Goal: Task Accomplishment & Management: Manage account settings

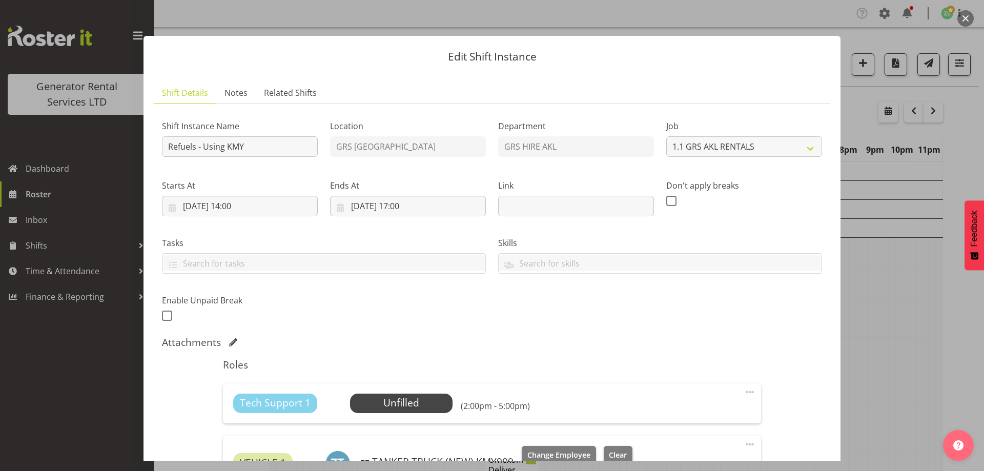
select select "9"
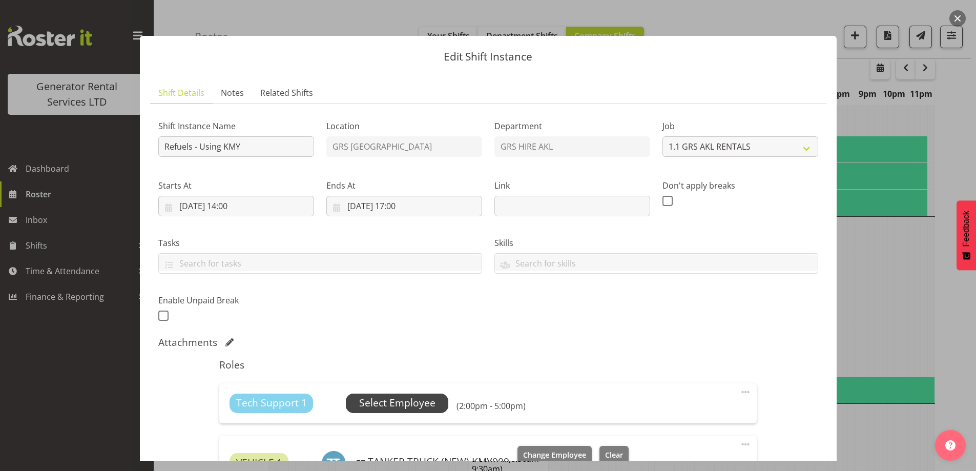
click at [391, 407] on span "Select Employee" at bounding box center [397, 403] width 76 height 15
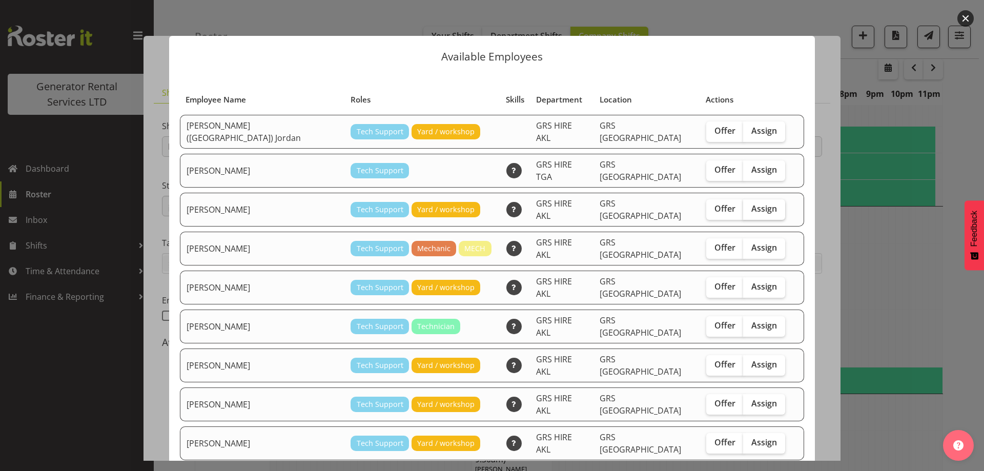
click at [751, 204] on span "Assign" at bounding box center [764, 209] width 26 height 10
click at [745, 206] on input "Assign" at bounding box center [746, 209] width 7 height 7
checkbox input "true"
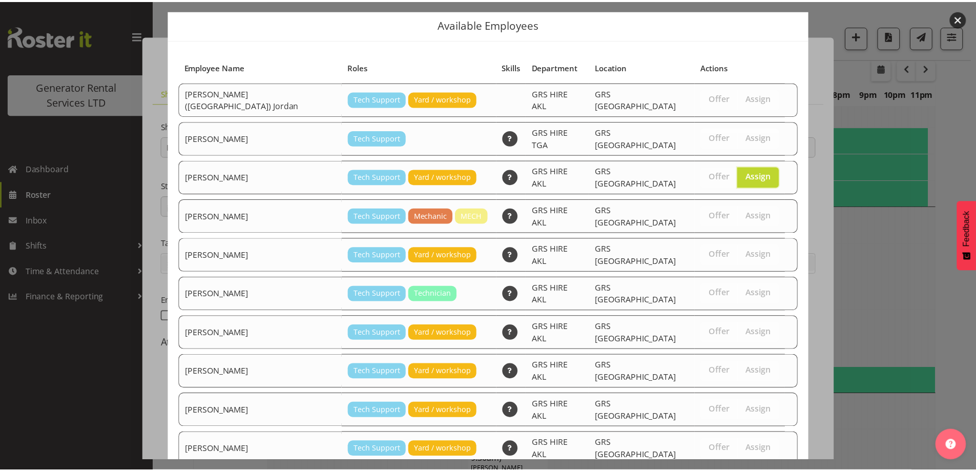
scroll to position [166, 0]
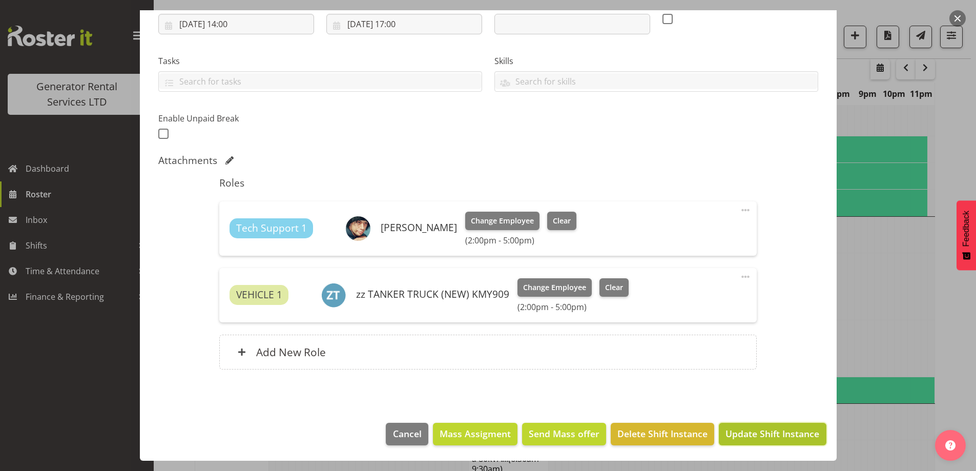
click at [754, 439] on span "Update Shift Instance" at bounding box center [773, 433] width 94 height 13
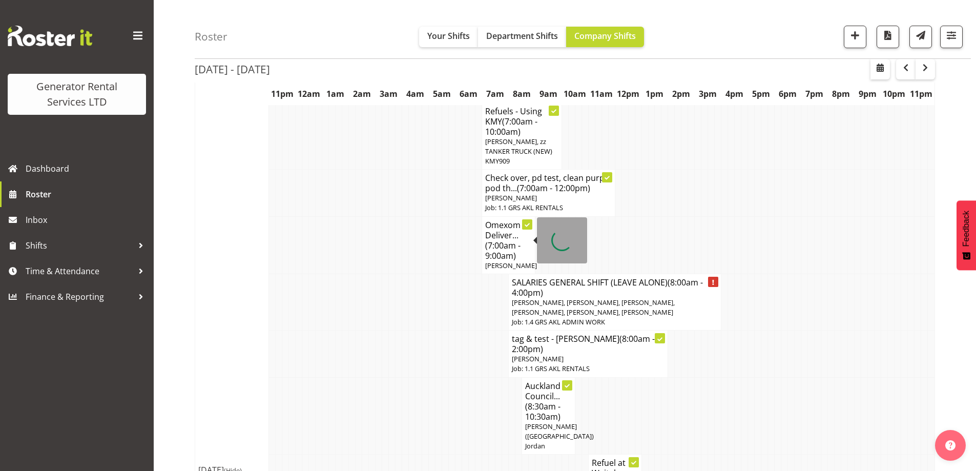
scroll to position [290, 0]
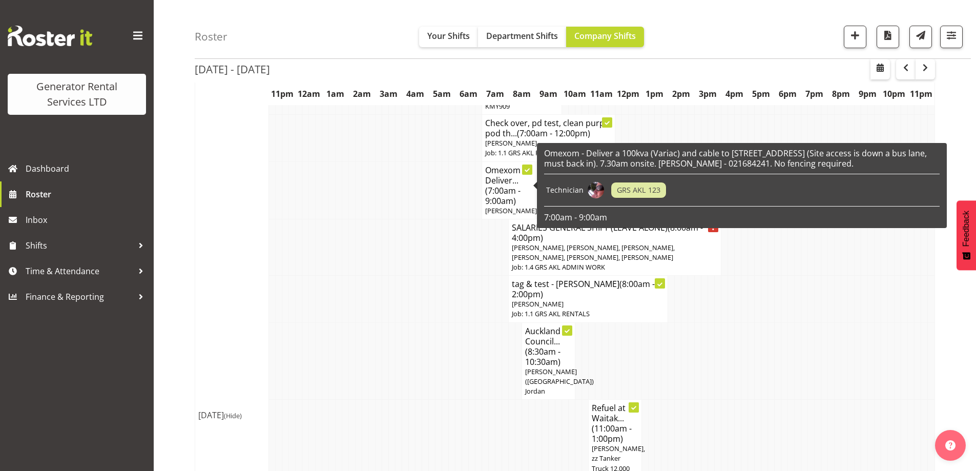
click at [352, 352] on td at bounding box center [352, 360] width 7 height 77
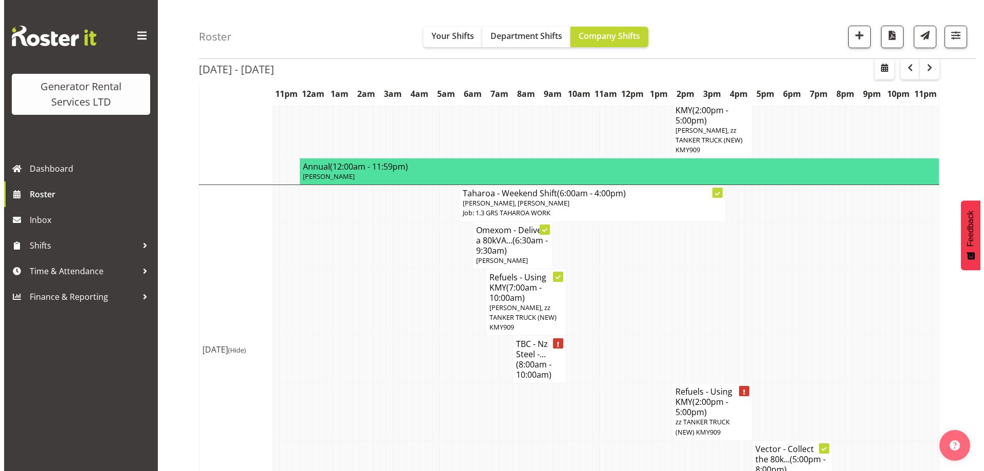
scroll to position [1196, 0]
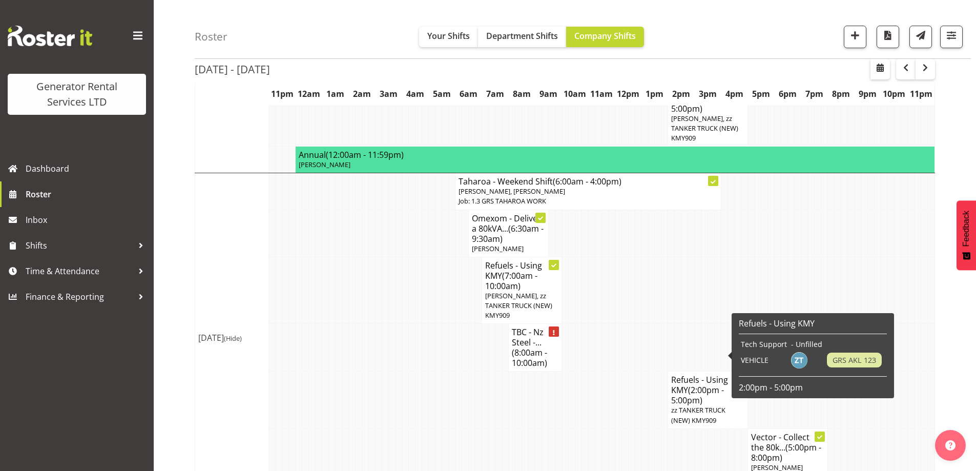
click at [697, 384] on span "(2:00pm - 5:00pm)" at bounding box center [698, 395] width 53 height 22
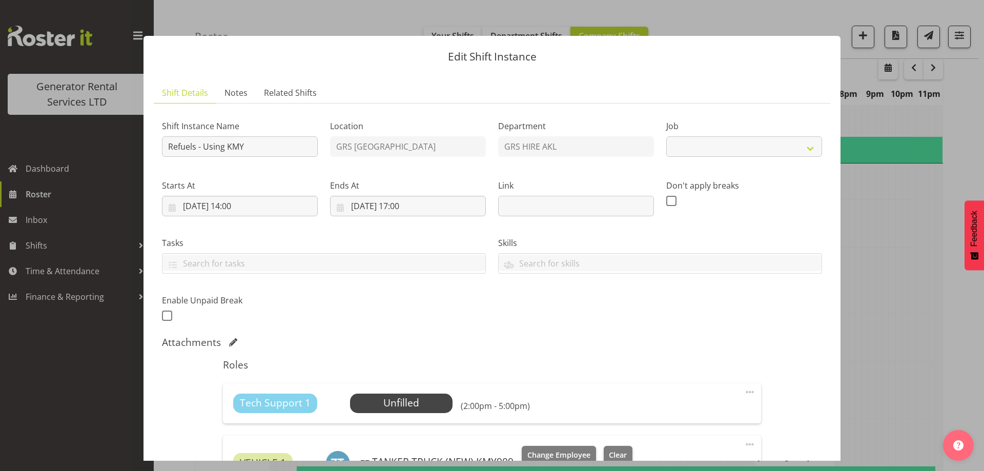
select select "9"
click at [412, 403] on span "Select Employee" at bounding box center [401, 403] width 76 height 15
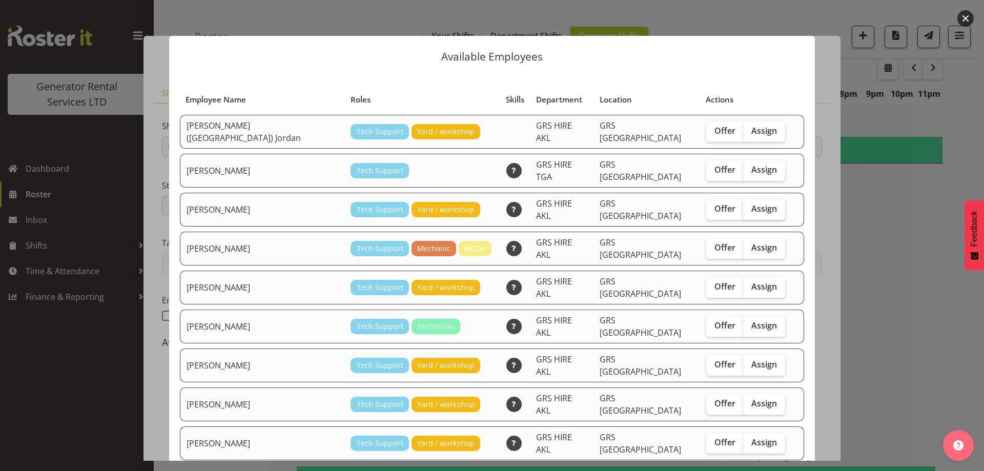
click at [751, 204] on span "Assign" at bounding box center [764, 209] width 26 height 10
click at [748, 206] on input "Assign" at bounding box center [746, 209] width 7 height 7
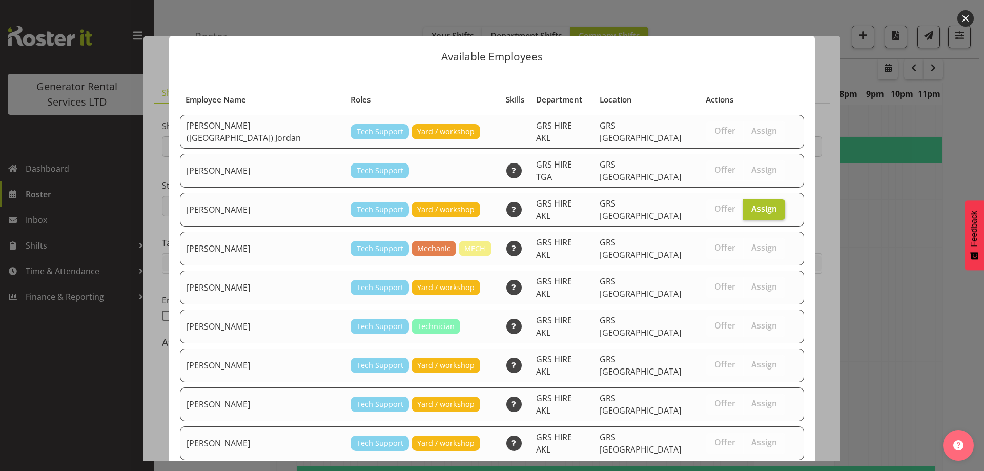
click at [751, 204] on span "Assign" at bounding box center [764, 209] width 26 height 10
click at [747, 206] on input "Assign" at bounding box center [746, 209] width 7 height 7
checkbox input "false"
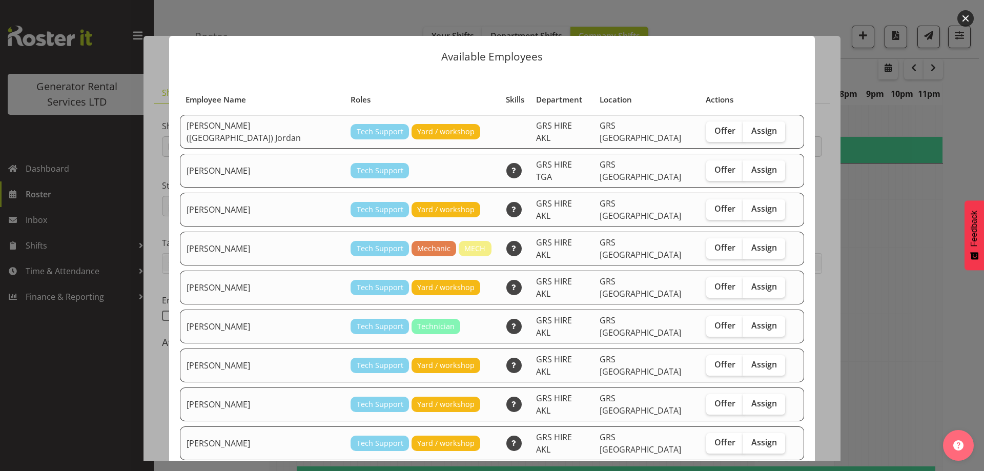
click at [742, 314] on td "Offer Assign" at bounding box center [745, 327] width 91 height 34
click at [751, 320] on span "Assign" at bounding box center [764, 325] width 26 height 10
click at [744, 322] on input "Assign" at bounding box center [746, 325] width 7 height 7
checkbox input "true"
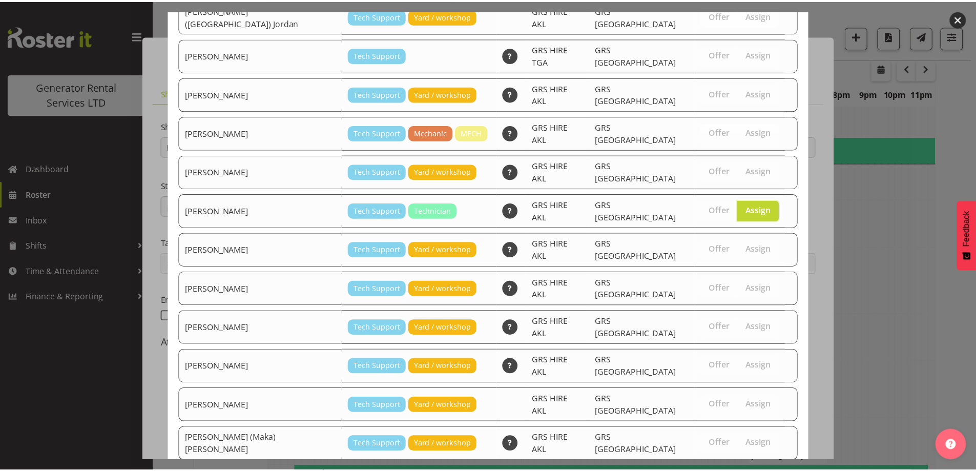
scroll to position [166, 0]
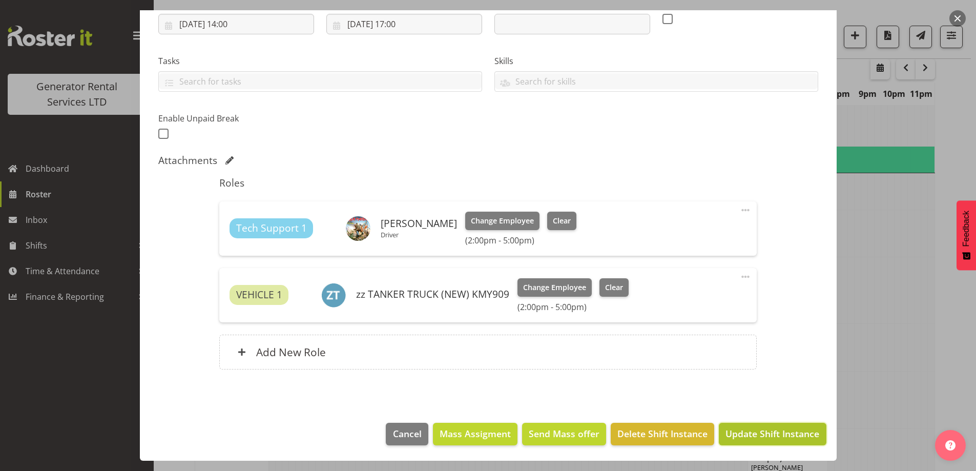
click at [784, 428] on span "Update Shift Instance" at bounding box center [773, 433] width 94 height 13
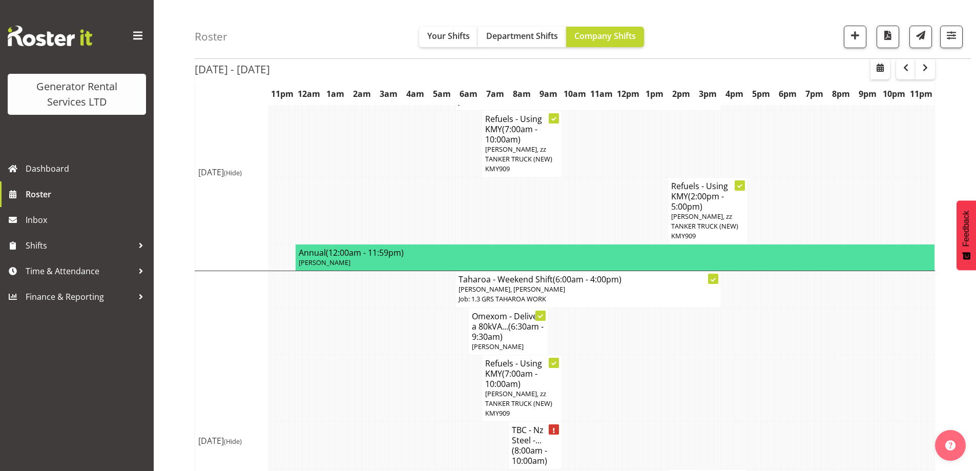
scroll to position [1206, 0]
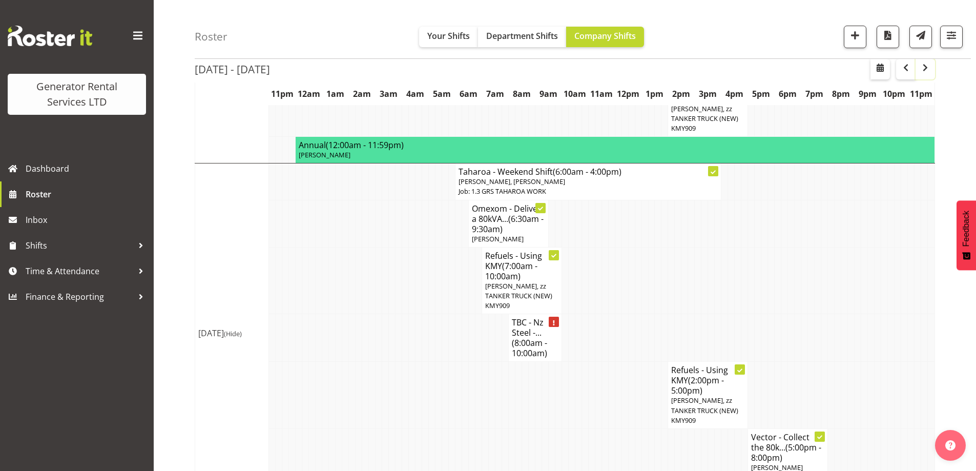
click at [925, 63] on span "button" at bounding box center [926, 68] width 12 height 12
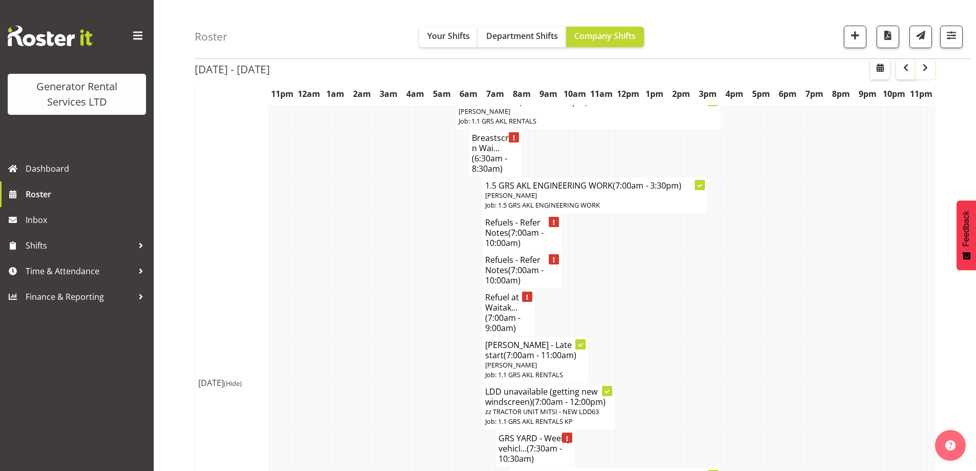
scroll to position [1206, 0]
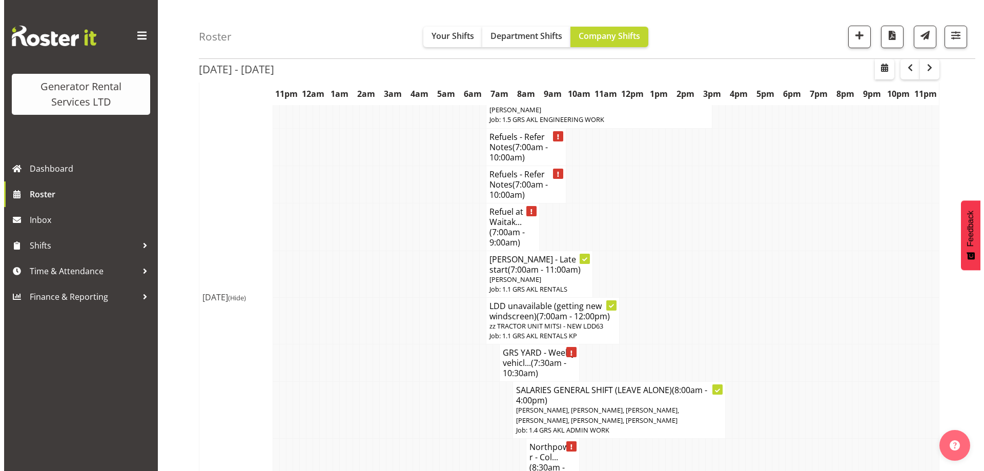
scroll to position [0, 0]
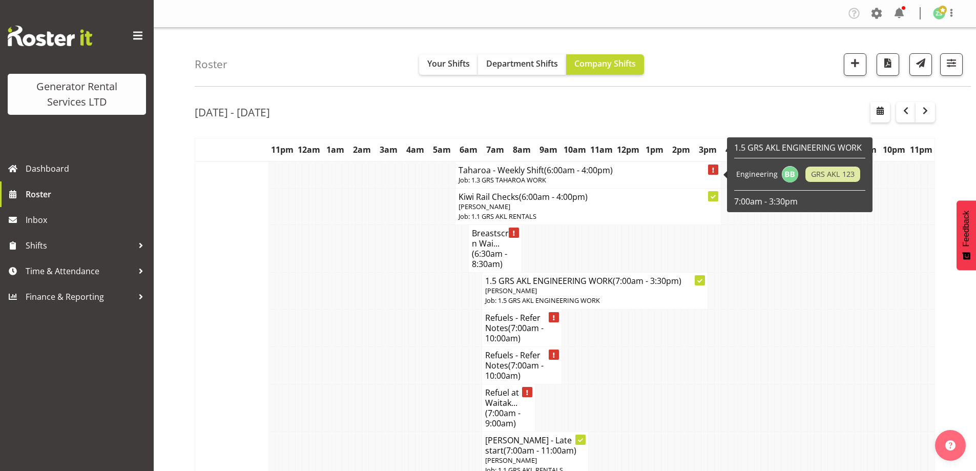
click at [494, 184] on p "Job: 1.3 GRS TAHAROA WORK" at bounding box center [588, 180] width 259 height 10
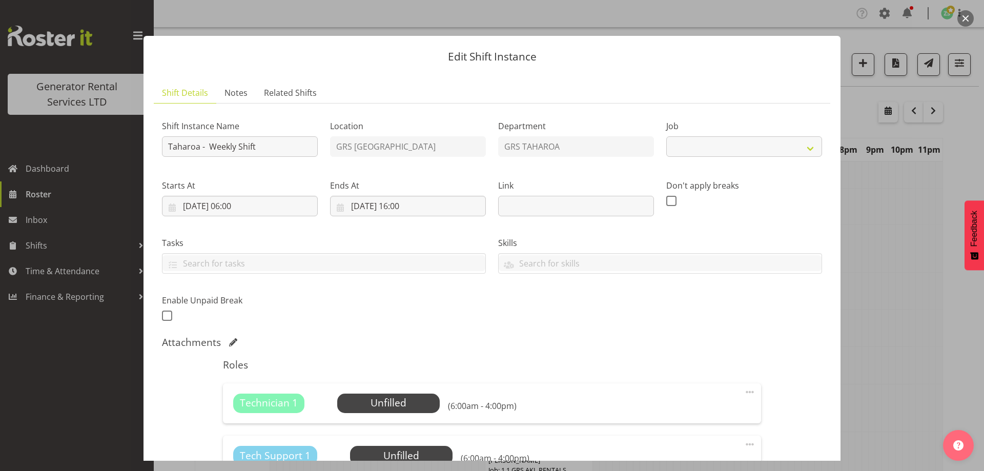
select select "874"
click at [355, 397] on span "Select Employee" at bounding box center [388, 403] width 76 height 15
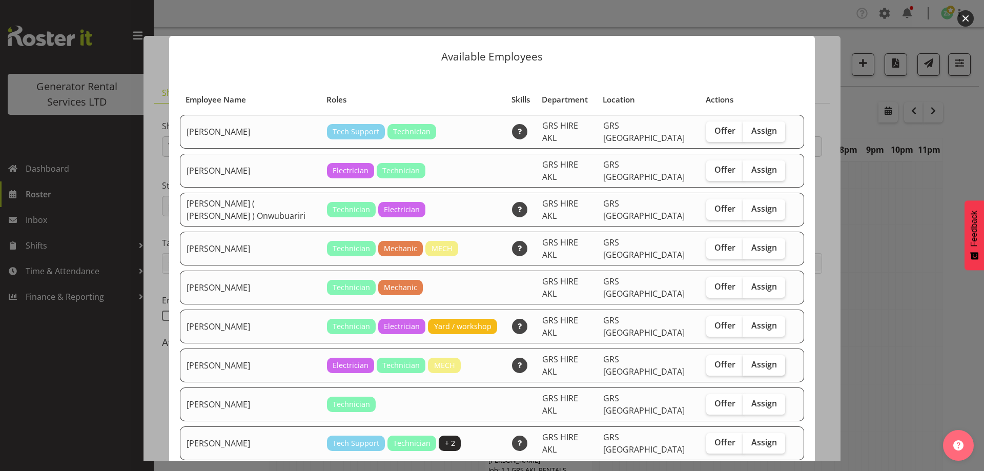
click at [751, 359] on span "Assign" at bounding box center [764, 364] width 26 height 10
click at [748, 361] on input "Assign" at bounding box center [746, 364] width 7 height 7
checkbox input "true"
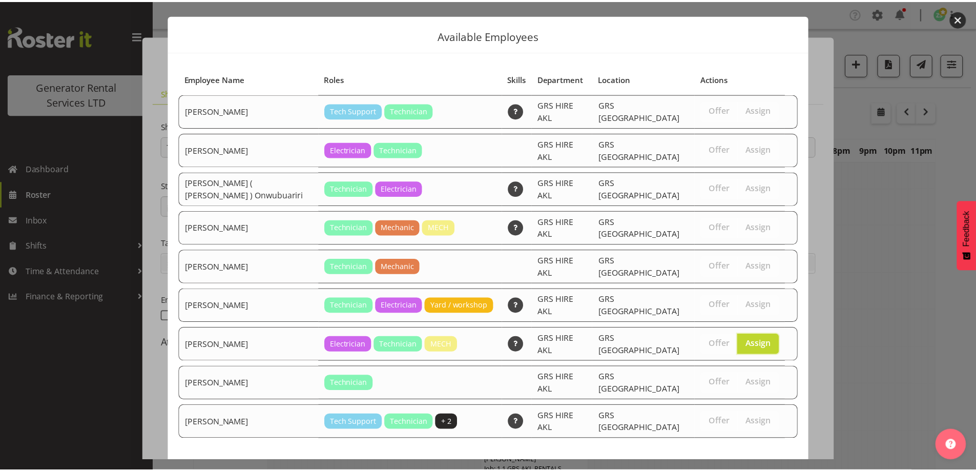
scroll to position [27, 0]
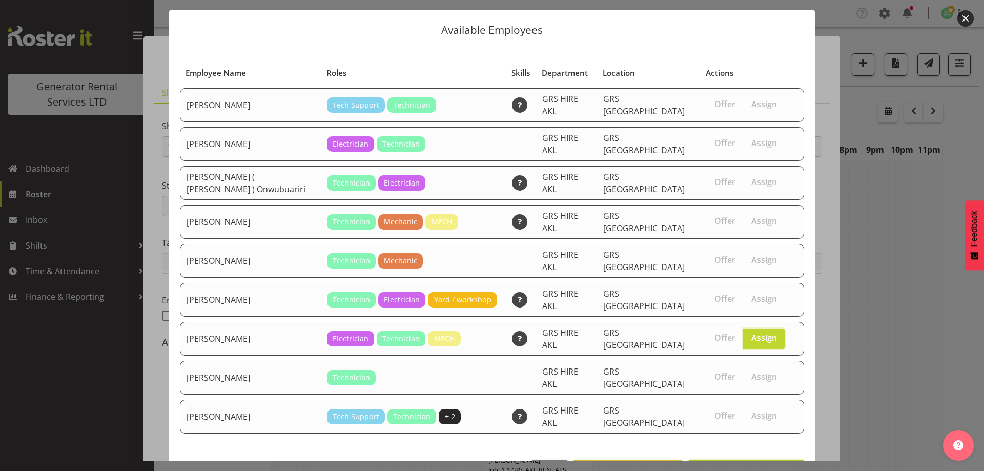
click at [791, 460] on button "Assign Sam Peters" at bounding box center [746, 471] width 117 height 23
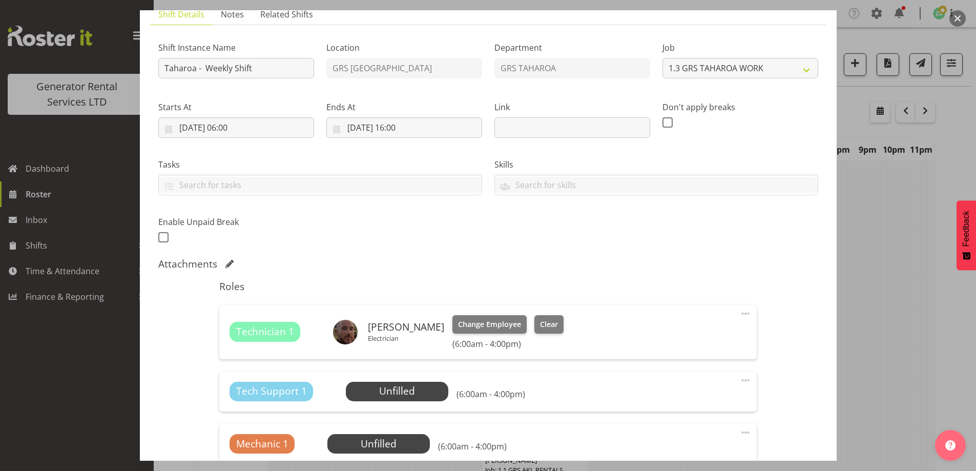
scroll to position [205, 0]
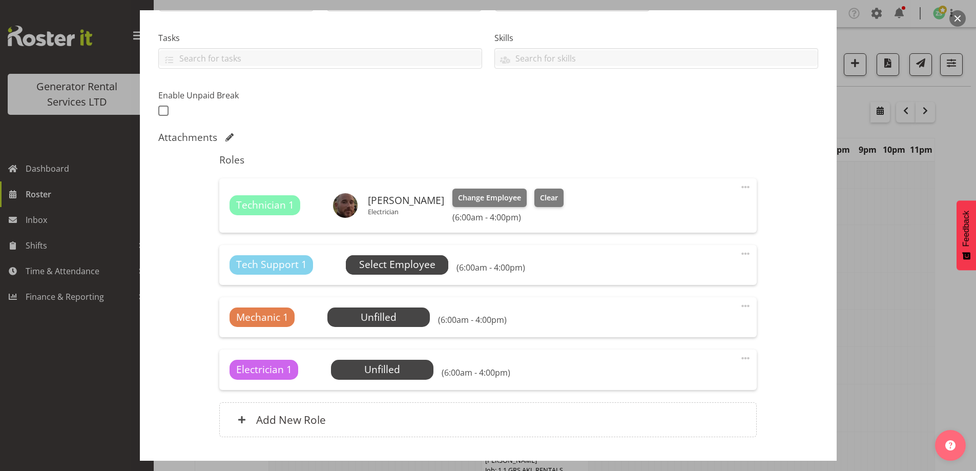
click at [394, 266] on span "Select Employee" at bounding box center [397, 264] width 76 height 15
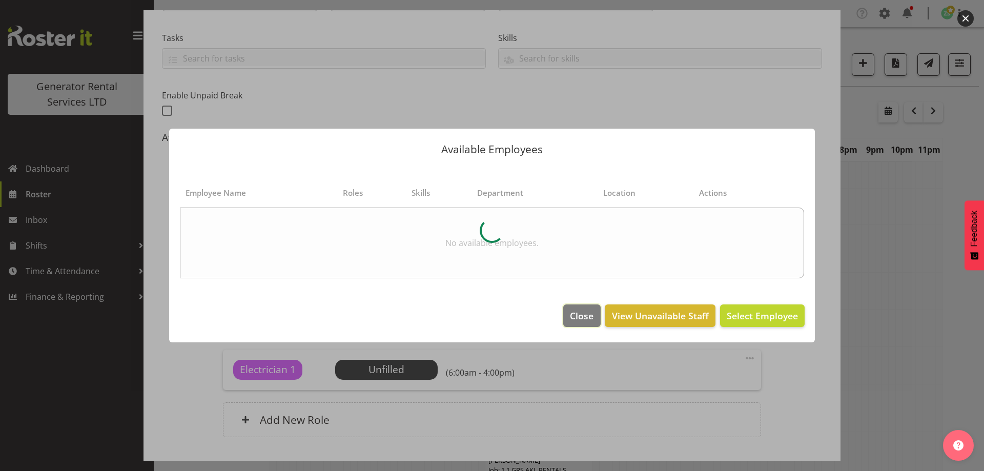
drag, startPoint x: 579, startPoint y: 317, endPoint x: 567, endPoint y: 328, distance: 15.6
click at [579, 318] on span "Close" at bounding box center [582, 315] width 24 height 13
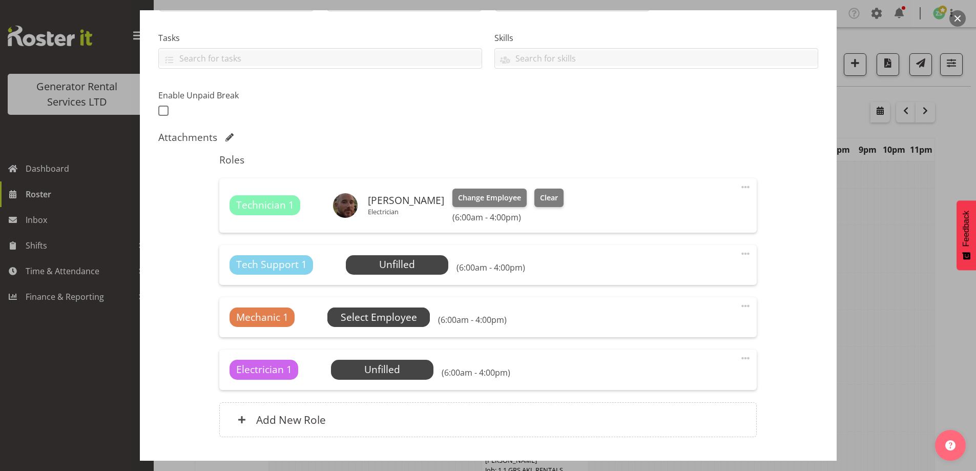
click at [0, 0] on span "Select Employee" at bounding box center [0, 0] width 0 height 0
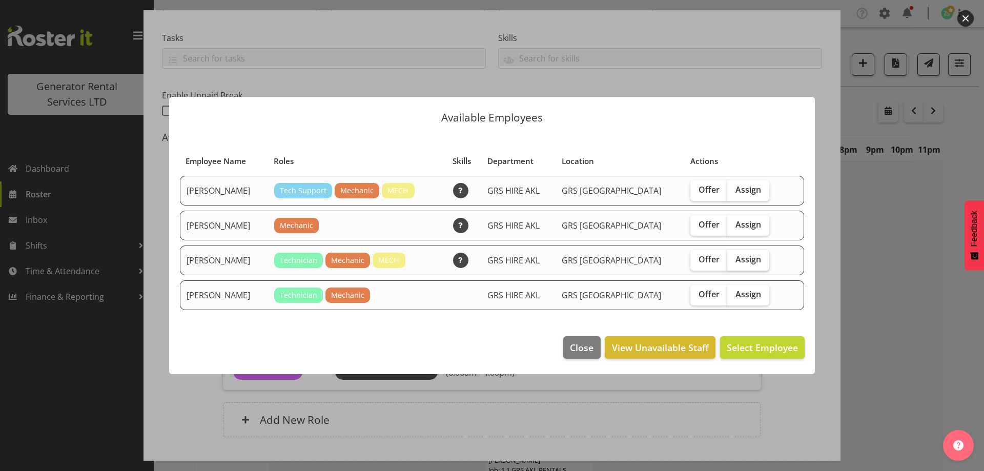
click at [750, 256] on label "Assign" at bounding box center [748, 260] width 42 height 21
click at [734, 256] on input "Assign" at bounding box center [730, 259] width 7 height 7
checkbox input "true"
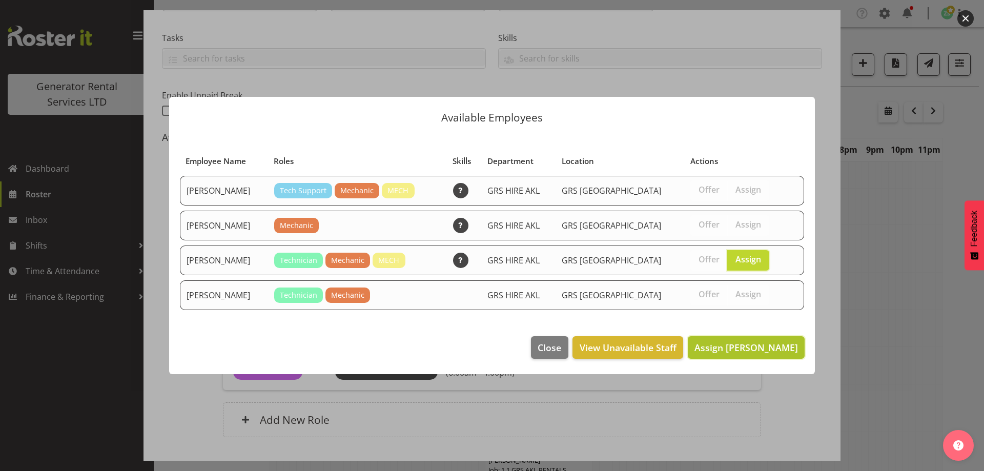
click at [744, 348] on span "Assign Mike Chalmers" at bounding box center [747, 347] width 104 height 12
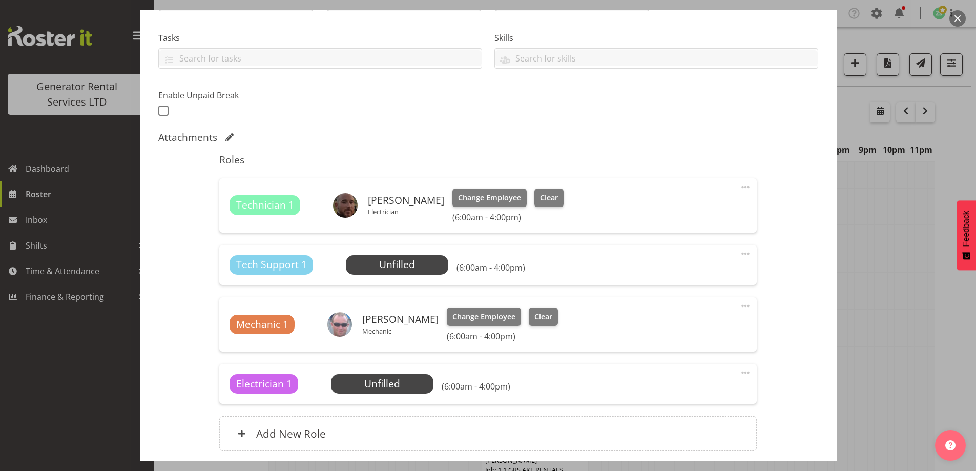
drag, startPoint x: 745, startPoint y: 373, endPoint x: 730, endPoint y: 376, distance: 15.1
click at [744, 373] on span at bounding box center [746, 373] width 12 height 12
drag, startPoint x: 683, startPoint y: 428, endPoint x: 641, endPoint y: 389, distance: 57.0
click at [681, 426] on link "Delete" at bounding box center [703, 432] width 98 height 18
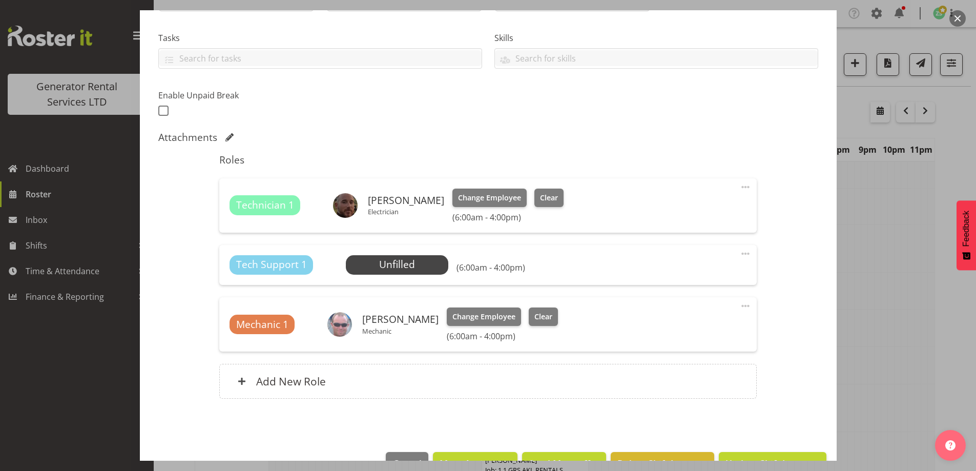
click at [740, 255] on span at bounding box center [746, 254] width 12 height 12
click at [676, 320] on link "Delete" at bounding box center [703, 313] width 98 height 18
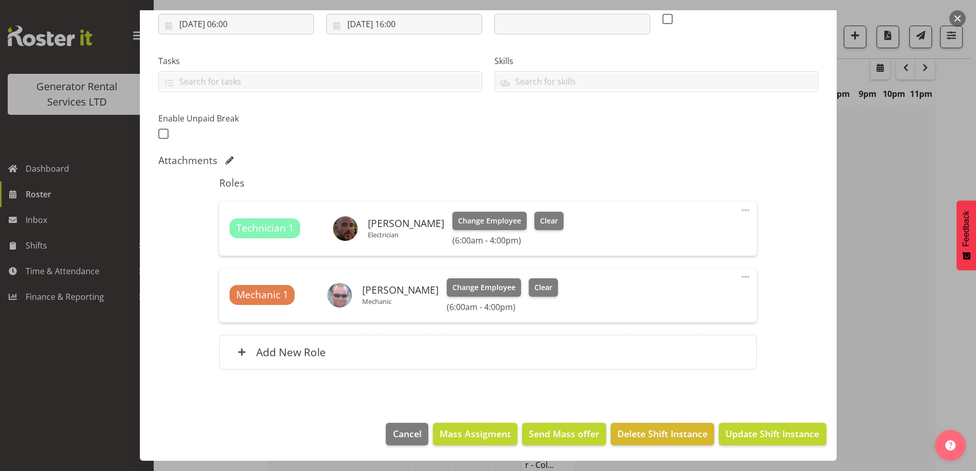
scroll to position [256, 0]
click at [742, 433] on span "Update Shift Instance" at bounding box center [773, 433] width 94 height 13
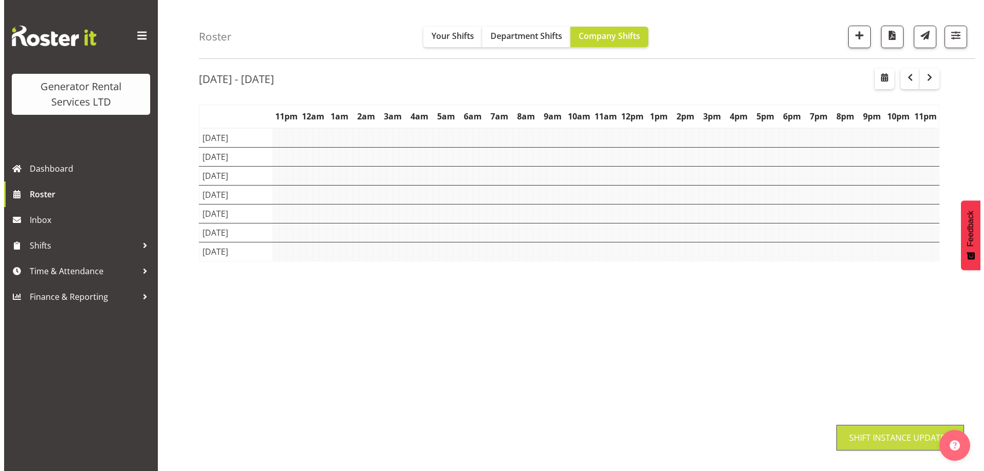
scroll to position [33, 0]
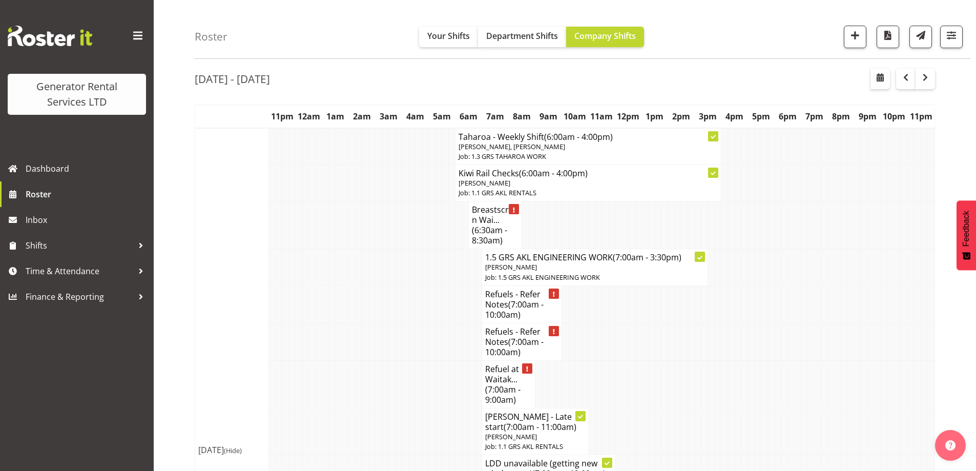
click at [337, 371] on td at bounding box center [339, 384] width 7 height 48
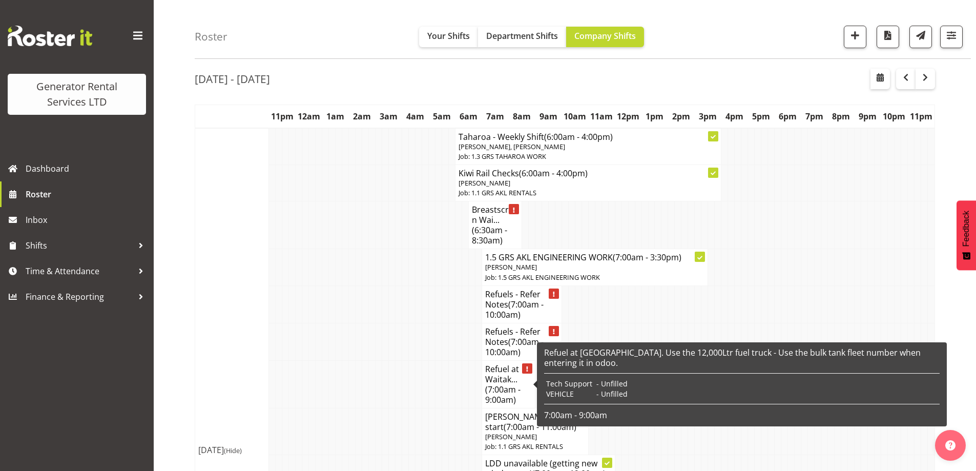
click at [507, 395] on span "(7:00am - 9:00am)" at bounding box center [502, 395] width 35 height 22
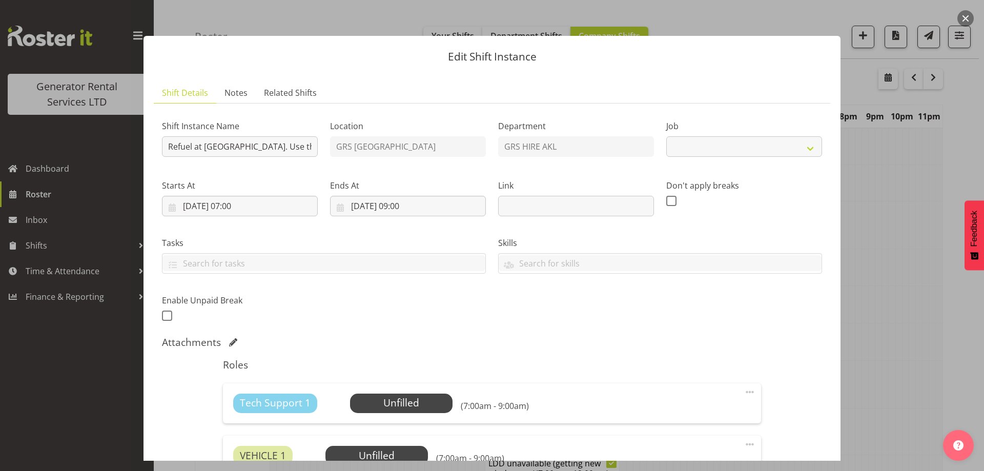
select select "9"
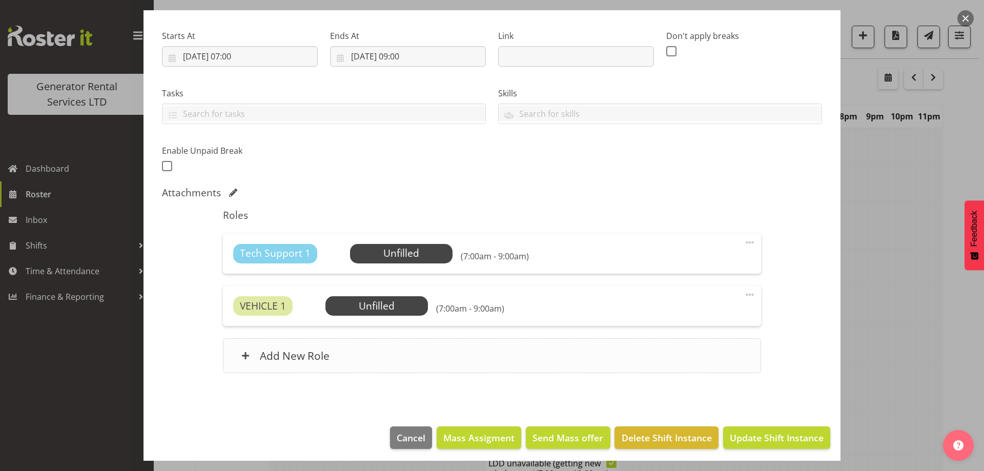
scroll to position [153, 0]
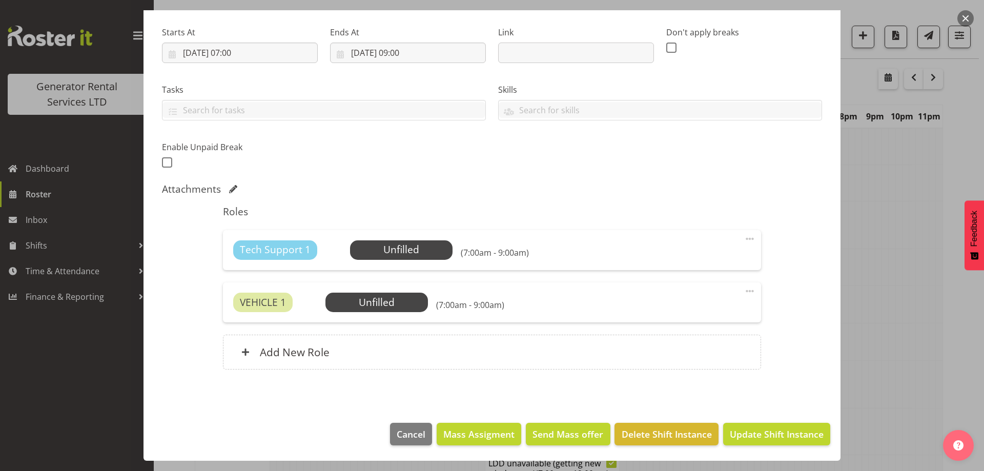
click at [392, 265] on div "Tech Support 1 Unfilled Select Employee (7:00am - 9:00am) Edit Cover Role Delete" at bounding box center [492, 250] width 538 height 40
click at [391, 252] on span "Select Employee" at bounding box center [401, 249] width 76 height 15
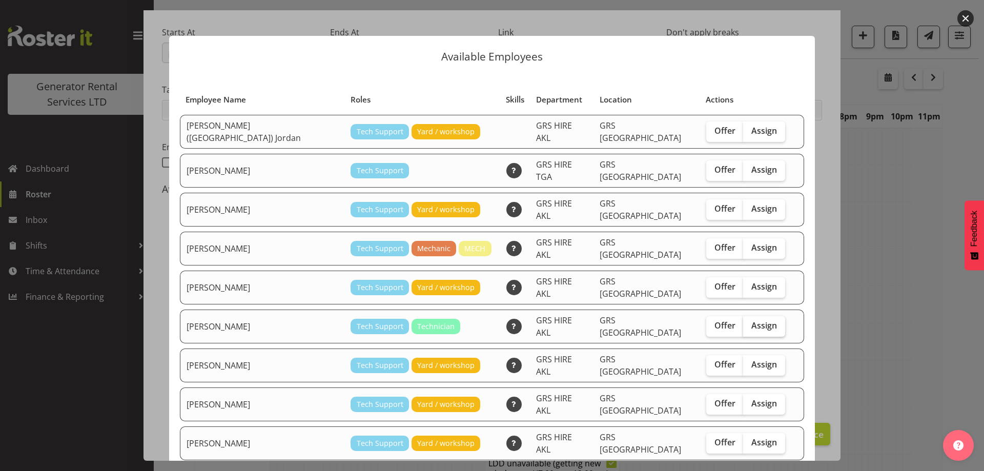
click at [751, 320] on span "Assign" at bounding box center [764, 325] width 26 height 10
click at [743, 322] on input "Assign" at bounding box center [746, 325] width 7 height 7
checkbox input "true"
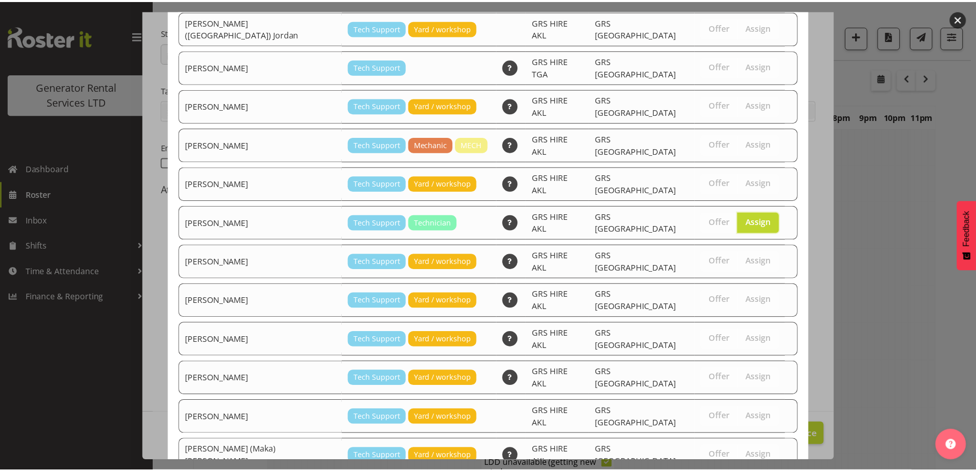
scroll to position [166, 0]
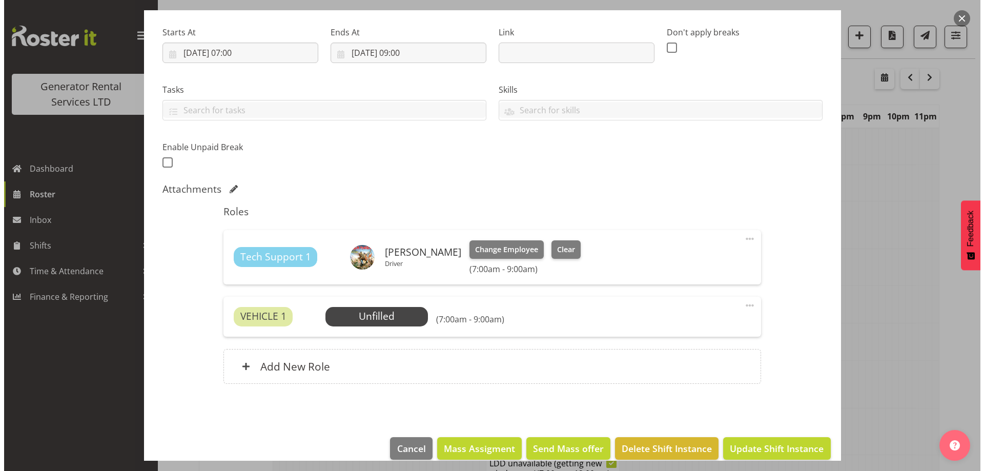
scroll to position [168, 0]
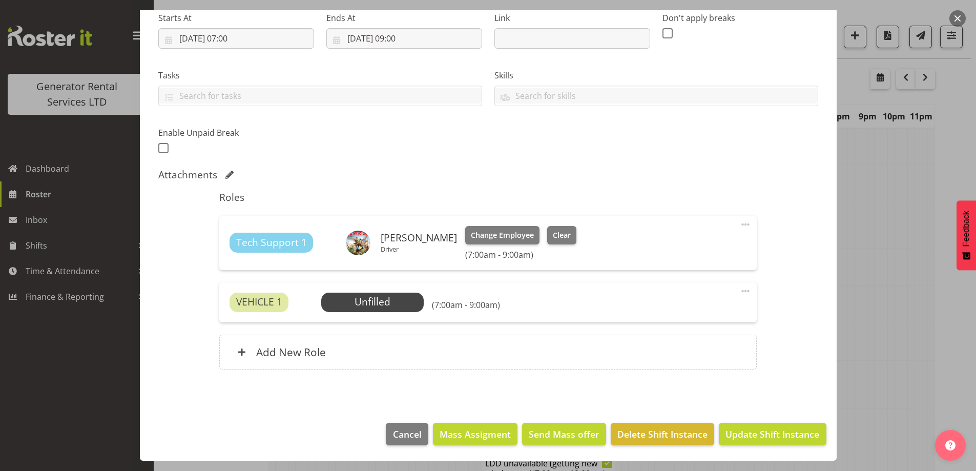
click at [389, 289] on div "VEHICLE 1 Unfilled Select Employee (7:00am - 9:00am) Edit Cover Role Delete" at bounding box center [488, 302] width 538 height 40
click at [390, 303] on span "Select Employee" at bounding box center [373, 302] width 76 height 15
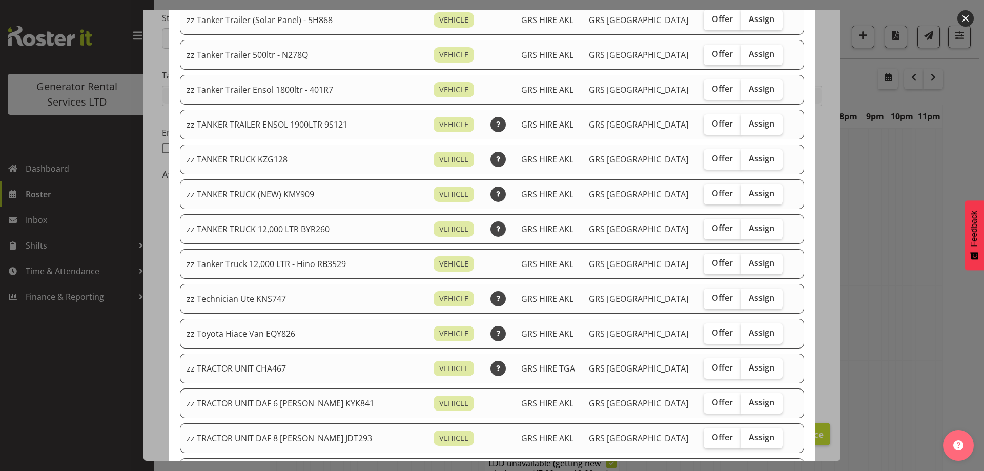
scroll to position [923, 0]
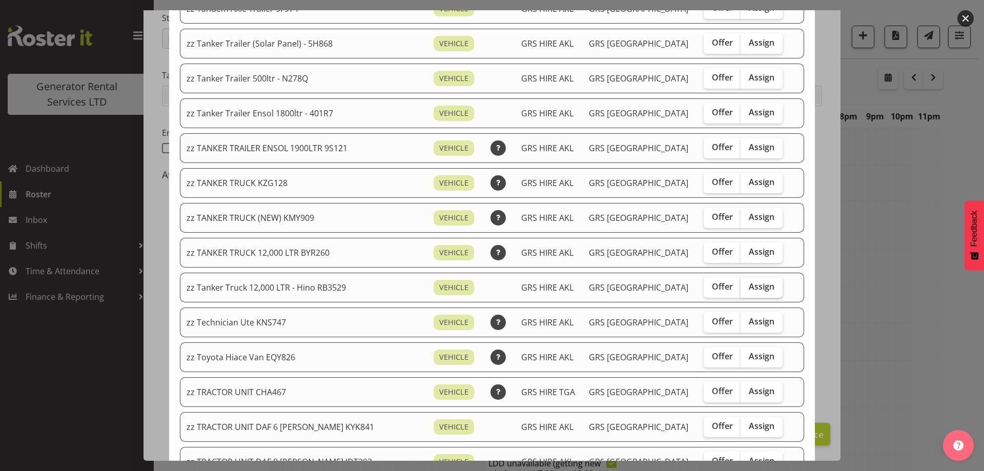
click at [749, 287] on span "Assign" at bounding box center [762, 286] width 26 height 10
click at [741, 287] on input "Assign" at bounding box center [744, 286] width 7 height 7
checkbox input "true"
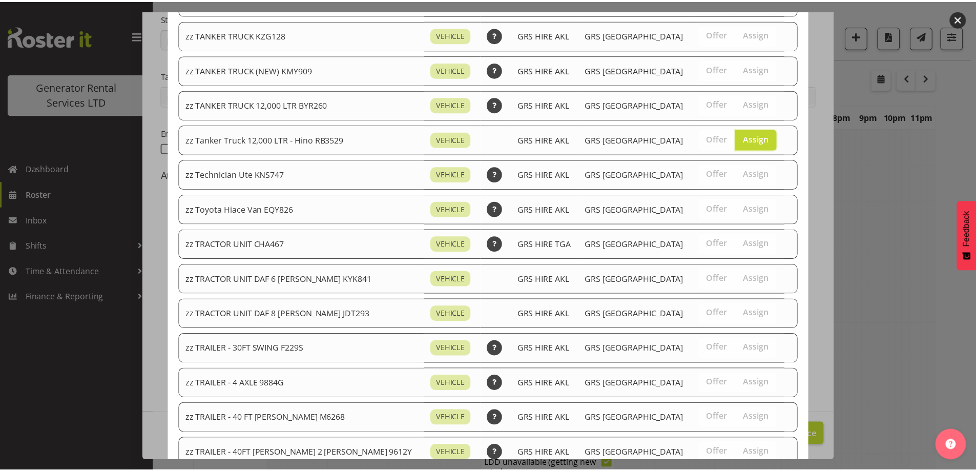
scroll to position [1247, 0]
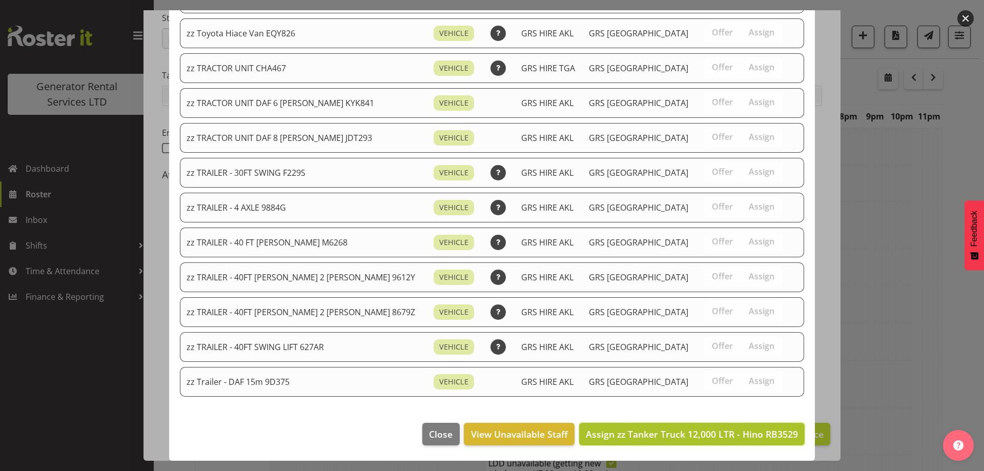
click at [741, 423] on button "Assign zz Tanker Truck 12,000 LTR - Hino RB3529" at bounding box center [692, 434] width 226 height 23
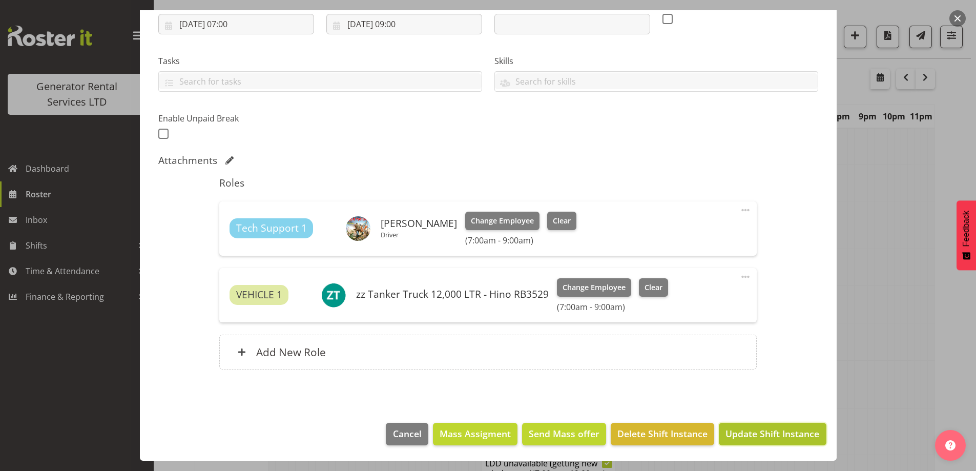
click at [744, 429] on span "Update Shift Instance" at bounding box center [773, 433] width 94 height 13
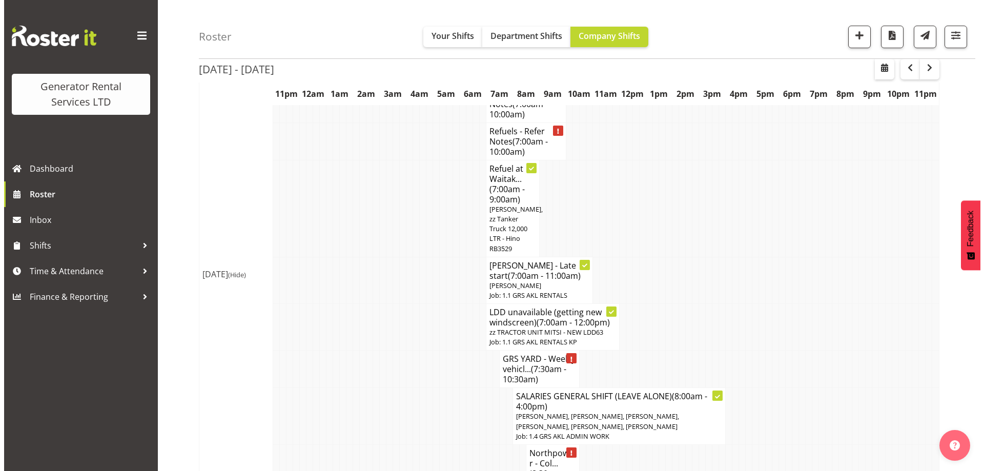
scroll to position [290, 0]
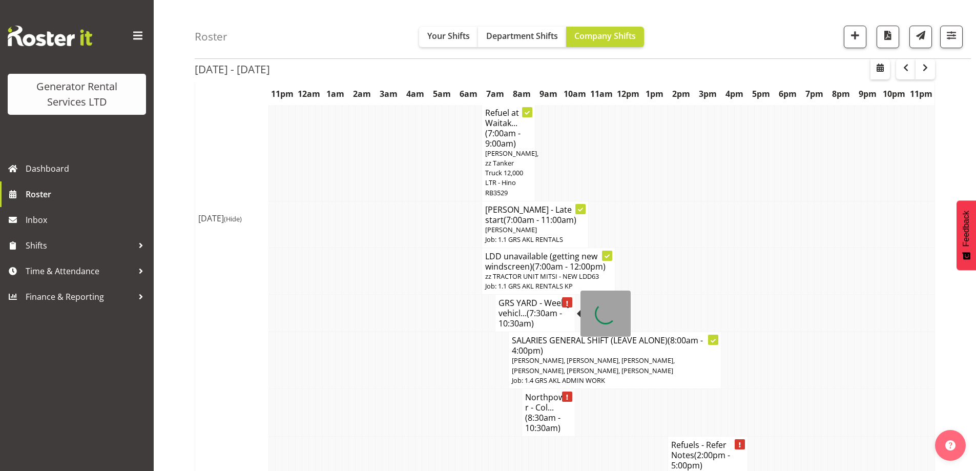
click at [511, 313] on h4 "GRS YARD - Weekly vehicl... (7:30am - 10:30am)" at bounding box center [535, 313] width 73 height 31
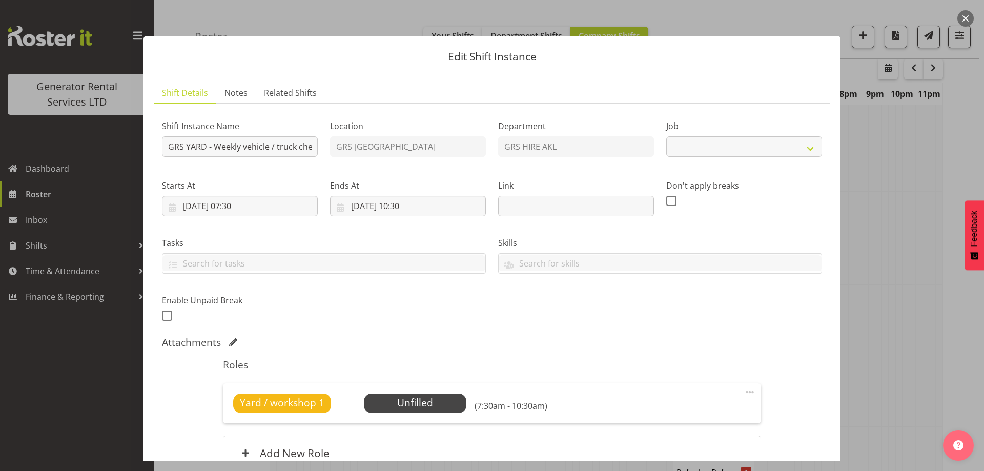
select select "9"
click at [424, 405] on span "Select Employee" at bounding box center [415, 403] width 76 height 15
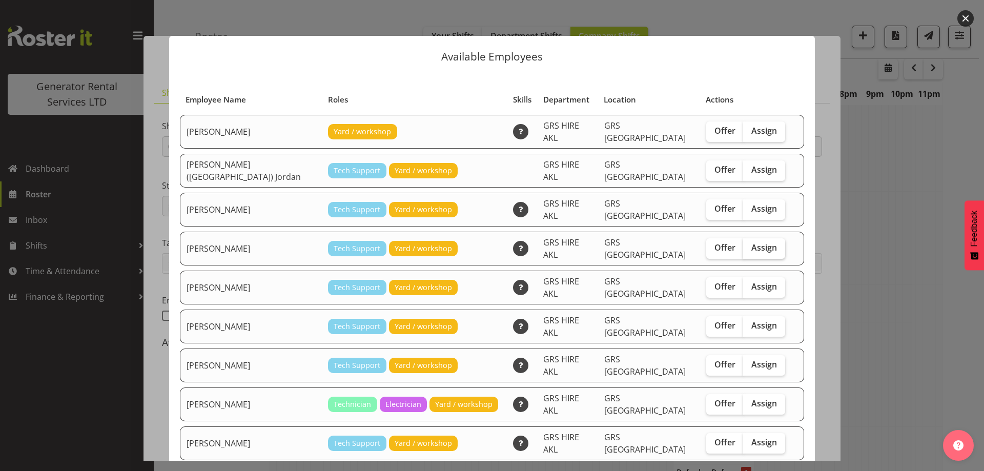
click at [751, 242] on span "Assign" at bounding box center [764, 247] width 26 height 10
click at [750, 245] on input "Assign" at bounding box center [746, 248] width 7 height 7
checkbox input "true"
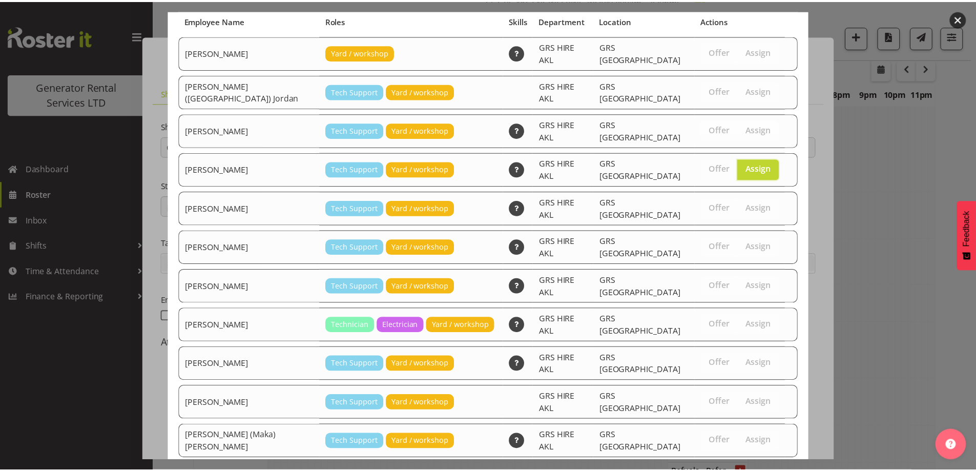
scroll to position [131, 0]
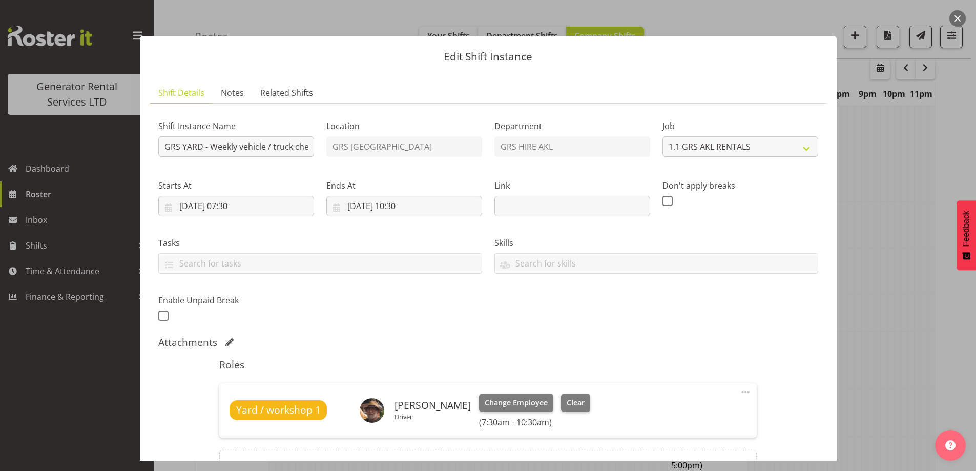
scroll to position [115, 0]
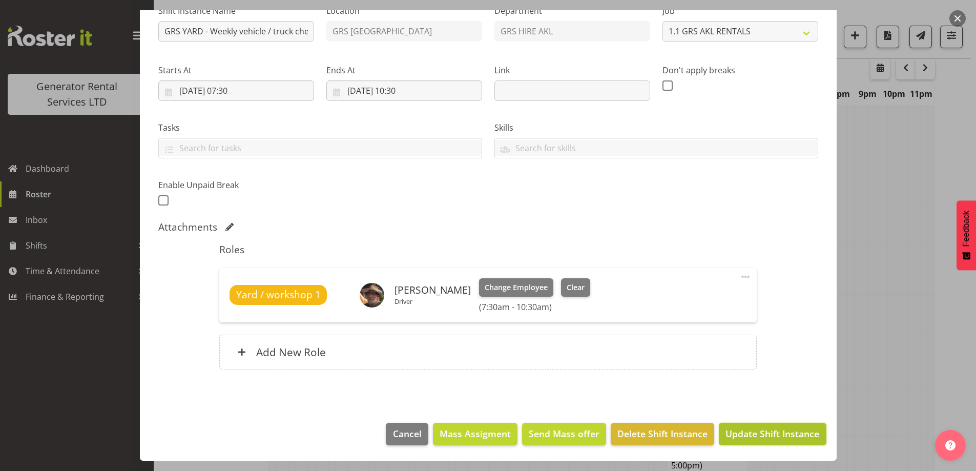
click at [738, 426] on button "Update Shift Instance" at bounding box center [772, 434] width 107 height 23
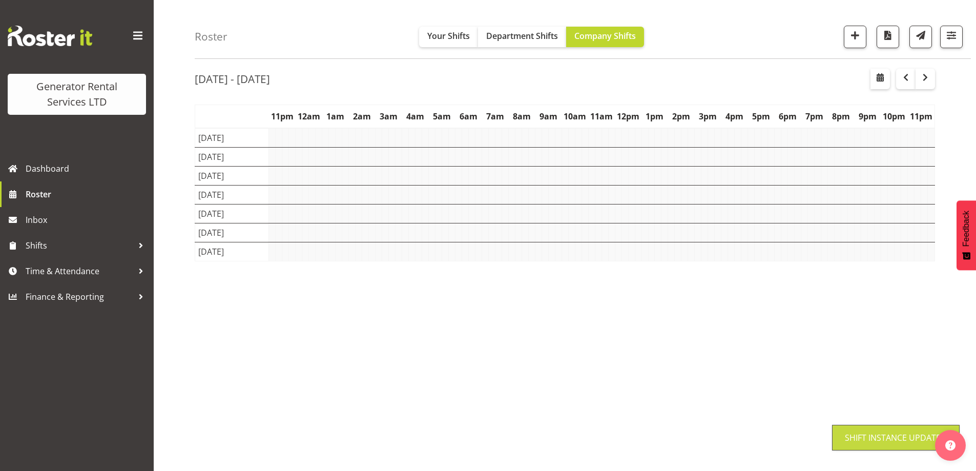
scroll to position [33, 0]
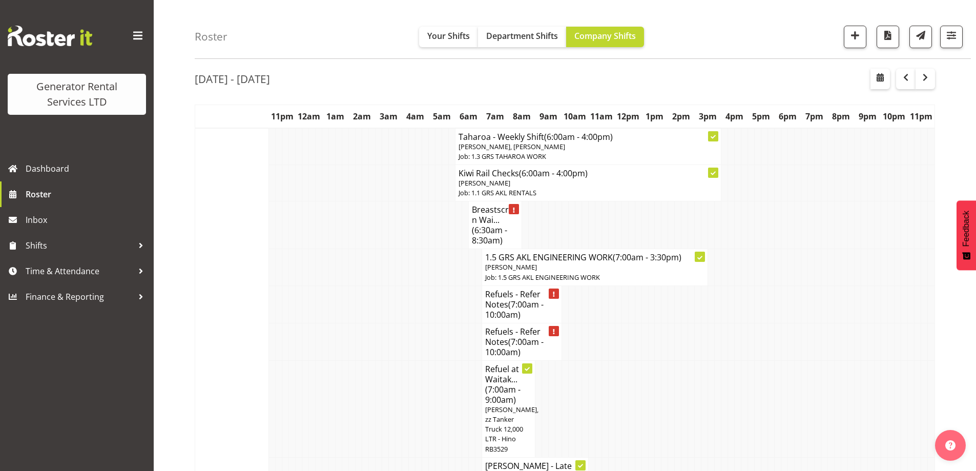
click at [348, 313] on td at bounding box center [345, 304] width 7 height 37
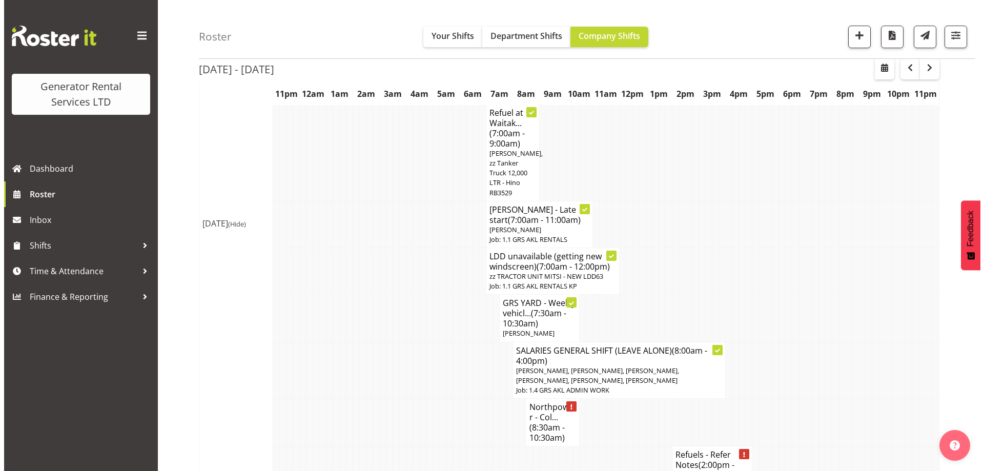
scroll to position [392, 0]
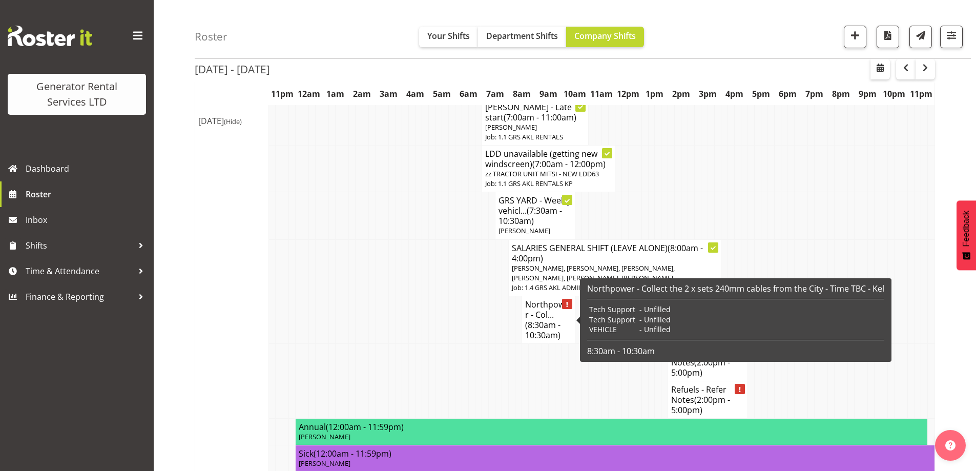
click at [537, 322] on span "(8:30am - 10:30am)" at bounding box center [542, 330] width 35 height 22
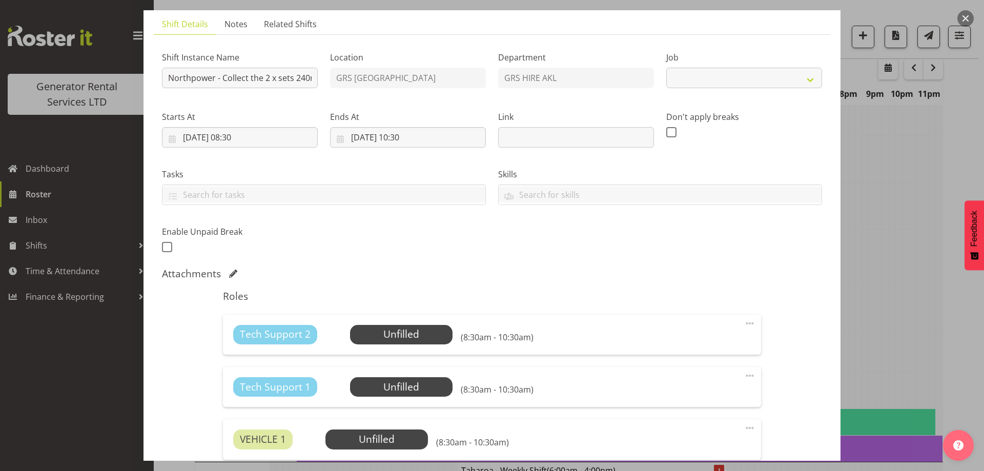
scroll to position [103, 0]
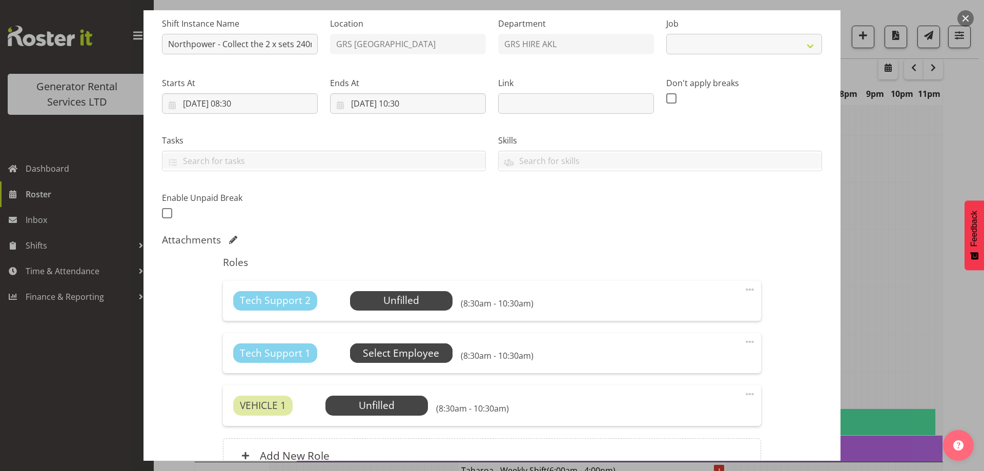
select select "7504"
click at [376, 297] on span "Select Employee" at bounding box center [401, 300] width 76 height 15
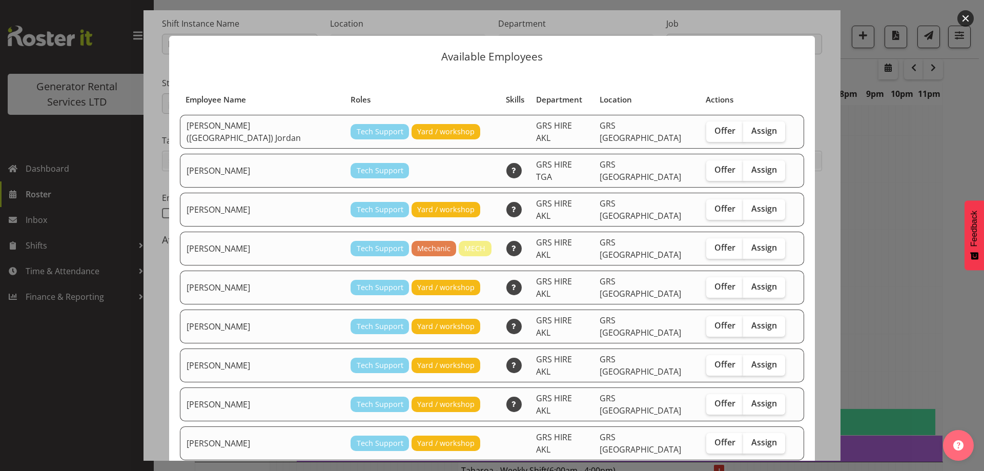
drag, startPoint x: 744, startPoint y: 195, endPoint x: 757, endPoint y: 219, distance: 27.1
click at [751, 204] on span "Assign" at bounding box center [764, 209] width 26 height 10
click at [744, 206] on input "Assign" at bounding box center [746, 209] width 7 height 7
checkbox input "true"
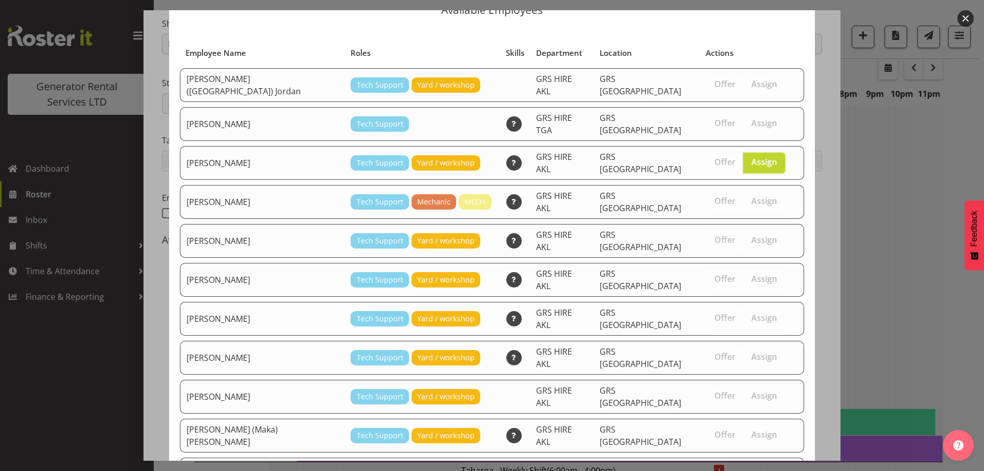
scroll to position [96, 0]
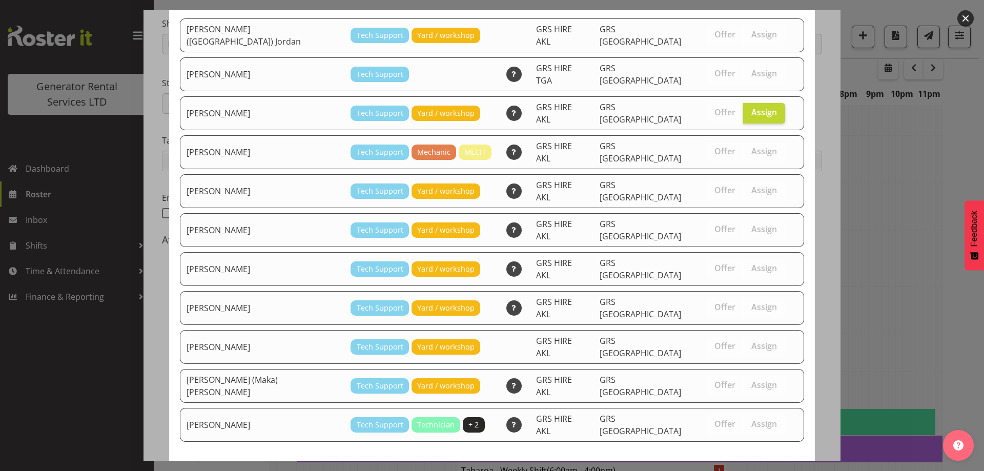
click at [769, 471] on span "Assign Caleb Phillips" at bounding box center [747, 479] width 104 height 12
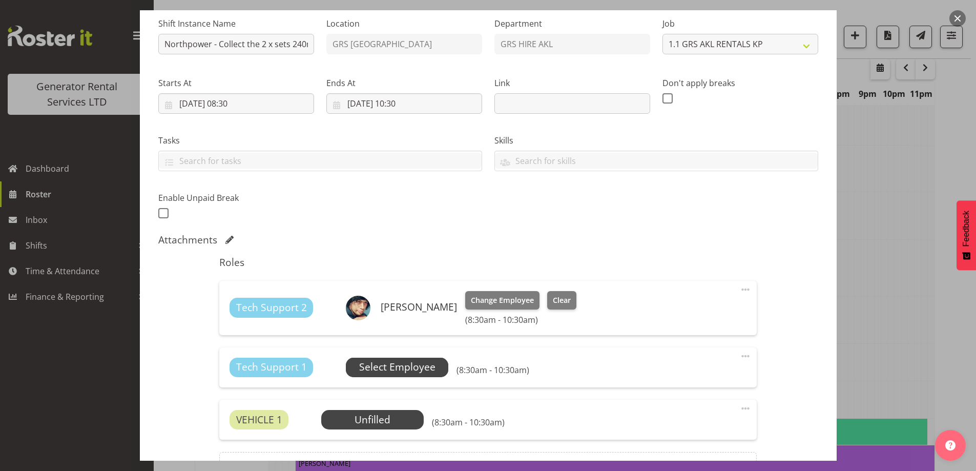
drag, startPoint x: 367, startPoint y: 356, endPoint x: 368, endPoint y: 362, distance: 6.8
click at [368, 362] on div "Tech Support 1 Unfilled Select Employee (8:30am - 10:30am) Edit Cover Role Dele…" at bounding box center [488, 368] width 538 height 40
click at [372, 361] on span "Select Employee" at bounding box center [397, 367] width 76 height 15
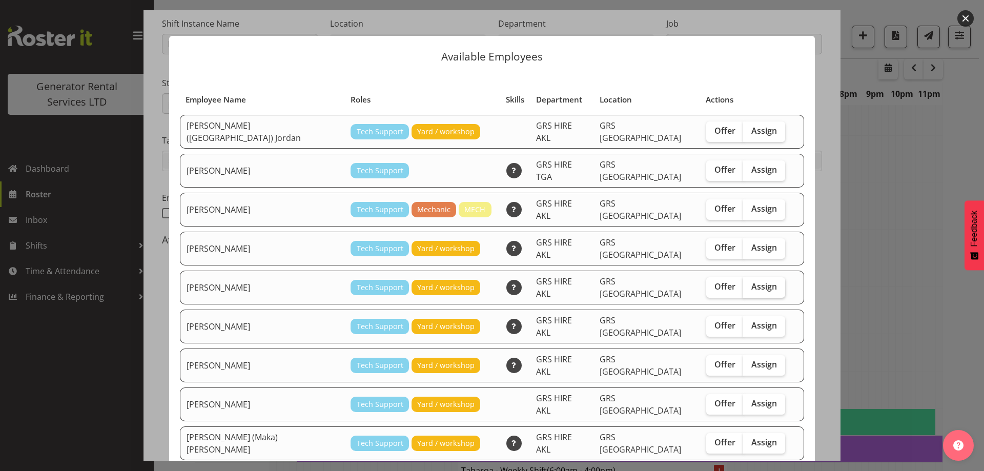
click at [751, 281] on span "Assign" at bounding box center [764, 286] width 26 height 10
click at [743, 283] on input "Assign" at bounding box center [746, 286] width 7 height 7
checkbox input "true"
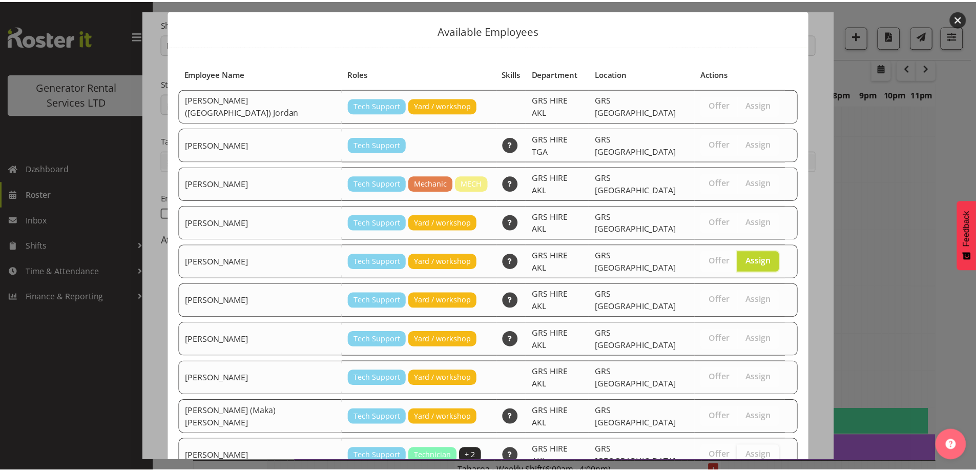
scroll to position [62, 0]
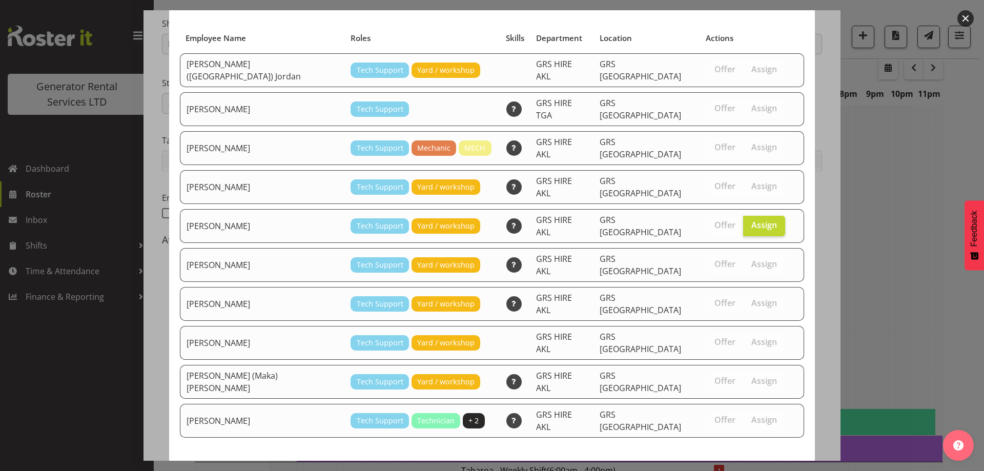
click at [742, 469] on span "Assign Mina Nomani" at bounding box center [747, 475] width 104 height 12
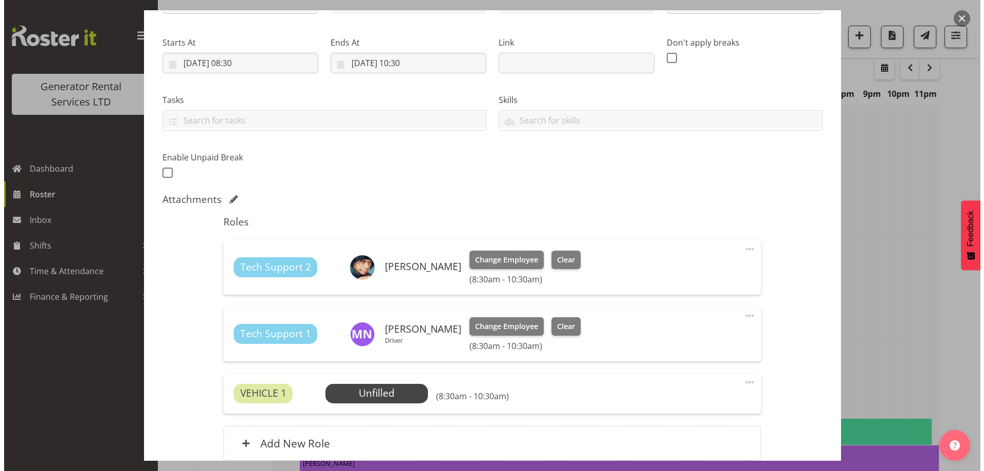
scroll to position [154, 0]
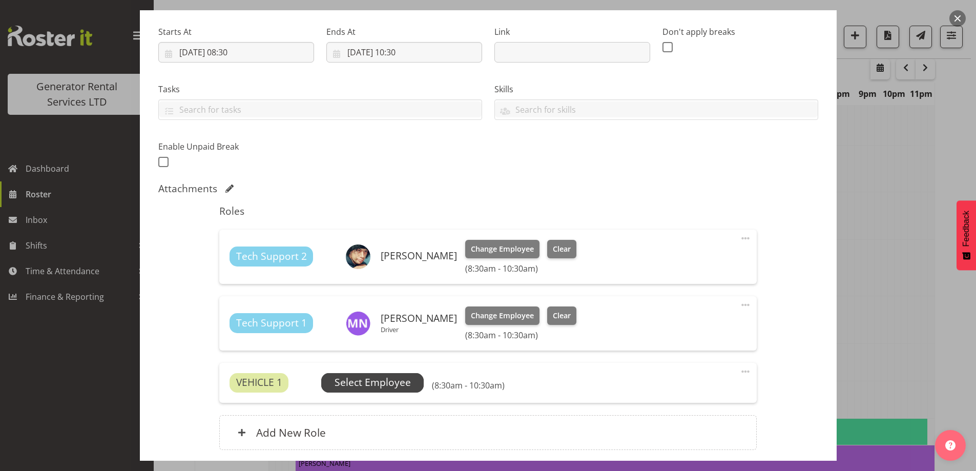
click at [411, 386] on span "Select Employee" at bounding box center [372, 382] width 103 height 19
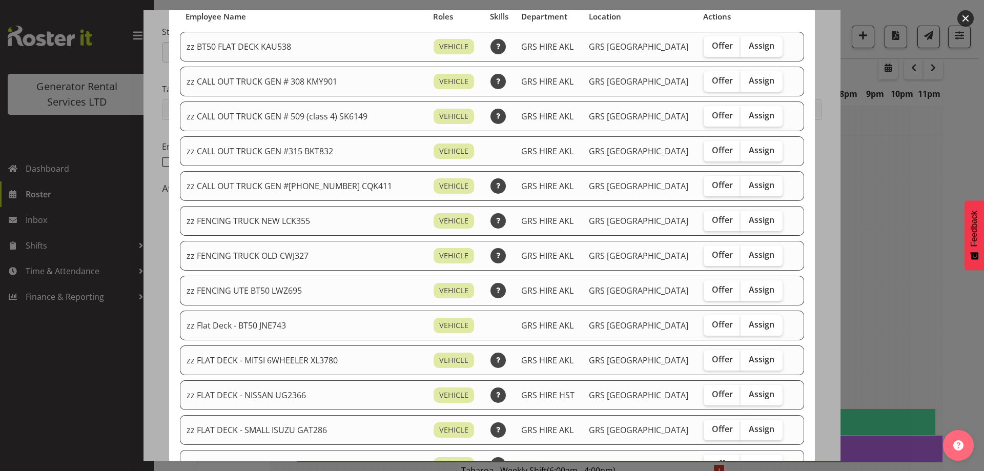
scroll to position [205, 0]
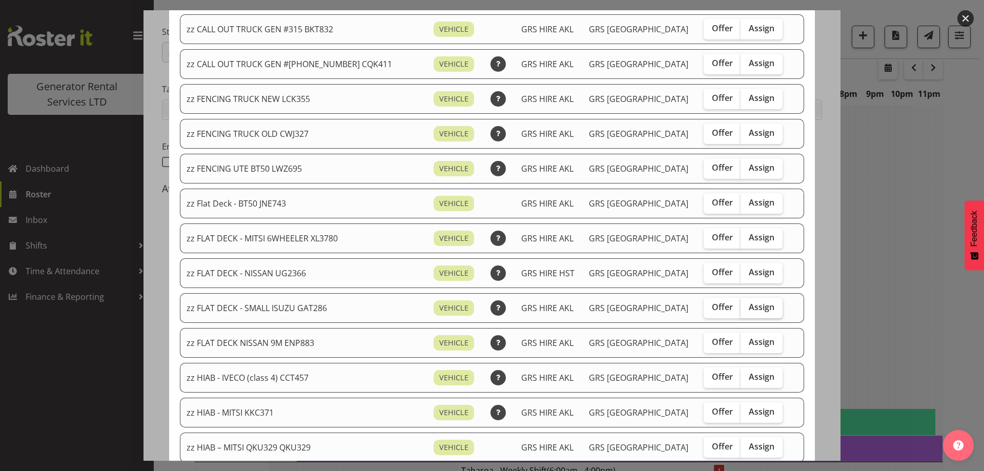
click at [754, 309] on span "Assign" at bounding box center [762, 307] width 26 height 10
click at [747, 309] on input "Assign" at bounding box center [744, 307] width 7 height 7
checkbox input "true"
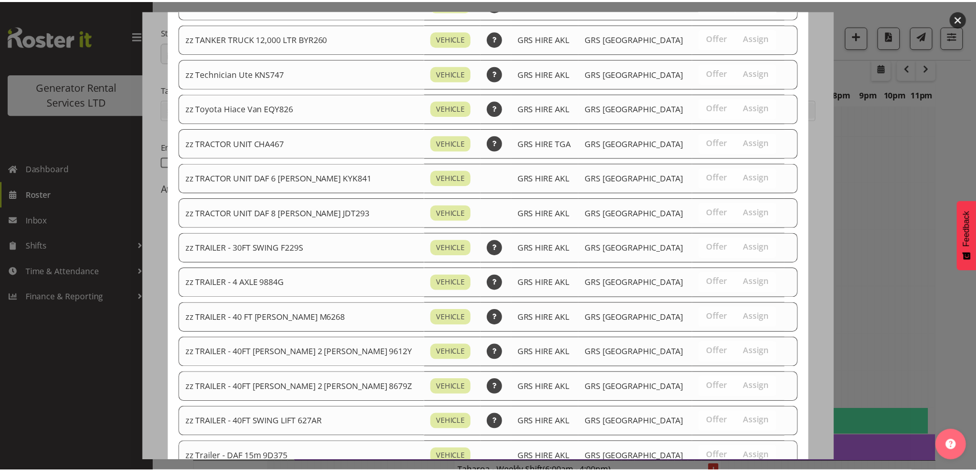
scroll to position [1212, 0]
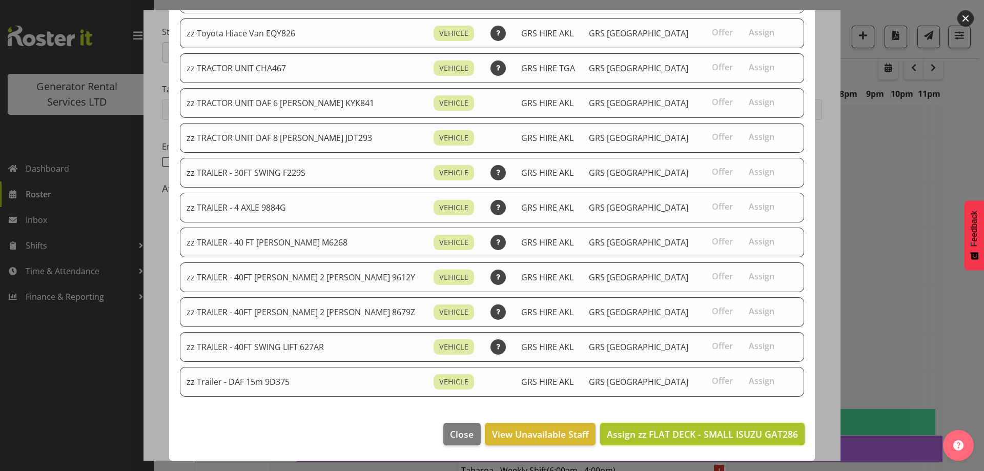
click at [729, 437] on span "Assign zz FLAT DECK - SMALL ISUZU GAT286" at bounding box center [702, 434] width 191 height 12
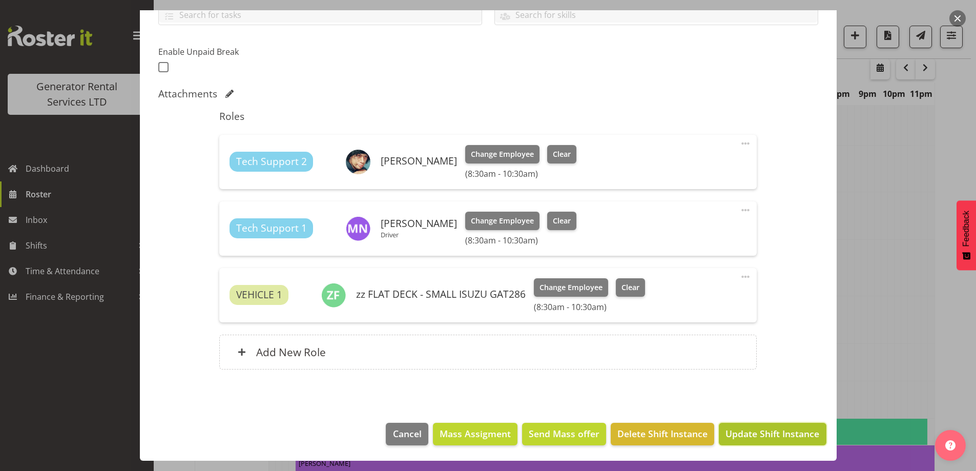
click at [754, 427] on span "Update Shift Instance" at bounding box center [773, 433] width 94 height 13
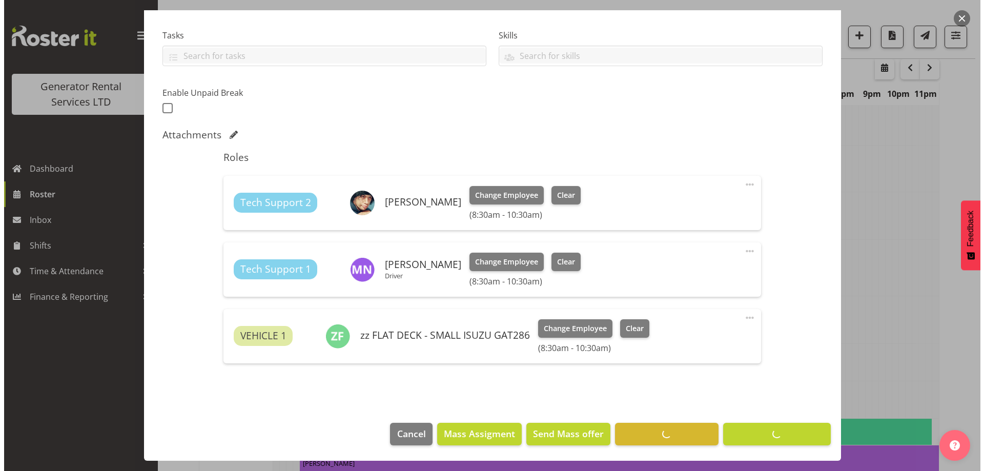
scroll to position [33, 0]
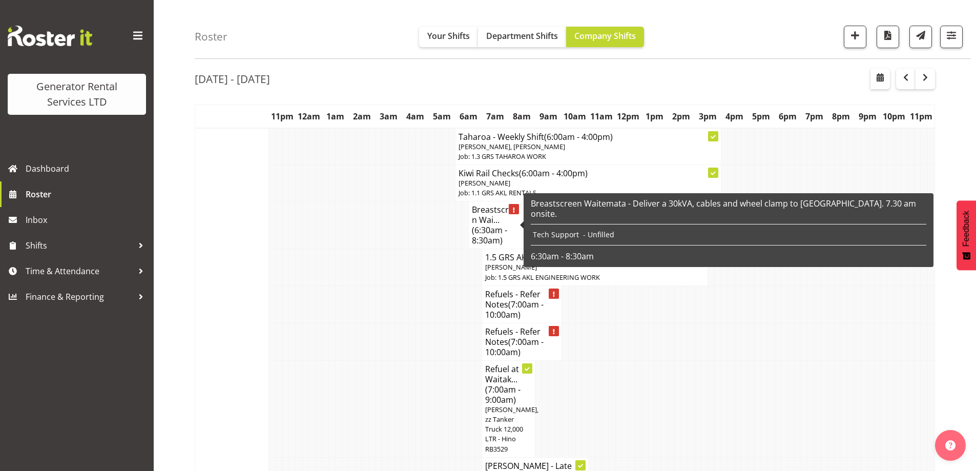
click at [481, 217] on h4 "Breastscreen Wai... (6:30am - 8:30am)" at bounding box center [495, 225] width 47 height 41
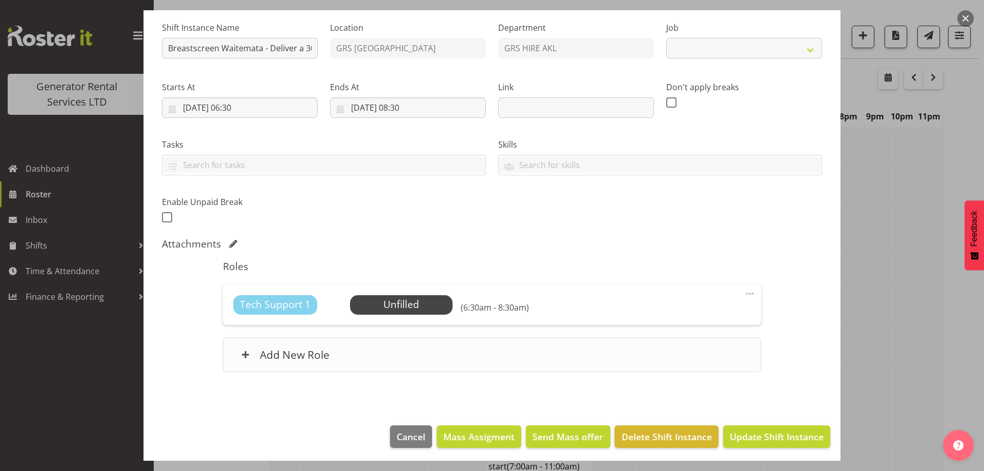
scroll to position [101, 0]
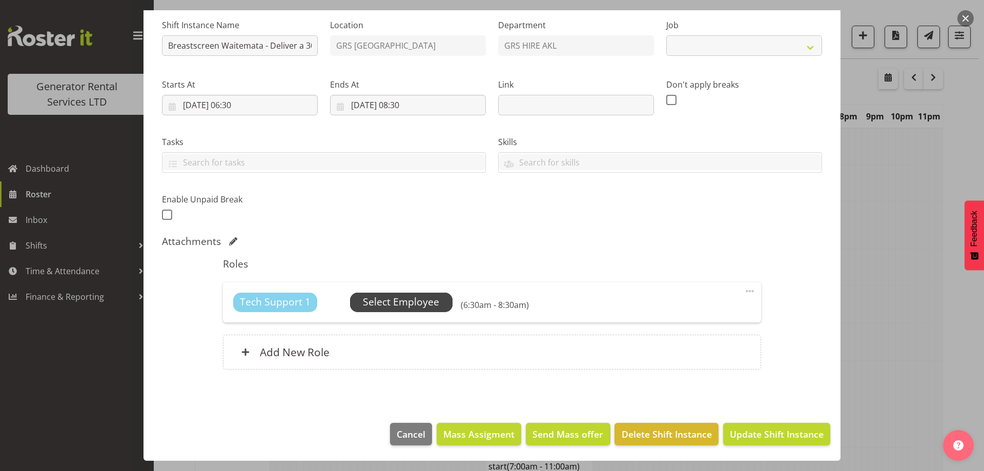
select select "7504"
click at [410, 300] on span "Select Employee" at bounding box center [401, 302] width 76 height 15
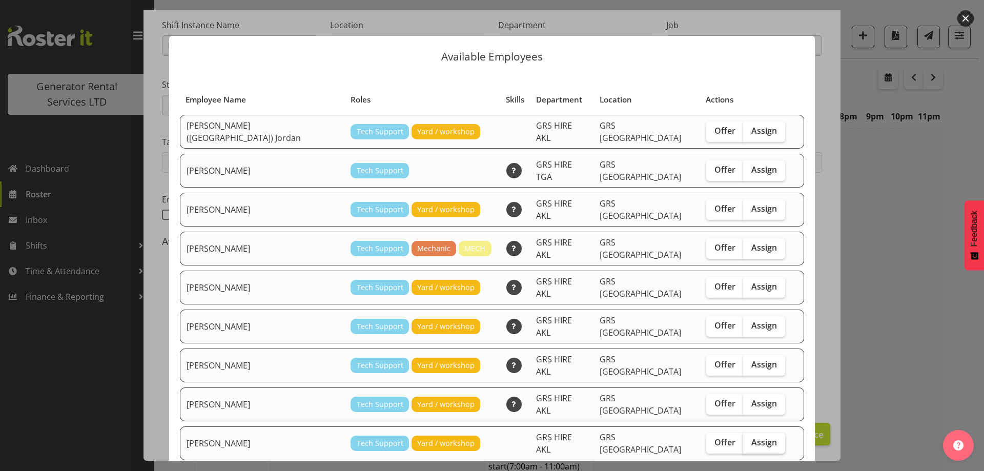
click at [751, 437] on span "Assign" at bounding box center [764, 442] width 26 height 10
click at [743, 439] on input "Assign" at bounding box center [746, 442] width 7 height 7
checkbox input "true"
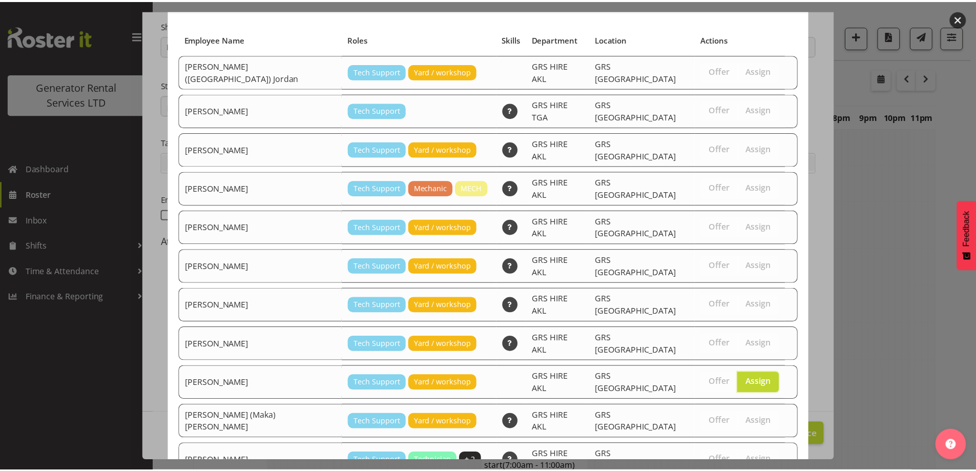
scroll to position [96, 0]
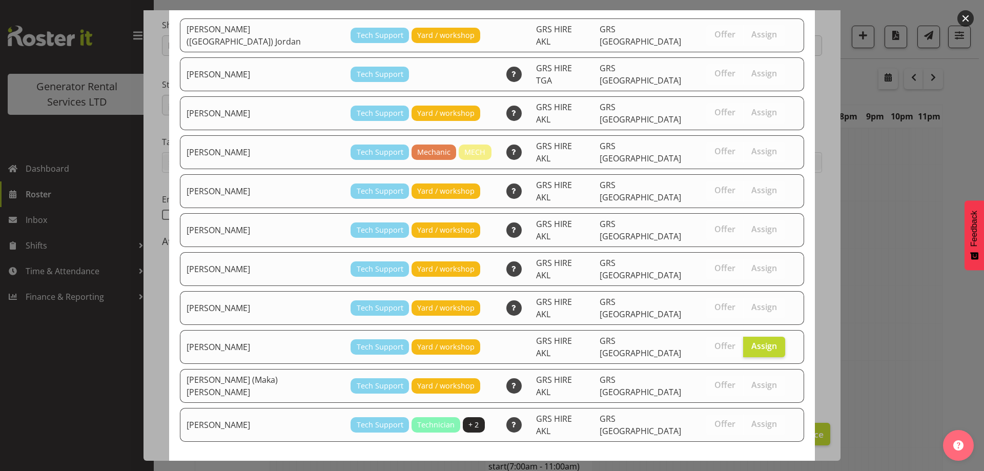
click at [716, 471] on span "Assign Sean Moitra" at bounding box center [747, 479] width 104 height 12
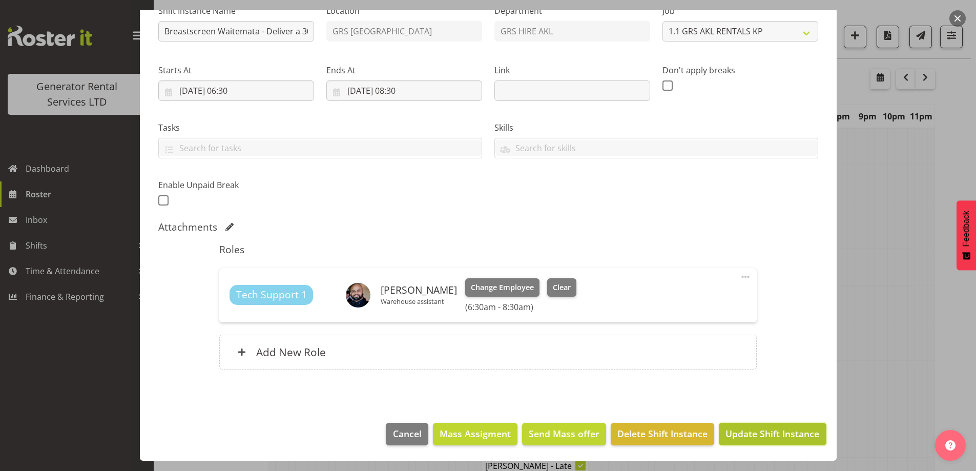
click at [738, 428] on span "Update Shift Instance" at bounding box center [773, 433] width 94 height 13
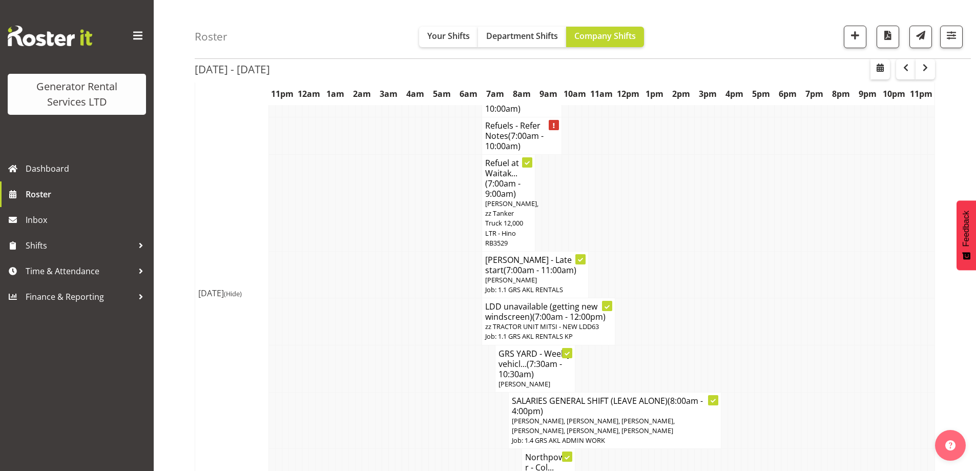
scroll to position [187, 0]
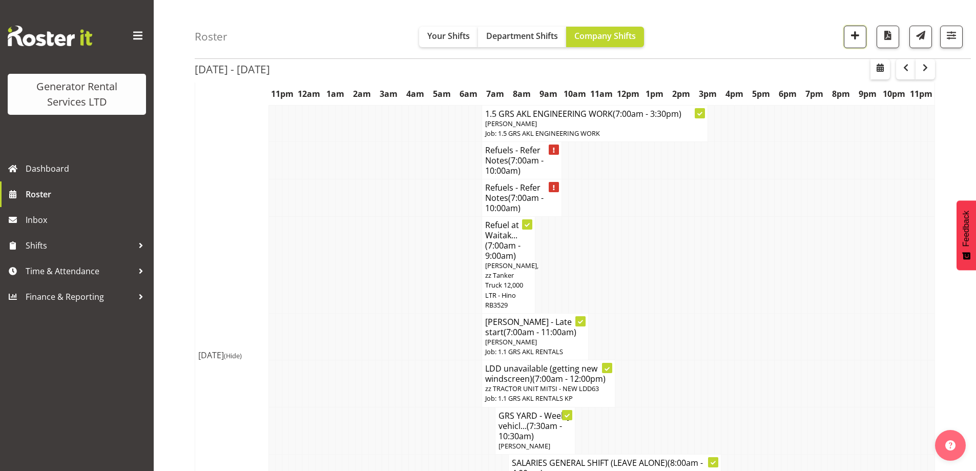
click at [863, 33] on button "button" at bounding box center [855, 37] width 23 height 23
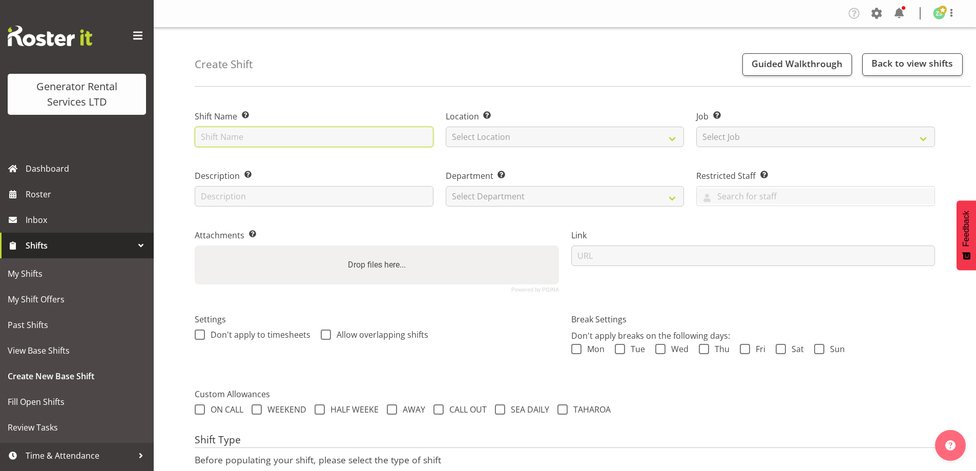
click at [304, 132] on input "text" at bounding box center [314, 137] width 239 height 21
click at [354, 147] on input "text" at bounding box center [314, 137] width 239 height 21
type input "Contact Energy - Deliver, fence and soundproof a 60kva skid (Going as a 45kva) …"
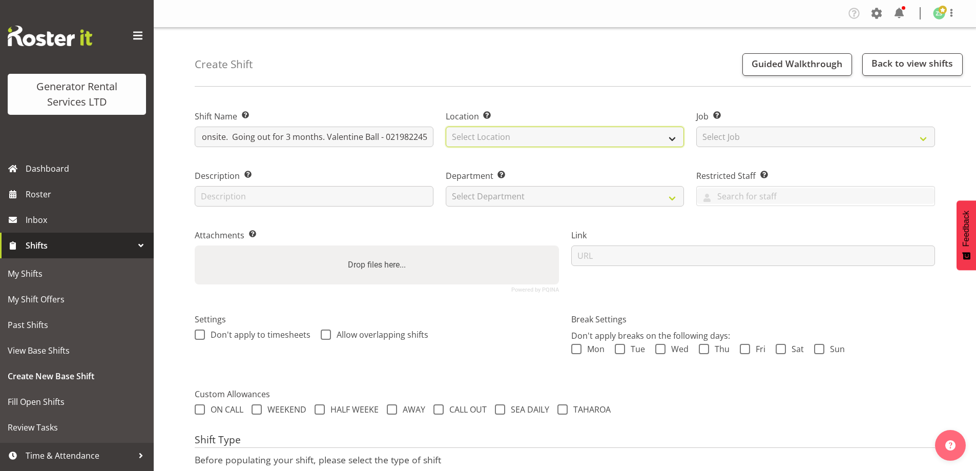
scroll to position [0, 0]
click at [507, 132] on select "Select Location GRS Auckland" at bounding box center [565, 137] width 239 height 21
select select "28"
click at [446, 127] on select "Select Location GRS Auckland" at bounding box center [565, 137] width 239 height 21
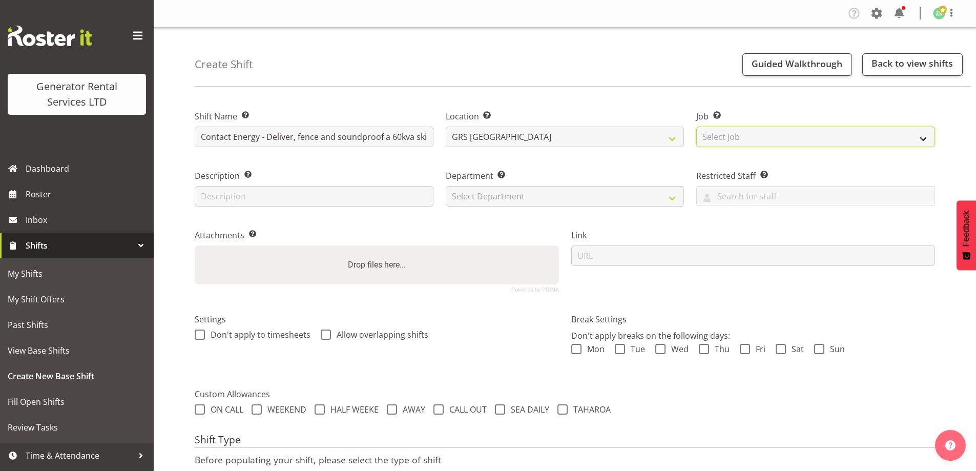
click at [738, 137] on select "Select Job Create new job 1.1 GRS AKL RENTALS 1.1 GRS AKL RENTALS AC 1.1 GRS AK…" at bounding box center [816, 137] width 239 height 21
select select "9"
click at [697, 127] on select "Select Job Create new job 1.1 GRS AKL RENTALS 1.1 GRS AKL RENTALS AC 1.1 GRS AK…" at bounding box center [816, 137] width 239 height 21
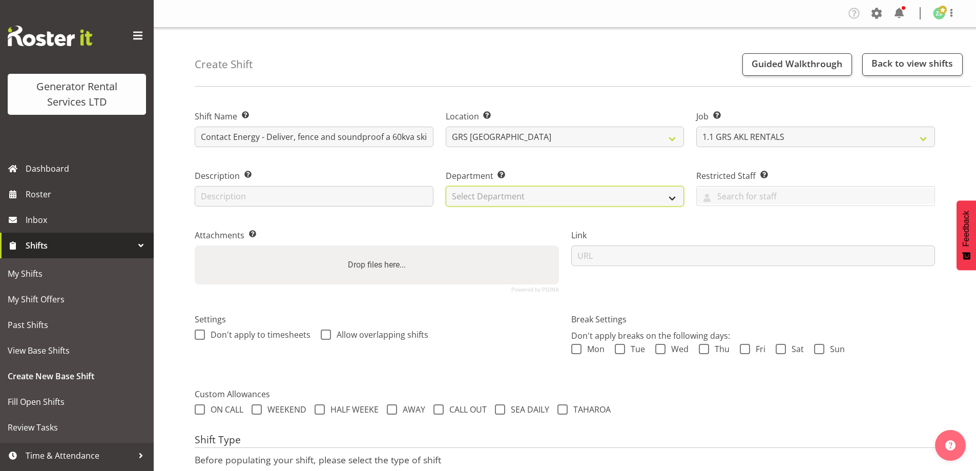
click at [619, 200] on select "Select Department GRS ADMIN AKL GRS HIRE AKL GRS HIRE TGA GRS HIRE HST GRS ENGI…" at bounding box center [565, 196] width 239 height 21
select select "20"
click at [446, 186] on select "Select Department GRS ADMIN AKL GRS HIRE AKL GRS HIRE TGA GRS HIRE HST GRS ENGI…" at bounding box center [565, 196] width 239 height 21
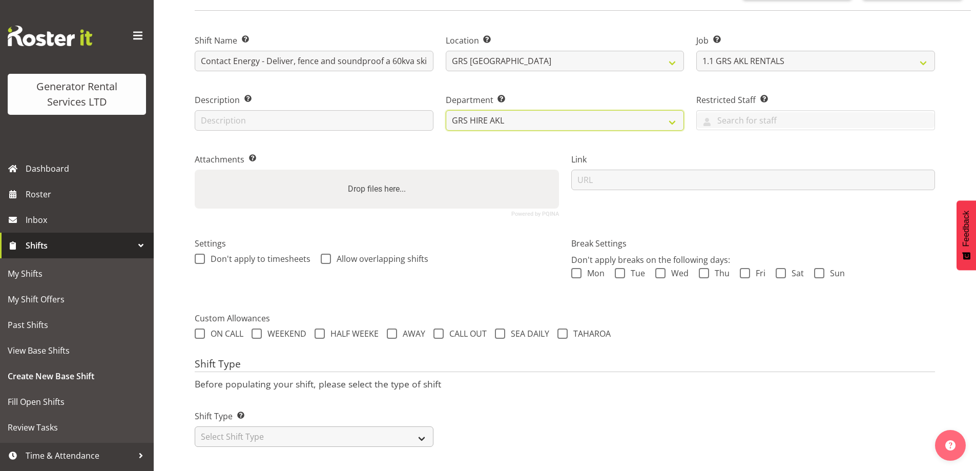
scroll to position [84, 0]
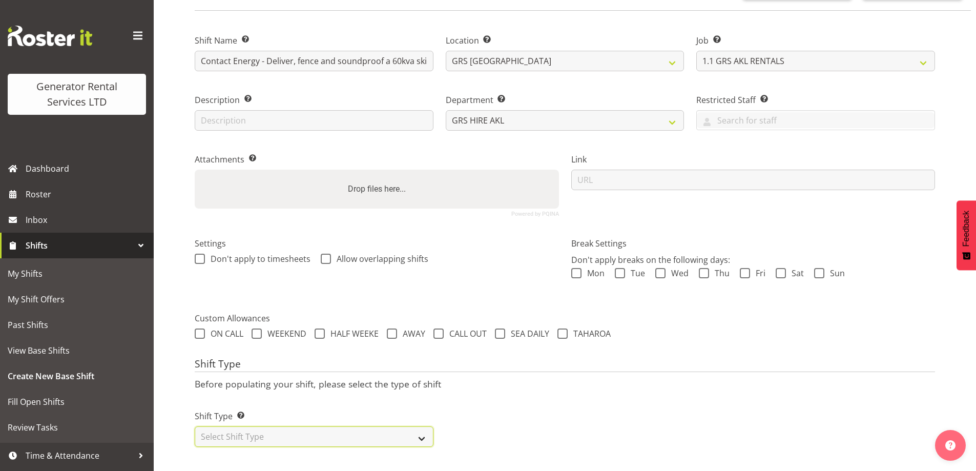
click at [286, 426] on select "Select Shift Type One Off Shift Recurring Shift Rotating Shift" at bounding box center [314, 436] width 239 height 21
click at [250, 426] on select "Select Shift Type One Off Shift Recurring Shift Rotating Shift" at bounding box center [314, 436] width 239 height 21
select select "one_off"
click at [195, 426] on select "Select Shift Type One Off Shift Recurring Shift Rotating Shift" at bounding box center [314, 436] width 239 height 21
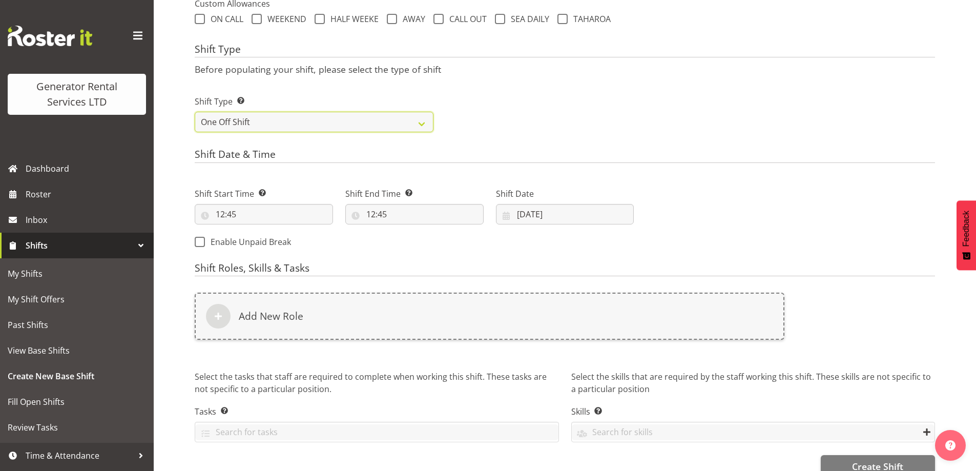
scroll to position [391, 0]
click at [273, 219] on input "12:45" at bounding box center [264, 214] width 138 height 21
click at [261, 241] on select "00 01 02 03 04 05 06 07 08 09 10 11 12 13 14 15 16 17 18 19 20 21 22 23" at bounding box center [264, 240] width 23 height 21
select select "8"
click at [253, 230] on select "00 01 02 03 04 05 06 07 08 09 10 11 12 13 14 15 16 17 18 19 20 21 22 23" at bounding box center [264, 240] width 23 height 21
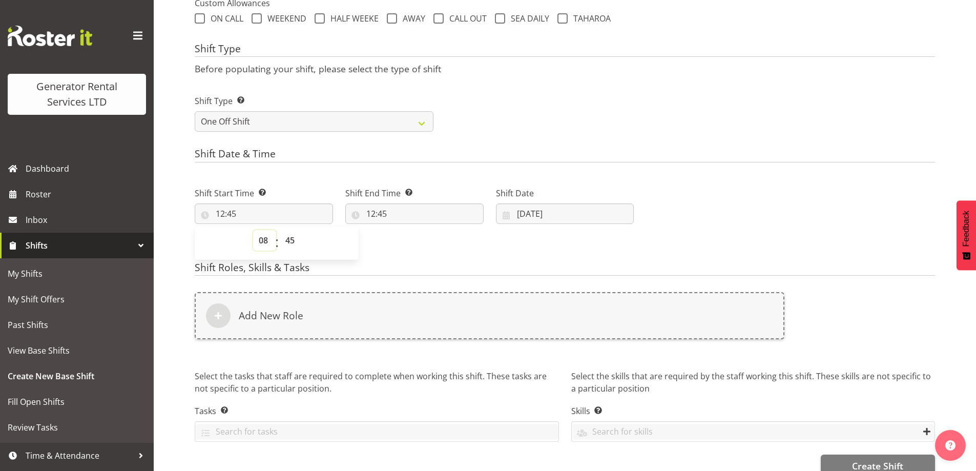
type input "08:45"
click at [295, 231] on select "00 01 02 03 04 05 06 07 08 09 10 11 12 13 14 15 16 17 18 19 20 21 22 23 24 25 2…" at bounding box center [291, 240] width 23 height 21
select select "0"
click at [280, 230] on select "00 01 02 03 04 05 06 07 08 09 10 11 12 13 14 15 16 17 18 19 20 21 22 23 24 25 2…" at bounding box center [291, 240] width 23 height 21
type input "08:00"
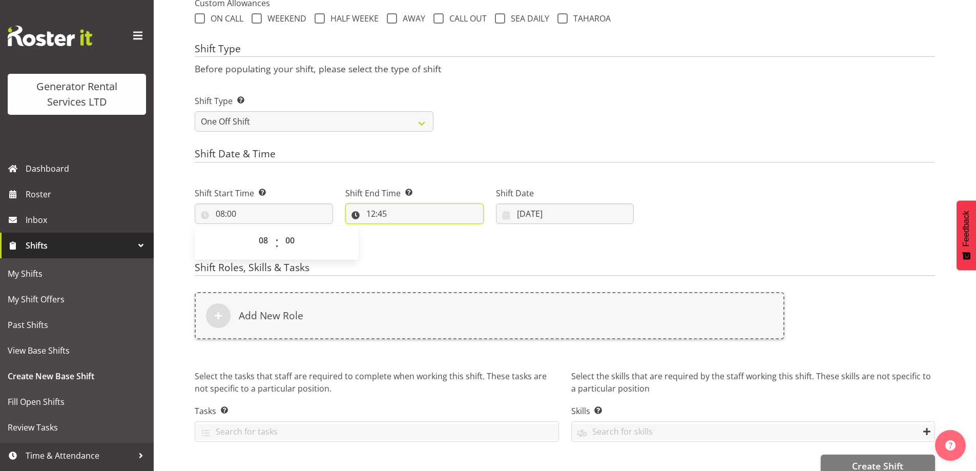
click at [436, 222] on input "12:45" at bounding box center [414, 214] width 138 height 21
drag, startPoint x: 416, startPoint y: 242, endPoint x: 416, endPoint y: 231, distance: 10.8
click at [416, 242] on select "00 01 02 03 04 05 06 07 08 09 10 11 12 13 14 15 16 17 18 19 20 21 22 23" at bounding box center [415, 240] width 23 height 21
select select "11"
click at [404, 230] on select "00 01 02 03 04 05 06 07 08 09 10 11 12 13 14 15 16 17 18 19 20 21 22 23" at bounding box center [415, 240] width 23 height 21
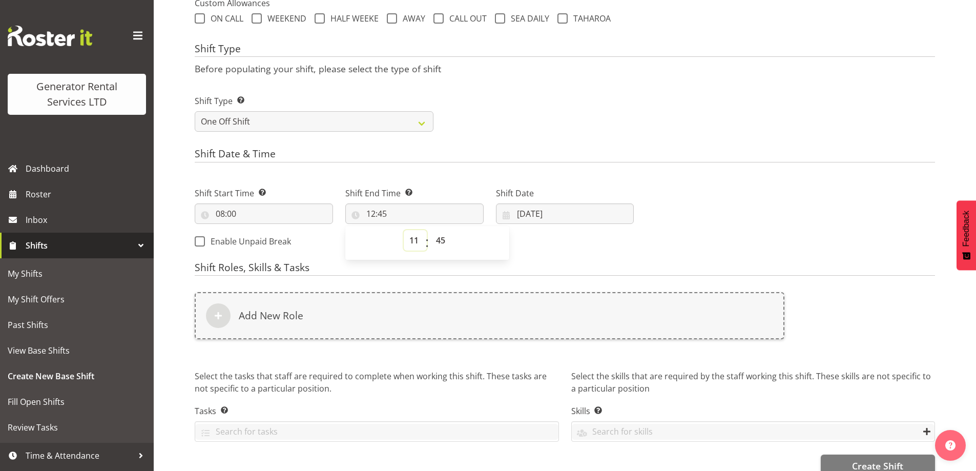
type input "11:45"
click at [451, 241] on select "00 01 02 03 04 05 06 07 08 09 10 11 12 13 14 15 16 17 18 19 20 21 22 23 24 25 2…" at bounding box center [442, 240] width 23 height 21
select select "0"
click at [431, 230] on select "00 01 02 03 04 05 06 07 08 09 10 11 12 13 14 15 16 17 18 19 20 21 22 23 24 25 2…" at bounding box center [442, 240] width 23 height 21
type input "11:00"
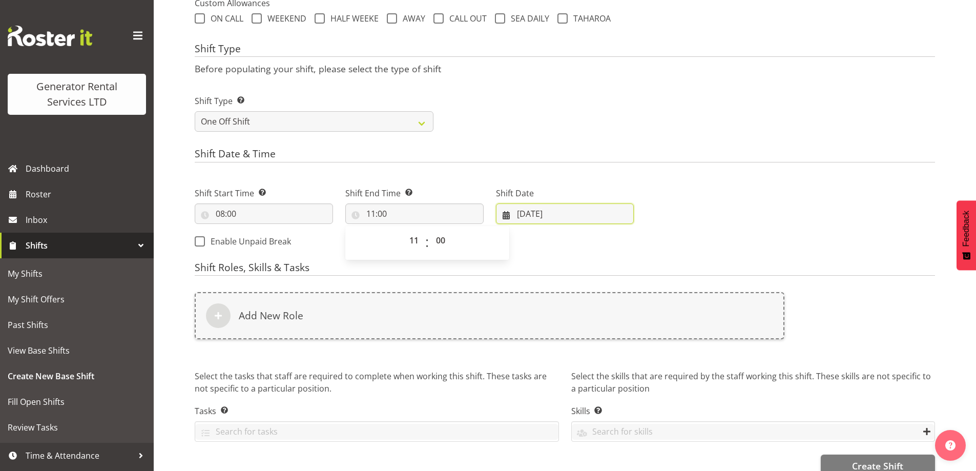
drag, startPoint x: 549, startPoint y: 210, endPoint x: 560, endPoint y: 233, distance: 25.5
click at [549, 212] on input "22/08/2025" at bounding box center [565, 214] width 138 height 21
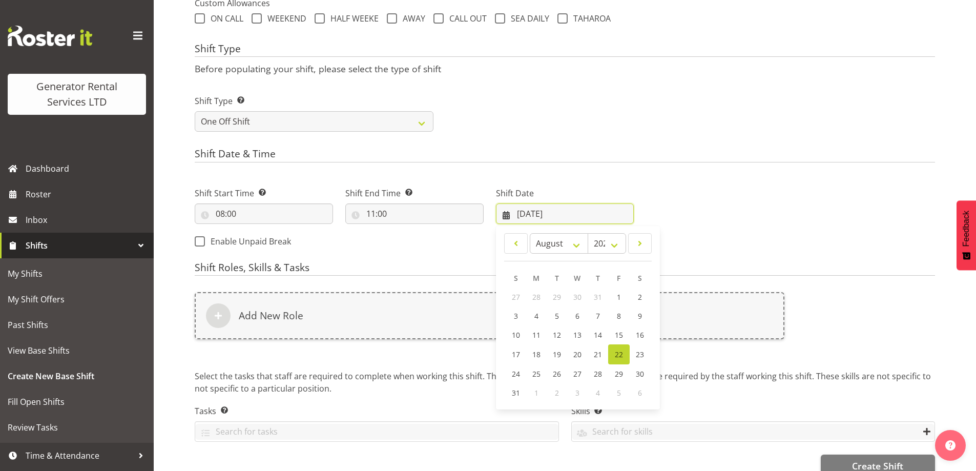
scroll to position [413, 0]
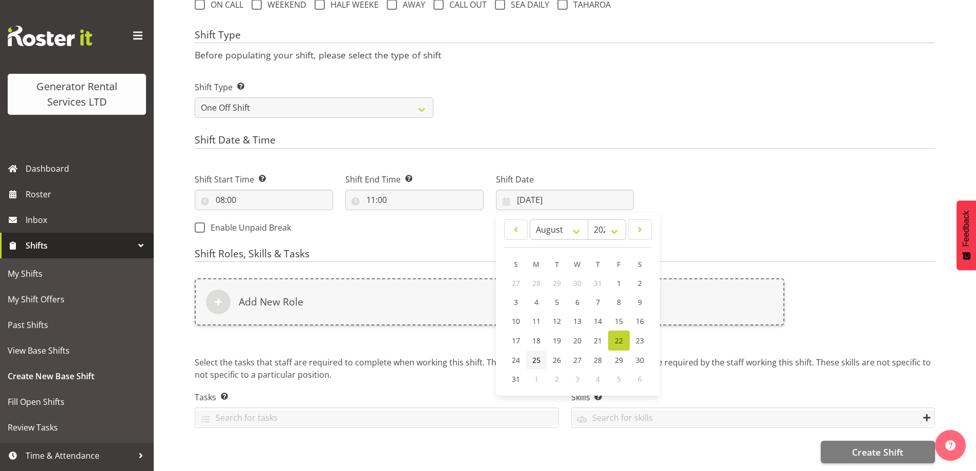
click at [536, 351] on link "25" at bounding box center [536, 360] width 21 height 19
type input "25/08/2025"
click at [478, 318] on div "Add New Role" at bounding box center [490, 308] width 602 height 72
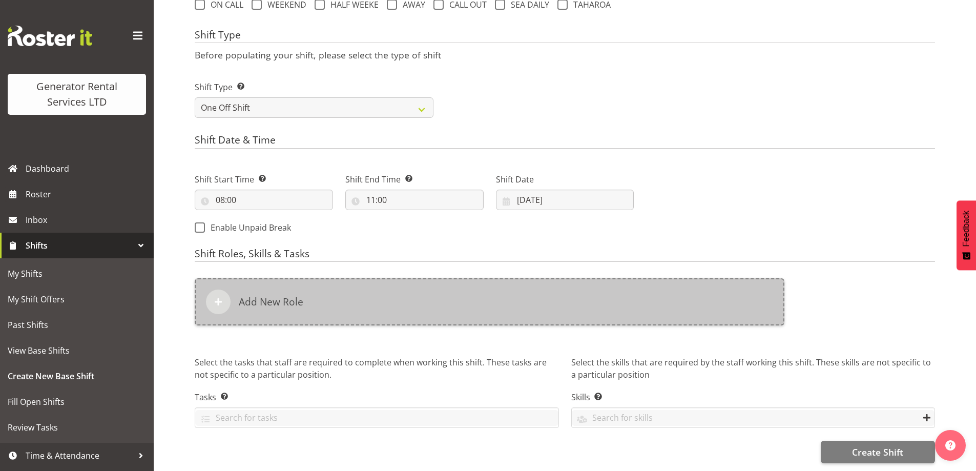
click at [478, 315] on div "Add New Role" at bounding box center [490, 301] width 590 height 47
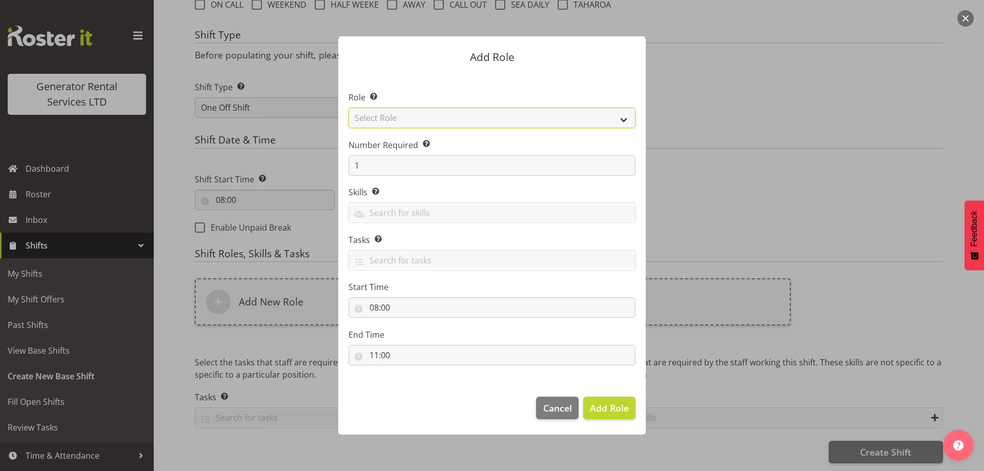
click at [413, 126] on select "Select Role Account Manager Electrician Engineering GM HSEQ manager MECH Mechan…" at bounding box center [492, 118] width 287 height 21
select select "20"
click at [349, 108] on select "Select Role Account Manager Electrician Engineering GM HSEQ manager MECH Mechan…" at bounding box center [492, 118] width 287 height 21
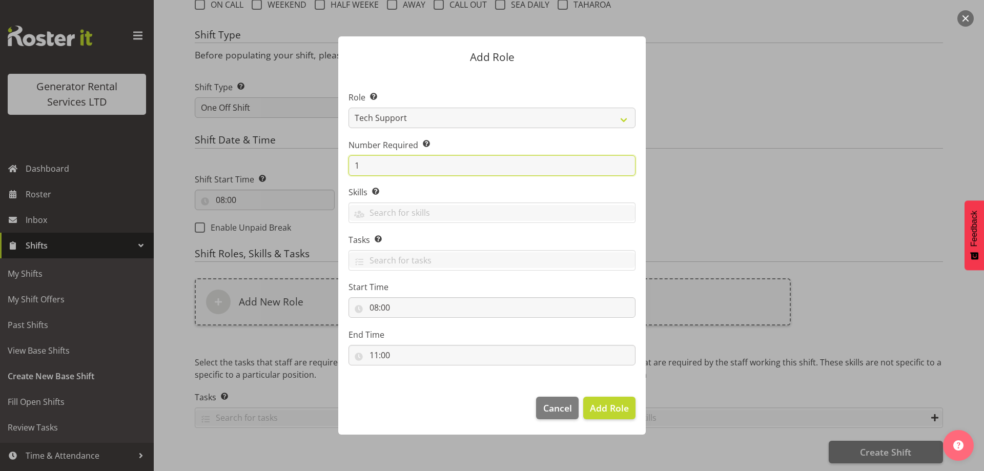
click at [388, 169] on input "1" at bounding box center [492, 165] width 287 height 21
click at [633, 413] on button "Add Role" at bounding box center [609, 408] width 52 height 23
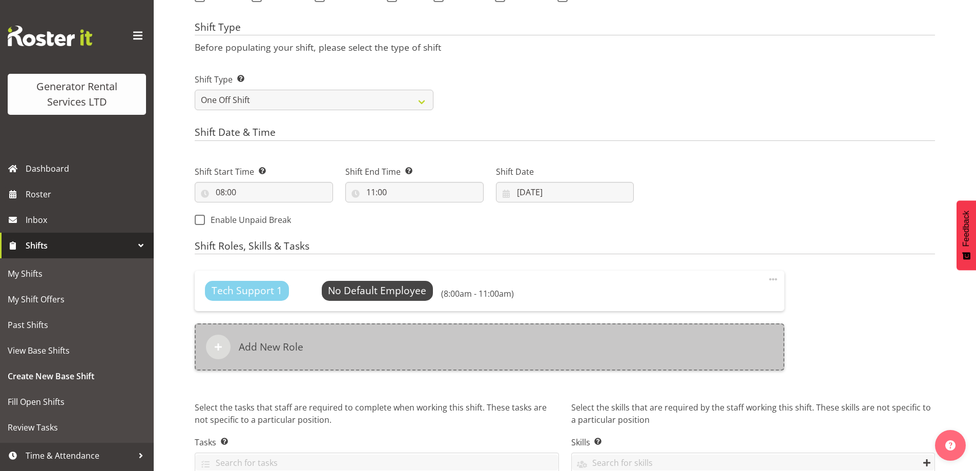
click at [442, 330] on div "Add New Role" at bounding box center [490, 346] width 590 height 47
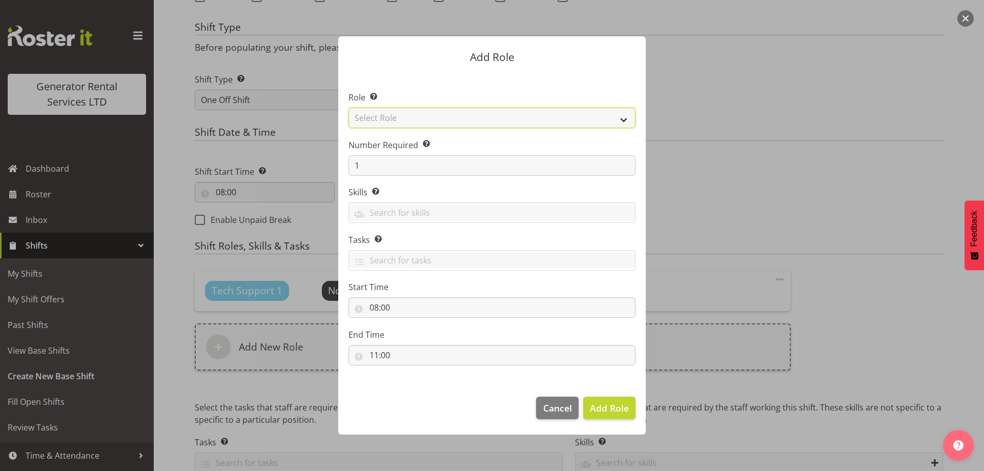
click at [403, 117] on select "Select Role Account Manager Electrician Engineering GM HSEQ manager MECH Mechan…" at bounding box center [492, 118] width 287 height 21
select select "21"
click at [349, 108] on select "Select Role Account Manager Electrician Engineering GM HSEQ manager MECH Mechan…" at bounding box center [492, 118] width 287 height 21
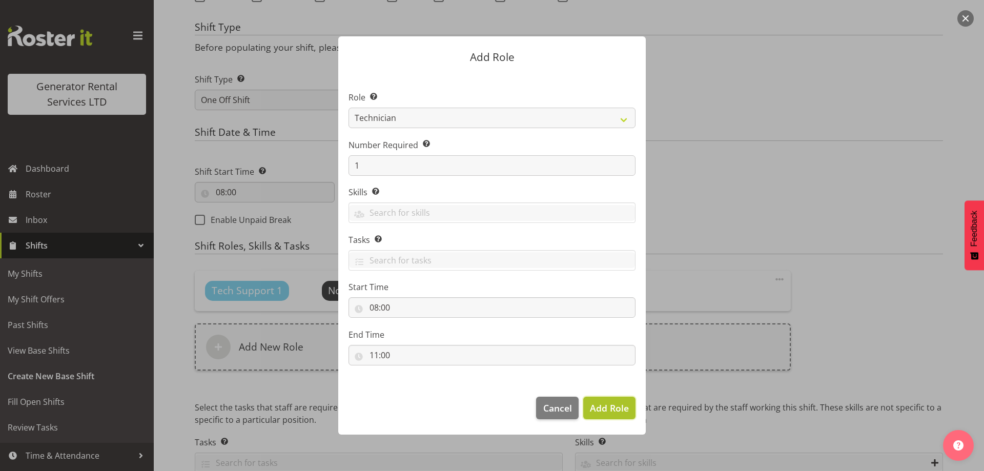
click at [603, 408] on span "Add Role" at bounding box center [609, 408] width 39 height 12
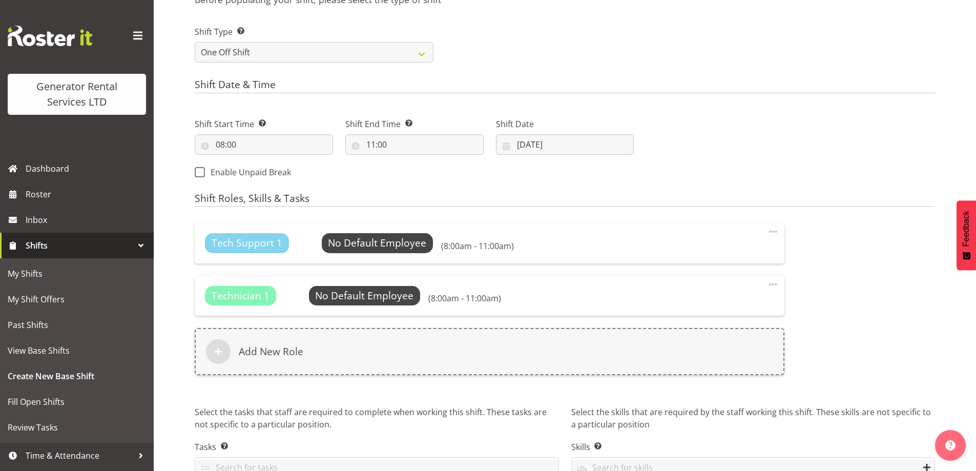
scroll to position [518, 0]
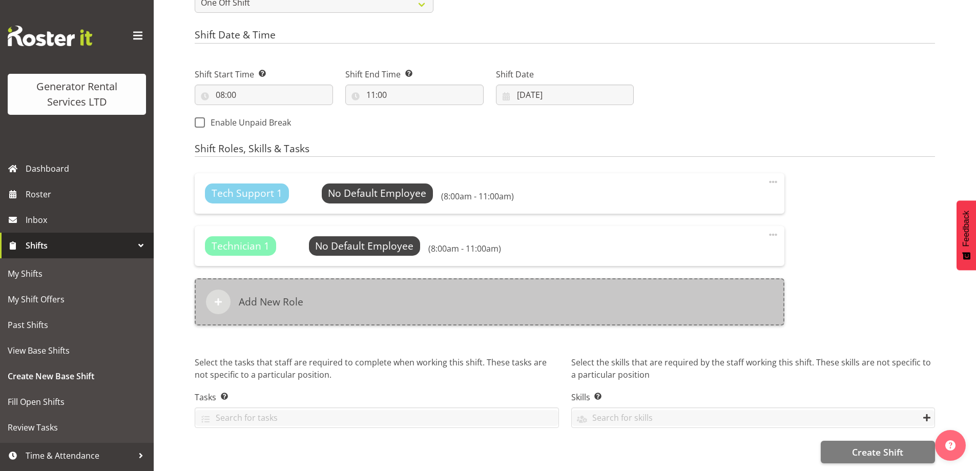
click at [515, 287] on div "Add New Role" at bounding box center [490, 301] width 590 height 47
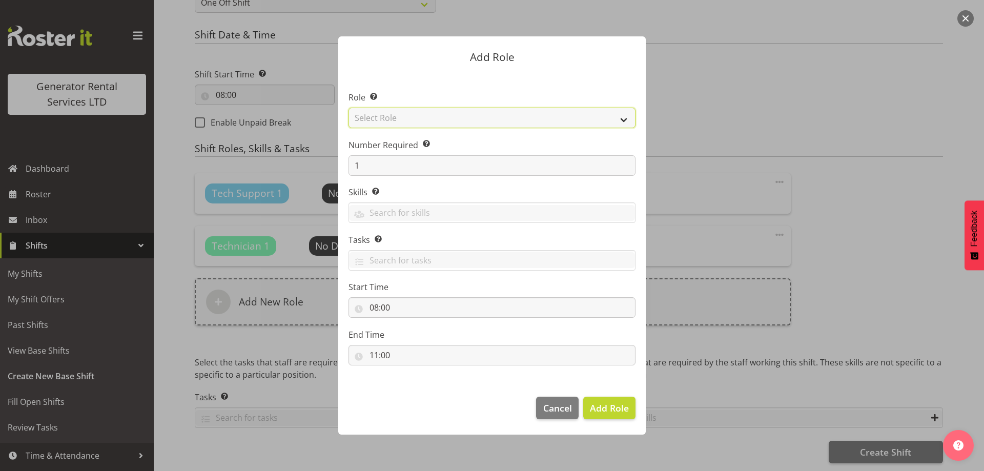
click at [440, 116] on select "Select Role Account Manager Electrician Engineering GM HSEQ manager MECH Mechan…" at bounding box center [492, 118] width 287 height 21
select select "27"
click at [349, 108] on select "Select Role Account Manager Electrician Engineering GM HSEQ manager MECH Mechan…" at bounding box center [492, 118] width 287 height 21
click at [391, 177] on section "Role Select the role you wish to add to the shift. Account Manager Electrician …" at bounding box center [492, 230] width 308 height 314
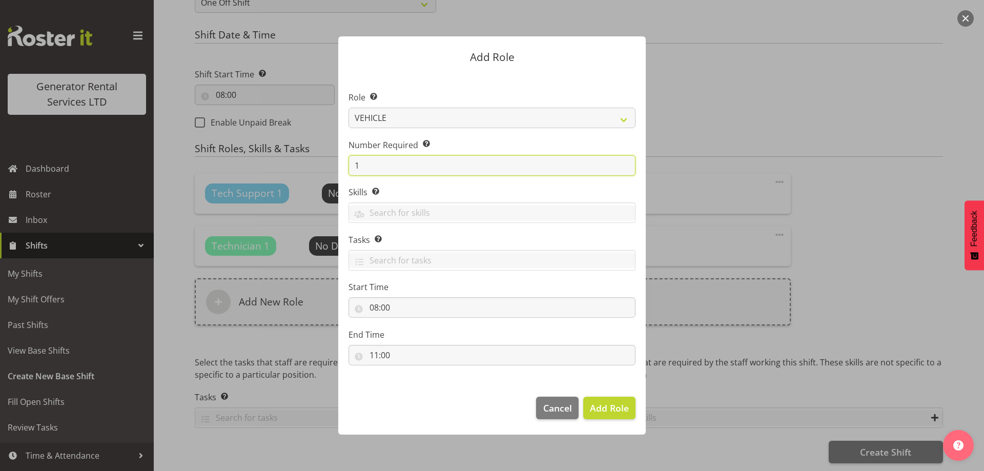
click at [391, 167] on input "1" at bounding box center [492, 165] width 287 height 21
type input "2"
click at [582, 404] on span "Add 2 Roles" at bounding box center [603, 408] width 51 height 12
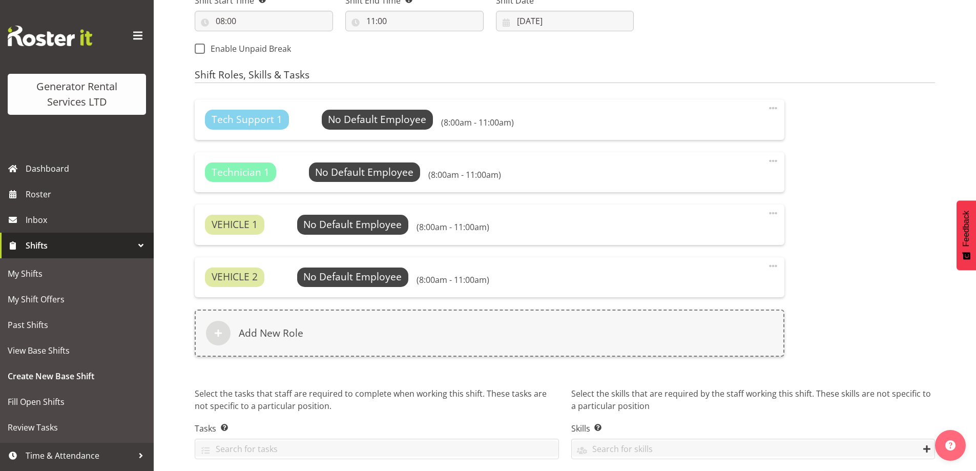
scroll to position [623, 0]
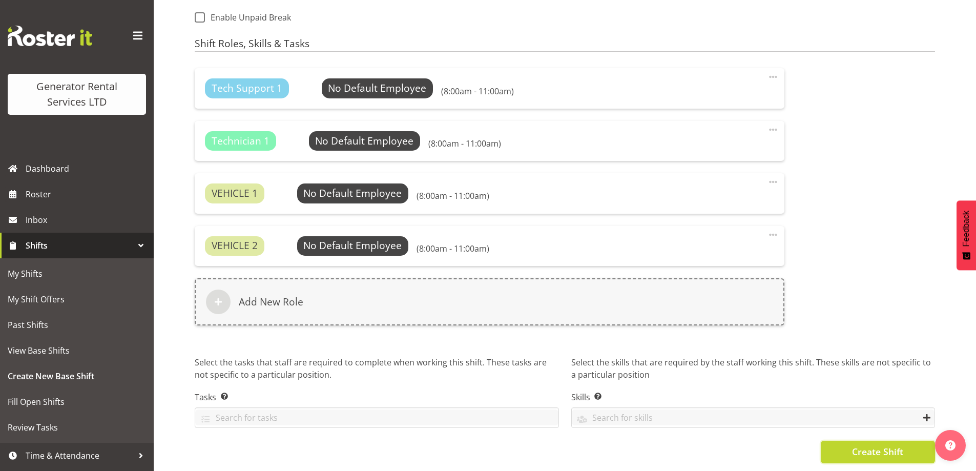
click at [861, 445] on span "Create Shift" at bounding box center [877, 451] width 51 height 13
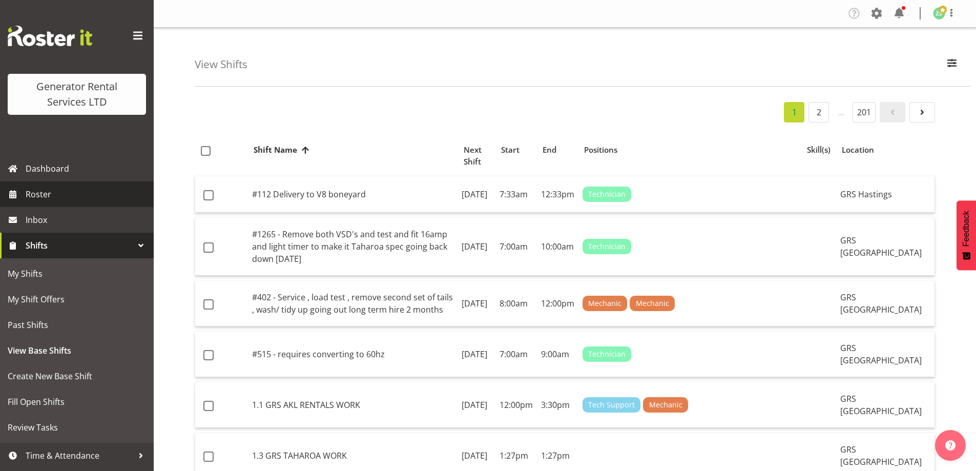
click at [51, 192] on span "Roster" at bounding box center [87, 194] width 123 height 15
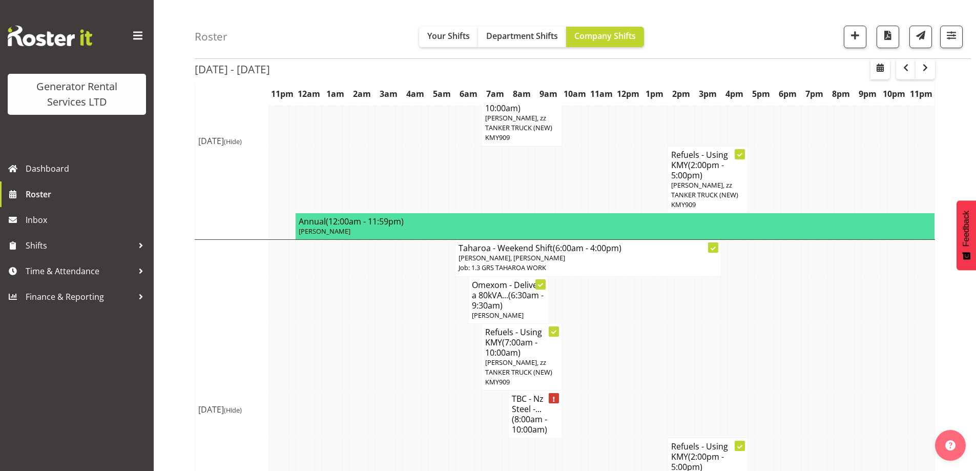
scroll to position [1206, 0]
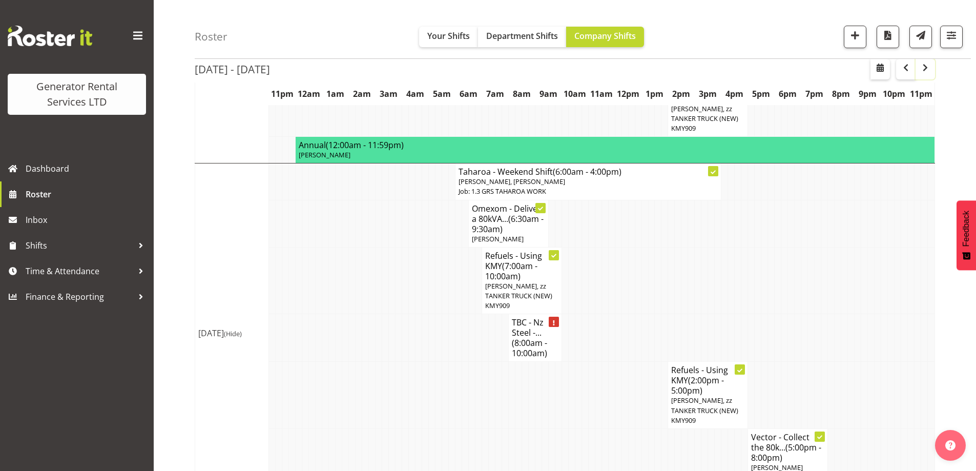
click at [924, 75] on button "button" at bounding box center [925, 69] width 19 height 21
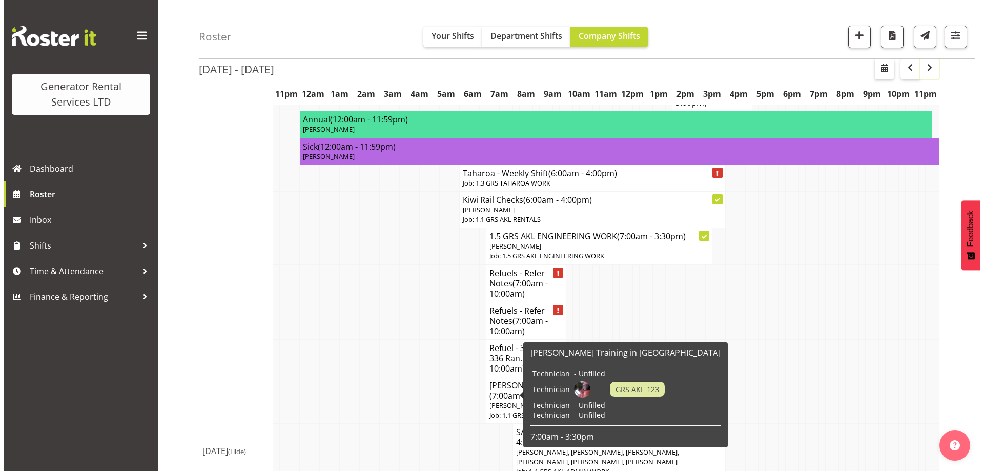
scroll to position [489, 0]
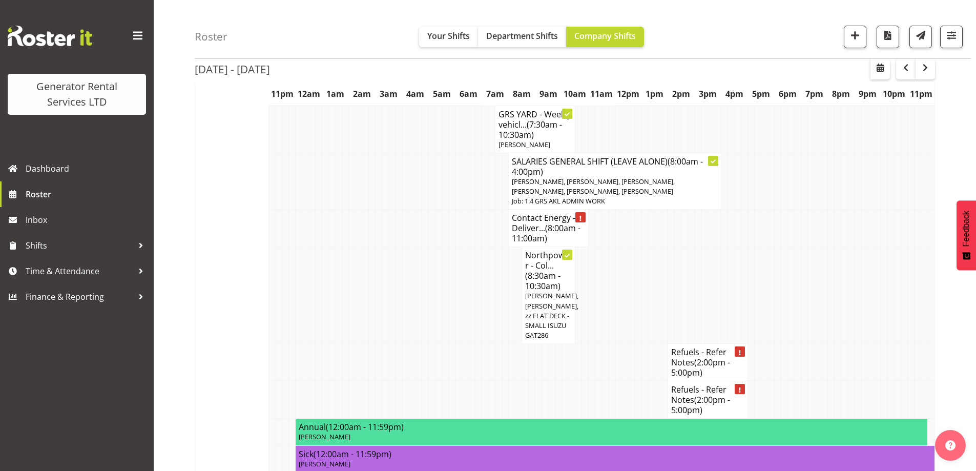
click at [390, 271] on td at bounding box center [392, 295] width 7 height 97
click at [538, 317] on span "[PERSON_NAME], [PERSON_NAME], zz FLAT DECK - SMALL ISUZU GAT286" at bounding box center [551, 315] width 53 height 49
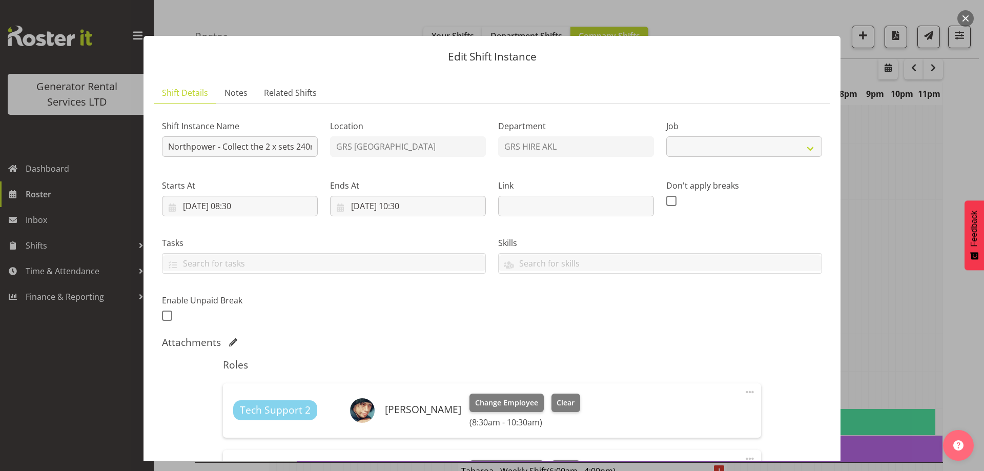
select select "7504"
click at [890, 285] on div at bounding box center [492, 235] width 984 height 471
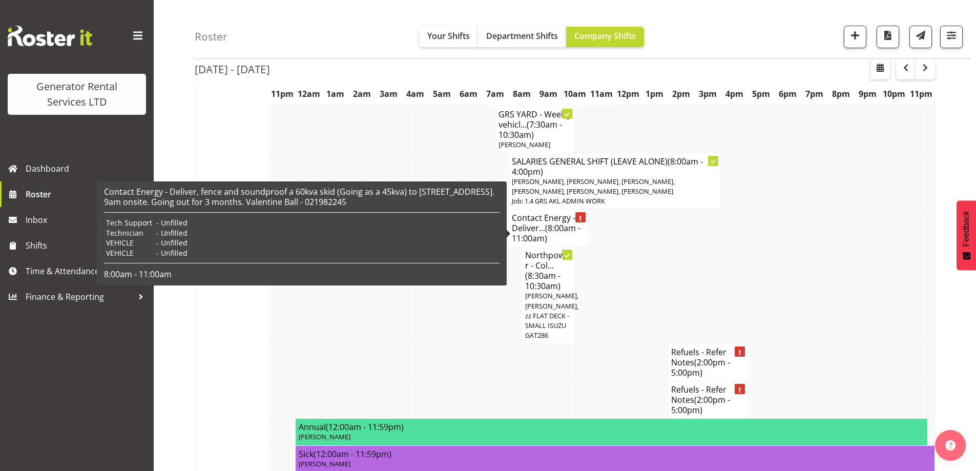
click at [541, 232] on h4 "Contact Energy - Deliver... (8:00am - 11:00am)" at bounding box center [548, 228] width 73 height 31
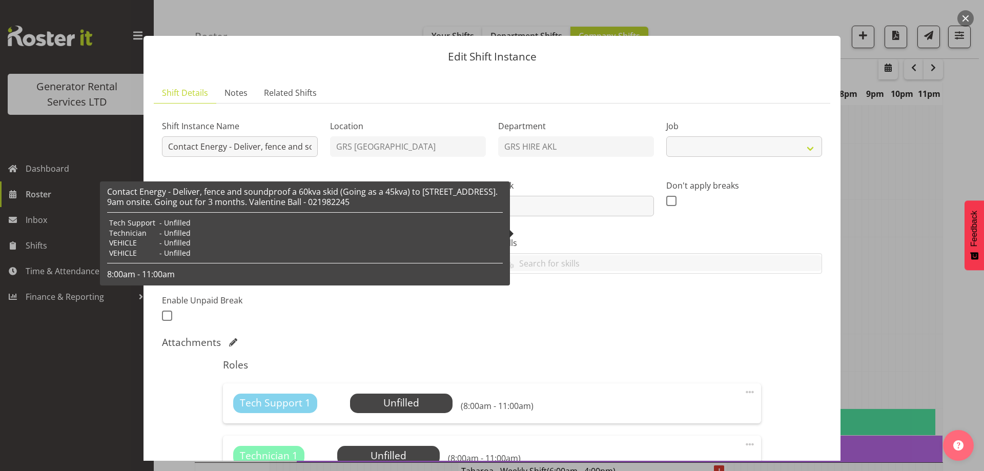
select select "9"
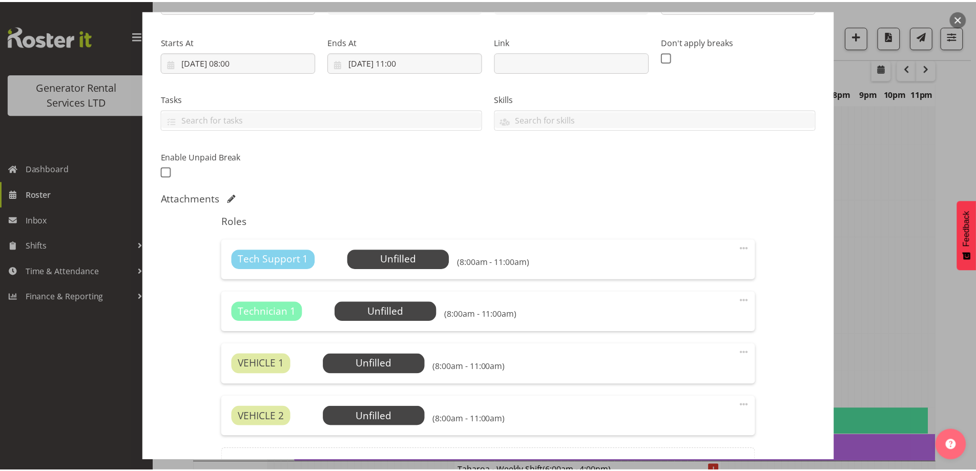
scroll to position [154, 0]
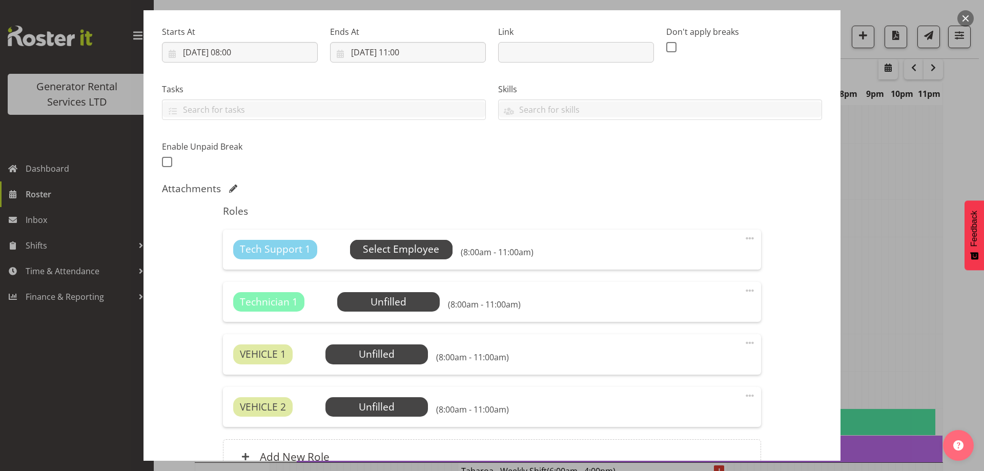
click at [411, 248] on span "Select Employee" at bounding box center [401, 249] width 76 height 15
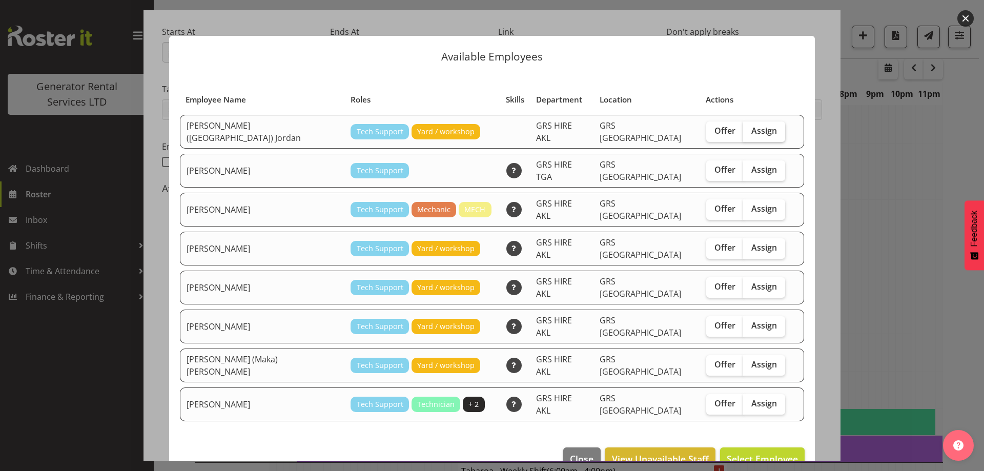
click at [751, 130] on span "Assign" at bounding box center [764, 131] width 26 height 10
click at [743, 130] on input "Assign" at bounding box center [746, 131] width 7 height 7
checkbox input "true"
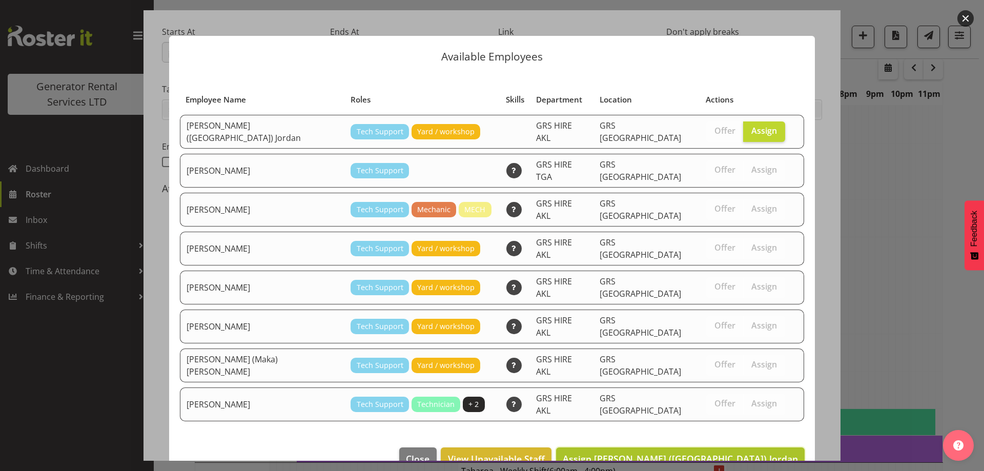
click at [722, 447] on button "Assign Brendan (Paris) Jordan" at bounding box center [680, 458] width 249 height 23
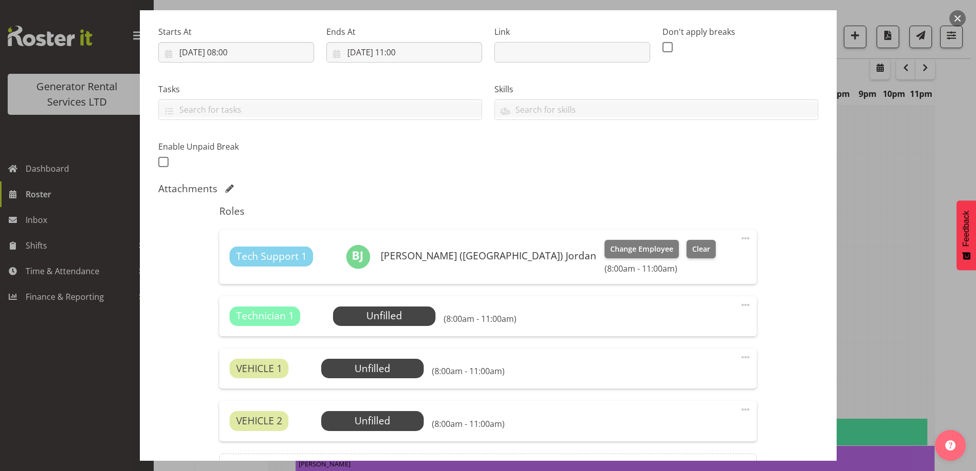
click at [356, 328] on div "Technician 1 Unfilled Select Employee (8:00am - 11:00am) Edit Cover Role Delete" at bounding box center [488, 316] width 538 height 40
click at [357, 320] on span "Select Employee" at bounding box center [385, 316] width 76 height 15
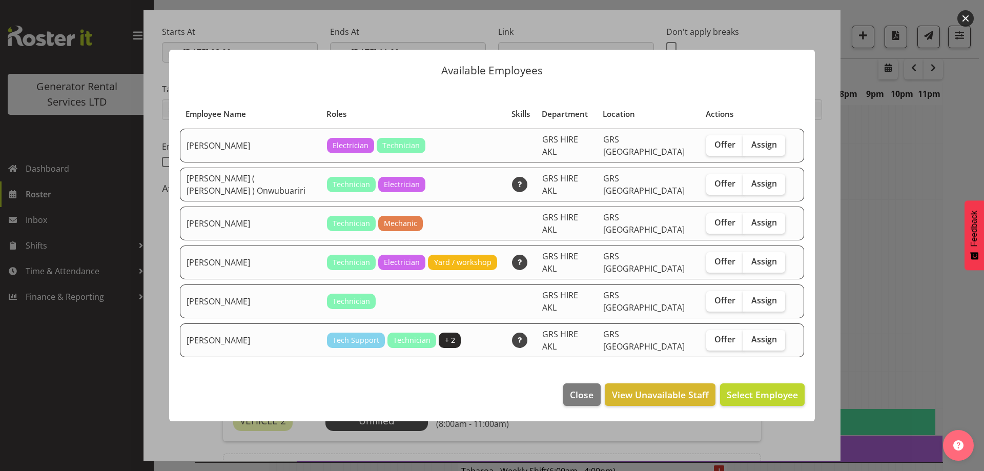
drag, startPoint x: 745, startPoint y: 266, endPoint x: 757, endPoint y: 277, distance: 15.9
click at [746, 268] on label "Assign" at bounding box center [764, 262] width 42 height 21
click at [746, 265] on input "Assign" at bounding box center [746, 261] width 7 height 7
checkbox input "true"
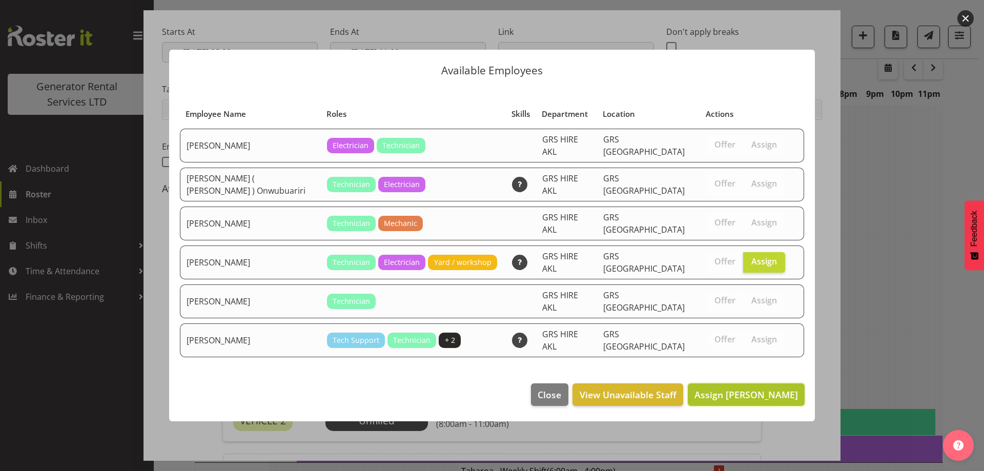
click at [779, 388] on span "Assign Rob Ryan" at bounding box center [747, 394] width 104 height 13
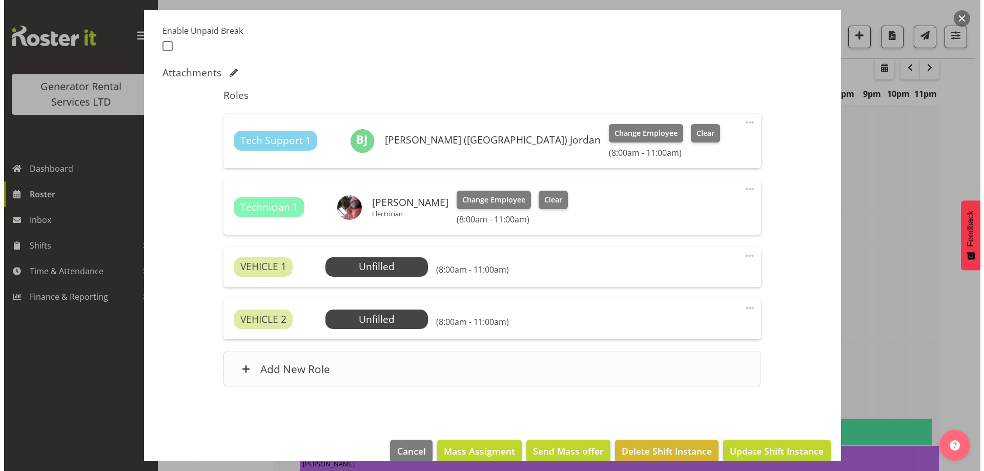
scroll to position [287, 0]
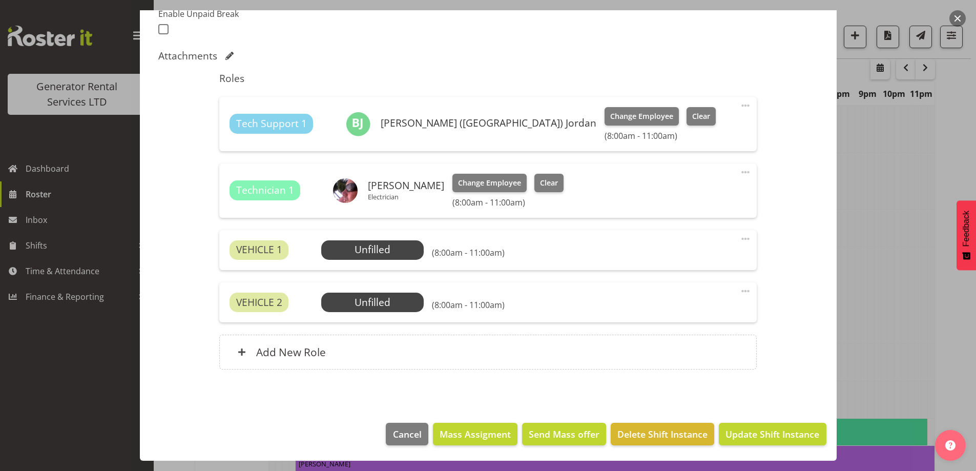
click at [310, 227] on div "Roles Tech Support 1 Brendan (Paris) Jordan Change Employee Clear (8:00am - 11:…" at bounding box center [488, 224] width 550 height 316
click at [331, 237] on div "VEHICLE 1 Unfilled Select Employee (8:00am - 11:00am) Edit Cover Role Delete" at bounding box center [488, 250] width 538 height 40
click at [337, 250] on span "Select Employee" at bounding box center [373, 249] width 76 height 15
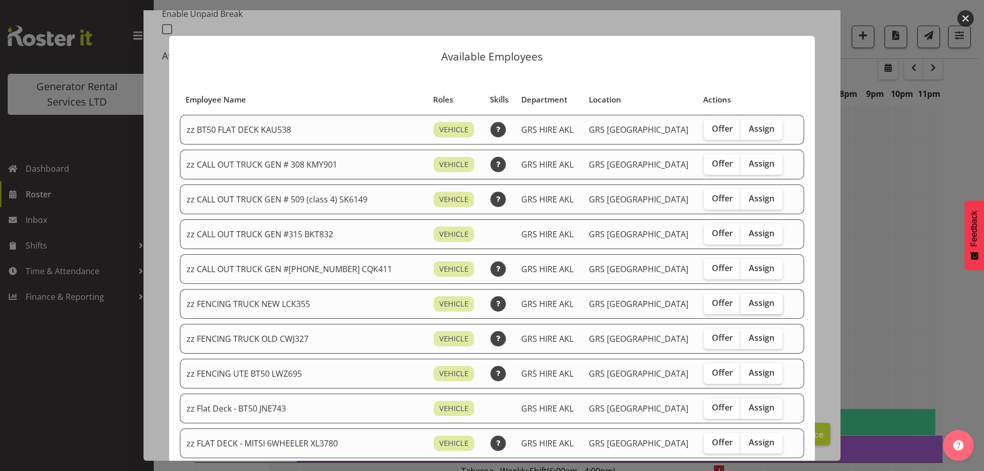
click at [749, 304] on span "Assign" at bounding box center [762, 303] width 26 height 10
click at [743, 304] on input "Assign" at bounding box center [744, 303] width 7 height 7
checkbox input "true"
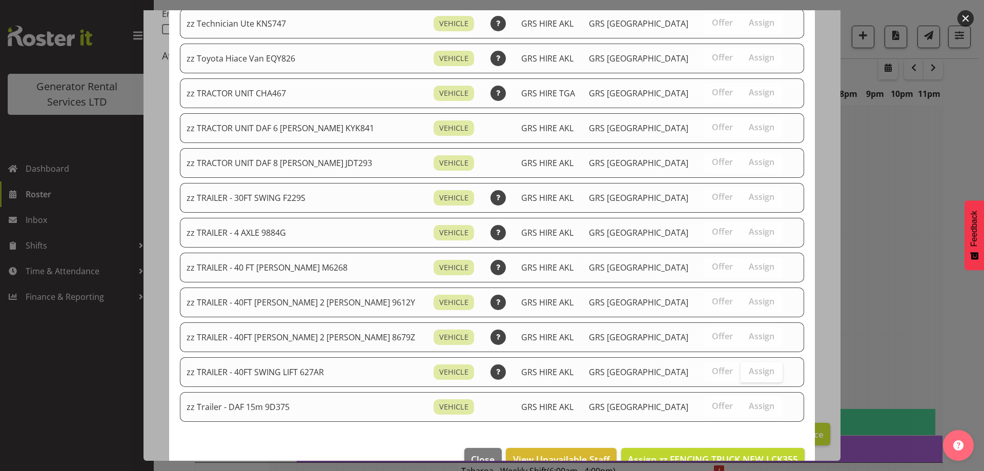
scroll to position [1177, 0]
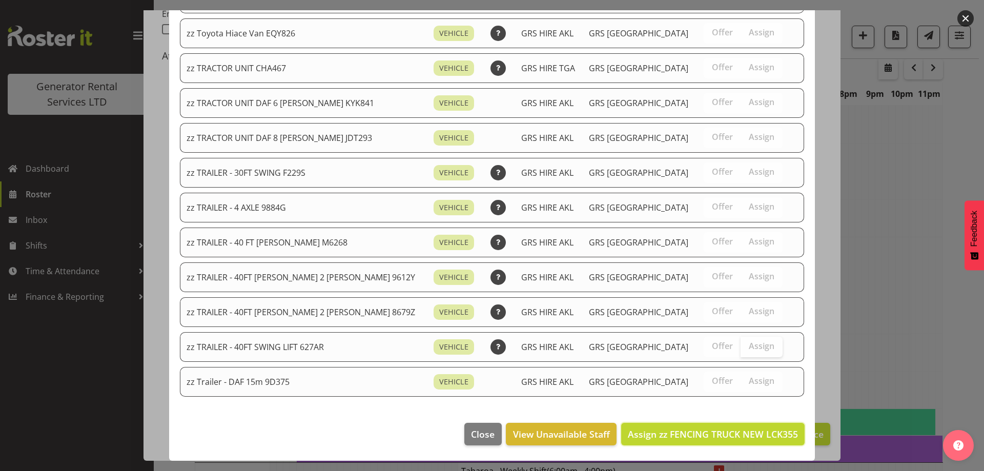
click at [735, 438] on span "Assign zz FENCING TRUCK NEW LCK355" at bounding box center [713, 434] width 170 height 12
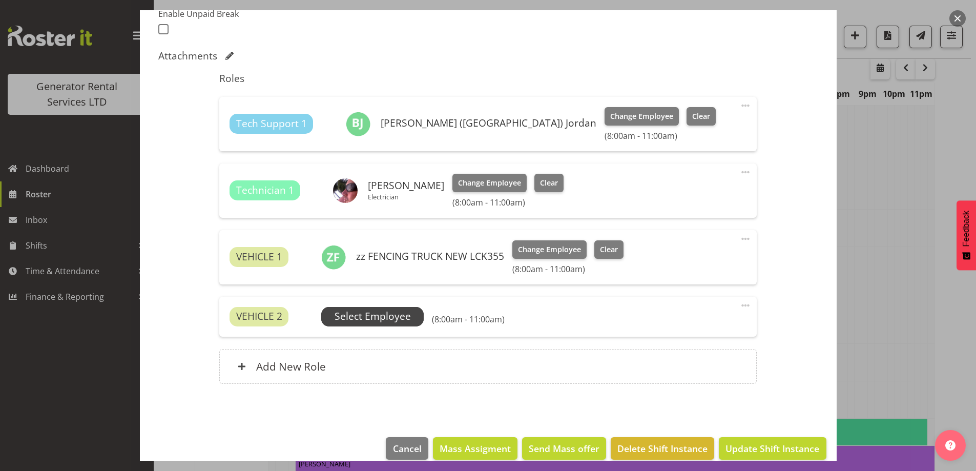
click at [334, 316] on span "Select Employee" at bounding box center [372, 316] width 103 height 19
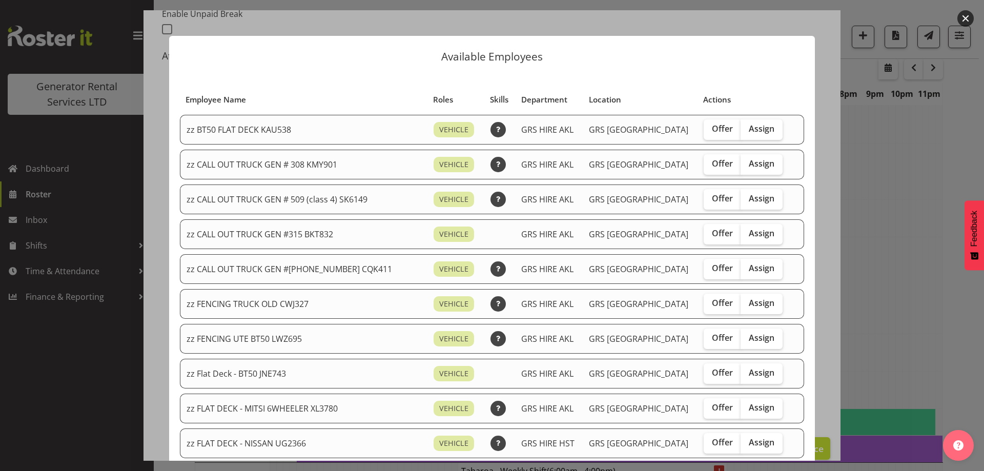
scroll to position [410, 0]
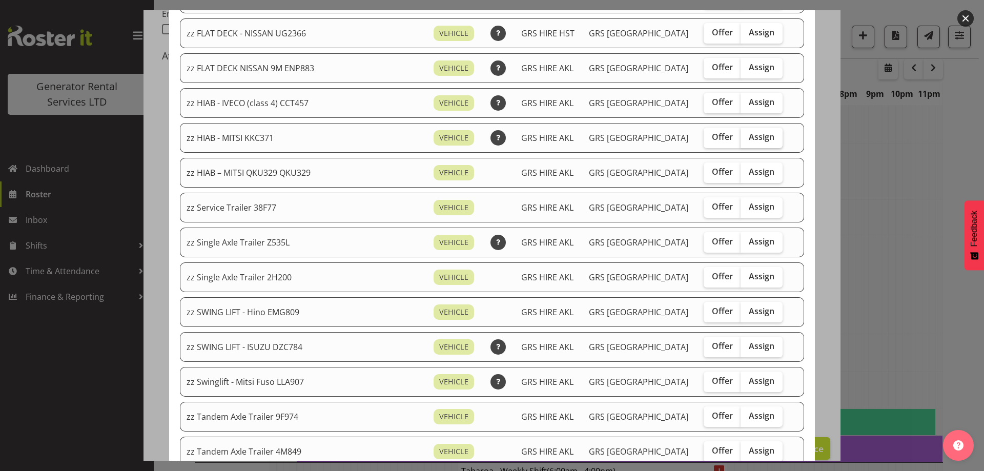
click at [749, 133] on span "Assign" at bounding box center [762, 137] width 26 height 10
click at [741, 134] on input "Assign" at bounding box center [744, 137] width 7 height 7
checkbox input "true"
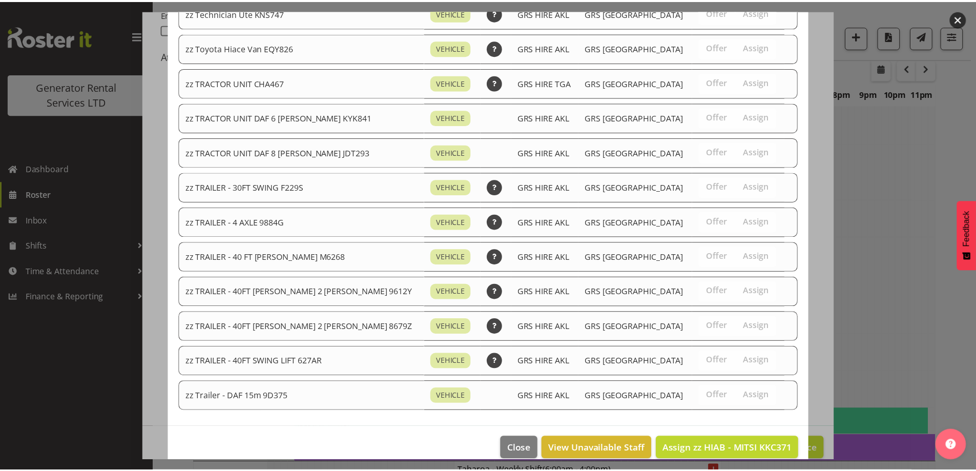
scroll to position [1142, 0]
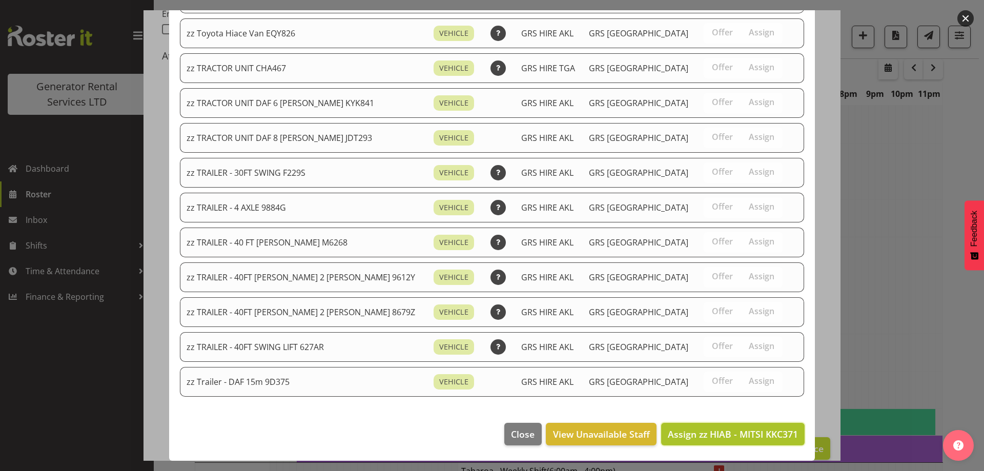
click at [713, 427] on button "Assign zz HIAB - MITSI KKC371" at bounding box center [733, 434] width 144 height 23
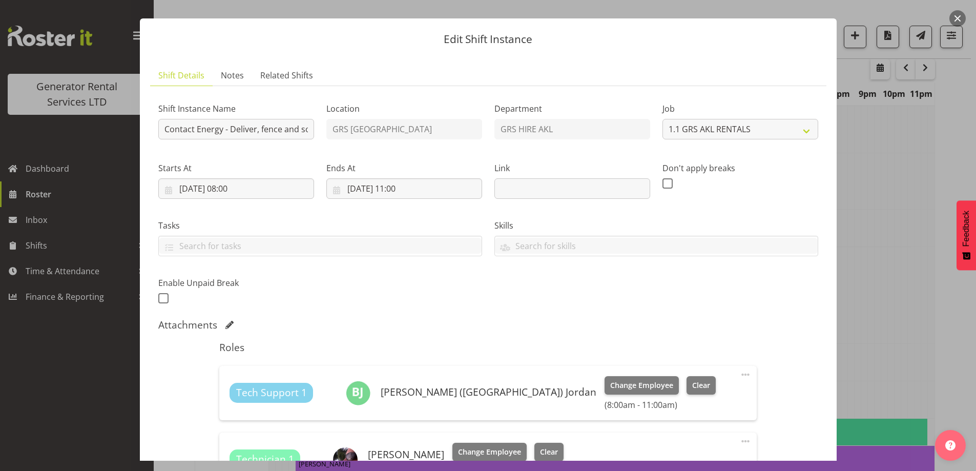
scroll to position [0, 0]
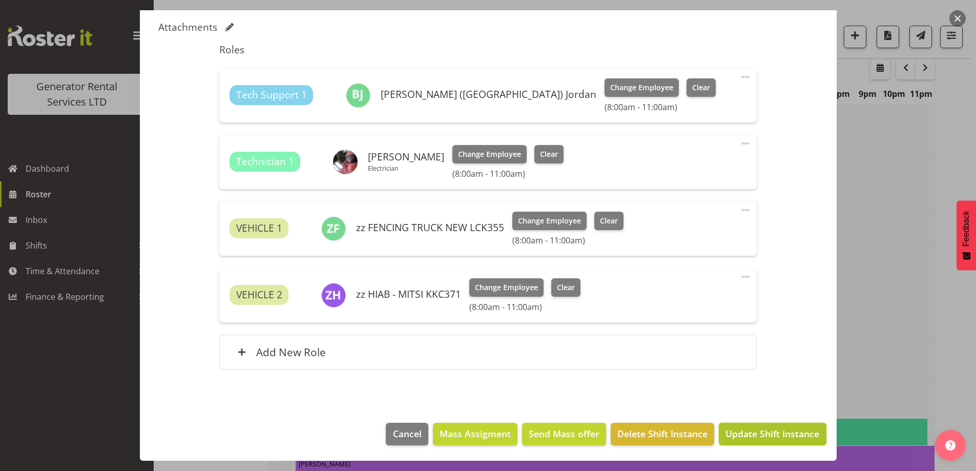
click at [745, 430] on span "Update Shift Instance" at bounding box center [773, 433] width 94 height 13
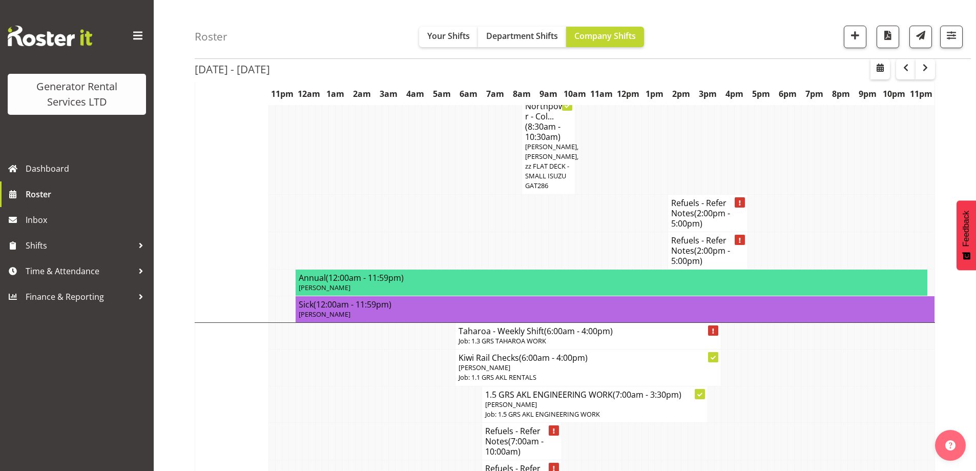
scroll to position [751, 0]
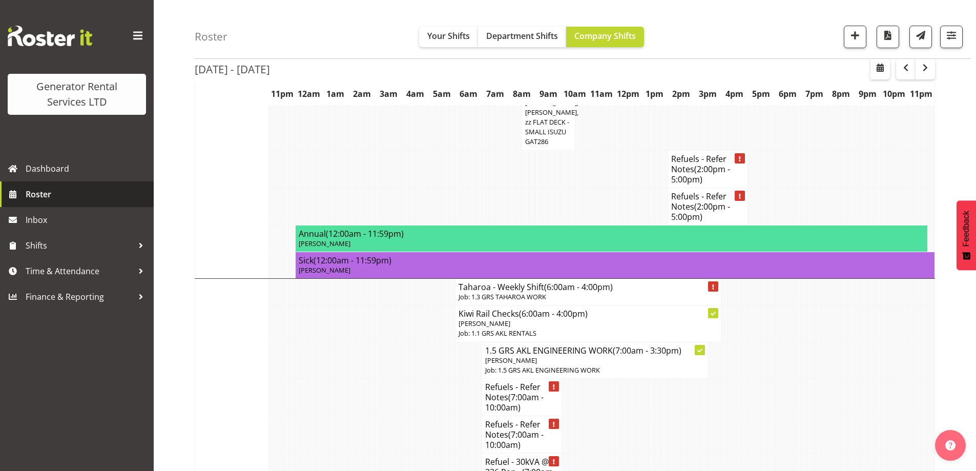
click at [46, 201] on span "Roster" at bounding box center [87, 194] width 123 height 15
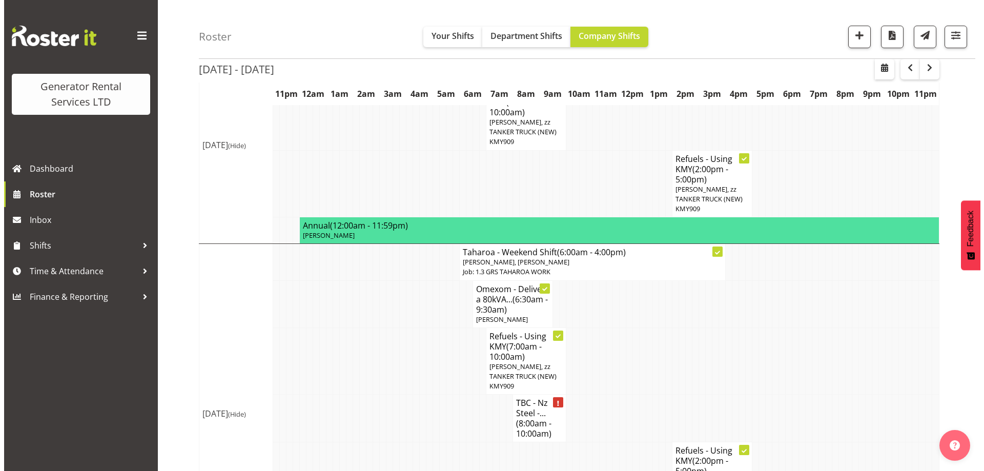
scroll to position [1128, 0]
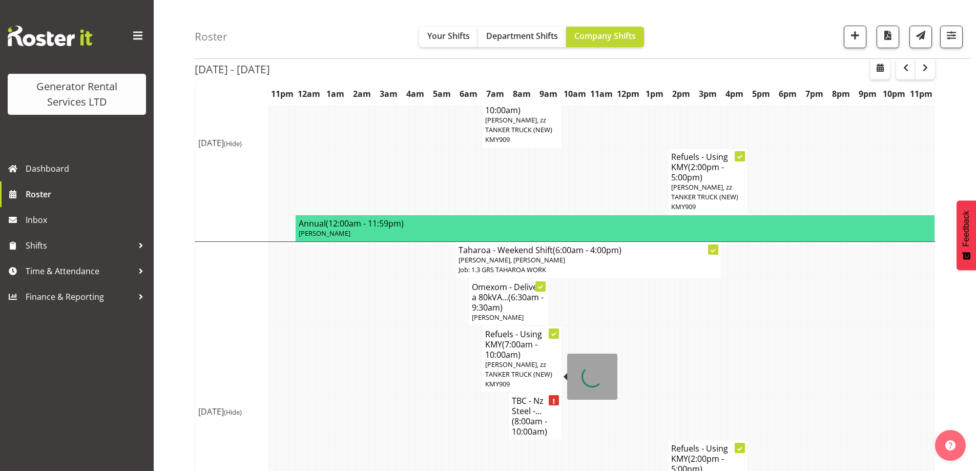
click at [549, 396] on h4 "TBC - Nz Steel -... (8:00am - 10:00am)" at bounding box center [535, 416] width 47 height 41
select select
select select "7"
select select "2025"
select select "8"
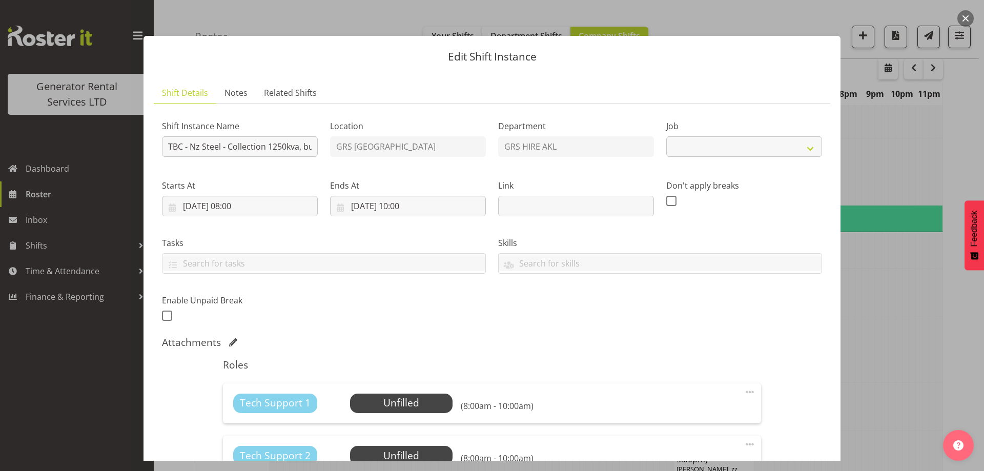
select select "9"
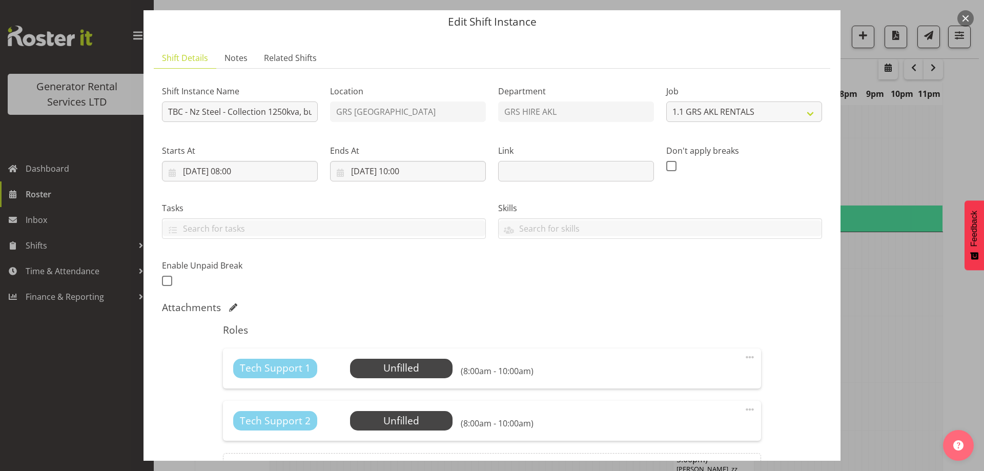
scroll to position [51, 0]
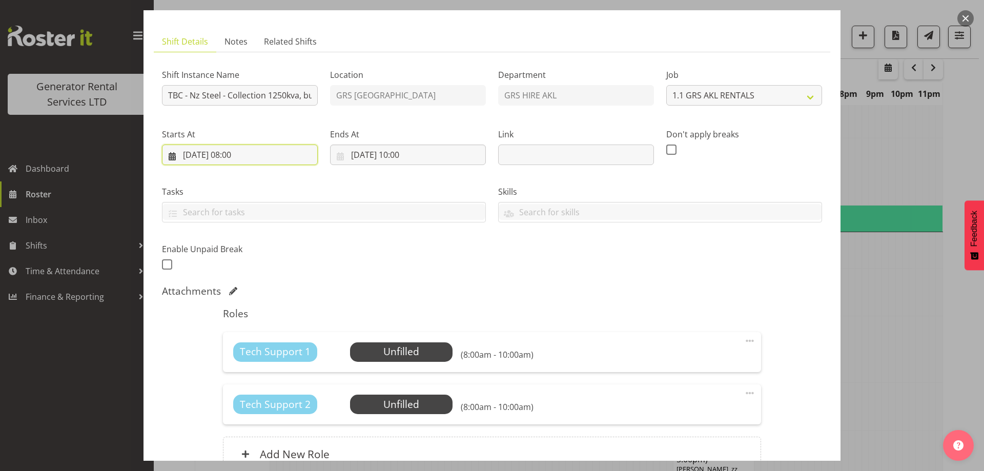
click at [284, 153] on input "[DATE] 08:00" at bounding box center [240, 155] width 156 height 21
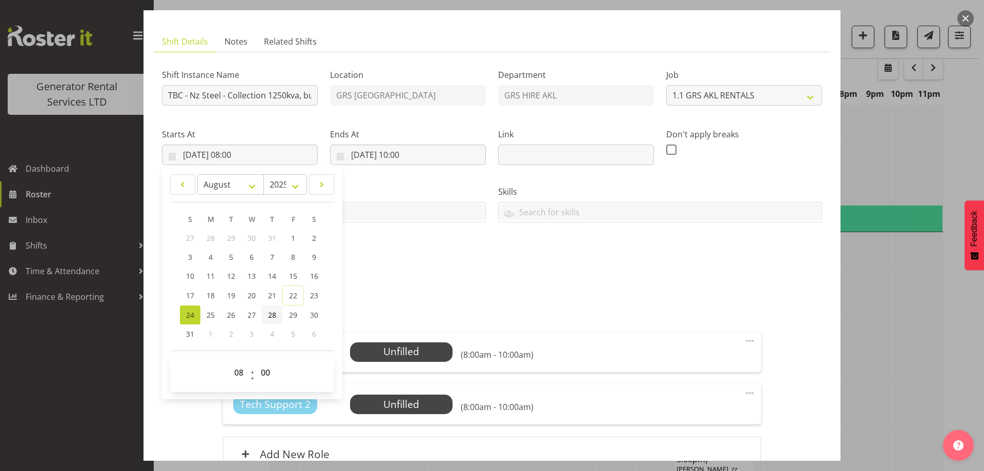
click at [270, 315] on span "28" at bounding box center [272, 315] width 8 height 10
type input "[DATE] 08:00"
click at [444, 155] on input "[DATE] 10:00" at bounding box center [408, 155] width 156 height 21
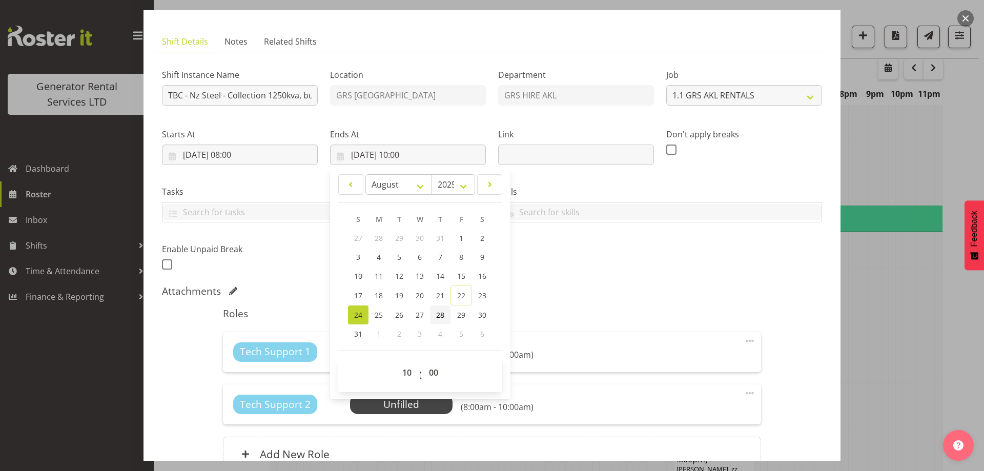
click at [439, 315] on span "28" at bounding box center [440, 315] width 8 height 10
type input "[DATE] 10:00"
click at [577, 276] on div "Shift Instance Name TBC - Nz Steel - Collection 1250kva, bulk tank , cables and…" at bounding box center [492, 166] width 673 height 225
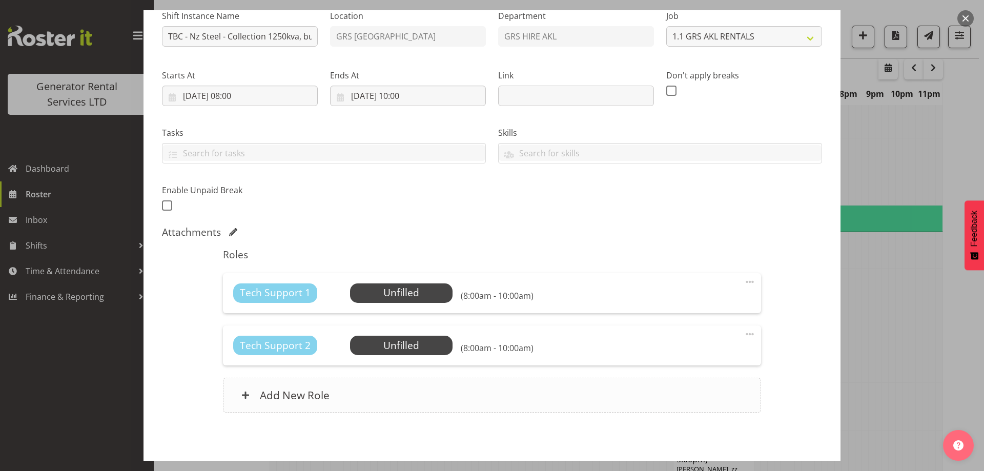
scroll to position [153, 0]
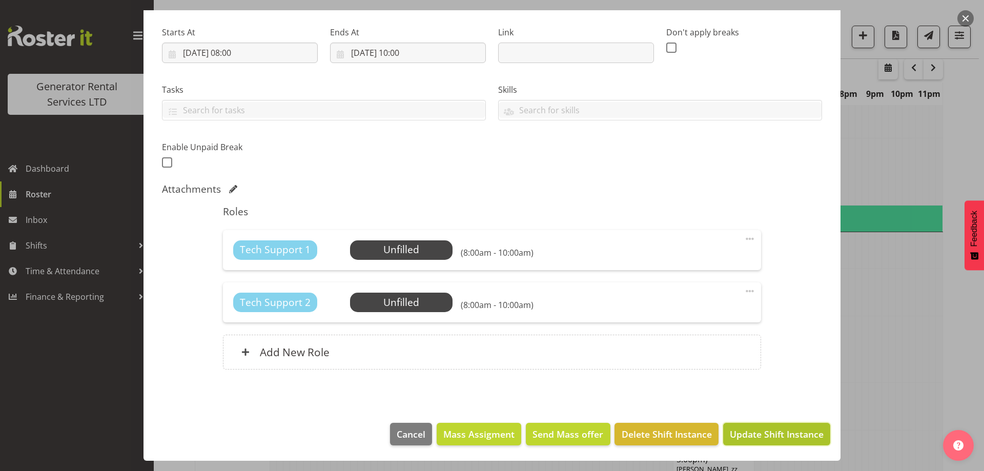
click at [765, 437] on span "Update Shift Instance" at bounding box center [777, 434] width 94 height 13
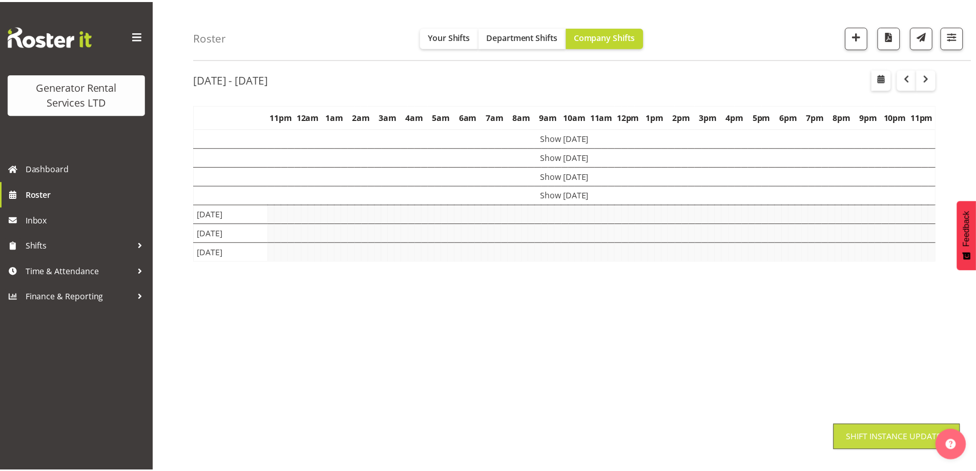
scroll to position [33, 0]
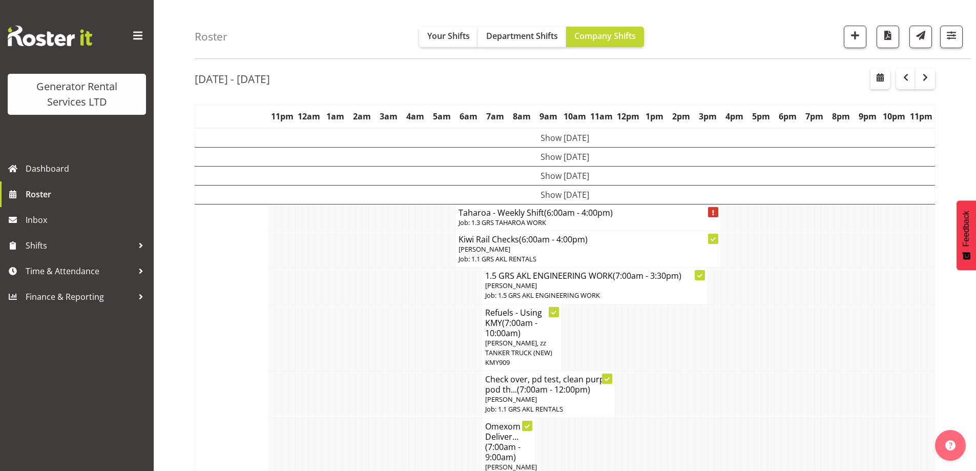
click at [364, 317] on td at bounding box center [365, 337] width 7 height 67
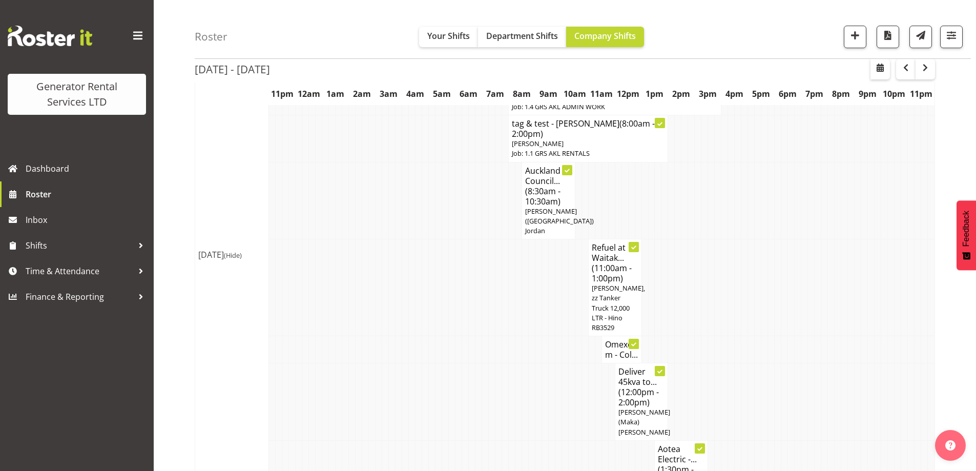
scroll to position [290, 0]
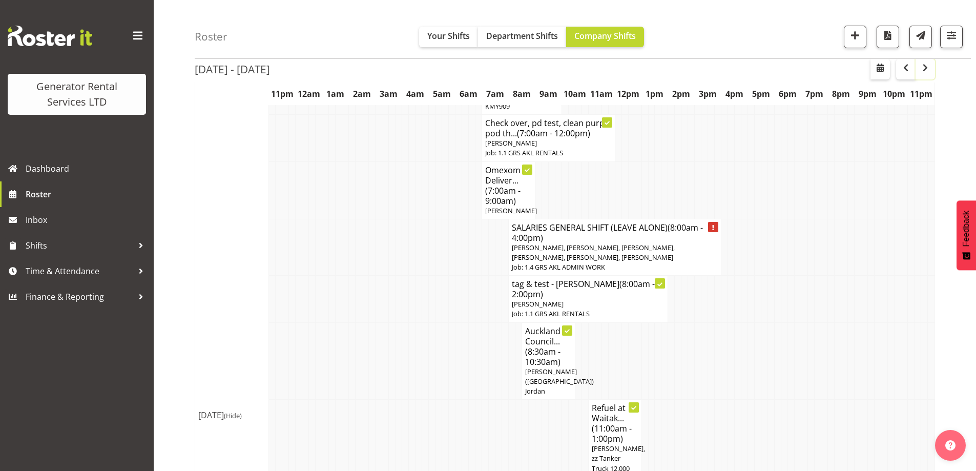
click at [928, 69] on span "button" at bounding box center [926, 68] width 12 height 12
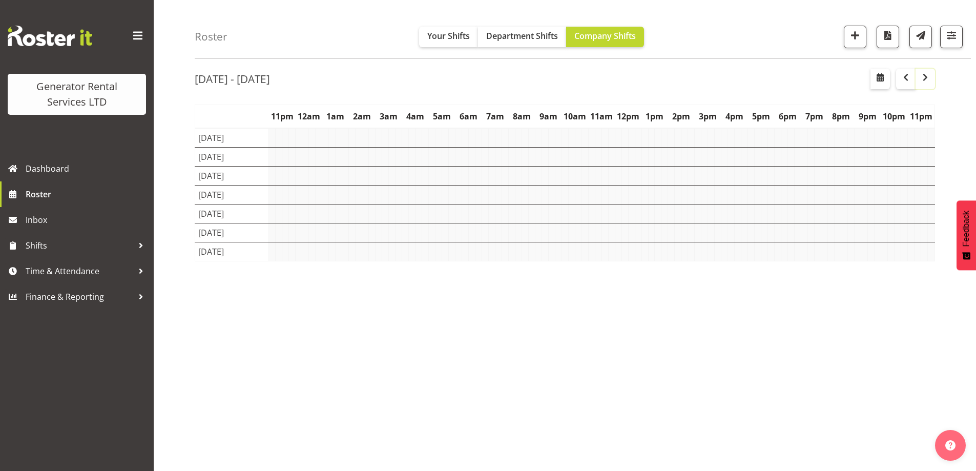
scroll to position [33, 0]
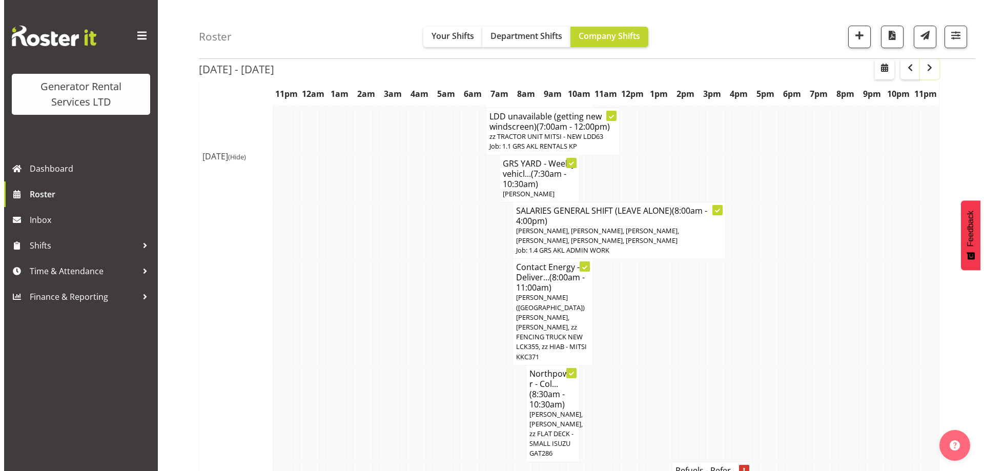
scroll to position [495, 0]
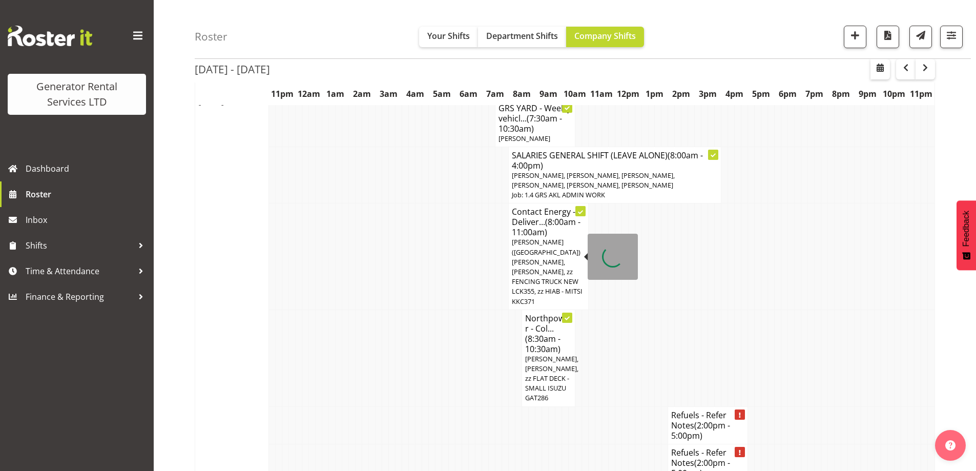
click at [539, 241] on span "Brendan (Paris) Jordan, Rob Ryan, zz FENCING TRUCK NEW LCK355, zz HIAB - MITSI …" at bounding box center [547, 271] width 71 height 68
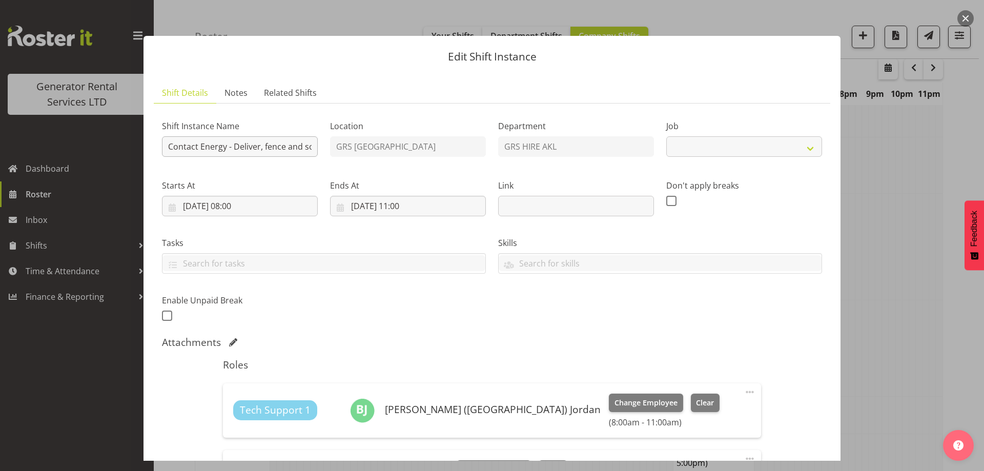
select select "9"
drag, startPoint x: 296, startPoint y: 149, endPoint x: 314, endPoint y: 148, distance: 17.4
click at [314, 148] on input "Contact Energy - Deliver, fence and soundproof a 60kva skid (Going as a 45kva) …" at bounding box center [240, 146] width 156 height 21
click at [178, 144] on input "Contact Energy - Deliver, fence and soundproof a 60kva skid (Going as a 45kva) …" at bounding box center [240, 146] width 156 height 21
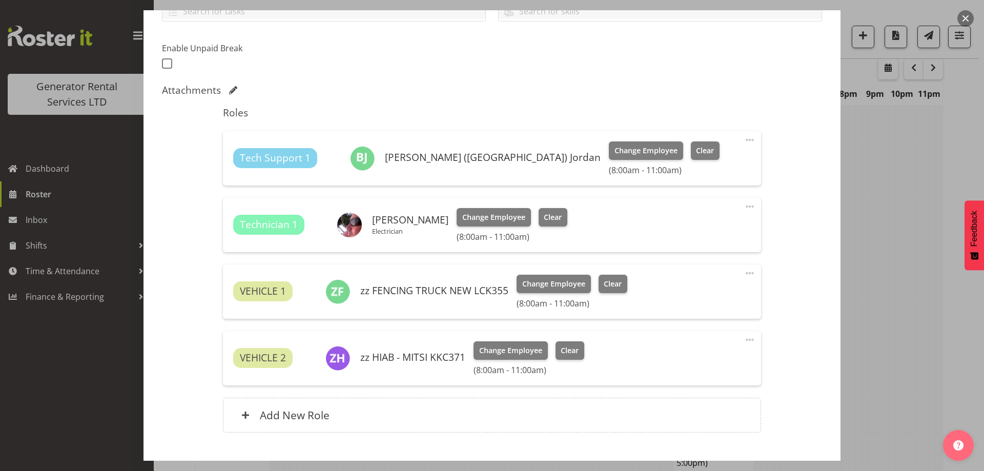
scroll to position [256, 0]
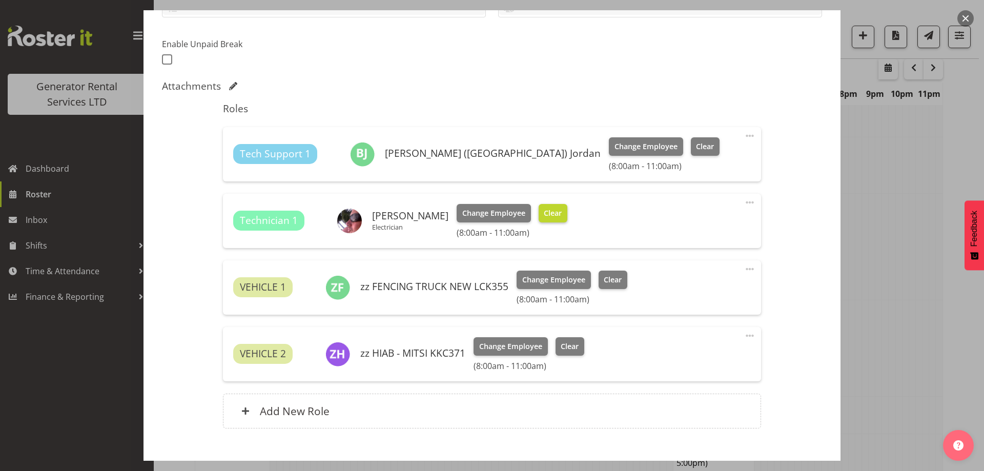
type input "Contact Energy - Deliver 60kva skid (Going as a 45kva) and cable to 179 Brooksi…"
click at [551, 213] on span "Clear" at bounding box center [553, 213] width 18 height 11
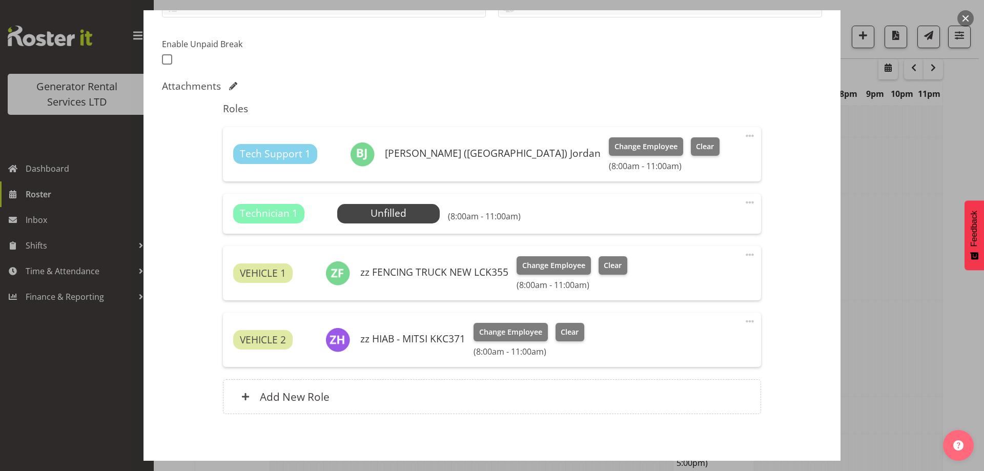
click at [744, 202] on span at bounding box center [750, 202] width 12 height 12
click at [696, 259] on link "Delete" at bounding box center [707, 262] width 98 height 18
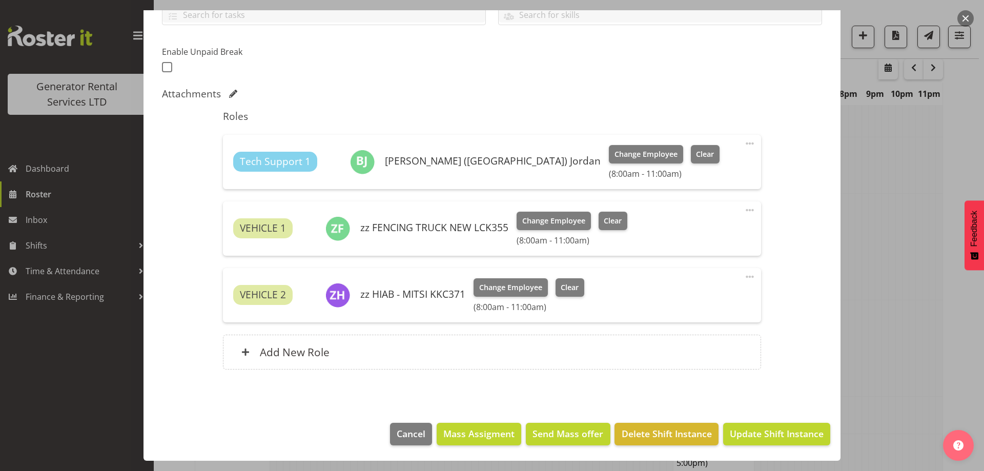
scroll to position [249, 0]
click at [745, 207] on span at bounding box center [750, 210] width 12 height 12
click at [688, 263] on link "Delete" at bounding box center [707, 269] width 98 height 18
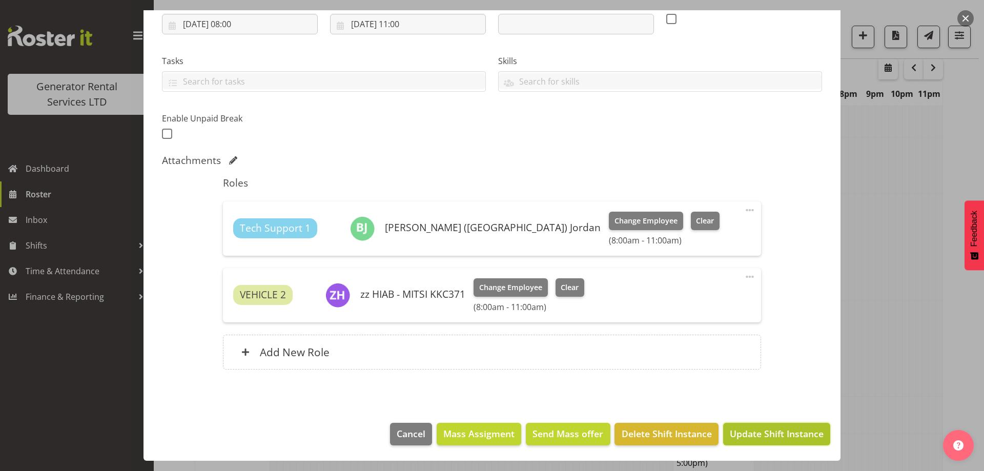
click at [759, 428] on span "Update Shift Instance" at bounding box center [777, 433] width 94 height 13
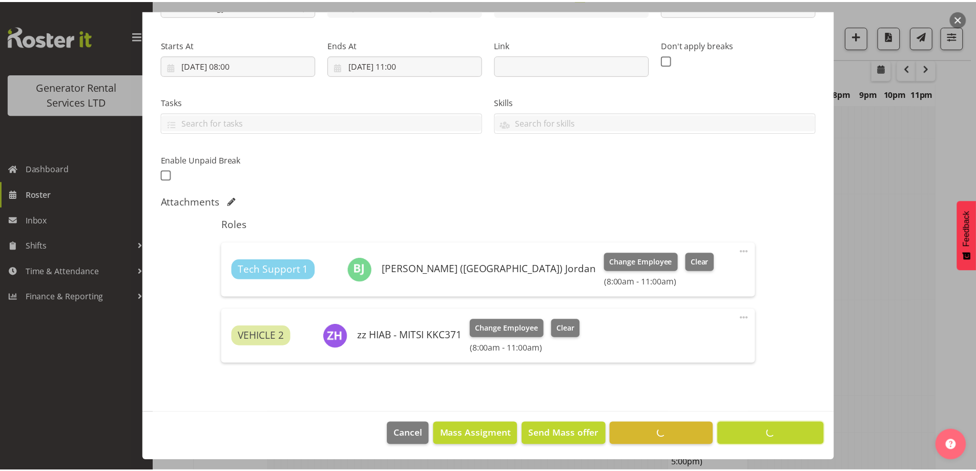
scroll to position [33, 0]
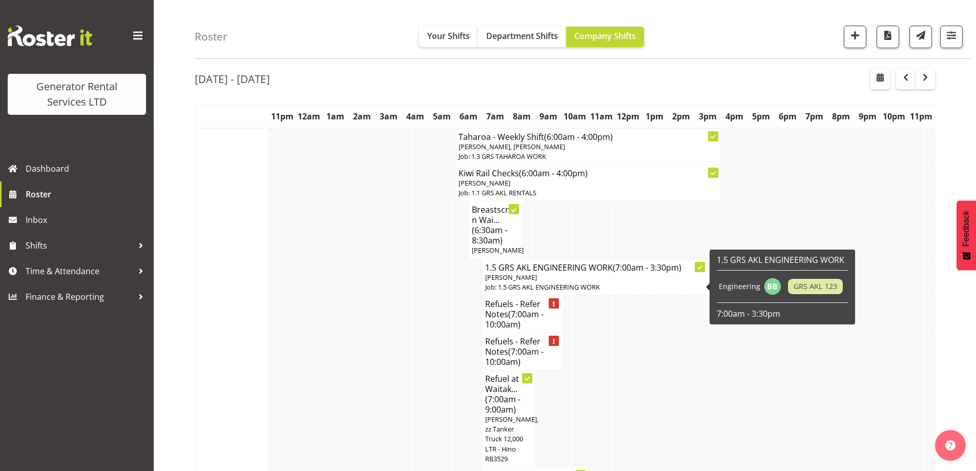
click at [358, 328] on td at bounding box center [359, 313] width 7 height 37
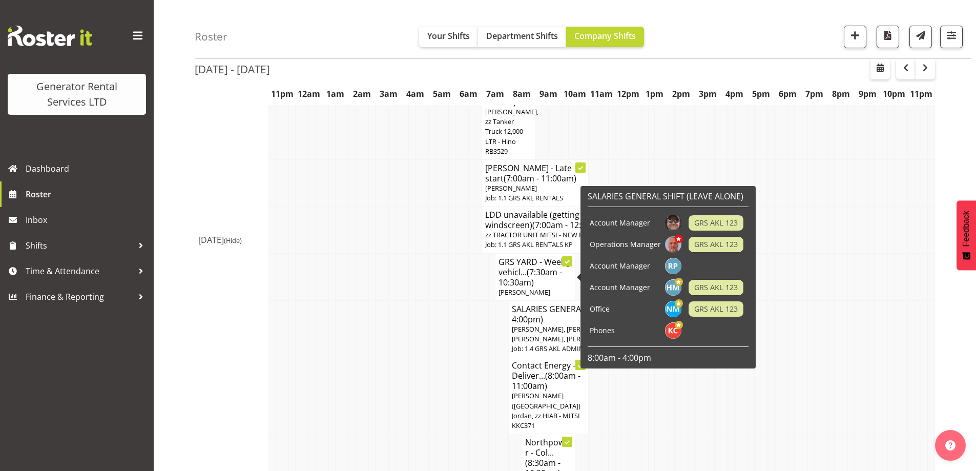
scroll to position [136, 0]
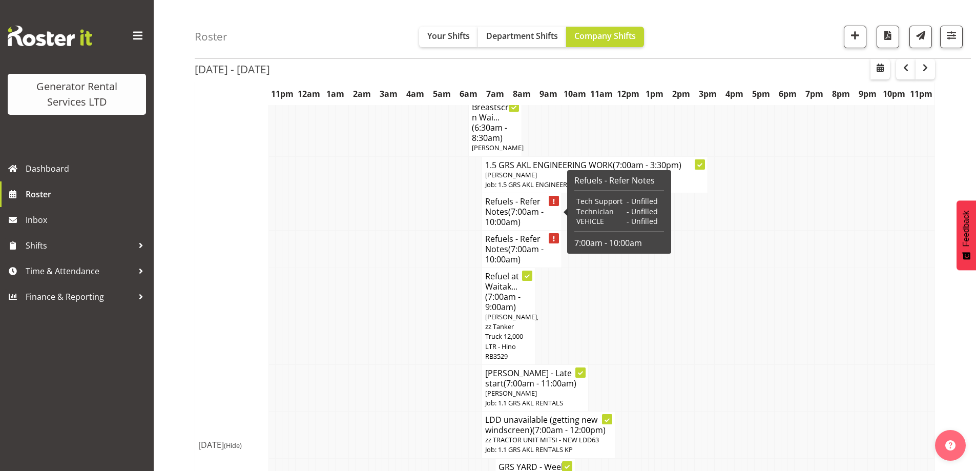
click at [516, 198] on h4 "Refuels - Refer Notes (7:00am - 10:00am)" at bounding box center [521, 211] width 73 height 31
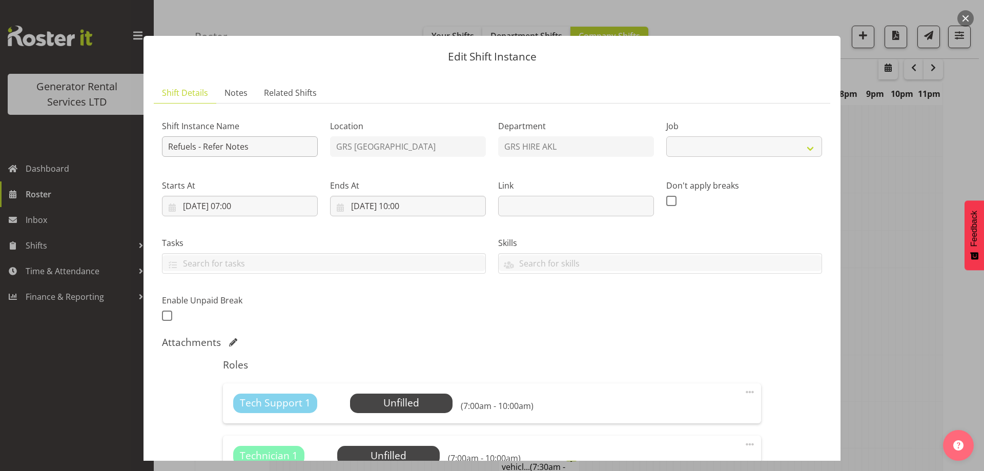
select select "9"
click at [230, 86] on link "Notes" at bounding box center [235, 93] width 39 height 21
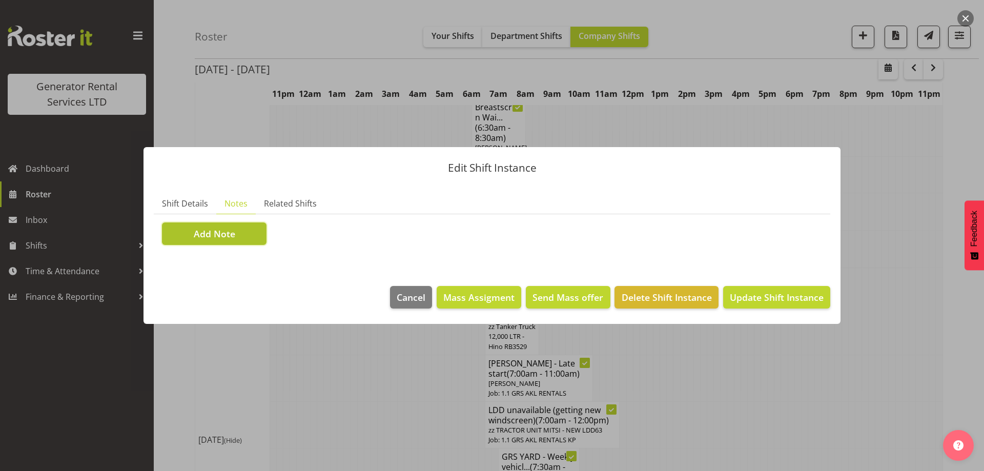
click at [240, 240] on button "Add Note" at bounding box center [214, 233] width 105 height 23
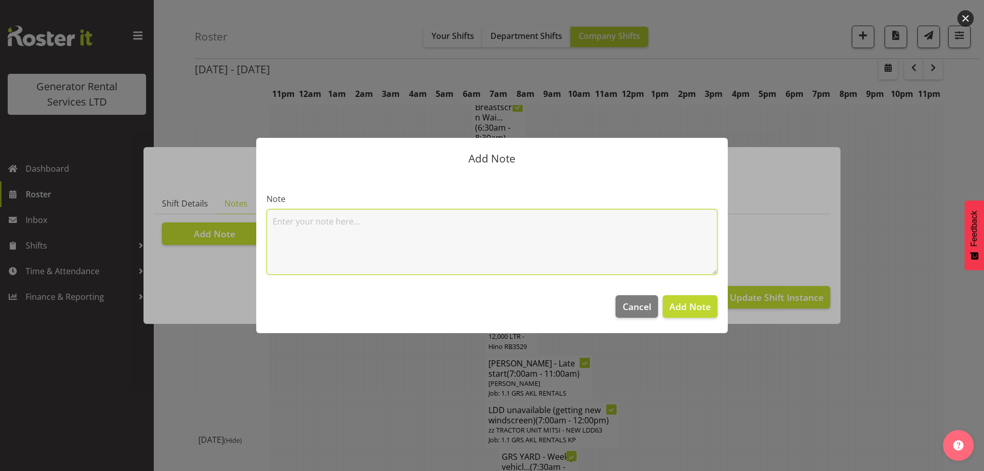
click at [273, 216] on textarea at bounding box center [492, 242] width 451 height 66
paste textarea "100kva @ Macrennie Construction Site, 6 Carr Rd Mt Roskill (There is a driveway…"
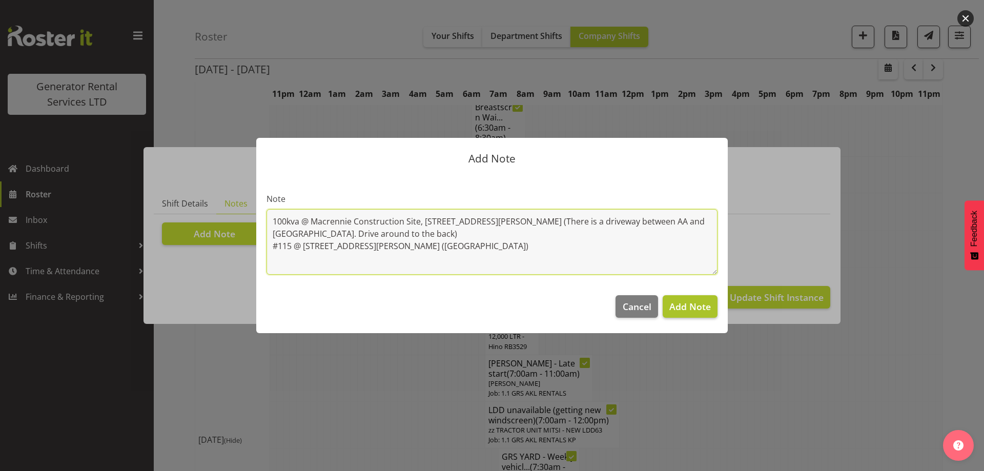
type textarea "100kva @ Macrennie Construction Site, 6 Carr Rd Mt Roskill (There is a driveway…"
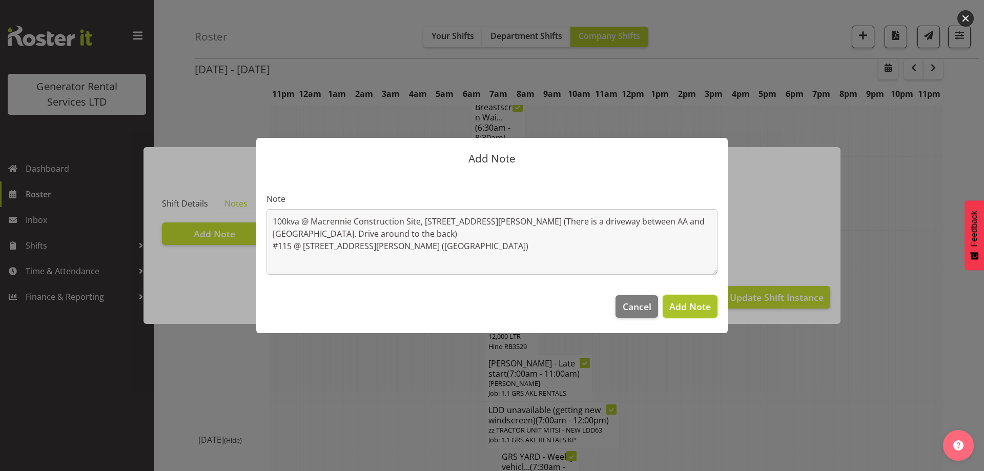
click at [704, 308] on span "Add Note" at bounding box center [690, 306] width 42 height 12
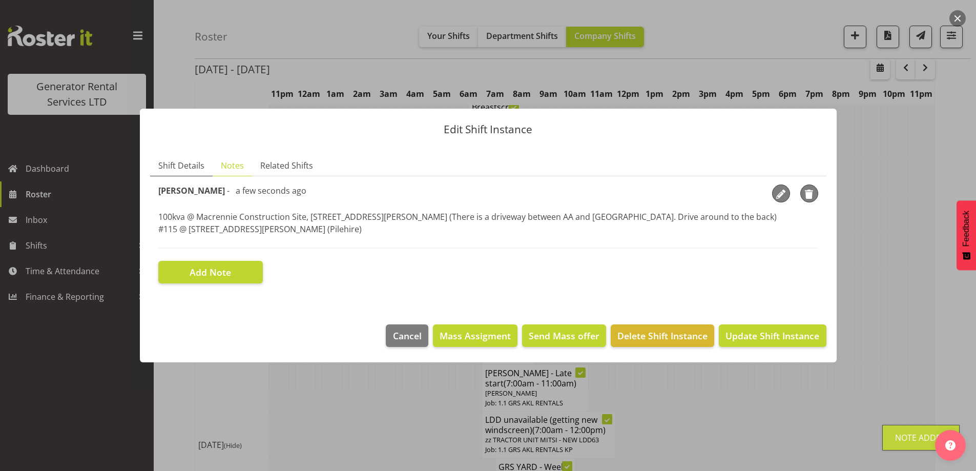
drag, startPoint x: 192, startPoint y: 156, endPoint x: 201, endPoint y: 167, distance: 14.2
click at [192, 156] on link "Shift Details" at bounding box center [181, 165] width 63 height 21
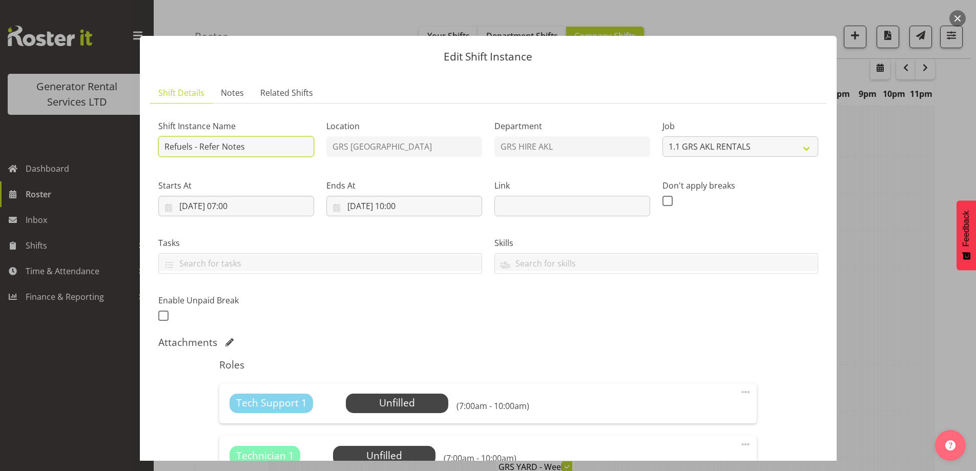
drag, startPoint x: 250, startPoint y: 150, endPoint x: 200, endPoint y: 148, distance: 49.8
click at [200, 148] on input "Refuels - Refer Notes" at bounding box center [236, 146] width 156 height 21
type input "Refuels - Using KMY"
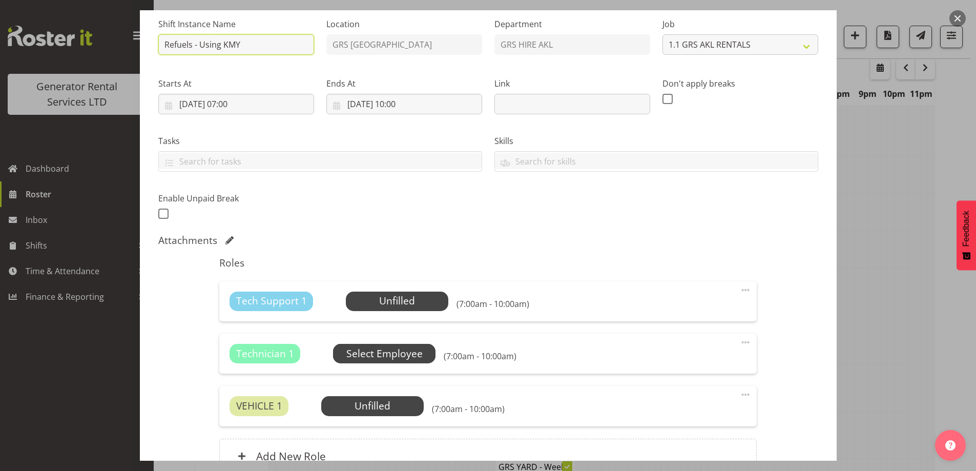
scroll to position [205, 0]
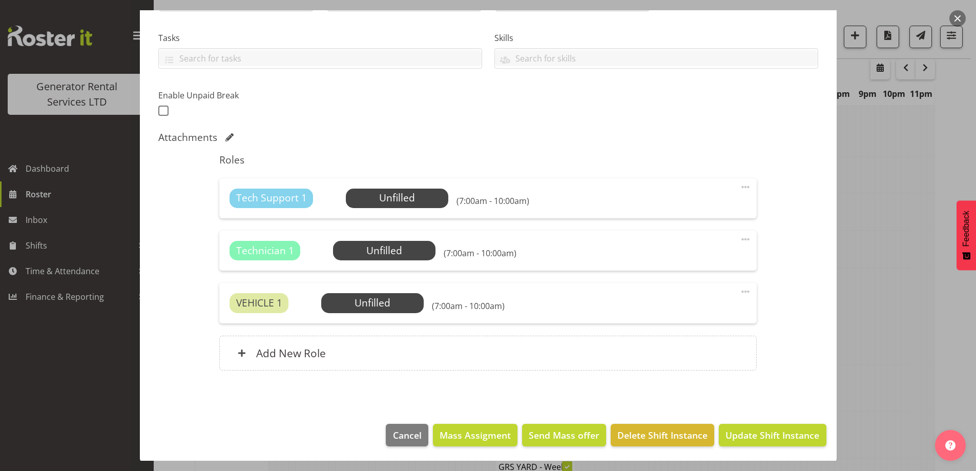
click at [744, 240] on span at bounding box center [746, 239] width 12 height 12
click at [688, 297] on link "Delete" at bounding box center [703, 299] width 98 height 18
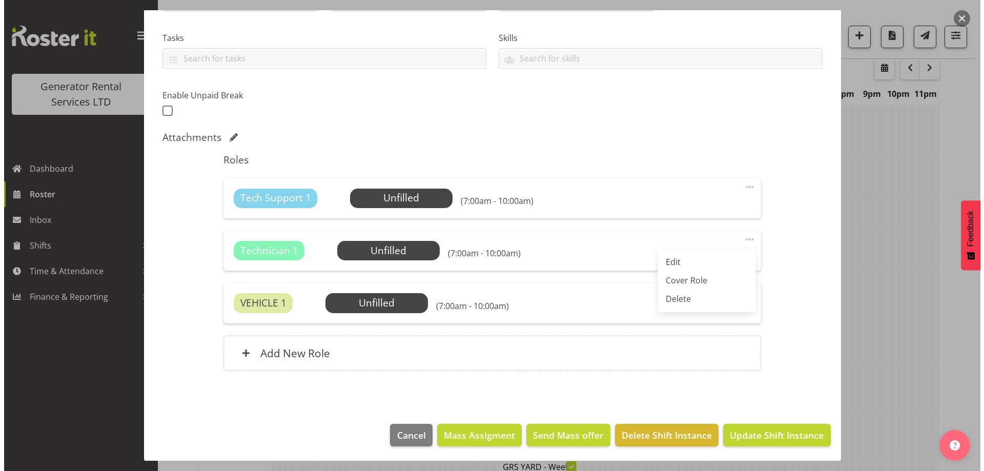
scroll to position [153, 0]
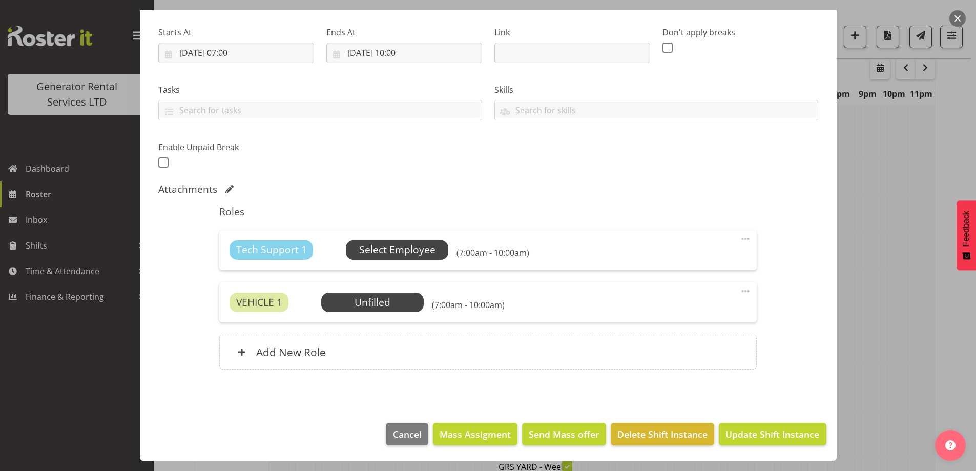
click at [417, 250] on span "Select Employee" at bounding box center [397, 249] width 76 height 15
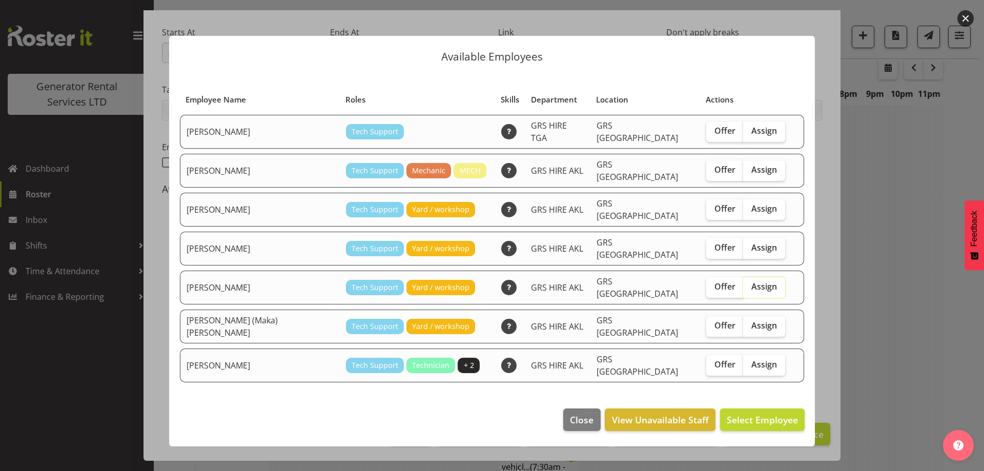
click at [743, 283] on input "Assign" at bounding box center [746, 286] width 7 height 7
checkbox input "true"
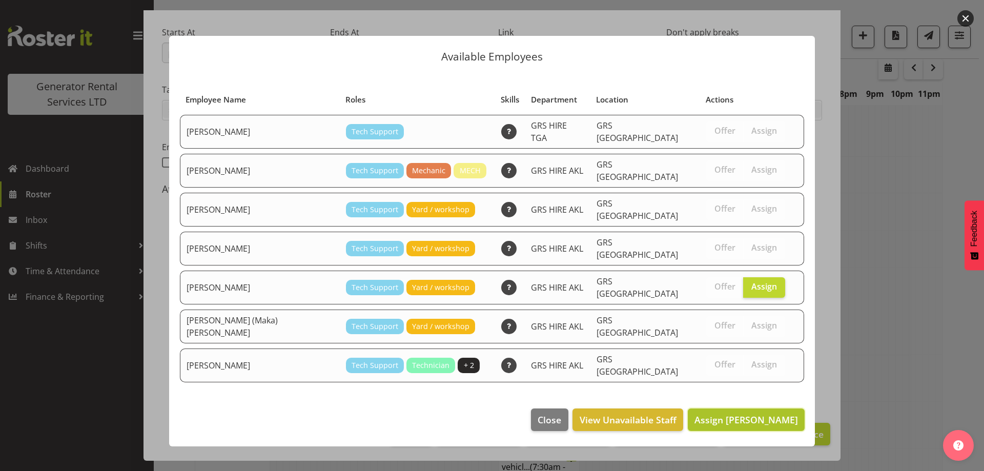
click at [734, 409] on button "Assign Sam Carter" at bounding box center [746, 420] width 117 height 23
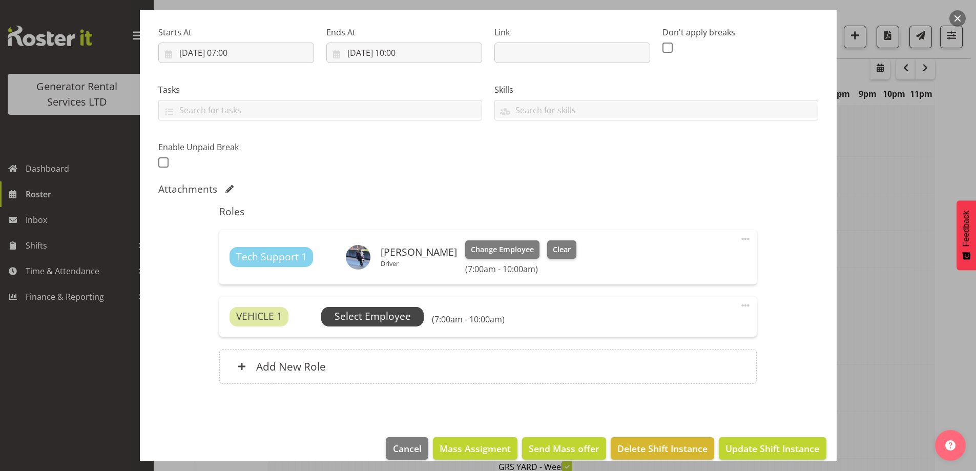
click at [406, 315] on span "Select Employee" at bounding box center [373, 316] width 76 height 15
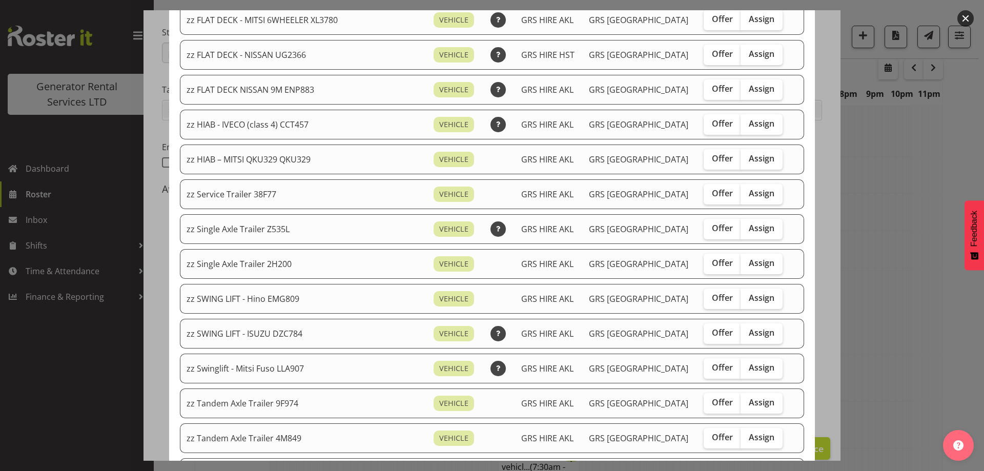
scroll to position [718, 0]
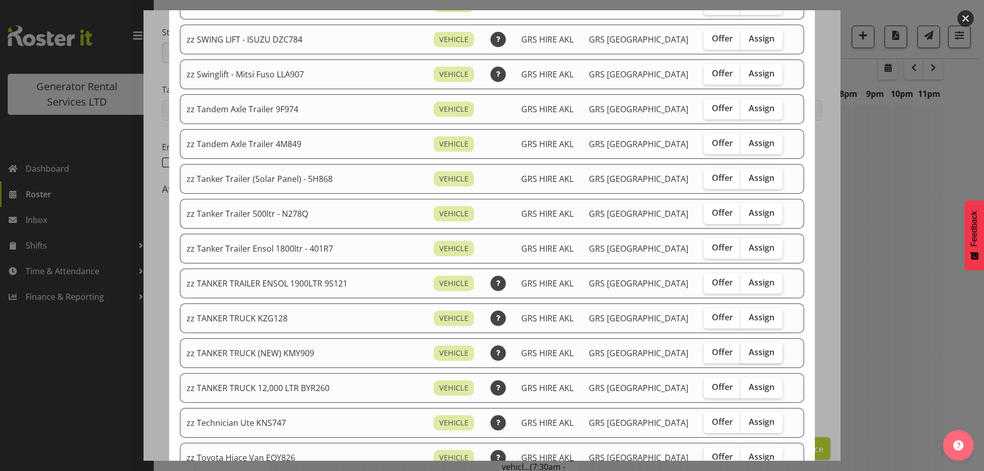
click at [742, 346] on label "Assign" at bounding box center [762, 353] width 42 height 21
click at [742, 349] on input "Assign" at bounding box center [744, 352] width 7 height 7
checkbox input "true"
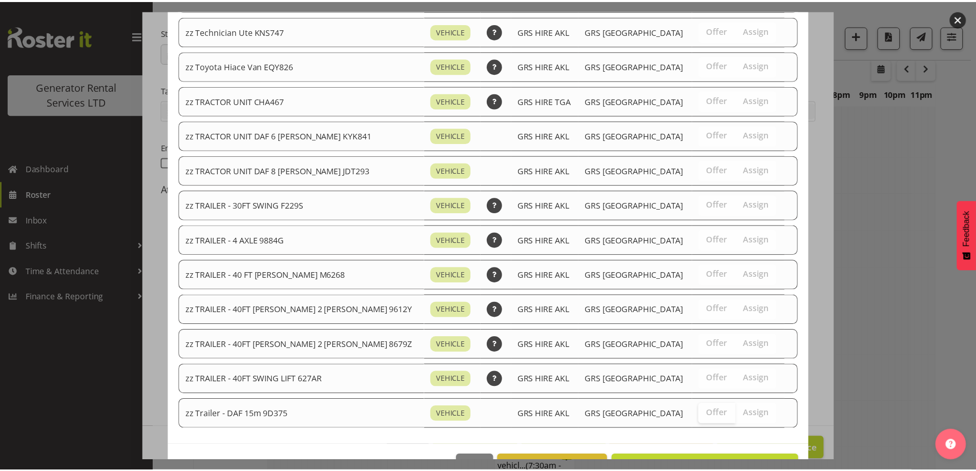
scroll to position [1142, 0]
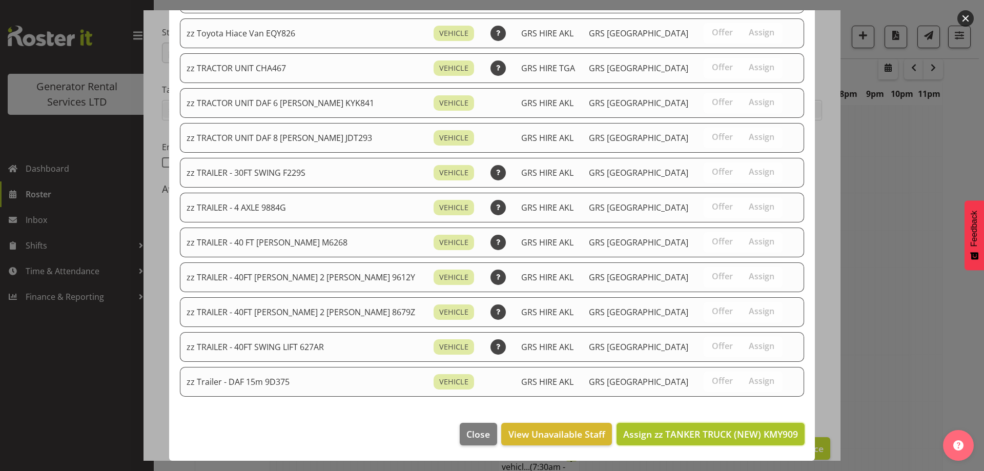
click at [708, 436] on span "Assign zz TANKER TRUCK (NEW) KMY909" at bounding box center [710, 434] width 175 height 12
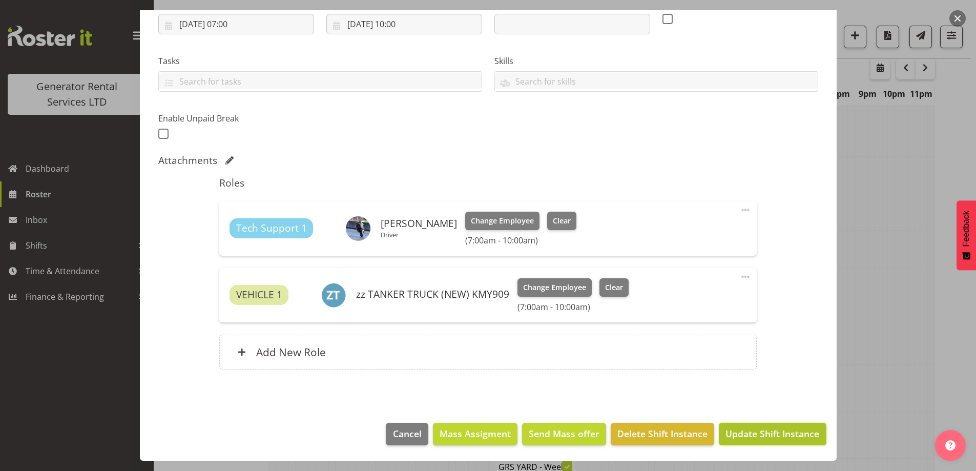
click at [742, 429] on span "Update Shift Instance" at bounding box center [773, 433] width 94 height 13
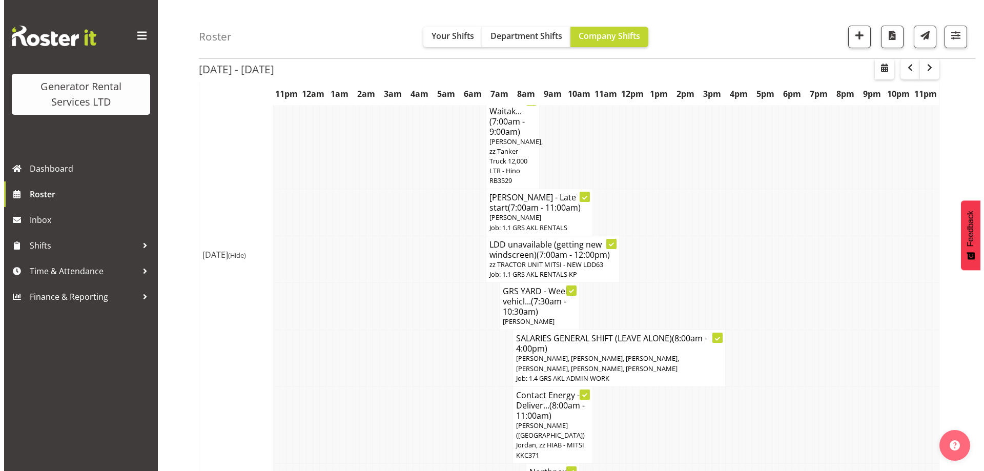
scroll to position [187, 0]
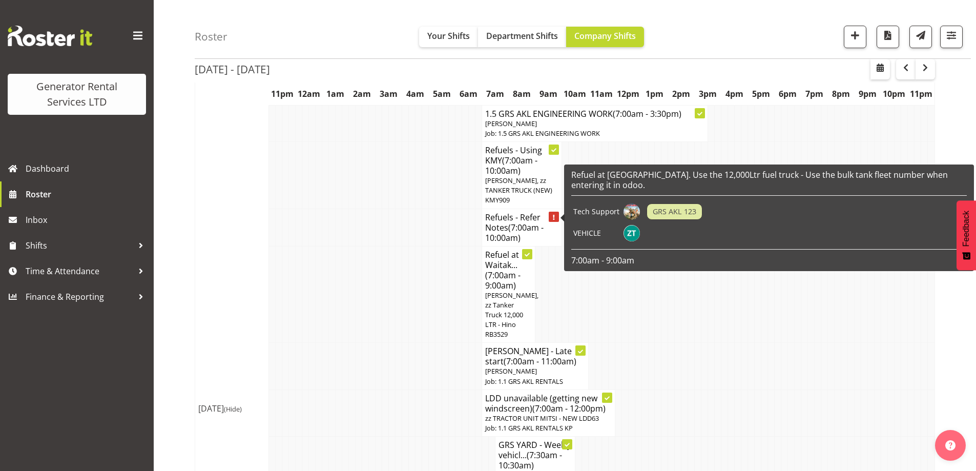
click at [501, 217] on h4 "Refuels - Refer Notes (7:00am - 10:00am)" at bounding box center [521, 227] width 73 height 31
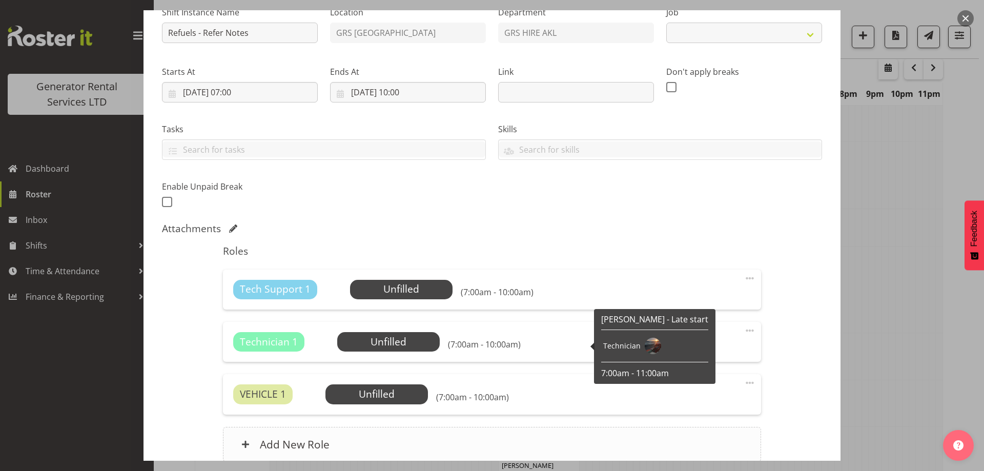
select select "9"
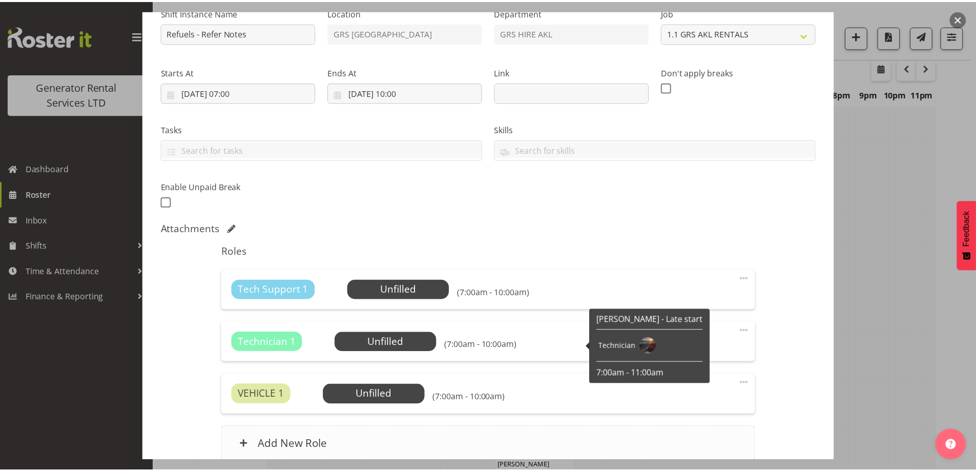
scroll to position [206, 0]
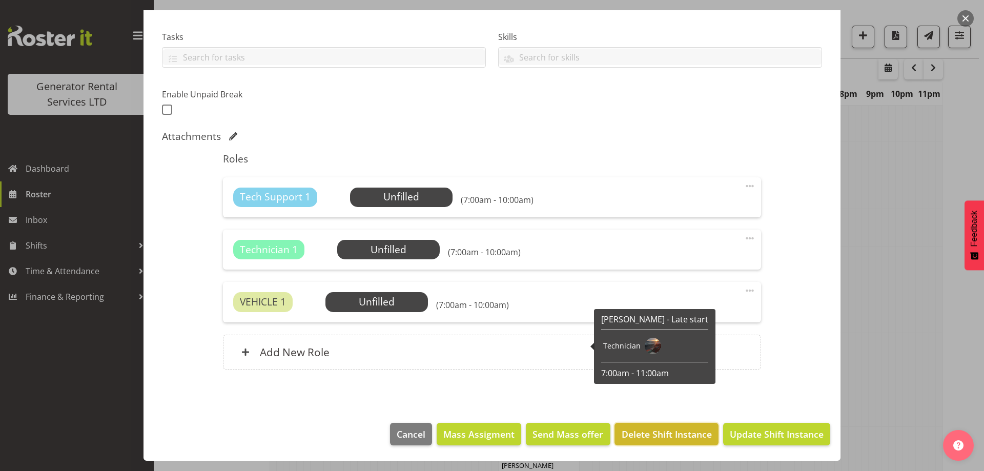
click at [654, 435] on span "Delete Shift Instance" at bounding box center [667, 434] width 90 height 13
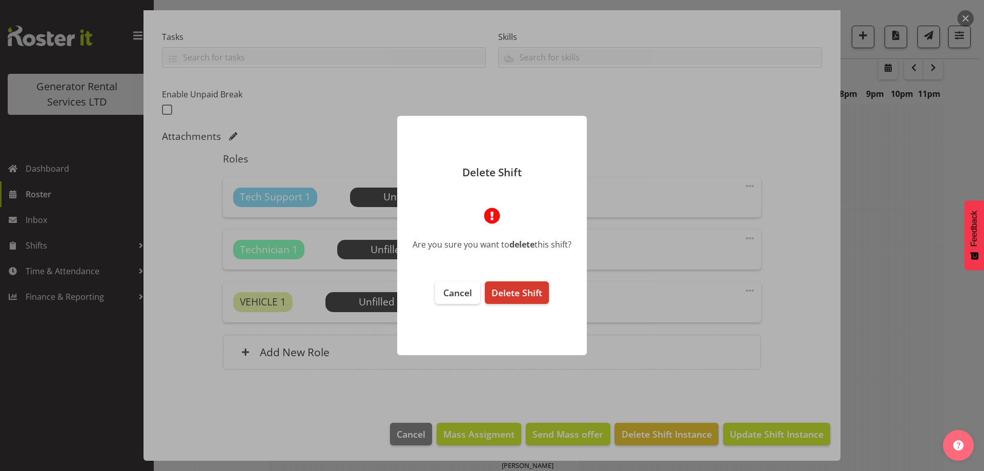
click at [507, 280] on footer "Cancel Delete Shift" at bounding box center [492, 313] width 190 height 84
click at [512, 295] on span "Delete Shift" at bounding box center [517, 293] width 51 height 12
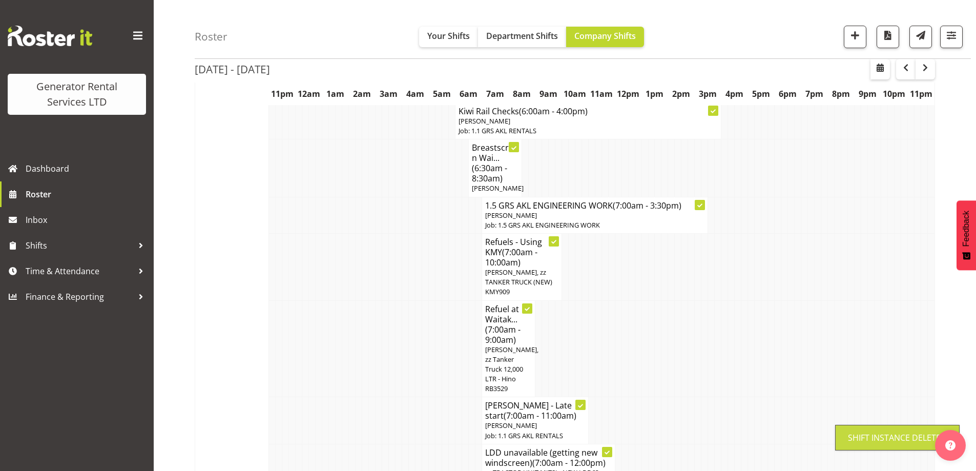
scroll to position [187, 0]
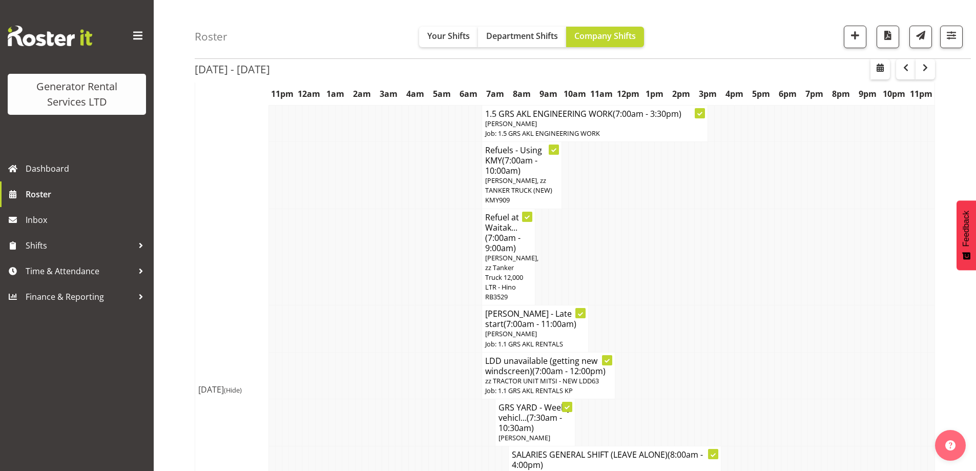
click at [306, 388] on td at bounding box center [305, 375] width 7 height 47
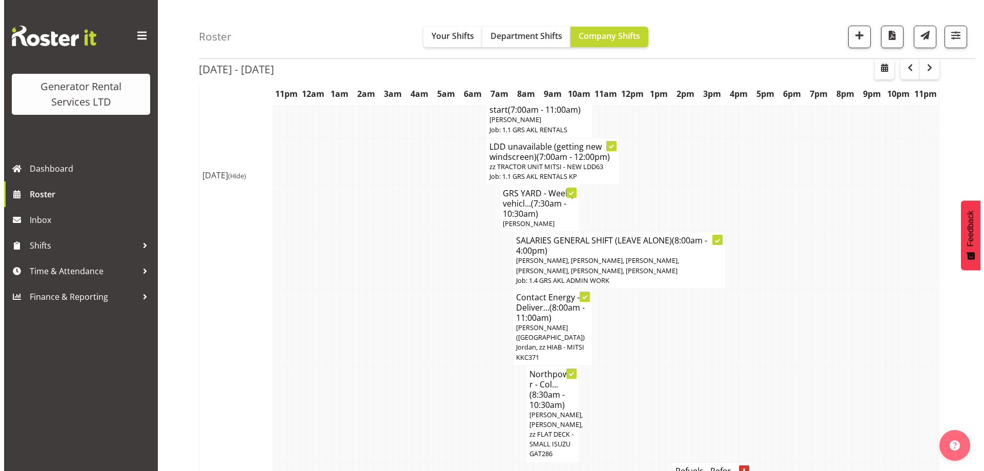
scroll to position [495, 0]
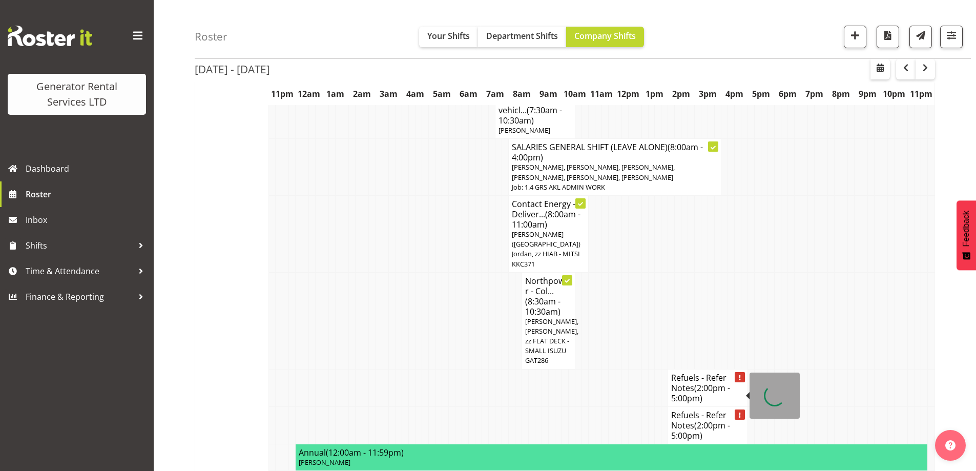
click at [701, 410] on h4 "Refuels - Refer Notes (2:00pm - 5:00pm)" at bounding box center [708, 425] width 73 height 31
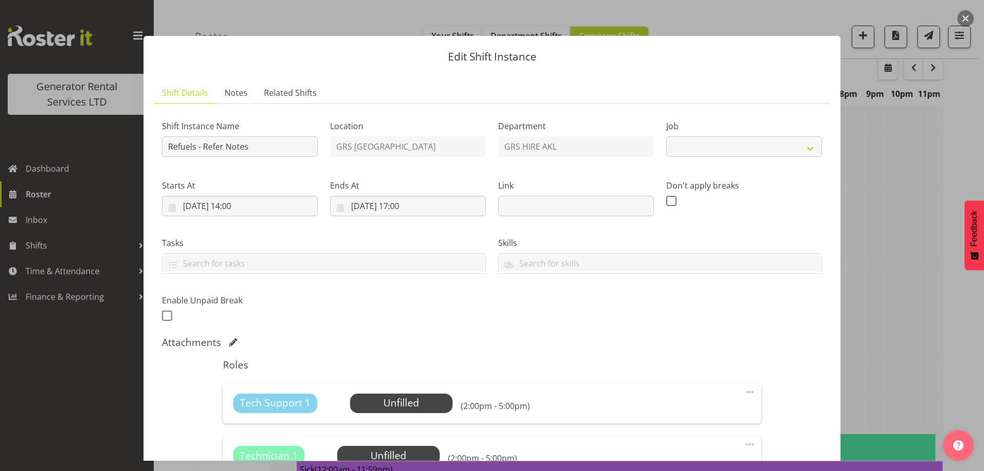
select select "9"
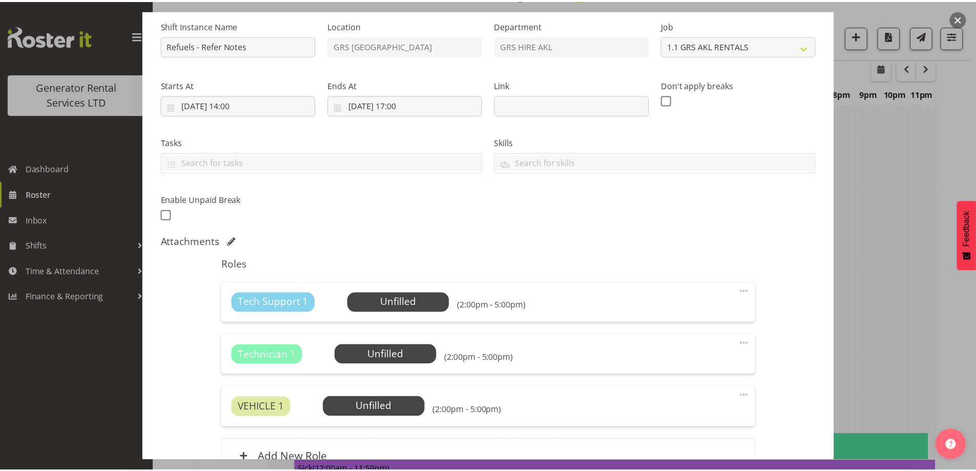
scroll to position [205, 0]
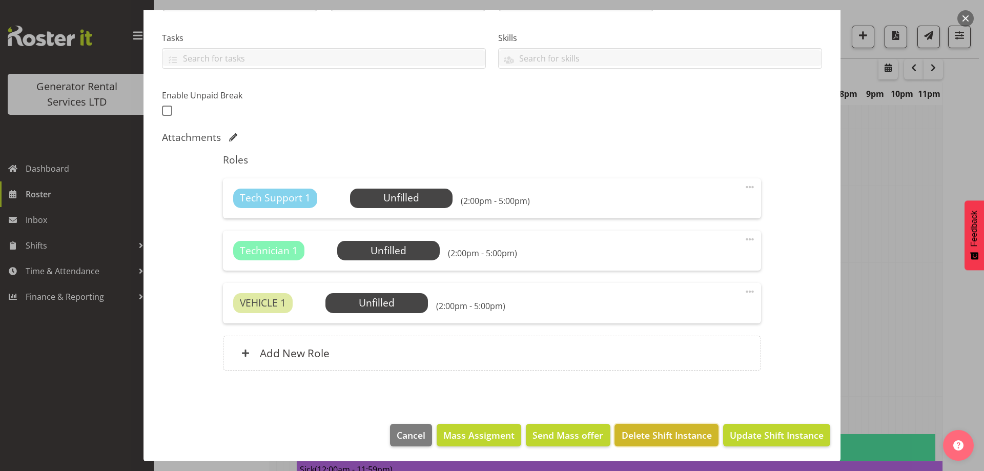
click at [647, 438] on span "Delete Shift Instance" at bounding box center [667, 435] width 90 height 13
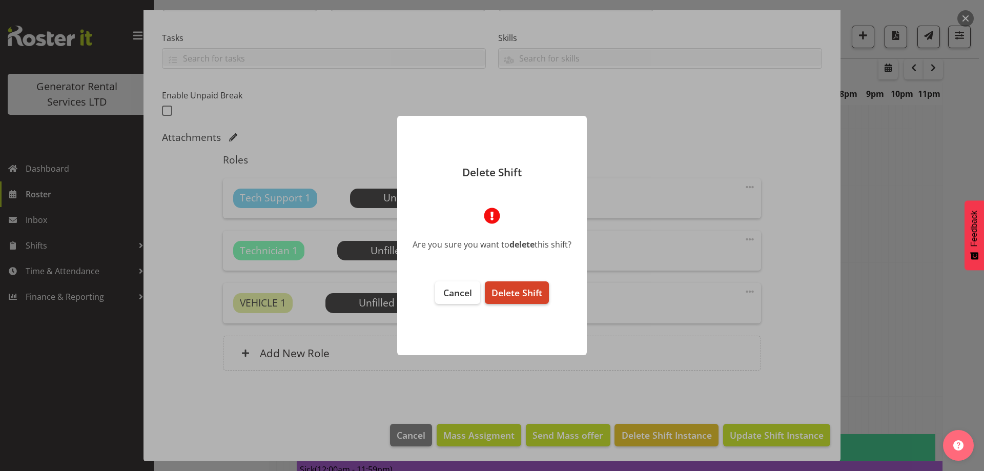
click at [507, 294] on span "Delete Shift" at bounding box center [517, 293] width 51 height 12
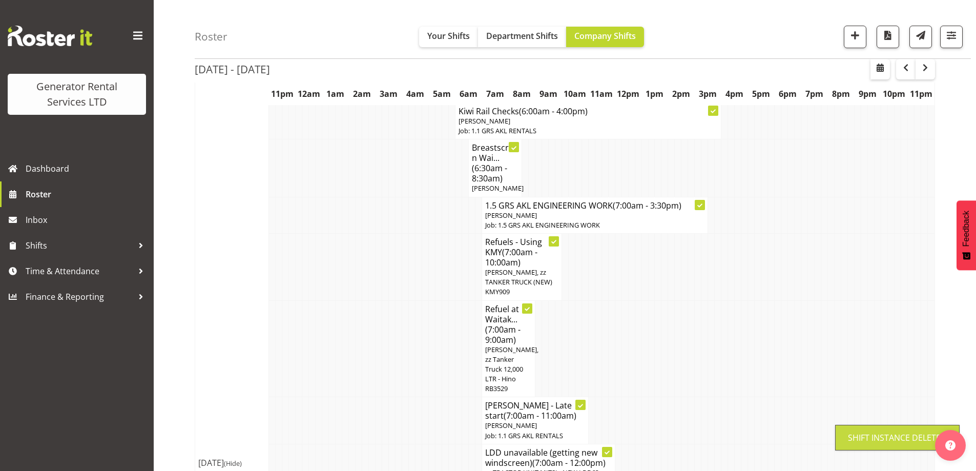
scroll to position [495, 0]
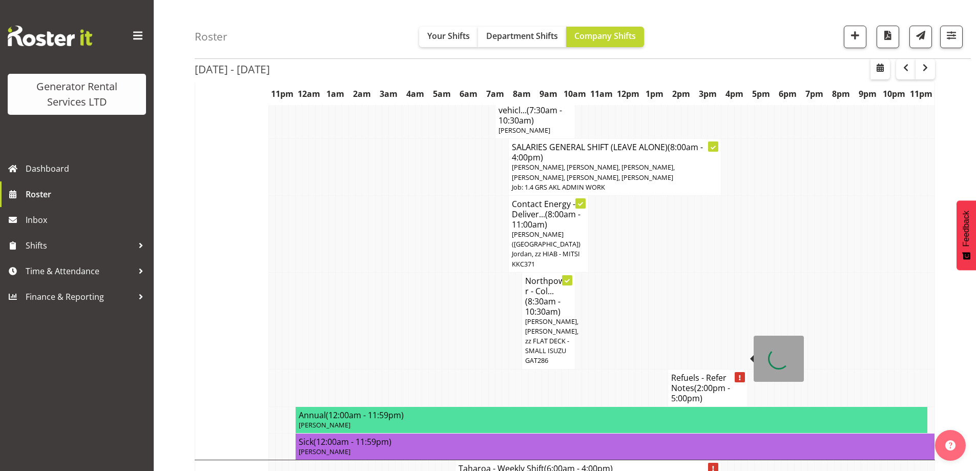
click at [728, 373] on h4 "Refuels - Refer Notes (2:00pm - 5:00pm)" at bounding box center [708, 388] width 73 height 31
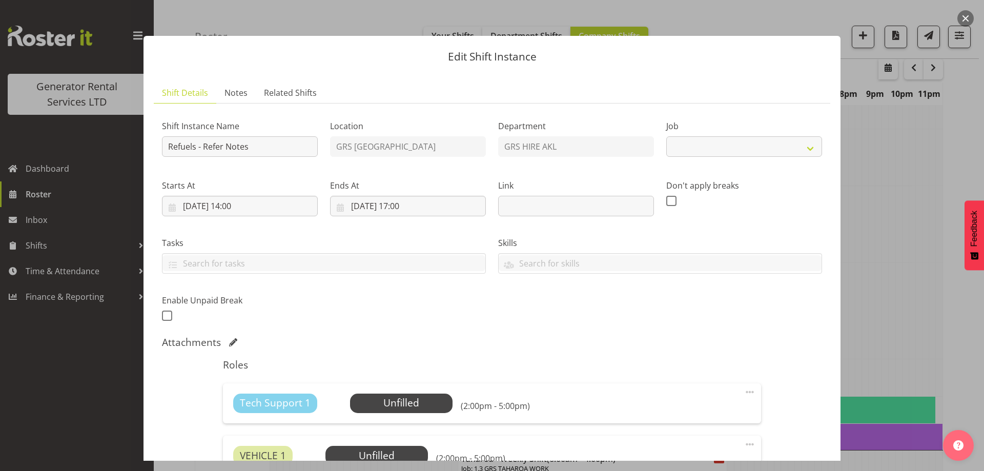
select select "9"
click at [228, 90] on span "Notes" at bounding box center [236, 93] width 23 height 12
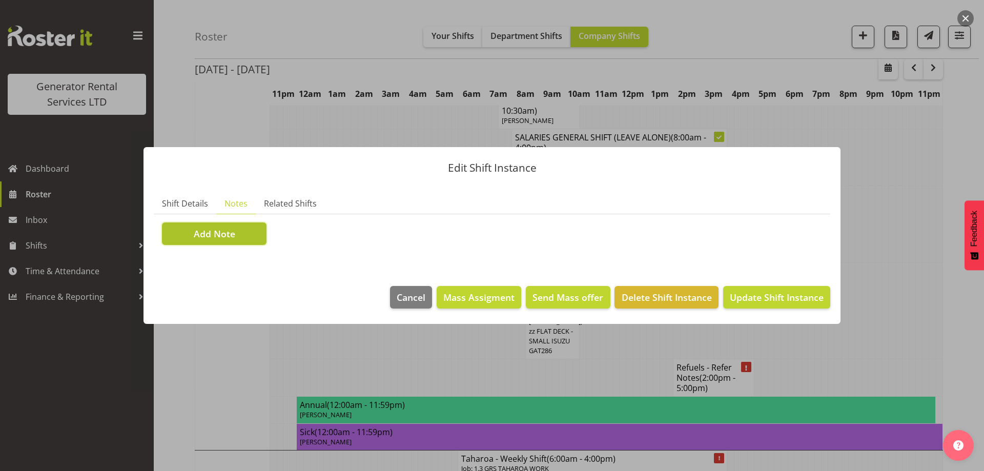
click at [238, 242] on button "Add Note" at bounding box center [214, 233] width 105 height 23
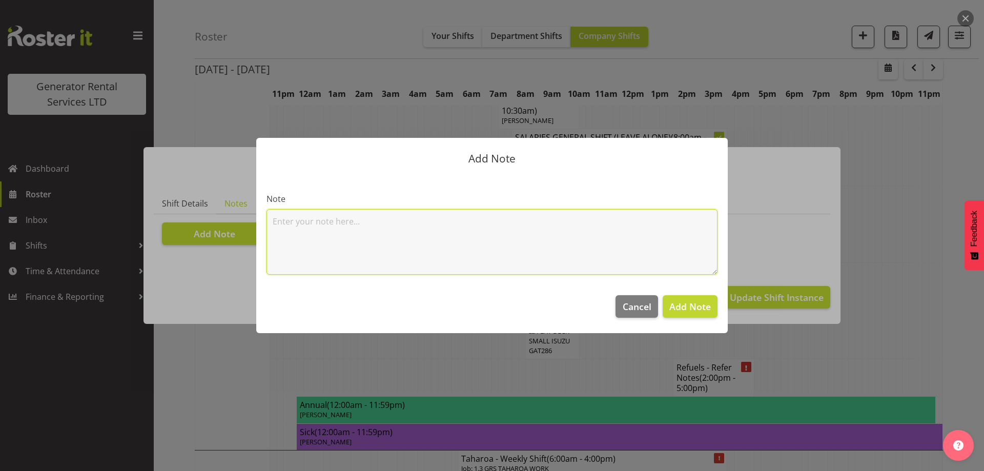
click at [343, 231] on textarea at bounding box center [492, 242] width 451 height 66
paste textarea "100kva @ Macrennie Construction Site, 6 Carr Rd Mt Roskill (There is a driveway…"
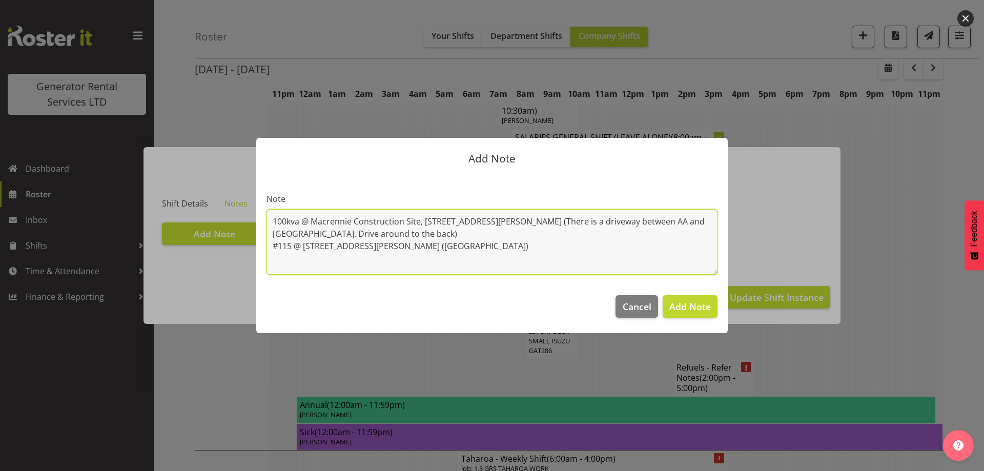
drag, startPoint x: 441, startPoint y: 245, endPoint x: 259, endPoint y: 245, distance: 182.5
click at [259, 245] on section "Note 100kva @ Macrennie Construction Site, 6 Carr Rd Mt Roskill (There is a dri…" at bounding box center [492, 229] width 472 height 111
type textarea "100kva @ Macrennie Construction Site, 6 Carr Rd Mt Roskill (There is a driveway…"
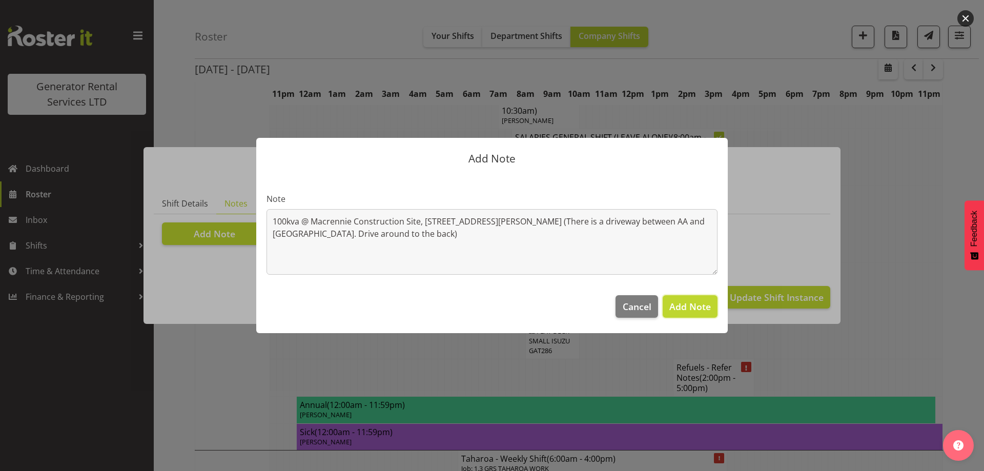
click at [699, 307] on span "Add Note" at bounding box center [690, 306] width 42 height 12
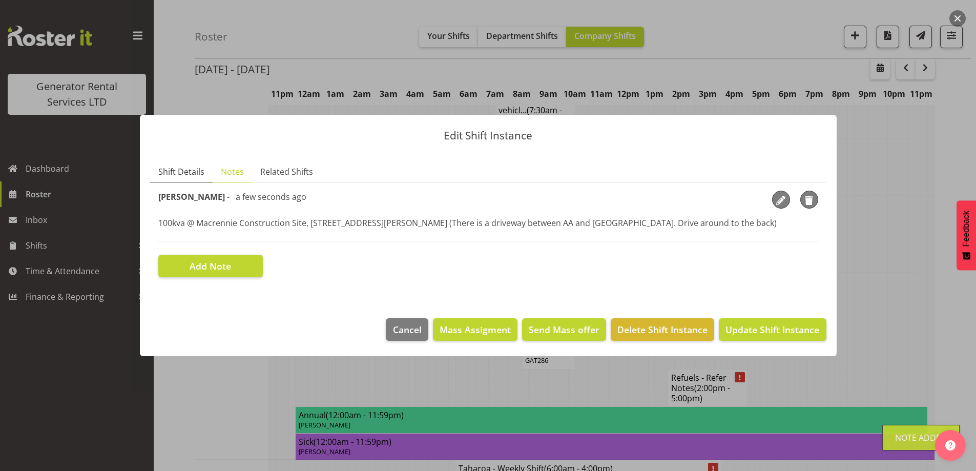
click at [205, 170] on link "Shift Details" at bounding box center [181, 171] width 63 height 21
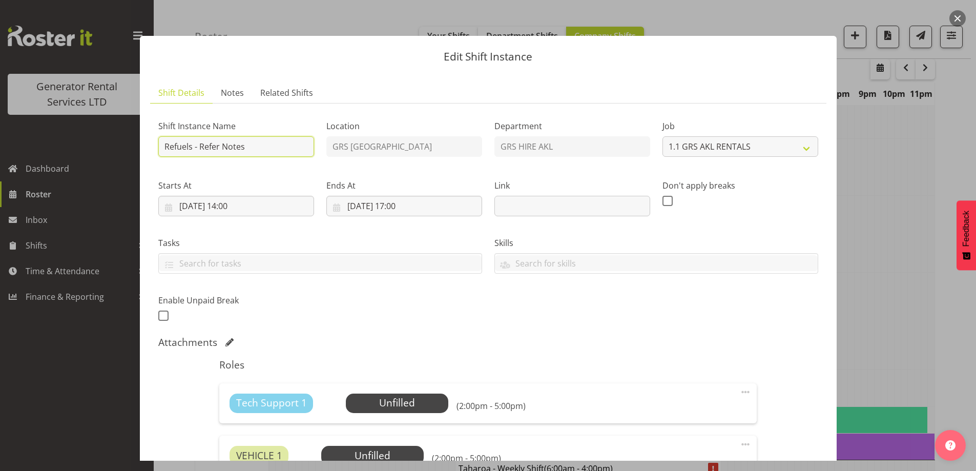
drag, startPoint x: 260, startPoint y: 149, endPoint x: 201, endPoint y: 151, distance: 59.0
click at [201, 151] on input "Refuels - Refer Notes" at bounding box center [236, 146] width 156 height 21
type input "Refuels - Using KMY"
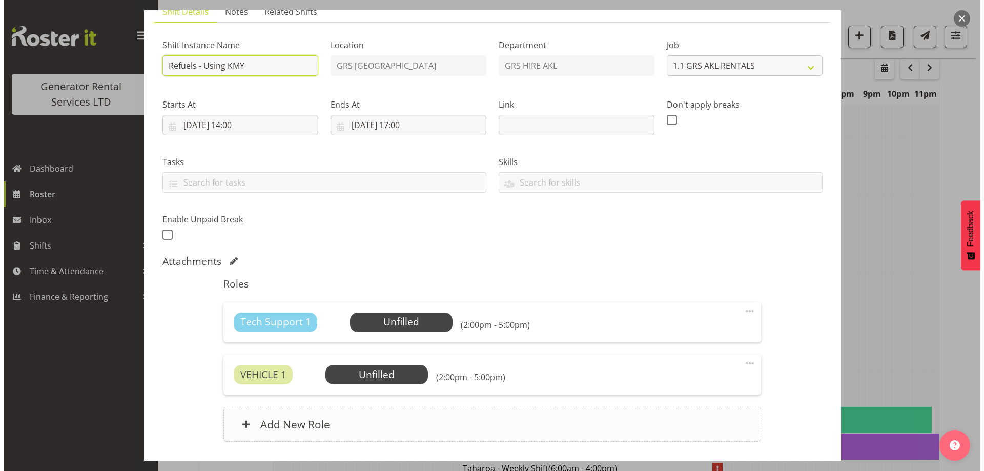
scroll to position [153, 0]
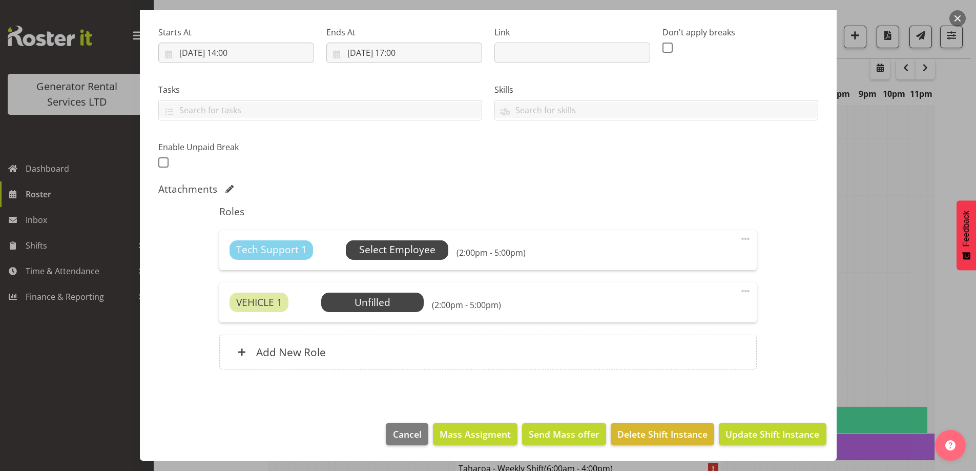
click at [394, 255] on span "Select Employee" at bounding box center [397, 249] width 76 height 15
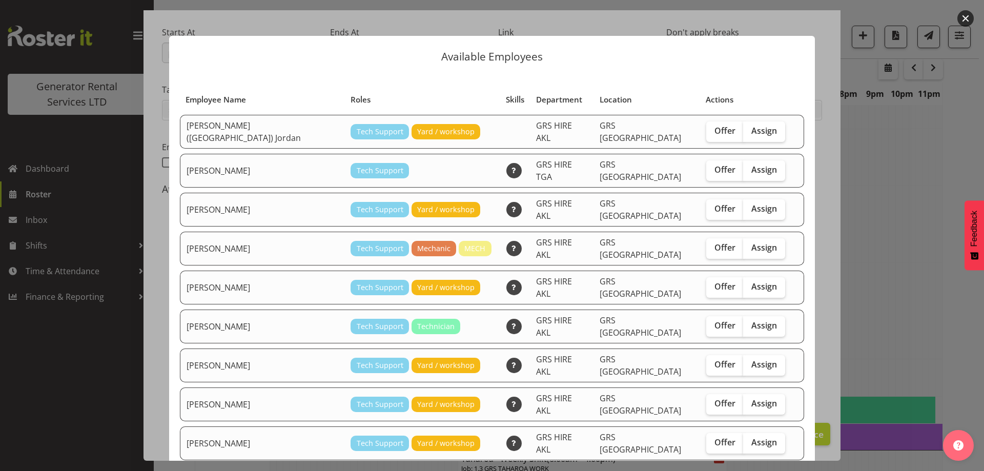
checkbox input "true"
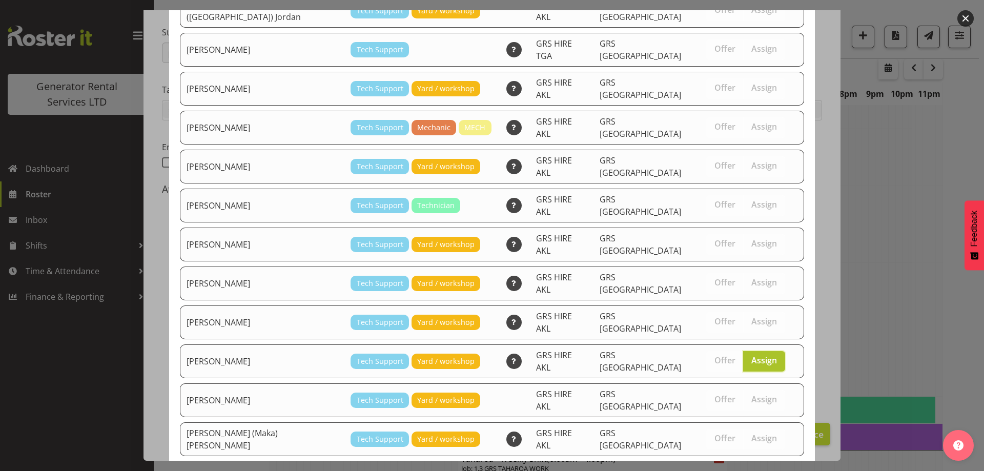
scroll to position [166, 0]
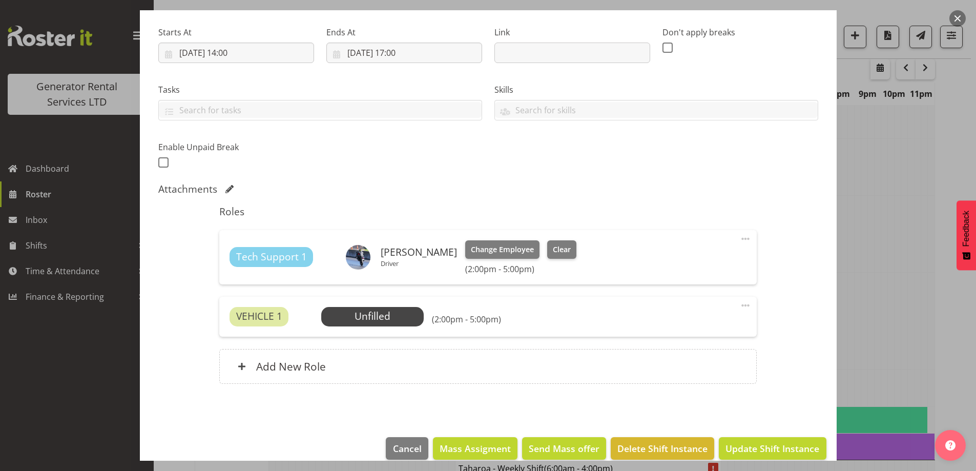
click at [373, 336] on div "VEHICLE 1 Unfilled Select Employee (2:00pm - 5:00pm) Edit Cover Role Delete" at bounding box center [488, 317] width 538 height 40
click at [383, 310] on span "Select Employee" at bounding box center [372, 316] width 103 height 19
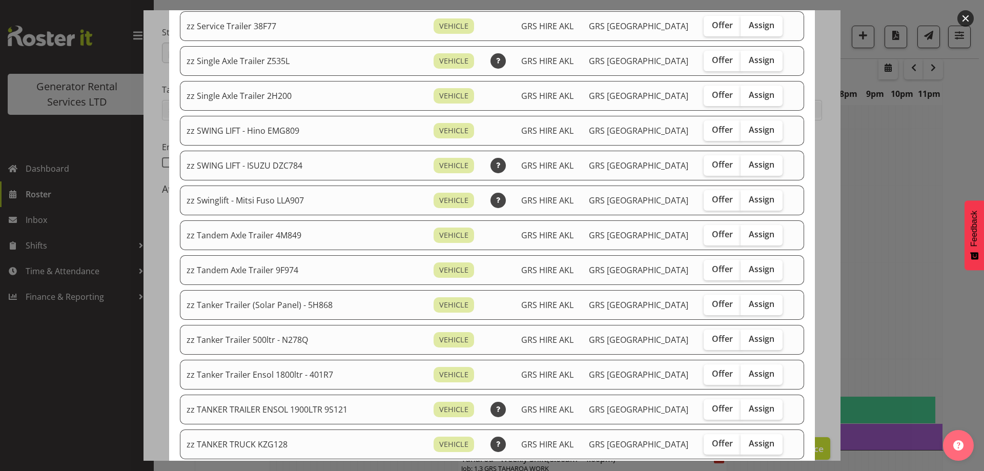
scroll to position [718, 0]
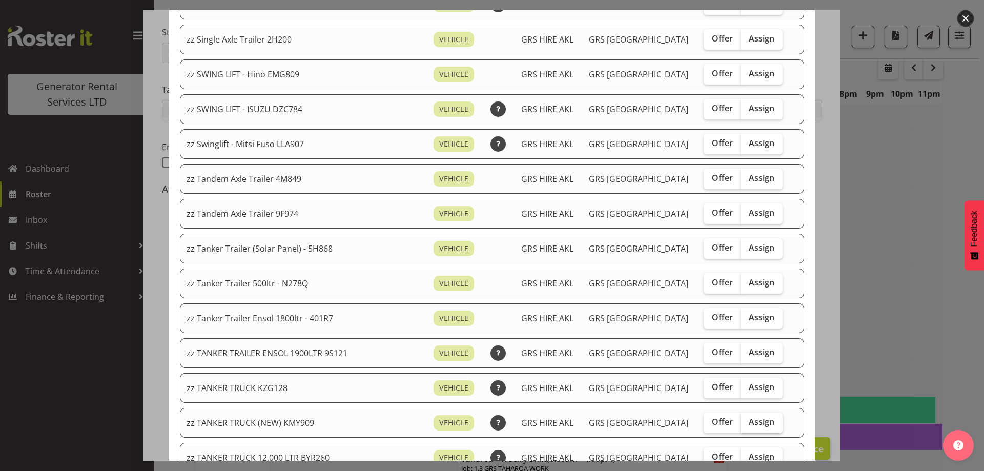
click at [759, 415] on label "Assign" at bounding box center [762, 423] width 42 height 21
click at [747, 419] on input "Assign" at bounding box center [744, 422] width 7 height 7
checkbox input "true"
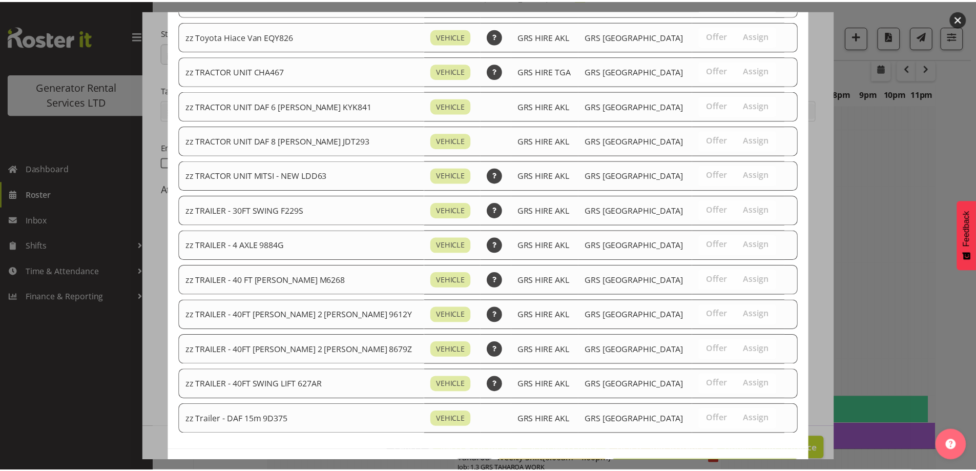
scroll to position [1281, 0]
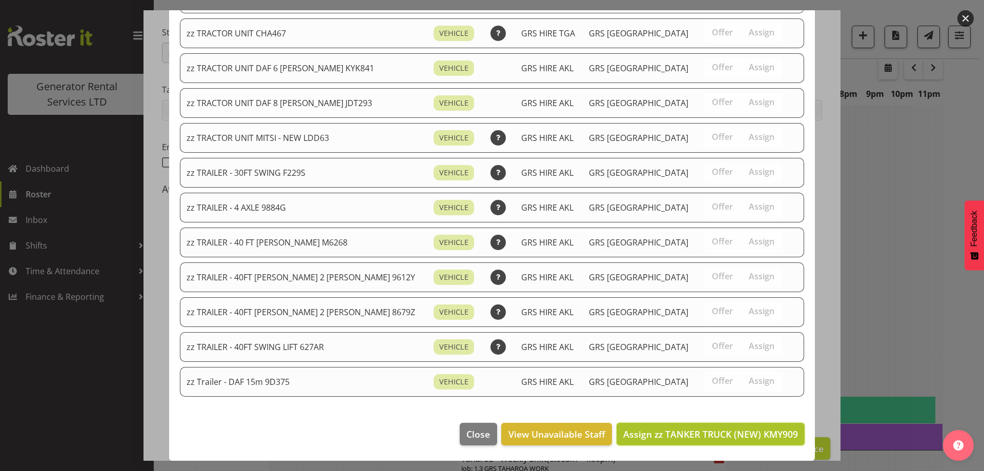
click at [716, 428] on span "Assign zz TANKER TRUCK (NEW) KMY909" at bounding box center [710, 434] width 175 height 12
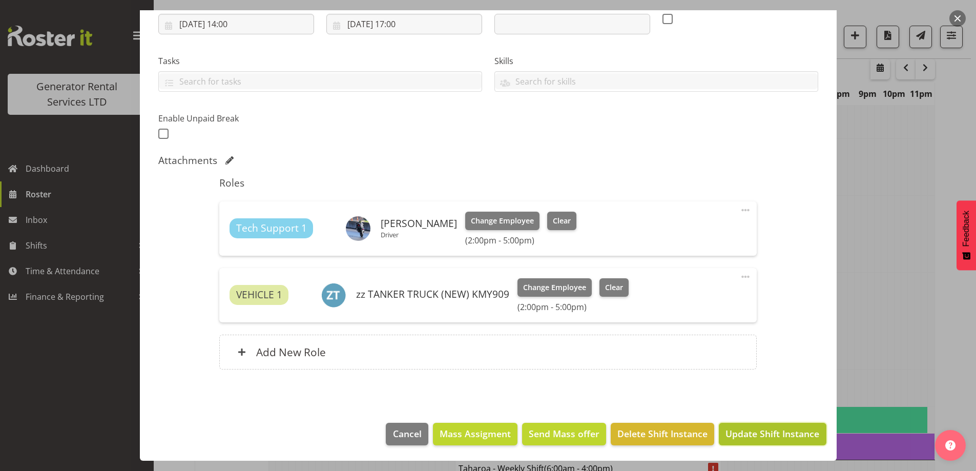
click at [755, 437] on span "Update Shift Instance" at bounding box center [773, 433] width 94 height 13
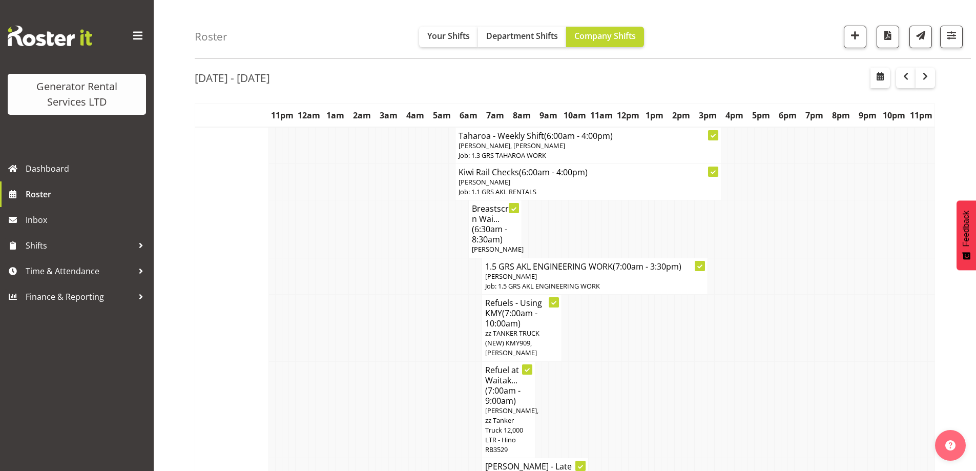
scroll to position [0, 0]
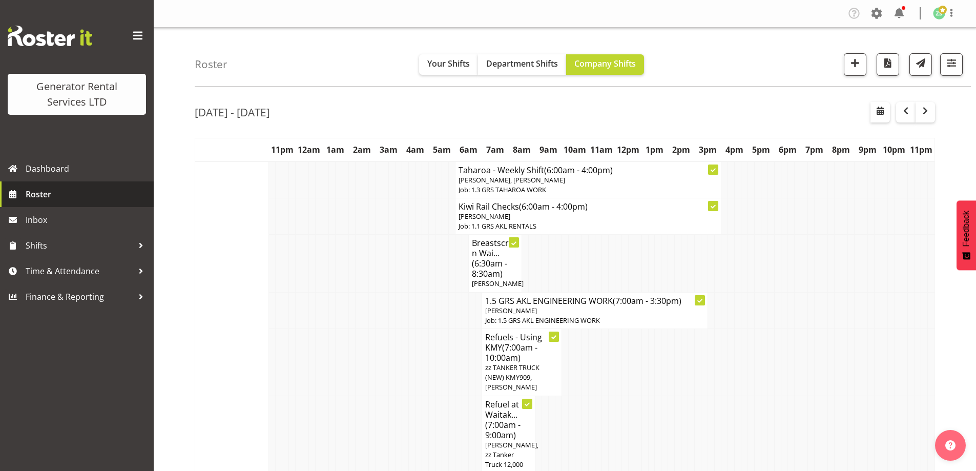
click at [59, 194] on span "Roster" at bounding box center [87, 194] width 123 height 15
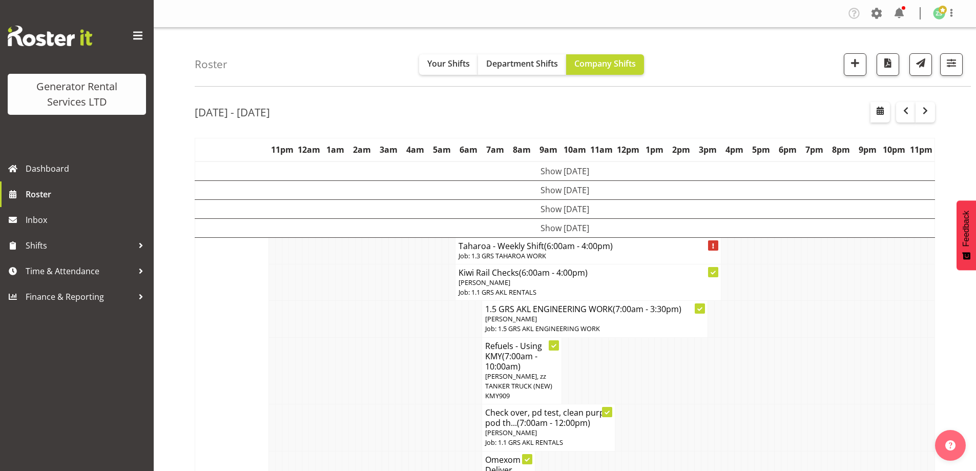
scroll to position [51, 0]
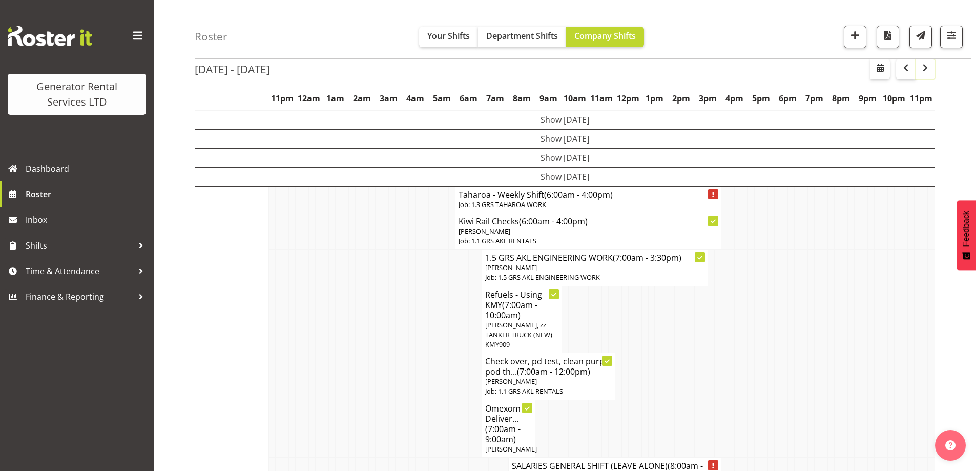
click at [928, 71] on span "button" at bounding box center [926, 68] width 12 height 12
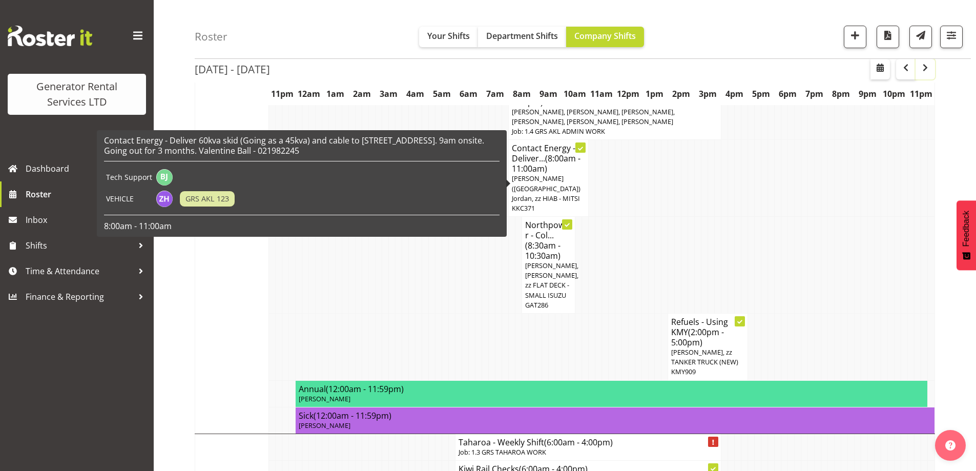
scroll to position [564, 0]
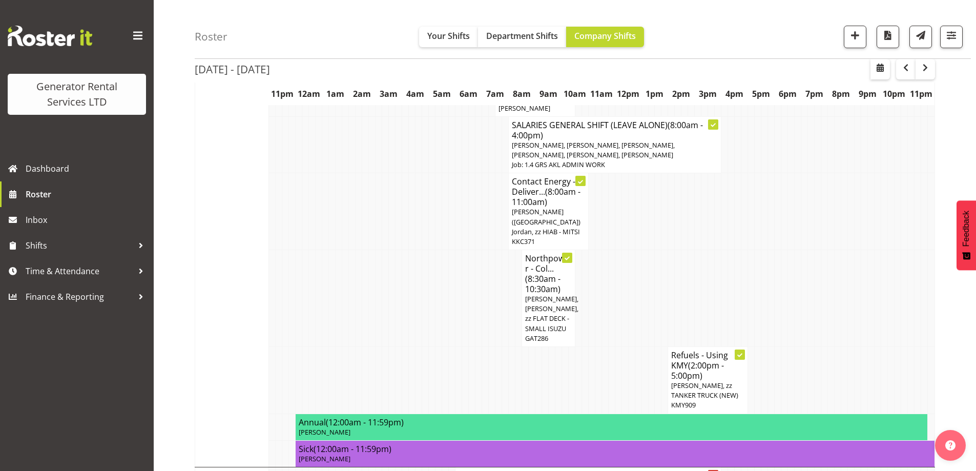
click at [443, 348] on td at bounding box center [445, 380] width 7 height 67
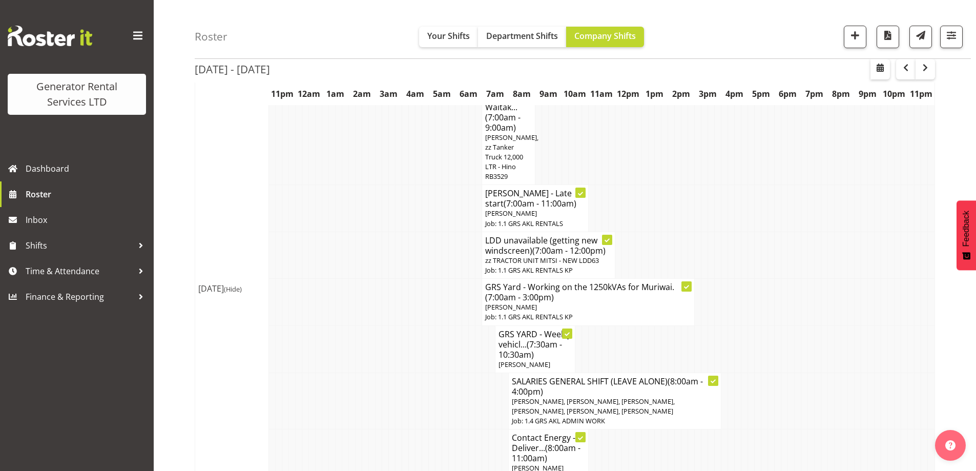
scroll to position [256, 0]
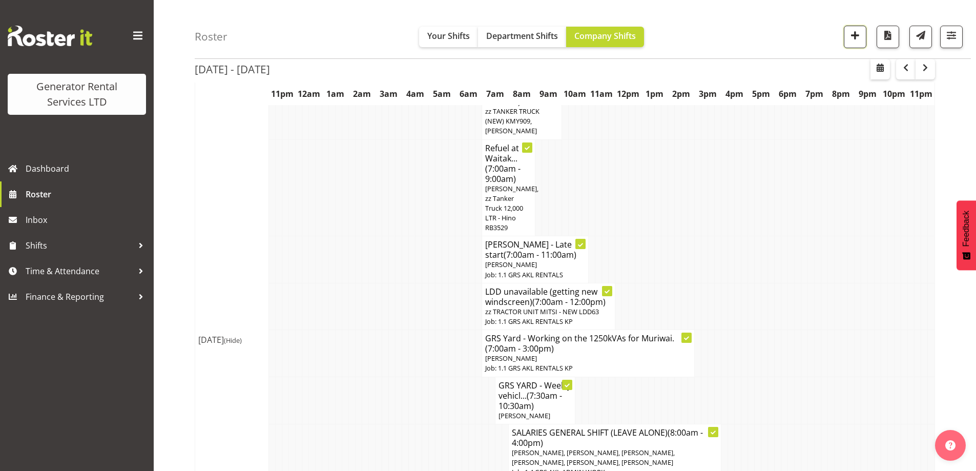
click at [864, 33] on button "button" at bounding box center [855, 37] width 23 height 23
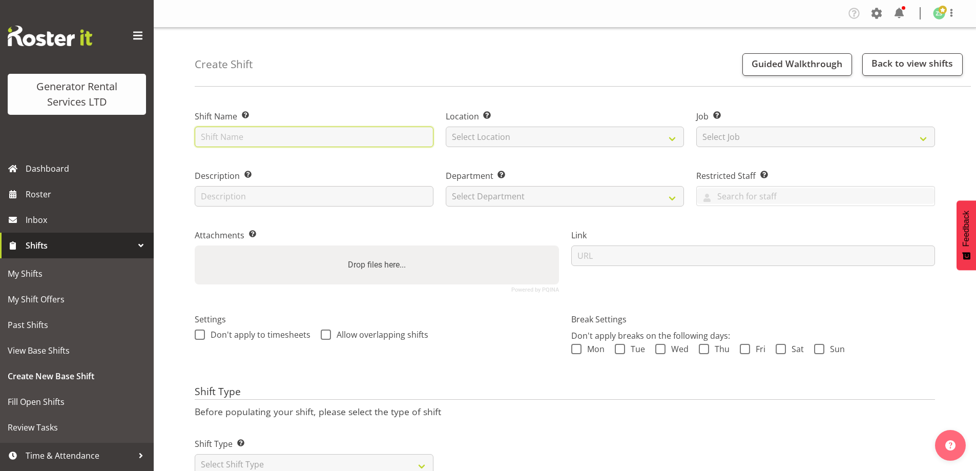
drag, startPoint x: 368, startPoint y: 136, endPoint x: 372, endPoint y: 116, distance: 20.9
click at [369, 134] on input "text" at bounding box center [314, 137] width 239 height 21
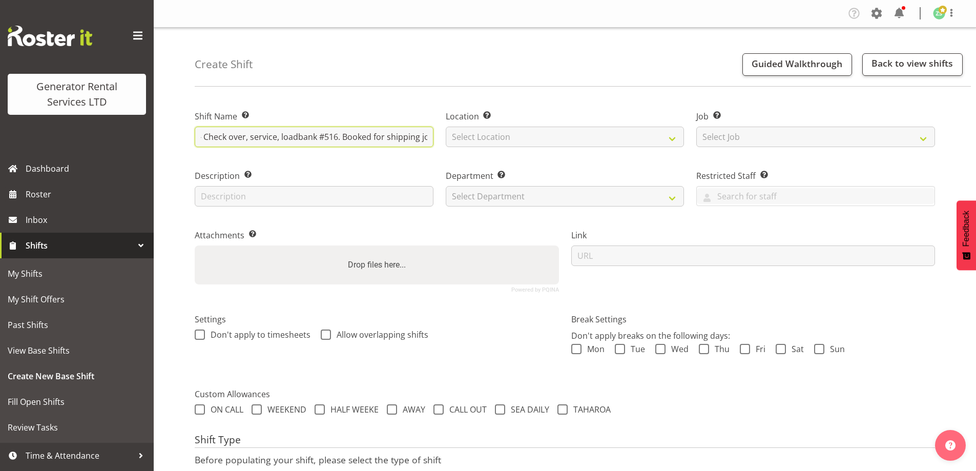
scroll to position [0, 45]
type input "GRS Yard - Check over, service, loadbank #516. Booked for shipping job"
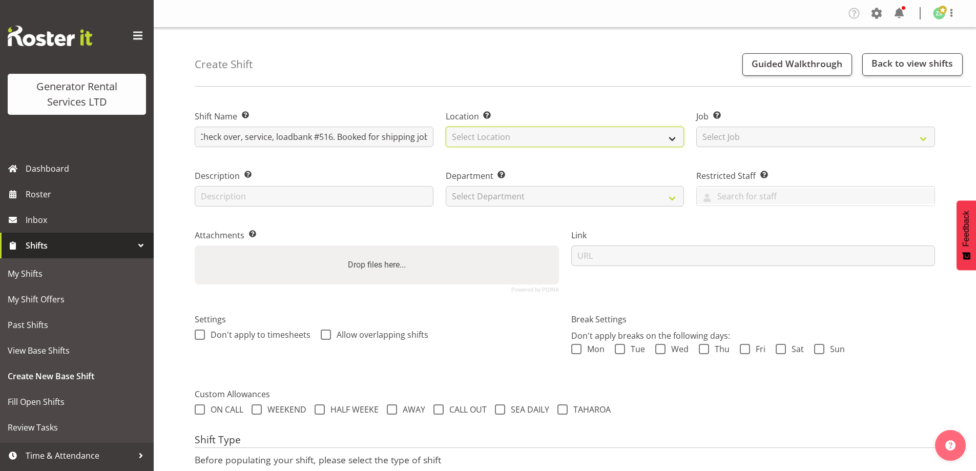
click at [550, 134] on select "Select Location [GEOGRAPHIC_DATA] [GEOGRAPHIC_DATA]" at bounding box center [565, 137] width 239 height 21
select select "28"
click at [446, 127] on select "Select Location [GEOGRAPHIC_DATA] [GEOGRAPHIC_DATA]" at bounding box center [565, 137] width 239 height 21
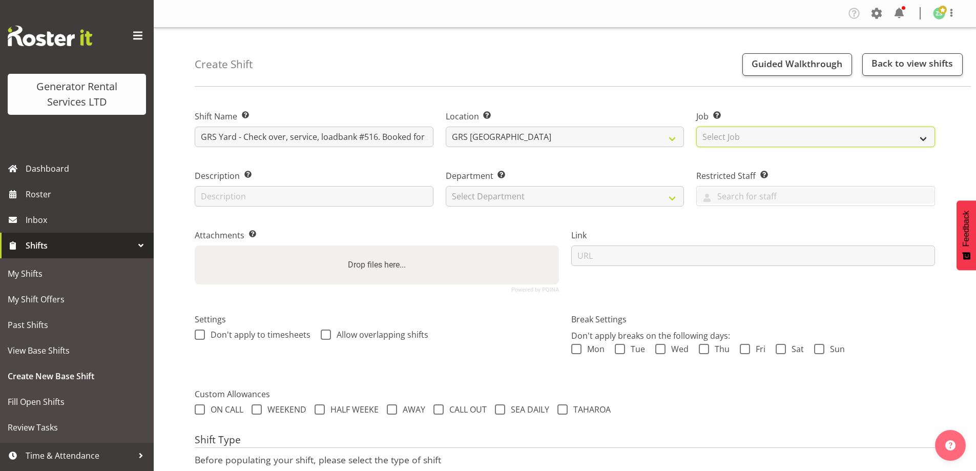
click at [792, 139] on select "Select Job Create new job 1.1 GRS AKL RENTALS 1.1 GRS AKL RENTALS AC 1.1 GRS AK…" at bounding box center [816, 137] width 239 height 21
select select "9"
click at [697, 127] on select "Select Job Create new job 1.1 GRS AKL RENTALS 1.1 GRS AKL RENTALS AC 1.1 GRS AK…" at bounding box center [816, 137] width 239 height 21
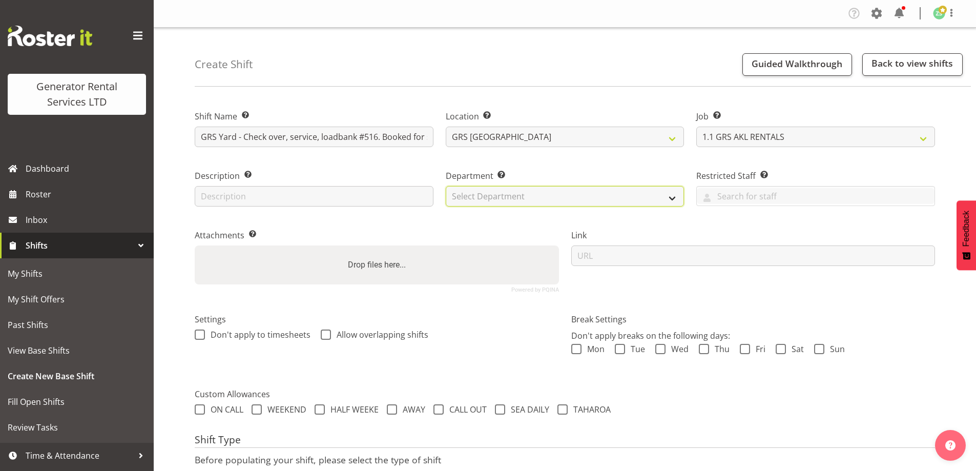
drag, startPoint x: 600, startPoint y: 186, endPoint x: 594, endPoint y: 189, distance: 6.9
click at [600, 186] on select "Select Department GRS ADMIN AKL GRS HIRE AKL GRS HIRE TGA GRS HIRE HST GRS ENGI…" at bounding box center [565, 196] width 239 height 21
select select "20"
click at [446, 186] on select "Select Department GRS ADMIN AKL GRS HIRE AKL GRS HIRE TGA GRS HIRE HST GRS ENGI…" at bounding box center [565, 196] width 239 height 21
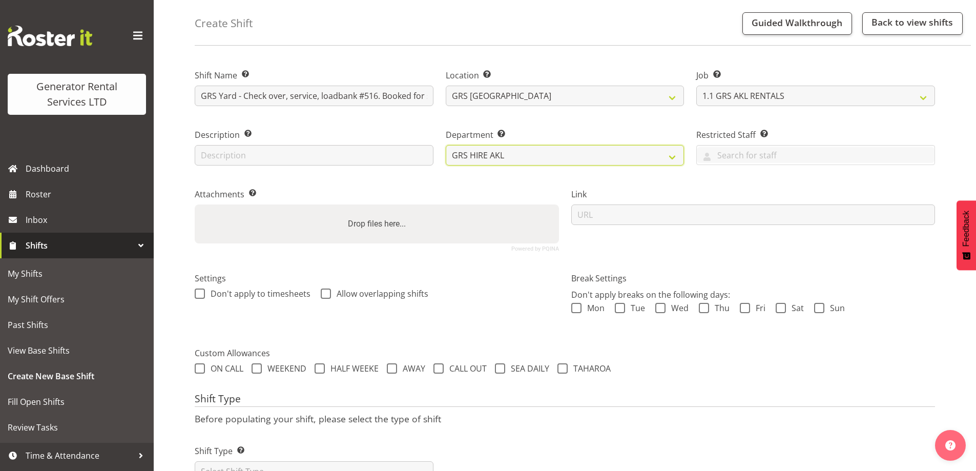
scroll to position [84, 0]
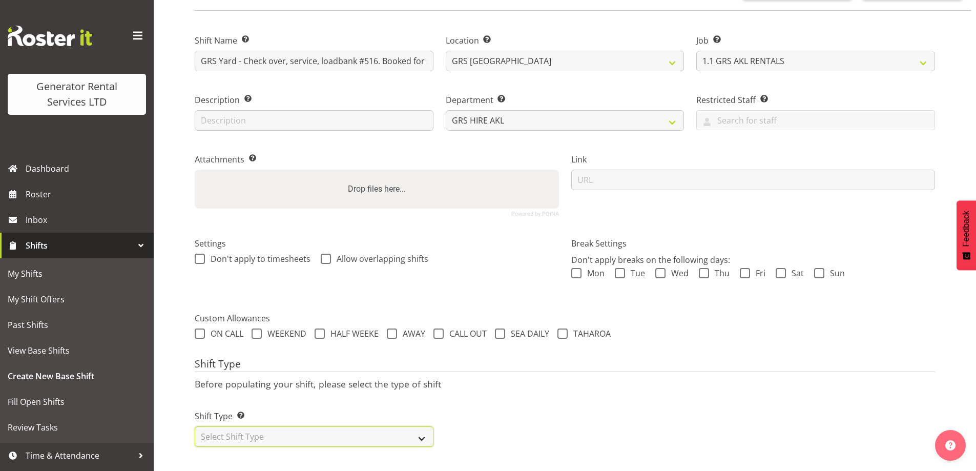
click at [253, 426] on select "Select Shift Type One Off Shift Recurring Shift Rotating Shift" at bounding box center [314, 436] width 239 height 21
click at [252, 437] on select "Select Shift Type One Off Shift Recurring Shift Rotating Shift" at bounding box center [314, 436] width 239 height 21
select select "one_off"
click at [195, 426] on select "Select Shift Type One Off Shift Recurring Shift Rotating Shift" at bounding box center [314, 436] width 239 height 21
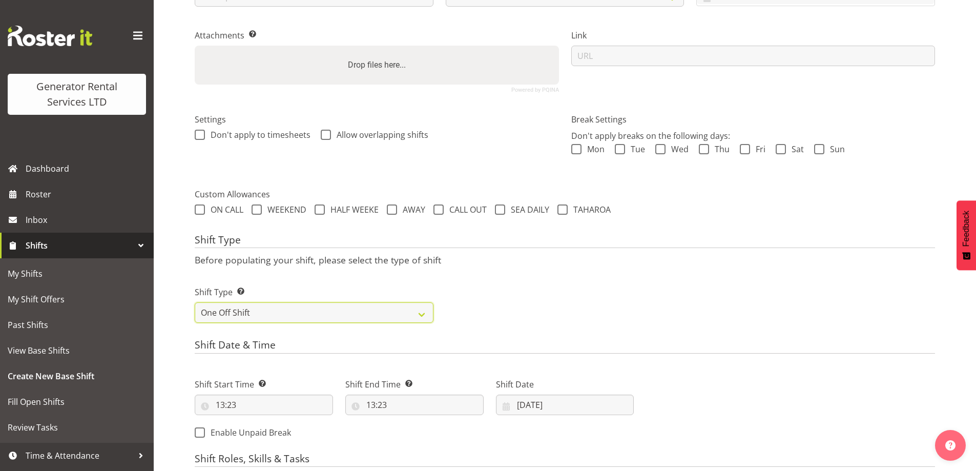
scroll to position [391, 0]
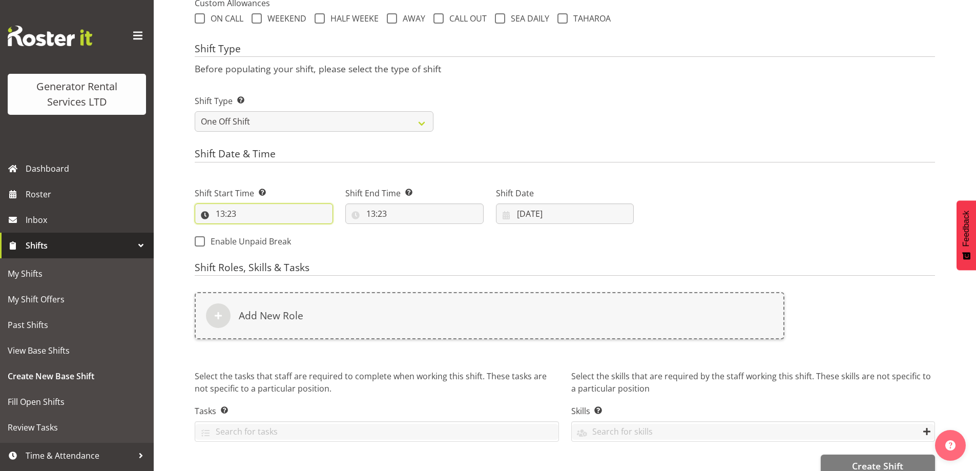
click at [257, 210] on input "13:23" at bounding box center [264, 214] width 138 height 21
click at [255, 238] on select "00 01 02 03 04 05 06 07 08 09 10 11 12 13 14 15 16 17 18 19 20 21 22 23" at bounding box center [264, 240] width 23 height 21
select select "10"
click at [253, 230] on select "00 01 02 03 04 05 06 07 08 09 10 11 12 13 14 15 16 17 18 19 20 21 22 23" at bounding box center [264, 240] width 23 height 21
type input "10:23"
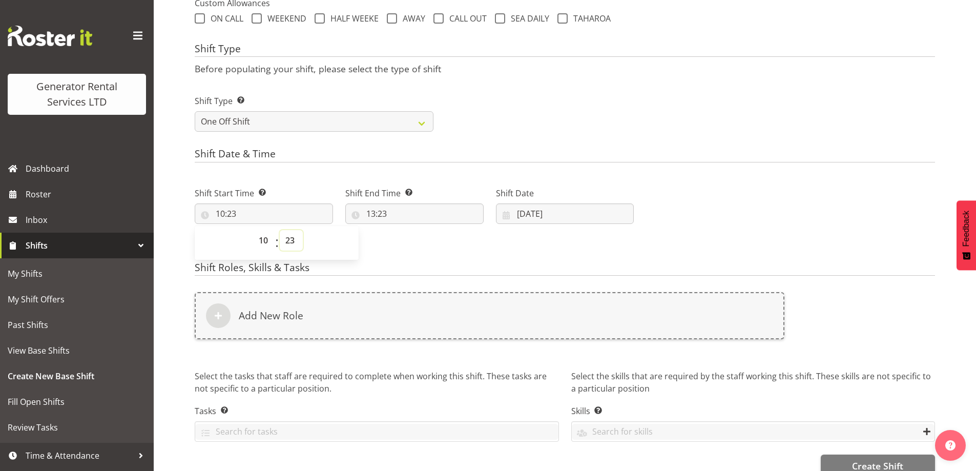
click at [292, 235] on select "00 01 02 03 04 05 06 07 08 09 10 11 12 13 14 15 16 17 18 19 20 21 22 23 24 25 2…" at bounding box center [291, 240] width 23 height 21
select select "0"
click at [280, 230] on select "00 01 02 03 04 05 06 07 08 09 10 11 12 13 14 15 16 17 18 19 20 21 22 23 24 25 2…" at bounding box center [291, 240] width 23 height 21
type input "10:00"
click at [446, 222] on input "13:23" at bounding box center [414, 214] width 138 height 21
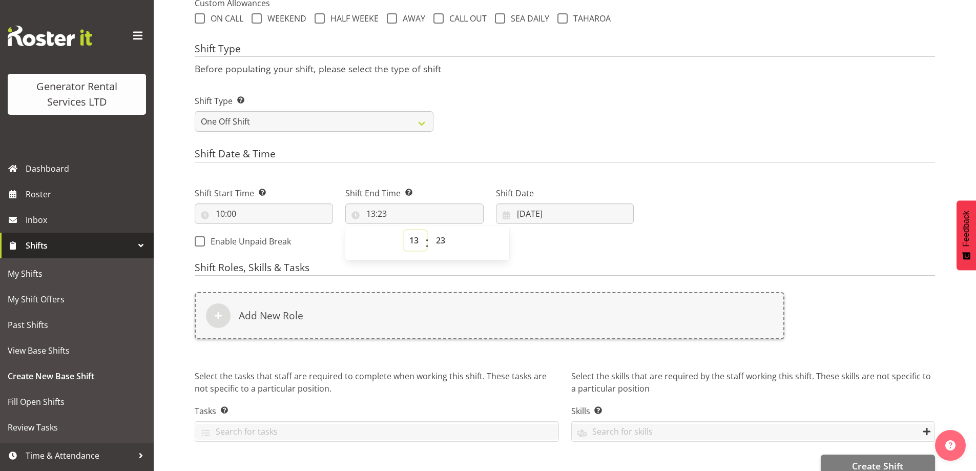
click at [411, 238] on select "00 01 02 03 04 05 06 07 08 09 10 11 12 13 14 15 16 17 18 19 20 21 22 23" at bounding box center [415, 240] width 23 height 21
select select "16"
click at [404, 230] on select "00 01 02 03 04 05 06 07 08 09 10 11 12 13 14 15 16 17 18 19 20 21 22 23" at bounding box center [415, 240] width 23 height 21
type input "16:23"
click at [436, 234] on select "00 01 02 03 04 05 06 07 08 09 10 11 12 13 14 15 16 17 18 19 20 21 22 23 24 25 2…" at bounding box center [442, 240] width 23 height 21
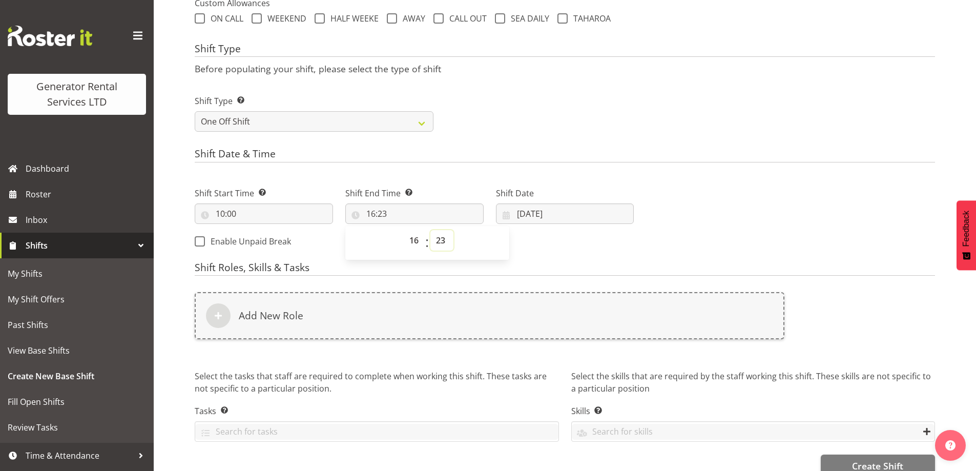
select select "0"
click at [431, 230] on select "00 01 02 03 04 05 06 07 08 09 10 11 12 13 14 15 16 17 18 19 20 21 22 23 24 25 2…" at bounding box center [442, 240] width 23 height 21
type input "16:00"
click at [599, 216] on input "22/08/2025" at bounding box center [565, 214] width 138 height 21
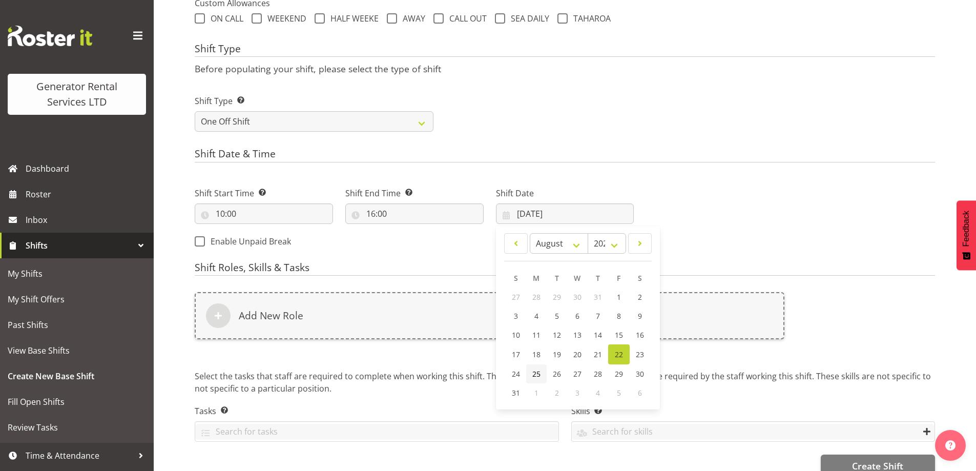
click at [535, 375] on span "25" at bounding box center [537, 374] width 8 height 10
type input "25/08/2025"
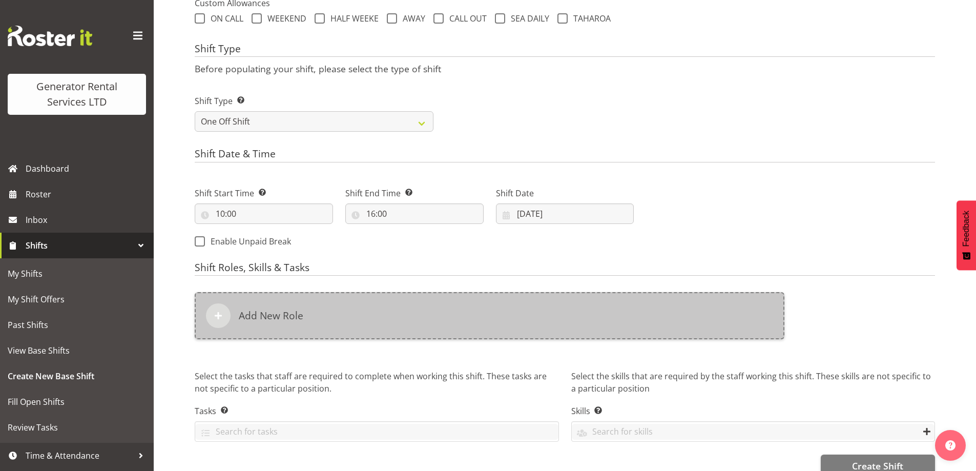
click at [470, 334] on div "Add New Role" at bounding box center [490, 315] width 590 height 47
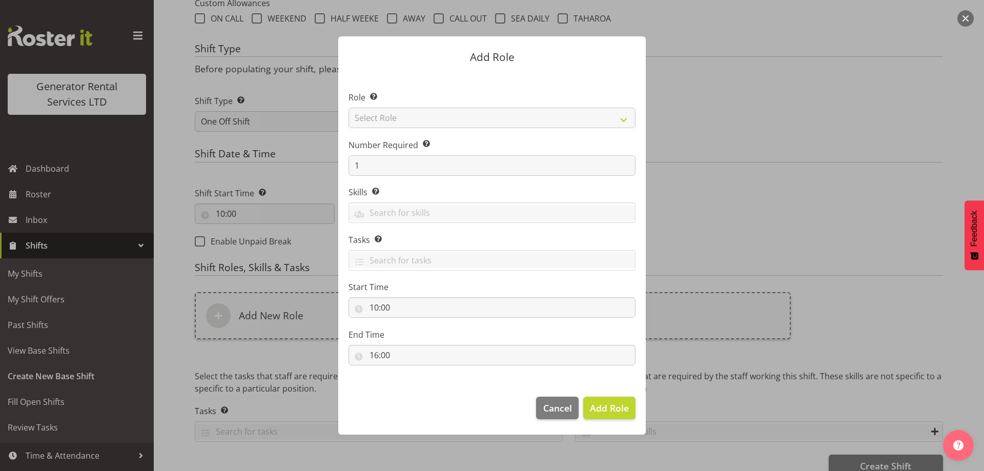
click at [389, 106] on div "Role Select the role you wish to add to the shift. Select Role Account Manager …" at bounding box center [492, 109] width 287 height 37
click at [430, 118] on select "Select Role Account Manager Electrician Engineering GM HSEQ manager MECH Mechan…" at bounding box center [492, 118] width 287 height 21
select select "24"
click at [349, 108] on select "Select Role Account Manager Electrician Engineering GM HSEQ manager MECH Mechan…" at bounding box center [492, 118] width 287 height 21
click at [609, 408] on span "Add Role" at bounding box center [609, 408] width 39 height 12
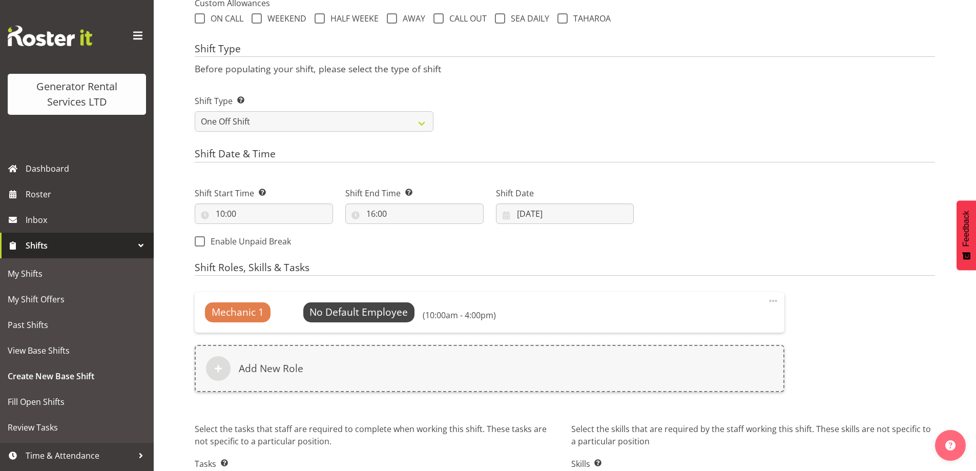
click at [426, 316] on h6 "(10:00am - 4:00pm)" at bounding box center [459, 315] width 73 height 10
click at [392, 316] on span "Select Employee" at bounding box center [359, 312] width 76 height 15
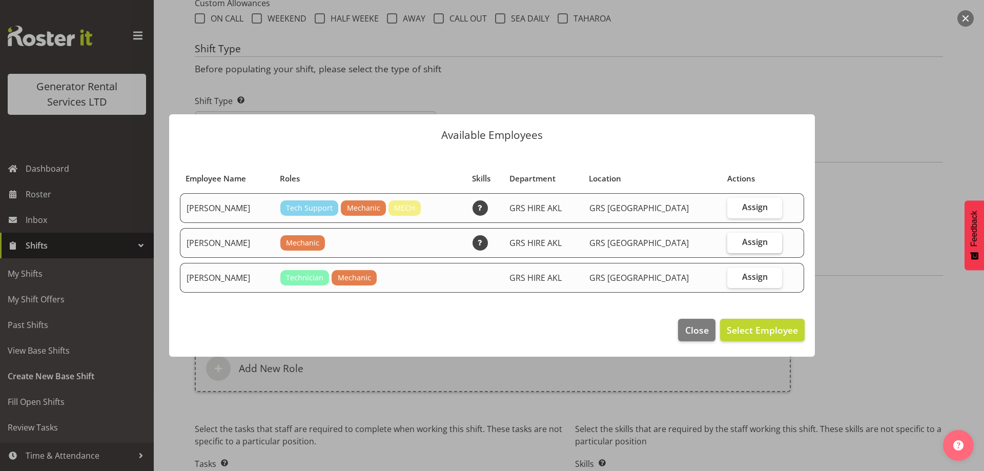
click at [736, 242] on label "Assign" at bounding box center [754, 243] width 55 height 21
click at [734, 242] on input "Assign" at bounding box center [730, 242] width 7 height 7
checkbox input "true"
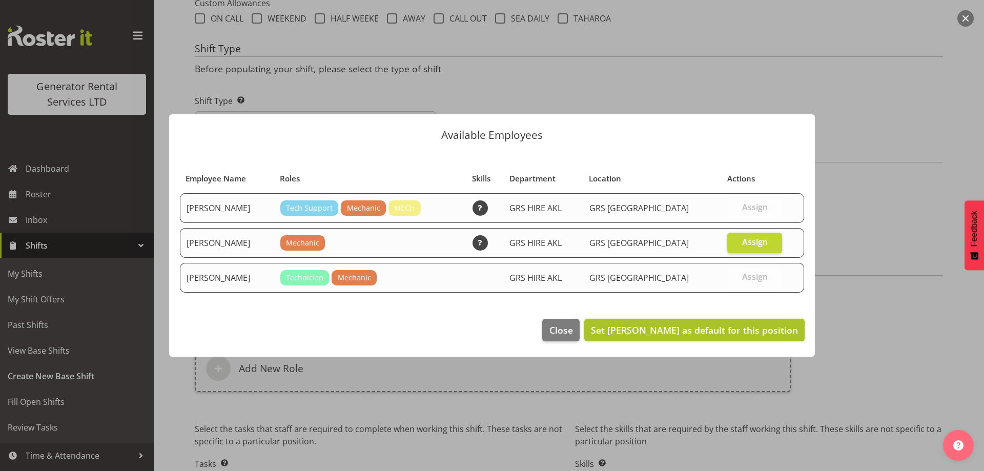
click at [746, 334] on span "Set James Kim as default for this position" at bounding box center [694, 330] width 207 height 12
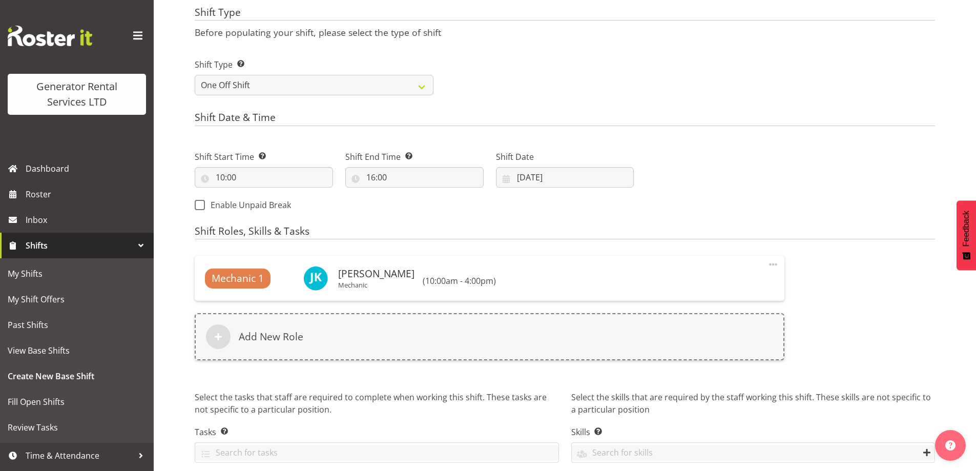
scroll to position [470, 0]
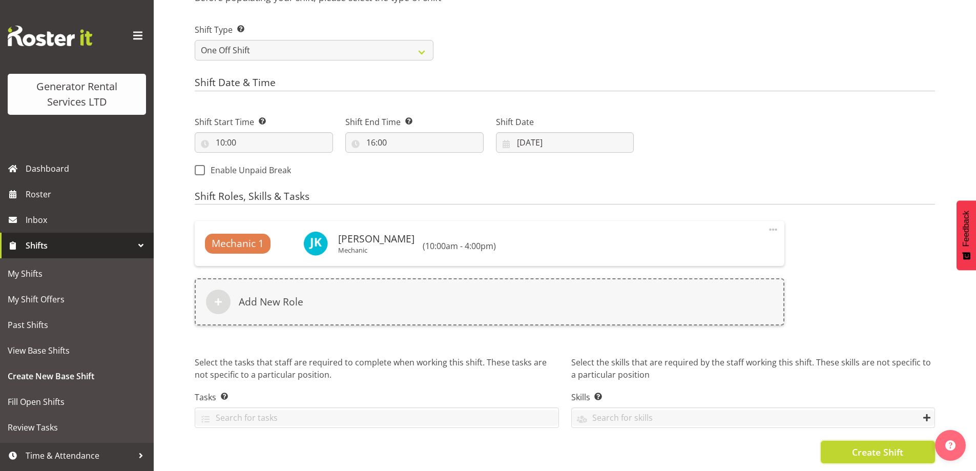
click at [832, 441] on button "Create Shift" at bounding box center [878, 452] width 114 height 23
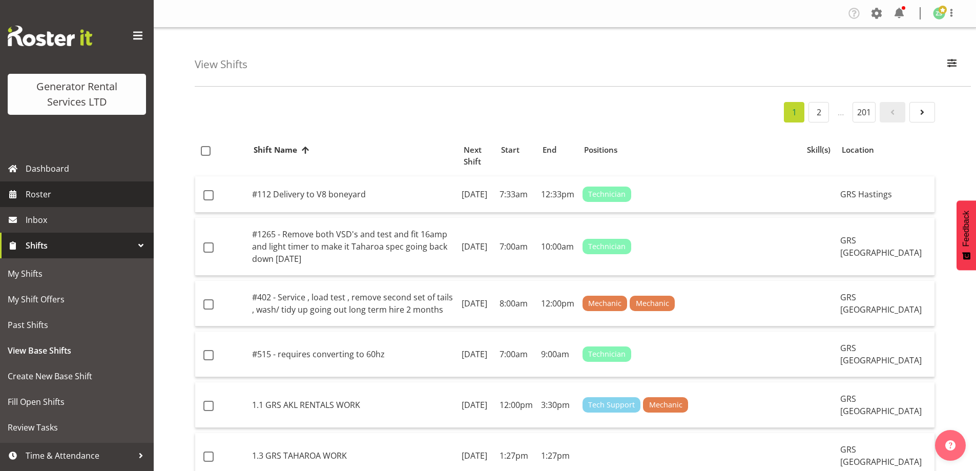
click at [96, 192] on span "Roster" at bounding box center [87, 194] width 123 height 15
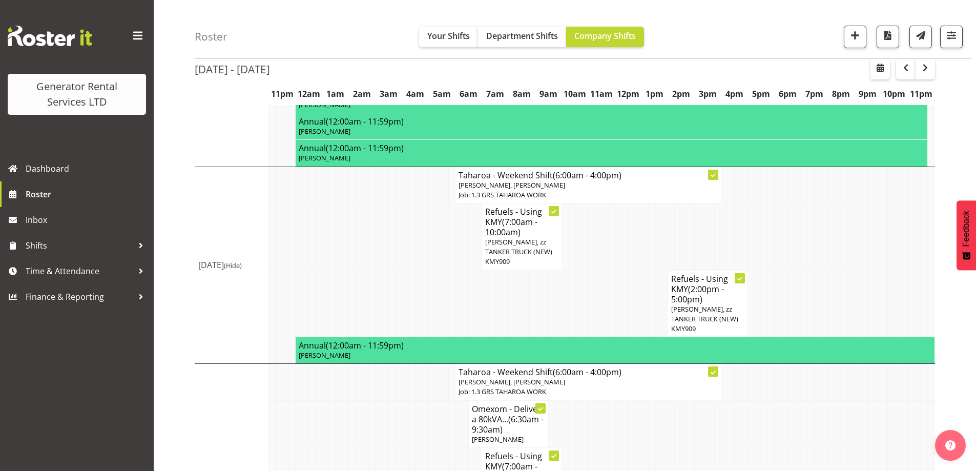
scroll to position [1005, 0]
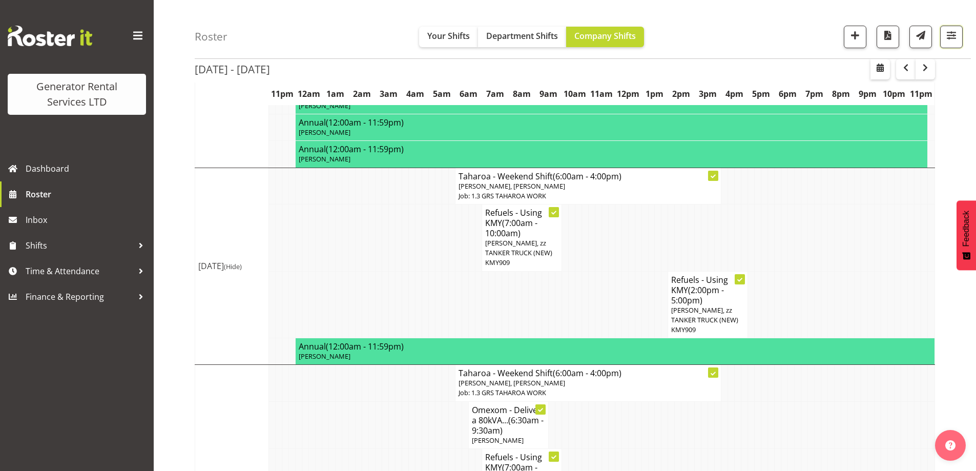
drag, startPoint x: 955, startPoint y: 34, endPoint x: 967, endPoint y: 66, distance: 33.2
click at [955, 35] on span "button" at bounding box center [951, 35] width 13 height 13
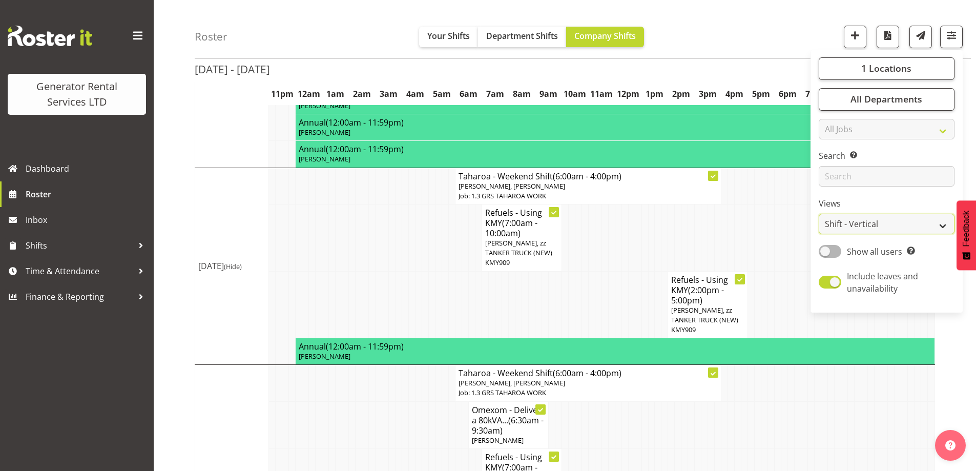
click at [870, 228] on select "Staff Role Shift - Horizontal Shift - Vertical Staff - Location" at bounding box center [887, 224] width 136 height 21
select select "role"
click at [820, 214] on select "Staff Role Shift - Horizontal Shift - Vertical Staff - Location" at bounding box center [887, 224] width 136 height 21
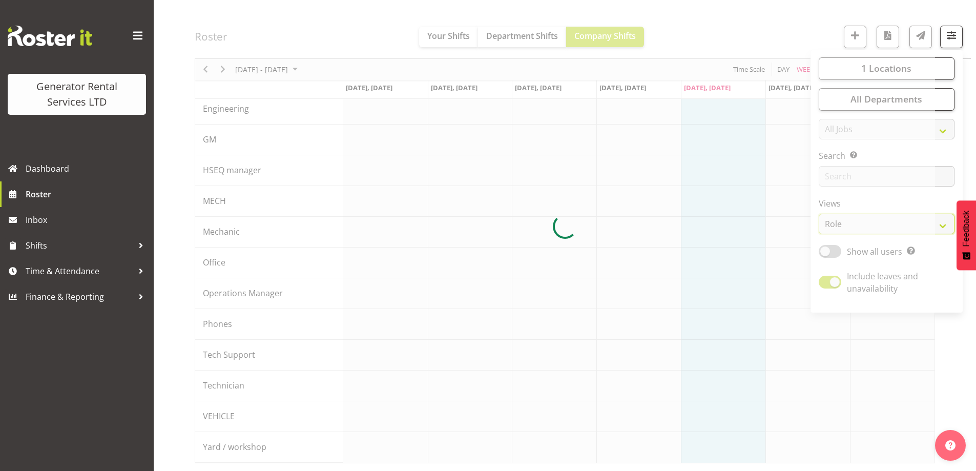
scroll to position [112, 0]
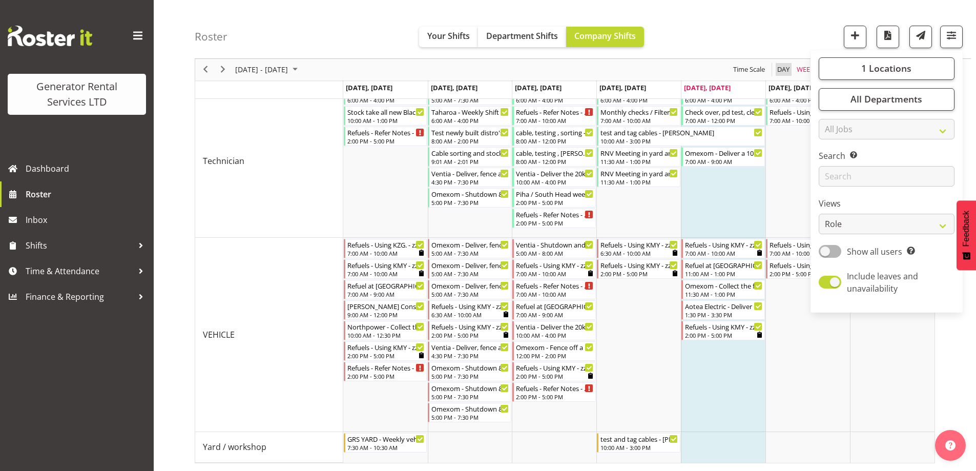
click at [785, 70] on span "Day" at bounding box center [784, 70] width 14 height 13
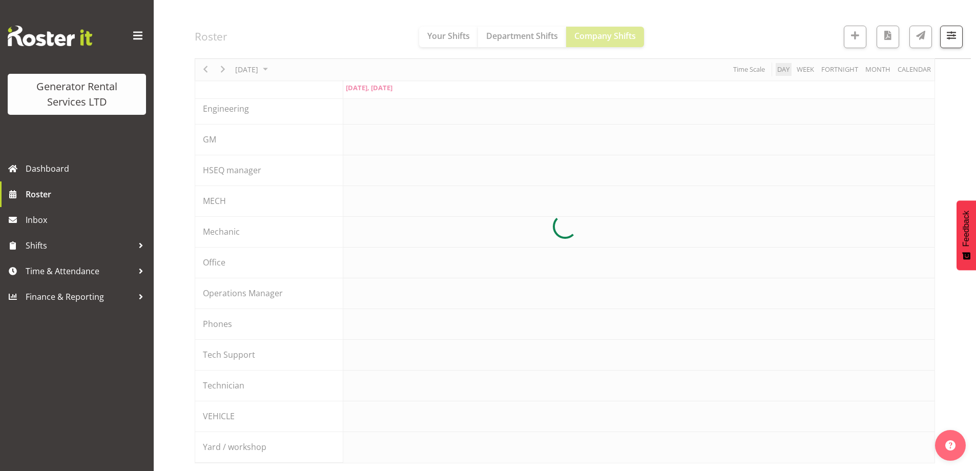
scroll to position [112, 0]
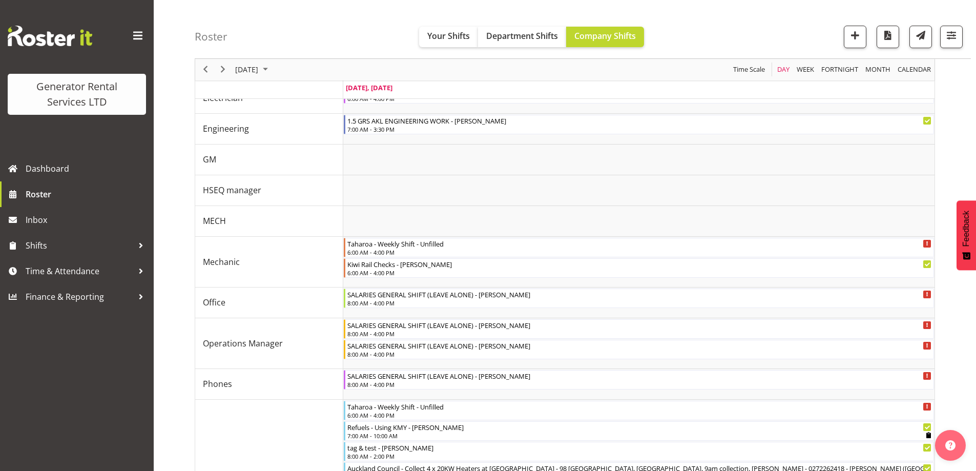
scroll to position [498, 0]
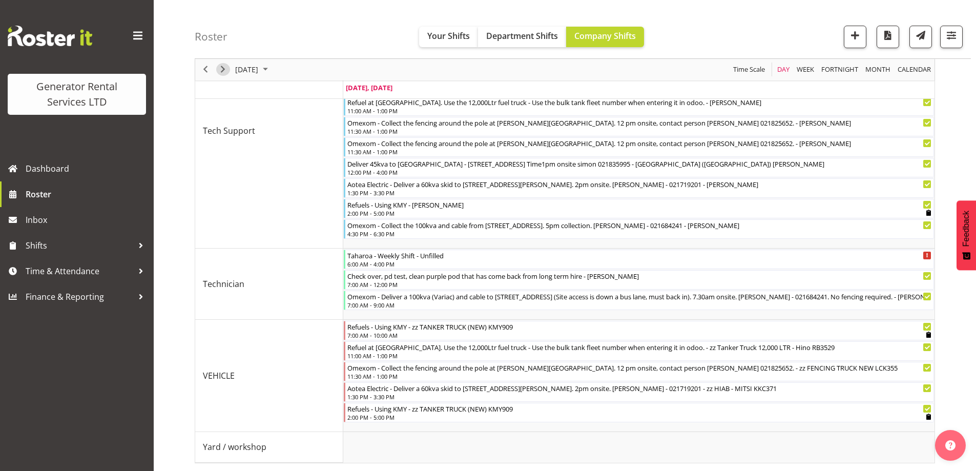
click at [222, 70] on span "Next" at bounding box center [223, 70] width 12 height 13
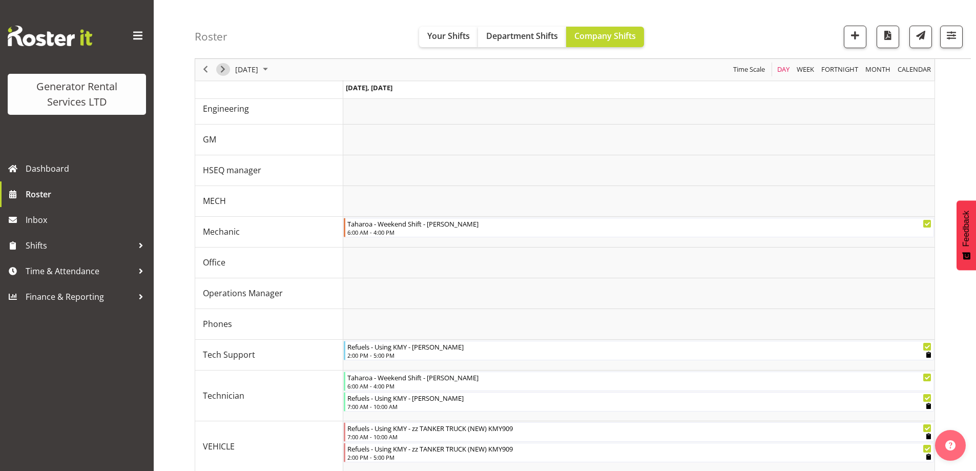
scroll to position [152, 0]
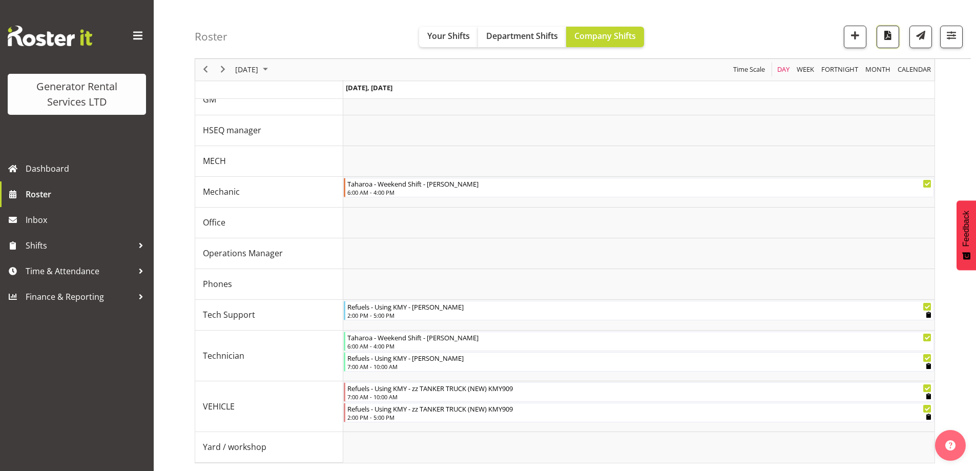
click at [896, 40] on button "button" at bounding box center [888, 37] width 23 height 23
click at [223, 71] on span "Next" at bounding box center [223, 70] width 12 height 13
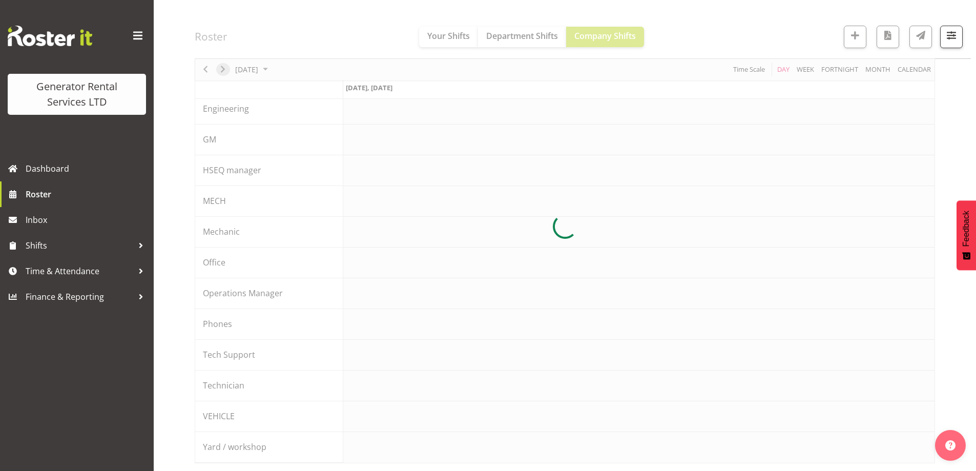
scroll to position [112, 0]
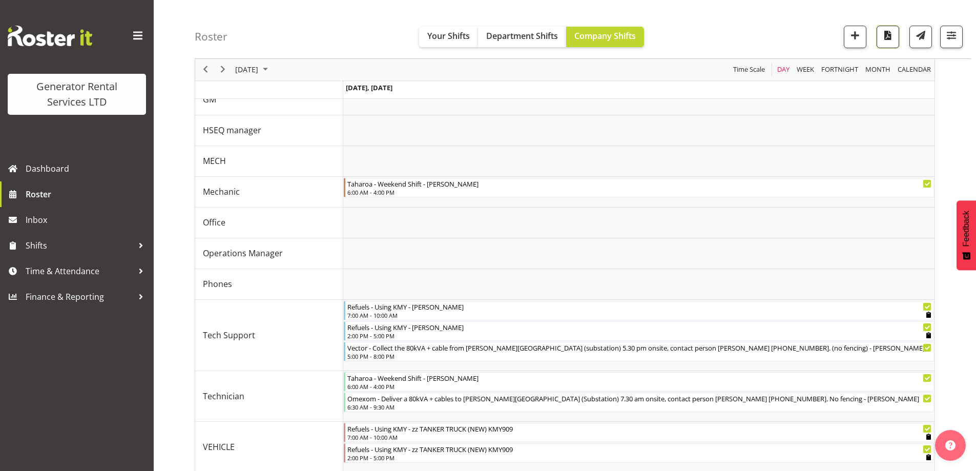
click at [886, 33] on span "button" at bounding box center [888, 35] width 13 height 13
click at [218, 70] on span "Next" at bounding box center [223, 70] width 12 height 13
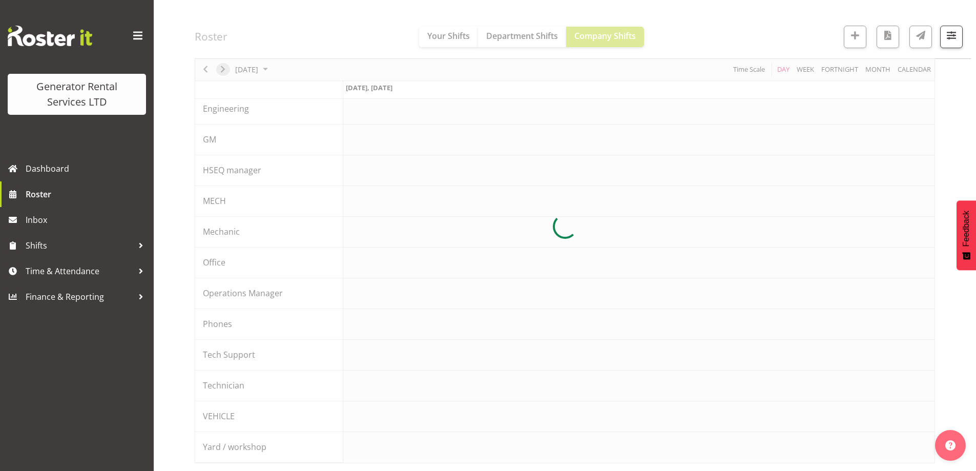
scroll to position [112, 0]
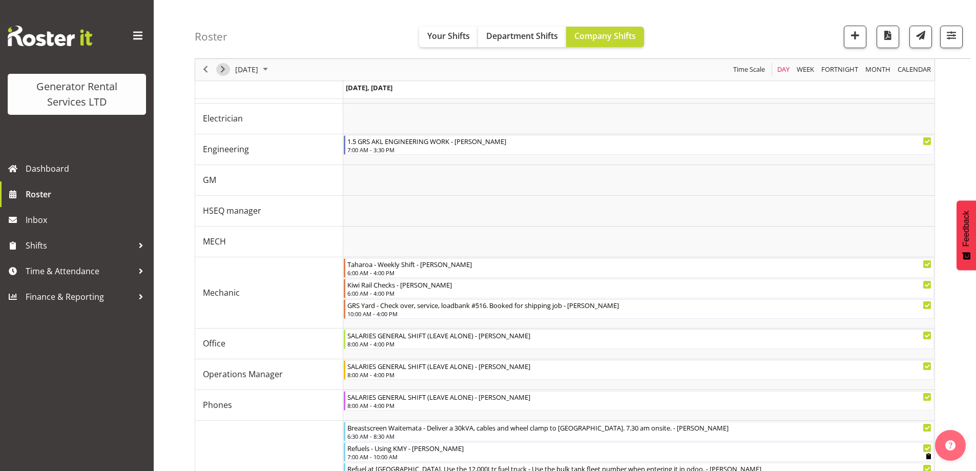
scroll to position [152, 0]
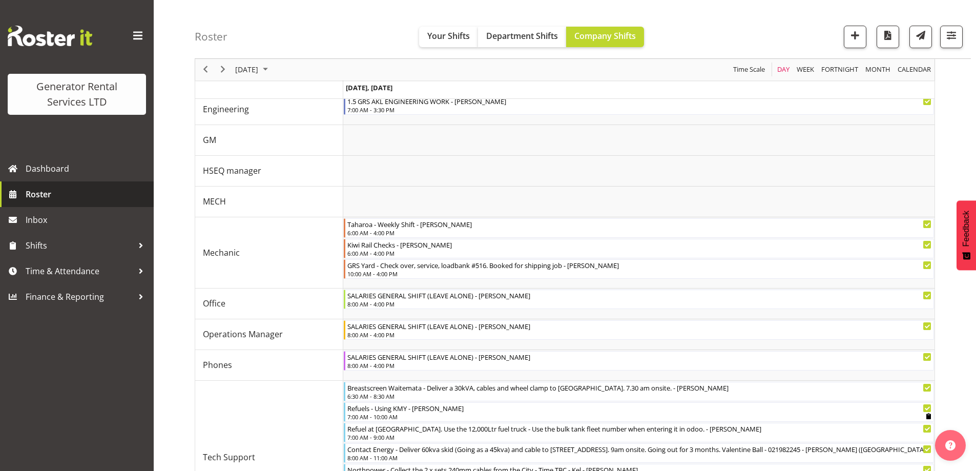
click at [71, 192] on span "Roster" at bounding box center [87, 194] width 123 height 15
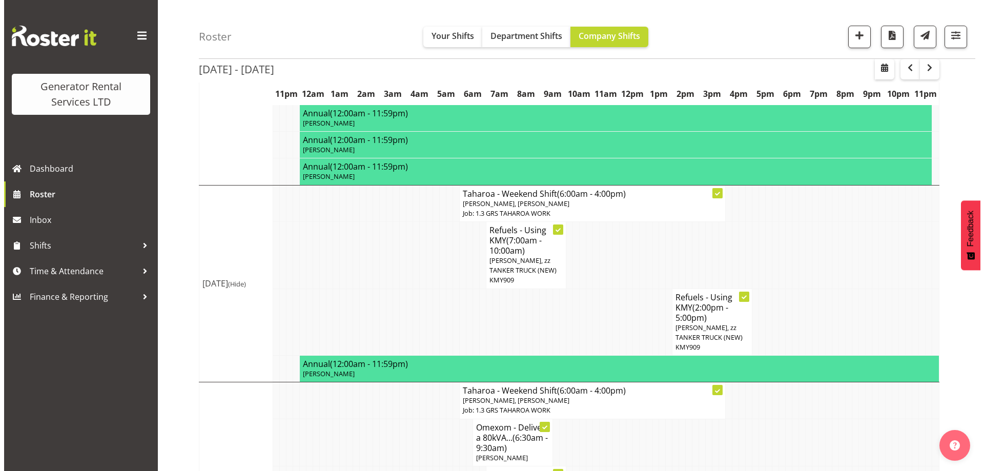
scroll to position [953, 0]
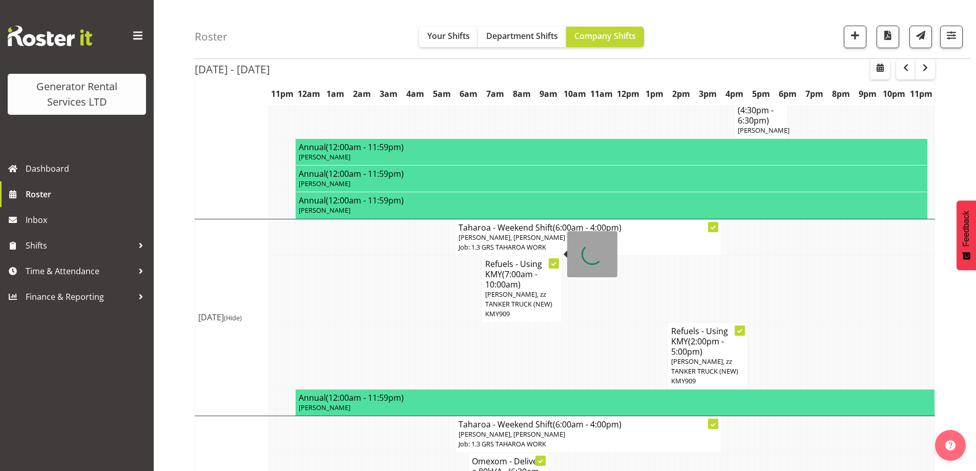
click at [508, 269] on span "(7:00am - 10:00am)" at bounding box center [511, 280] width 52 height 22
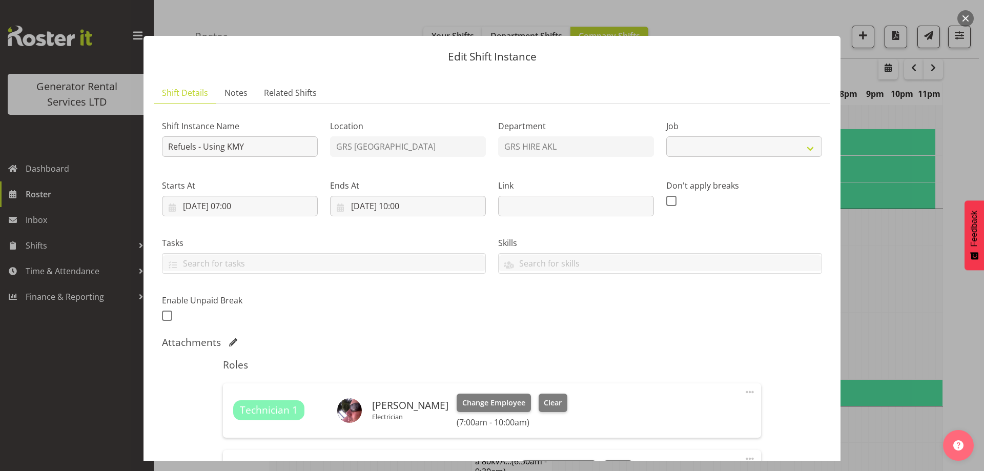
select select "9"
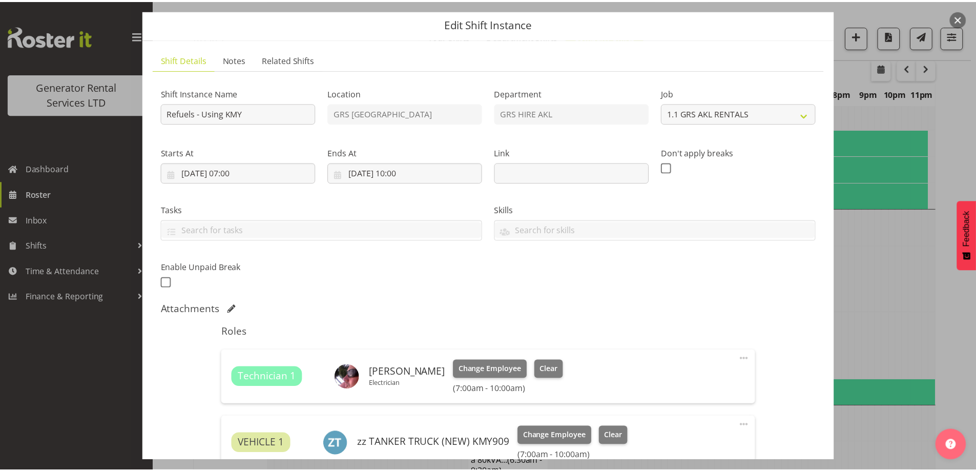
scroll to position [0, 0]
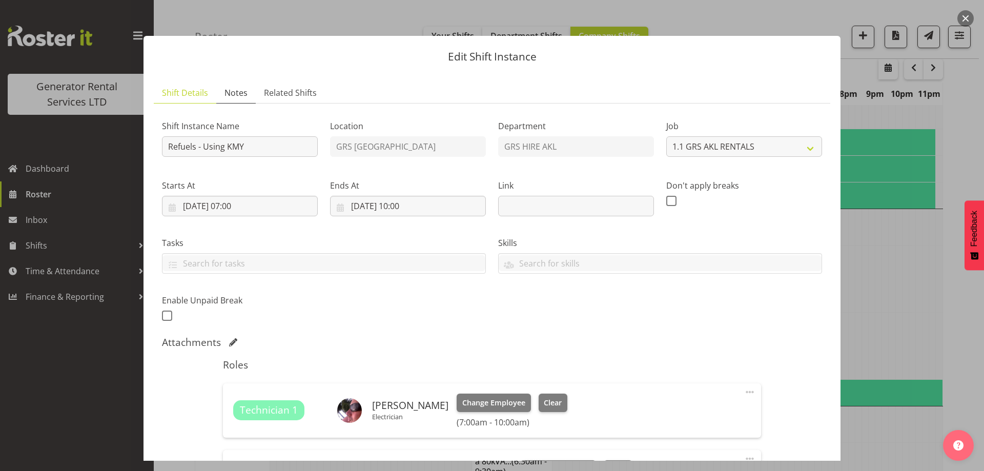
click at [226, 99] on link "Notes" at bounding box center [235, 93] width 39 height 21
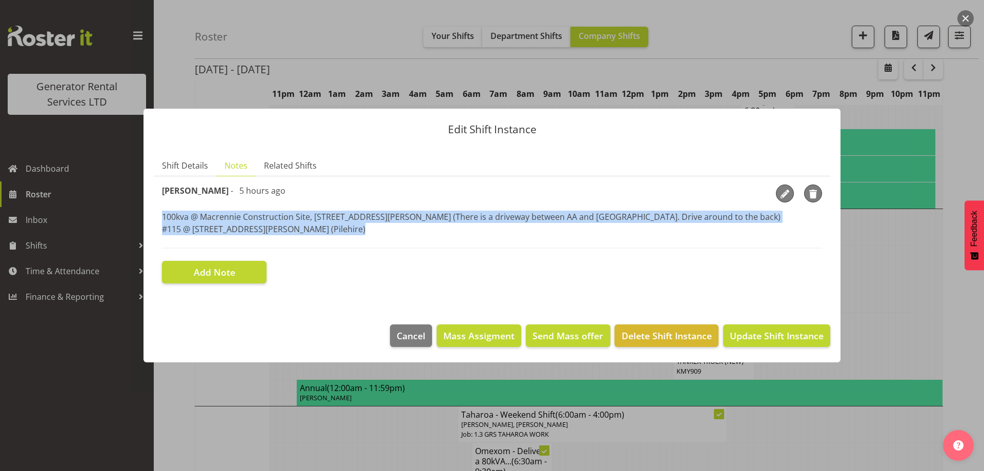
drag, startPoint x: 158, startPoint y: 217, endPoint x: 163, endPoint y: 237, distance: 20.1
click at [163, 237] on section "Shift Instance Name Refuels - Using KMY Location GRS Auckland Department GRS HI…" at bounding box center [492, 233] width 677 height 115
copy p "100kva @ Macrennie Construction Site, [STREET_ADDRESS][PERSON_NAME] (There is a…"
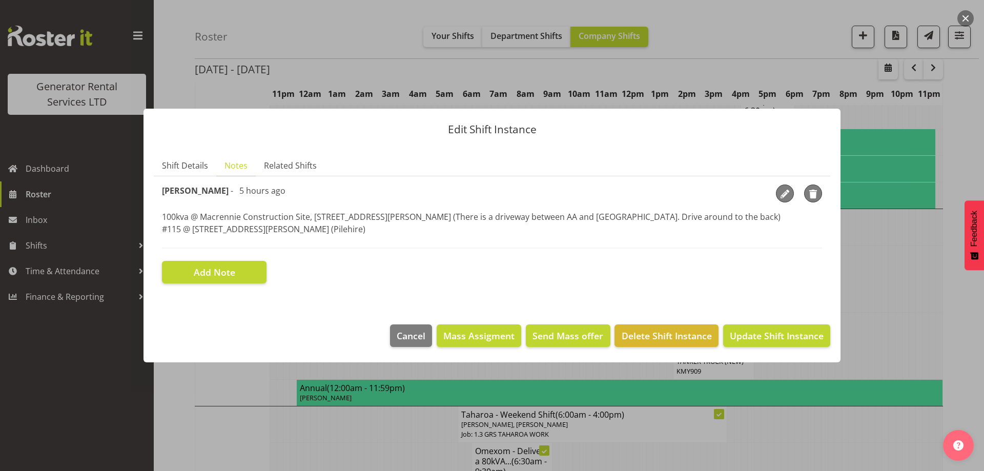
click at [352, 418] on div at bounding box center [492, 235] width 984 height 471
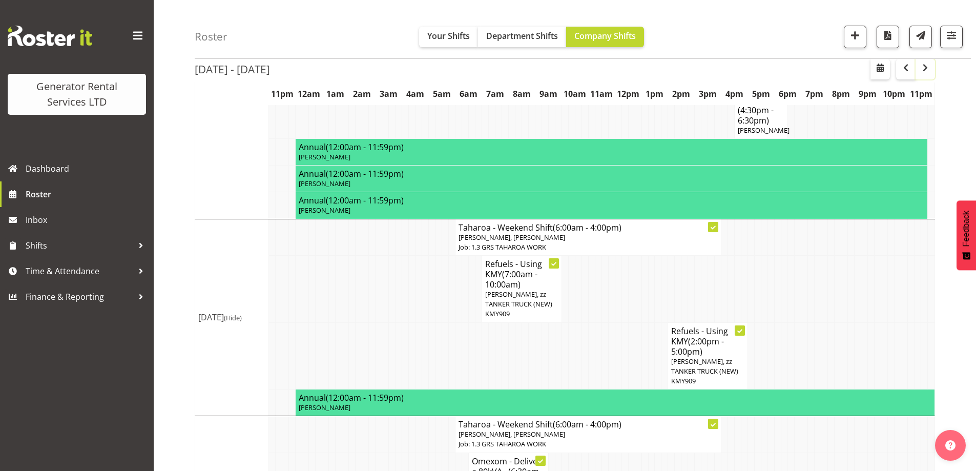
click at [930, 69] on span "button" at bounding box center [926, 68] width 12 height 12
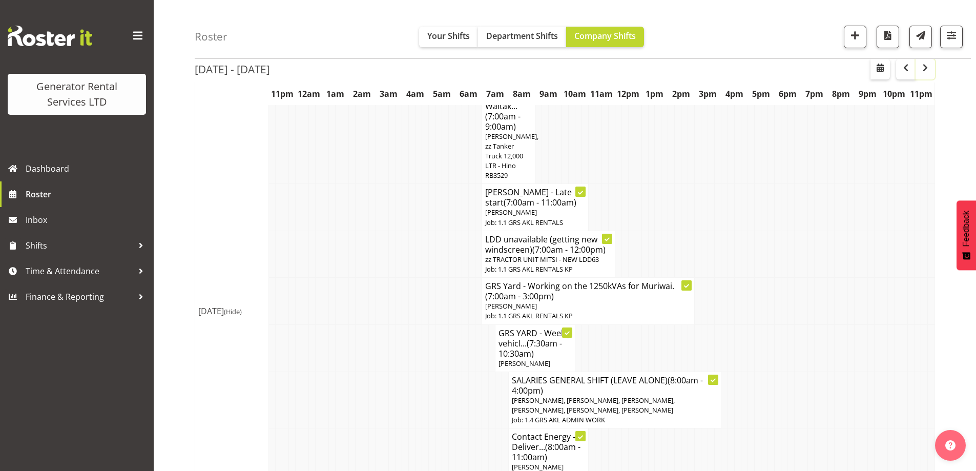
scroll to position [308, 0]
click at [952, 32] on span "button" at bounding box center [951, 35] width 13 height 13
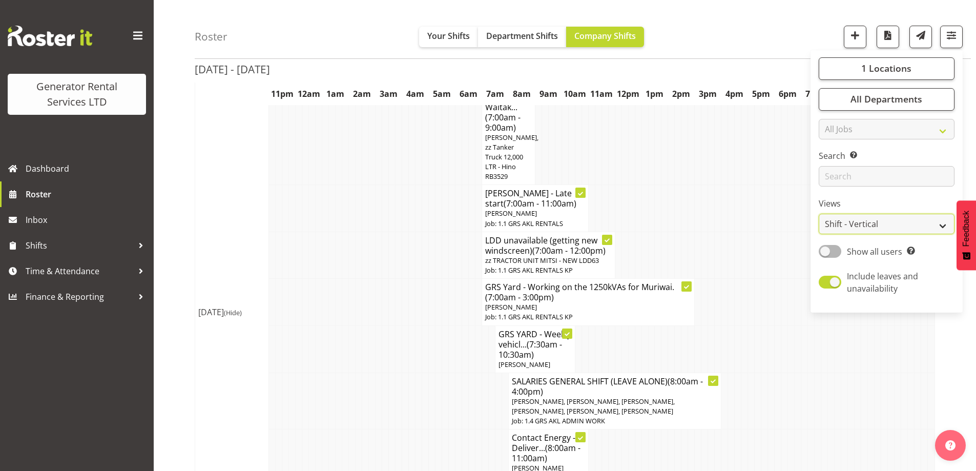
click at [881, 225] on select "Staff Role Shift - Horizontal Shift - Vertical Staff - Location" at bounding box center [887, 224] width 136 height 21
select select "role"
click at [820, 214] on select "Staff Role Shift - Horizontal Shift - Vertical Staff - Location" at bounding box center [887, 224] width 136 height 21
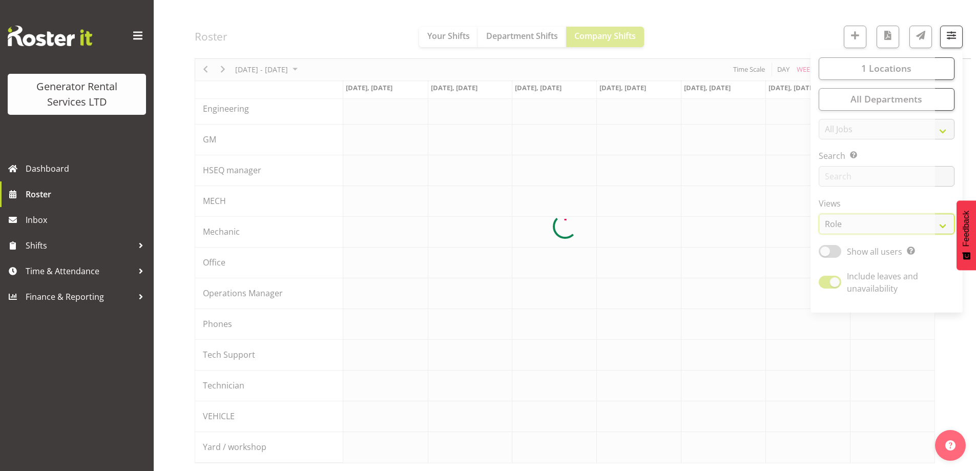
scroll to position [112, 0]
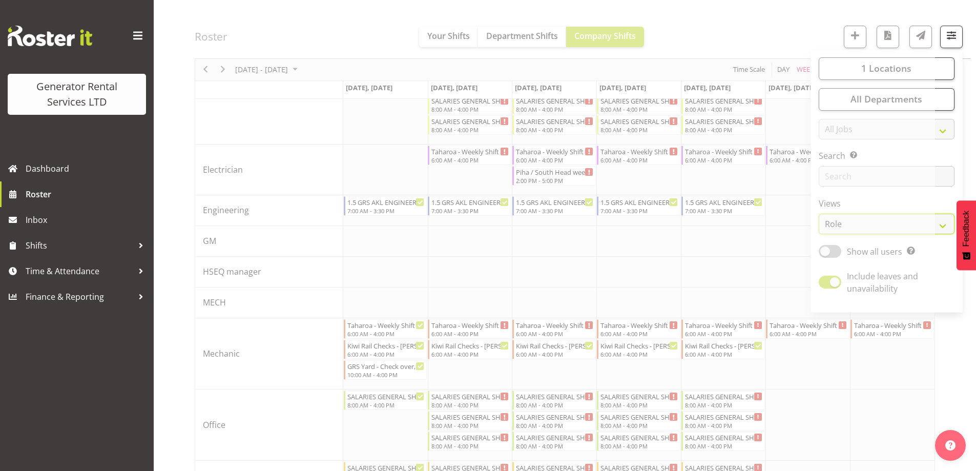
scroll to position [278, 0]
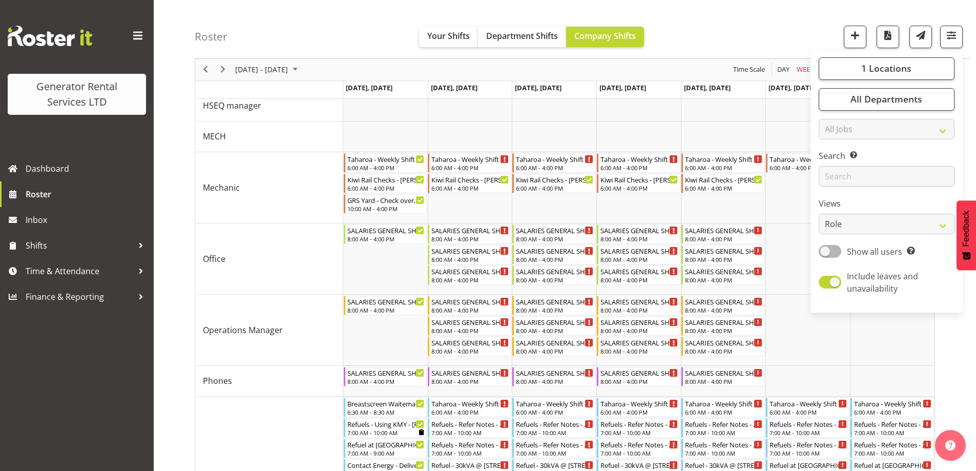
click at [772, 23] on div "Roster Your Shifts Department Shifts Company Shifts 1 Locations Clear GRS [GEOG…" at bounding box center [583, 29] width 777 height 59
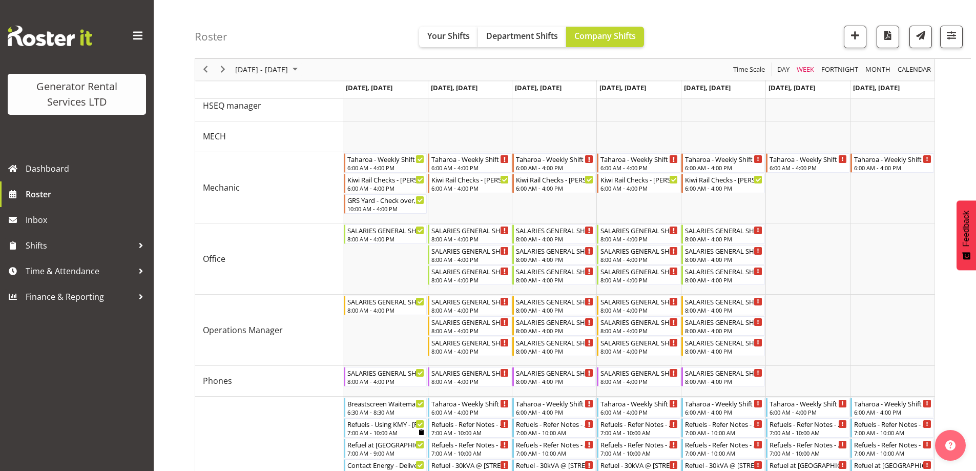
click at [785, 78] on div "Day" at bounding box center [783, 70] width 19 height 22
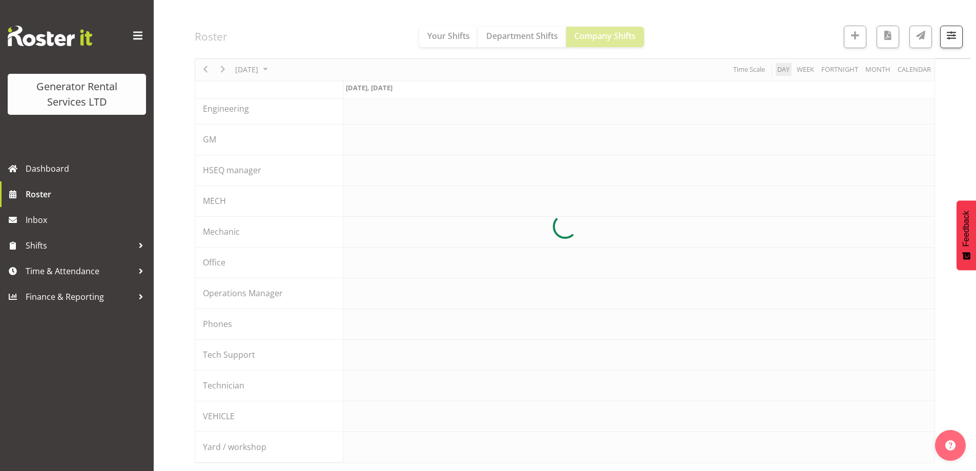
scroll to position [112, 0]
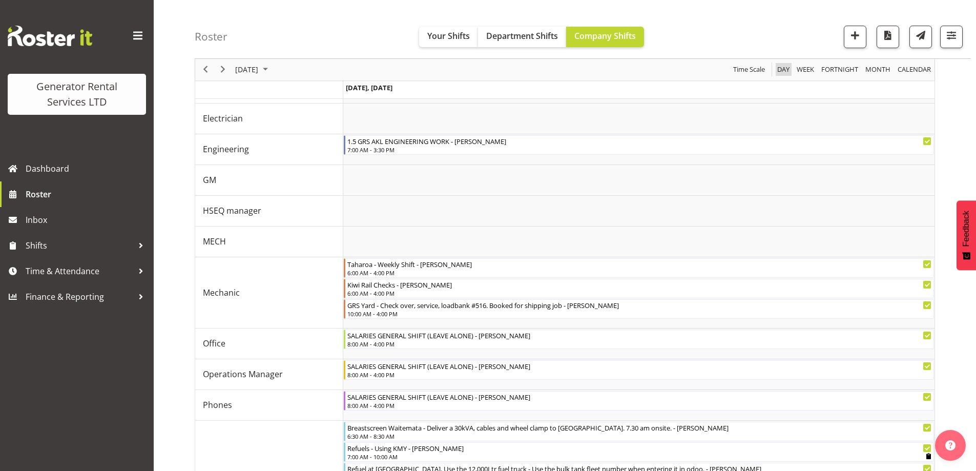
scroll to position [278, 0]
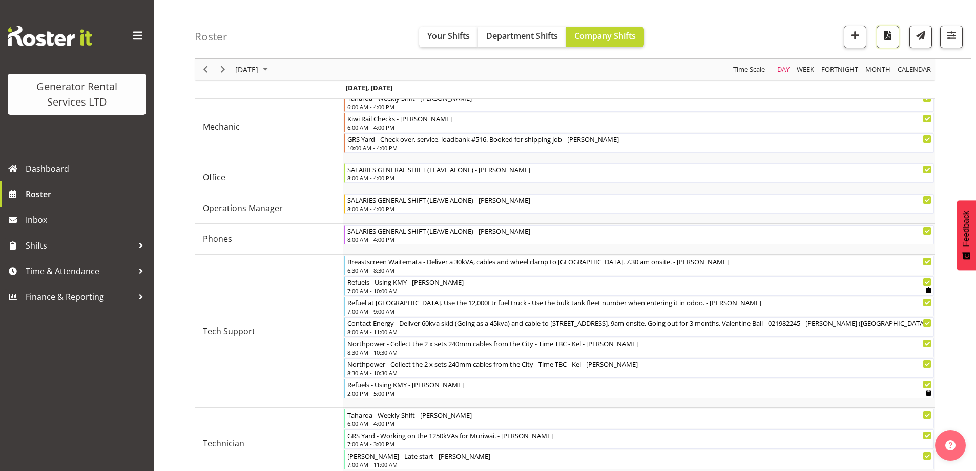
click at [885, 37] on span "button" at bounding box center [888, 35] width 13 height 13
click at [64, 199] on span "Roster" at bounding box center [87, 194] width 123 height 15
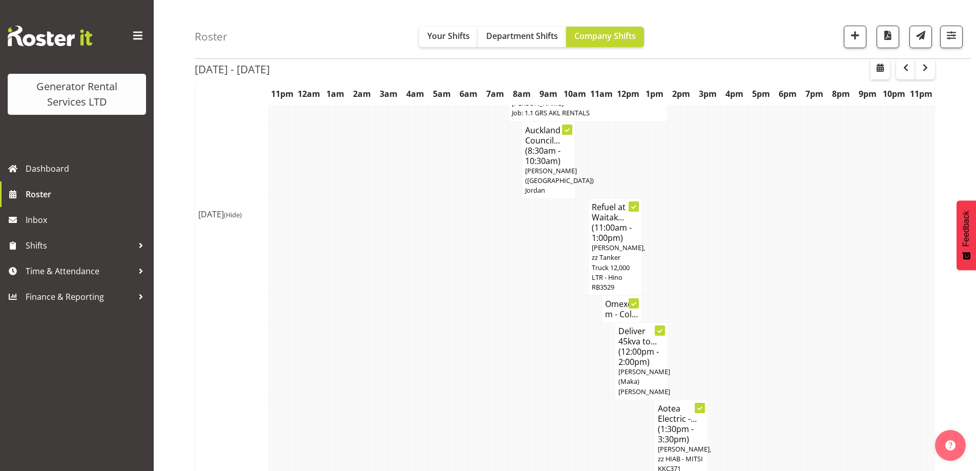
scroll to position [461, 0]
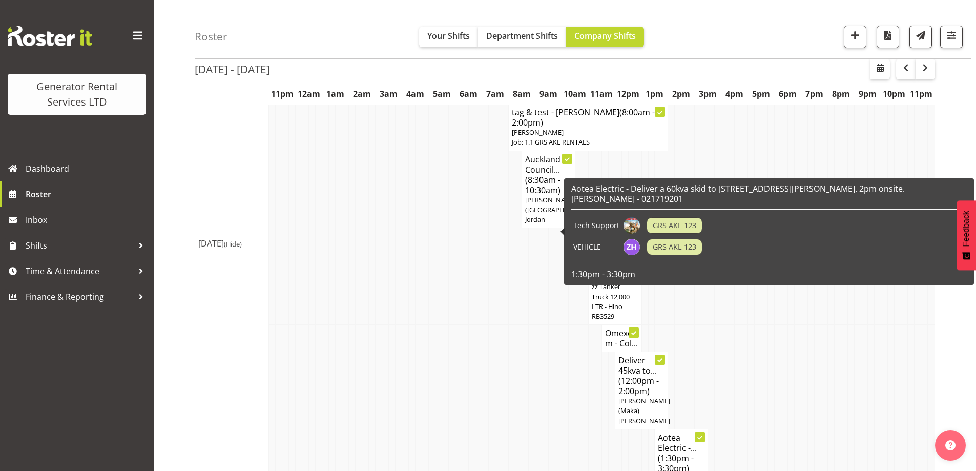
click at [452, 383] on td at bounding box center [452, 390] width 7 height 77
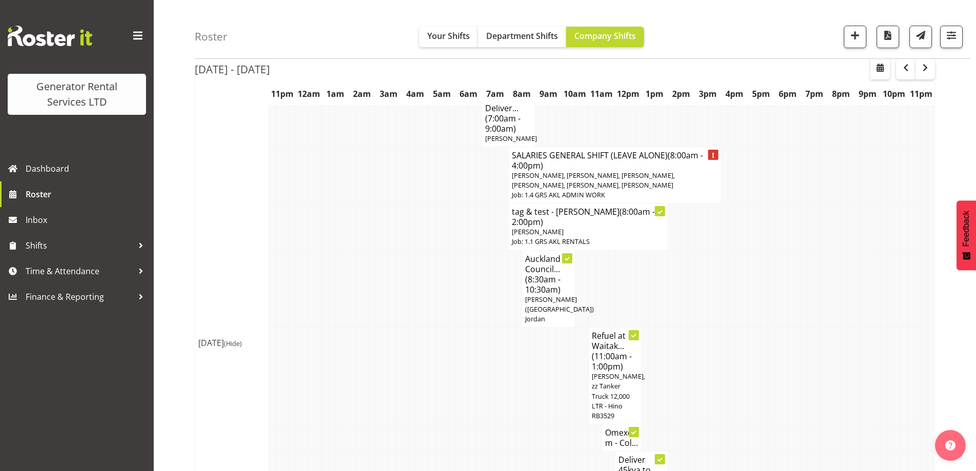
scroll to position [359, 0]
click at [851, 26] on button "button" at bounding box center [855, 37] width 23 height 23
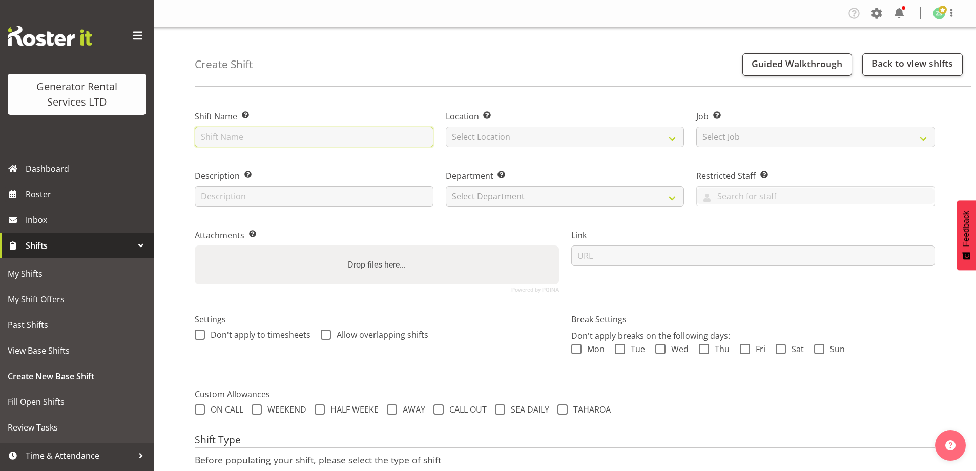
click at [390, 136] on input "text" at bounding box center [314, 137] width 239 height 21
type input "Vector Comms Checks"
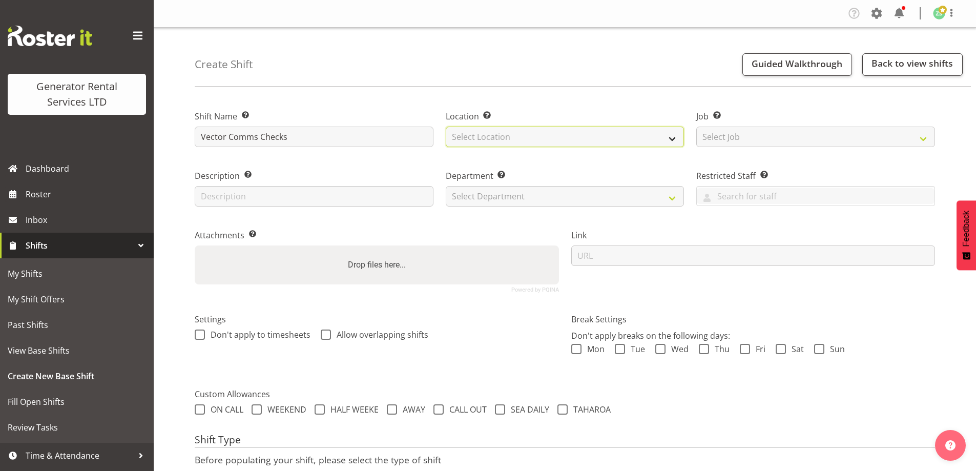
click at [542, 142] on select "Select Location [GEOGRAPHIC_DATA] [GEOGRAPHIC_DATA]" at bounding box center [565, 137] width 239 height 21
select select "28"
click at [446, 127] on select "Select Location [GEOGRAPHIC_DATA] [GEOGRAPHIC_DATA]" at bounding box center [565, 137] width 239 height 21
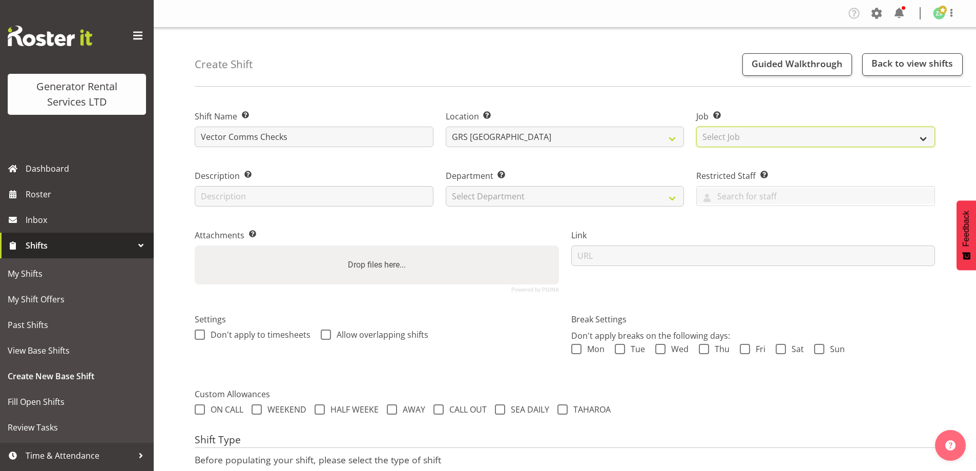
drag, startPoint x: 772, startPoint y: 135, endPoint x: 773, endPoint y: 146, distance: 10.3
click at [772, 135] on select "Select Job Create new job 1.1 GRS AKL RENTALS 1.1 GRS AKL RENTALS AC 1.1 GRS AK…" at bounding box center [816, 137] width 239 height 21
select select "9"
click at [697, 127] on select "Select Job Create new job 1.1 GRS AKL RENTALS 1.1 GRS AKL RENTALS AC 1.1 GRS AK…" at bounding box center [816, 137] width 239 height 21
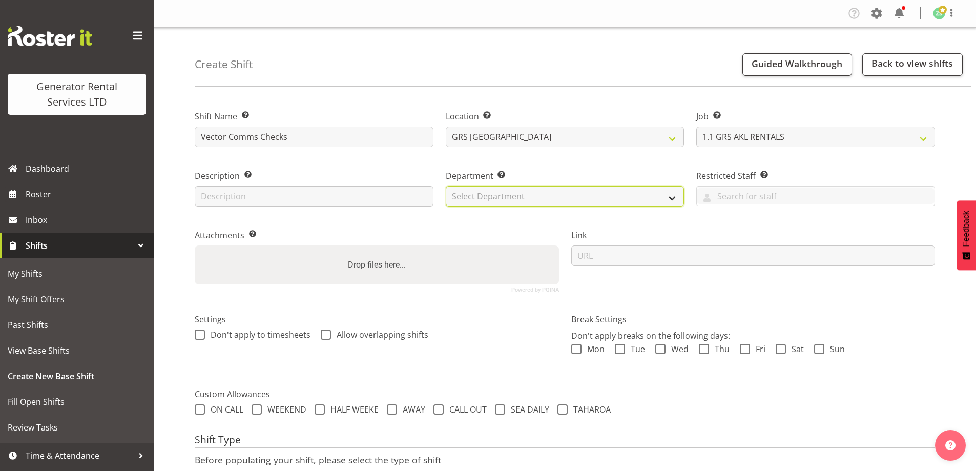
click at [641, 189] on select "Select Department GRS ADMIN AKL GRS HIRE AKL GRS HIRE TGA GRS HIRE HST GRS ENGI…" at bounding box center [565, 196] width 239 height 21
select select "20"
click at [446, 186] on select "Select Department GRS ADMIN AKL GRS HIRE AKL GRS HIRE TGA GRS HIRE HST GRS ENGI…" at bounding box center [565, 196] width 239 height 21
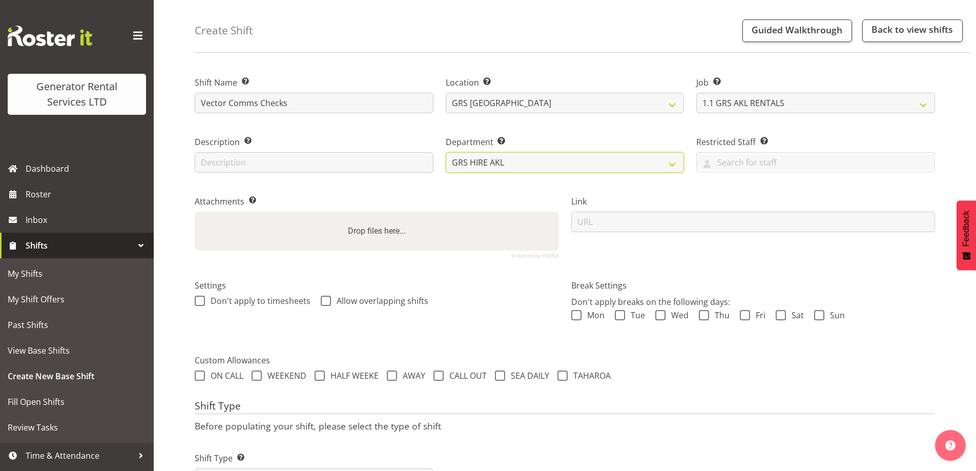
scroll to position [84, 0]
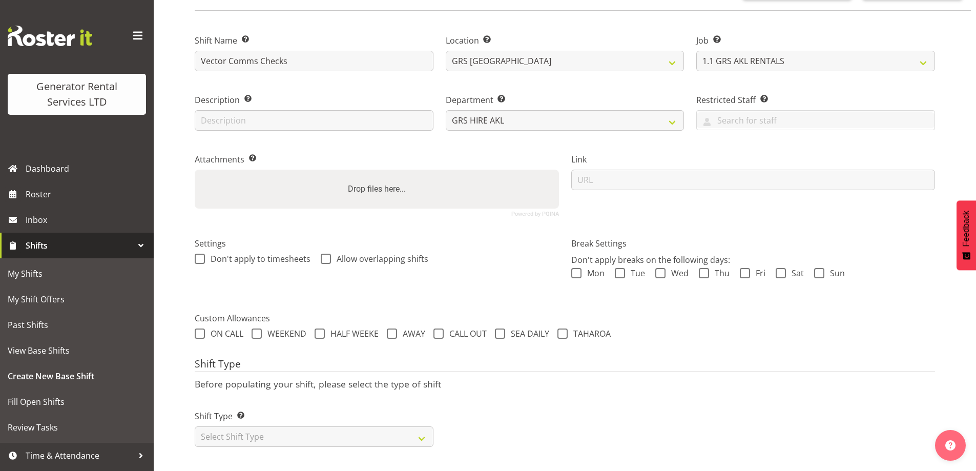
click at [356, 410] on label "Shift Type Shift Types: One Off – Select this if you would like a single shift …" at bounding box center [314, 416] width 239 height 12
click at [318, 428] on select "Select Shift Type One Off Shift Recurring Shift Rotating Shift" at bounding box center [314, 436] width 239 height 21
select select "one_off"
click at [195, 426] on select "Select Shift Type One Off Shift Recurring Shift Rotating Shift" at bounding box center [314, 436] width 239 height 21
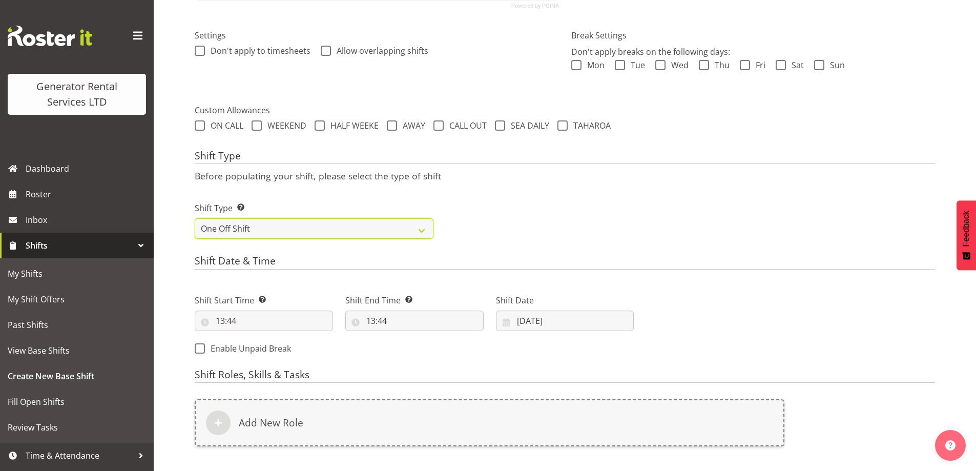
scroll to position [391, 0]
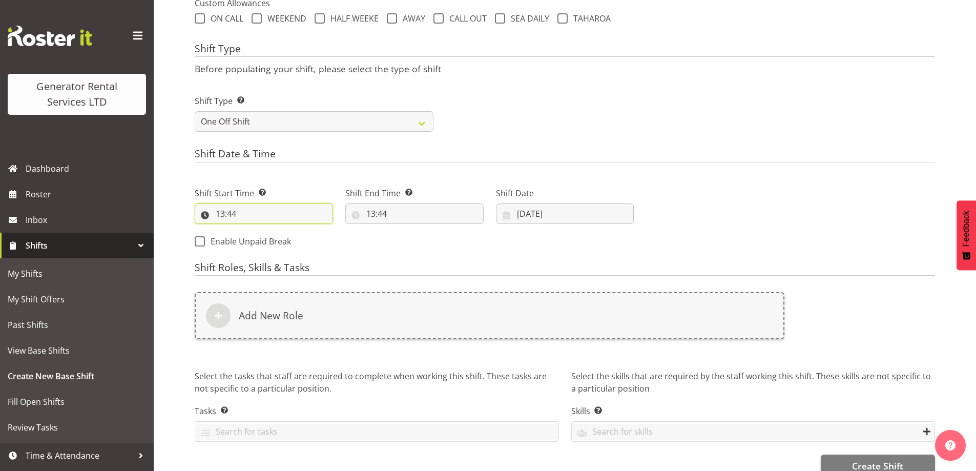
click at [284, 206] on input "13:44" at bounding box center [264, 214] width 138 height 21
click at [269, 240] on select "00 01 02 03 04 05 06 07 08 09 10 11 12 13 14 15 16 17 18 19 20 21 22 23" at bounding box center [264, 240] width 23 height 21
select select "8"
click at [253, 230] on select "00 01 02 03 04 05 06 07 08 09 10 11 12 13 14 15 16 17 18 19 20 21 22 23" at bounding box center [264, 240] width 23 height 21
type input "08:44"
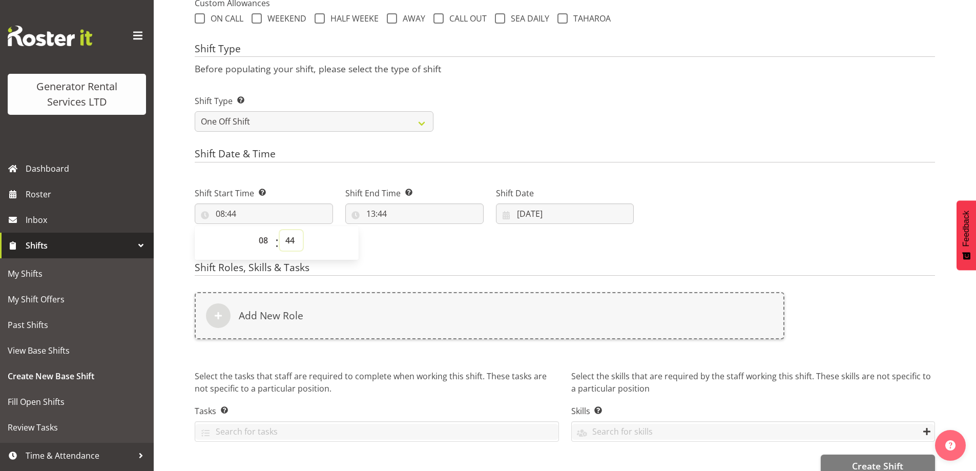
click at [289, 233] on select "00 01 02 03 04 05 06 07 08 09 10 11 12 13 14 15 16 17 18 19 20 21 22 23 24 25 2…" at bounding box center [291, 240] width 23 height 21
select select "0"
click at [280, 230] on select "00 01 02 03 04 05 06 07 08 09 10 11 12 13 14 15 16 17 18 19 20 21 22 23 24 25 2…" at bounding box center [291, 240] width 23 height 21
type input "08:00"
click at [409, 214] on input "13:44" at bounding box center [414, 214] width 138 height 21
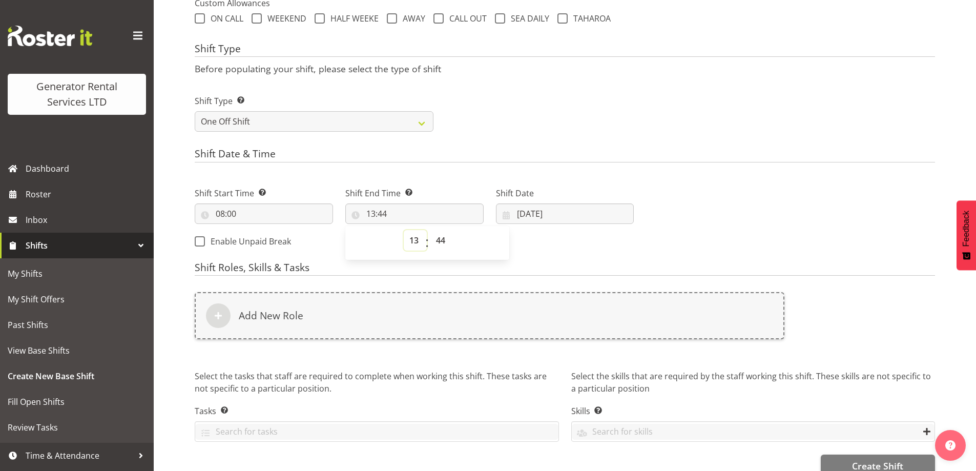
click at [418, 238] on select "00 01 02 03 04 05 06 07 08 09 10 11 12 13 14 15 16 17 18 19 20 21 22 23" at bounding box center [415, 240] width 23 height 21
select select "16"
click at [404, 230] on select "00 01 02 03 04 05 06 07 08 09 10 11 12 13 14 15 16 17 18 19 20 21 22 23" at bounding box center [415, 240] width 23 height 21
type input "16:44"
click at [438, 239] on select "00 01 02 03 04 05 06 07 08 09 10 11 12 13 14 15 16 17 18 19 20 21 22 23 24 25 2…" at bounding box center [442, 240] width 23 height 21
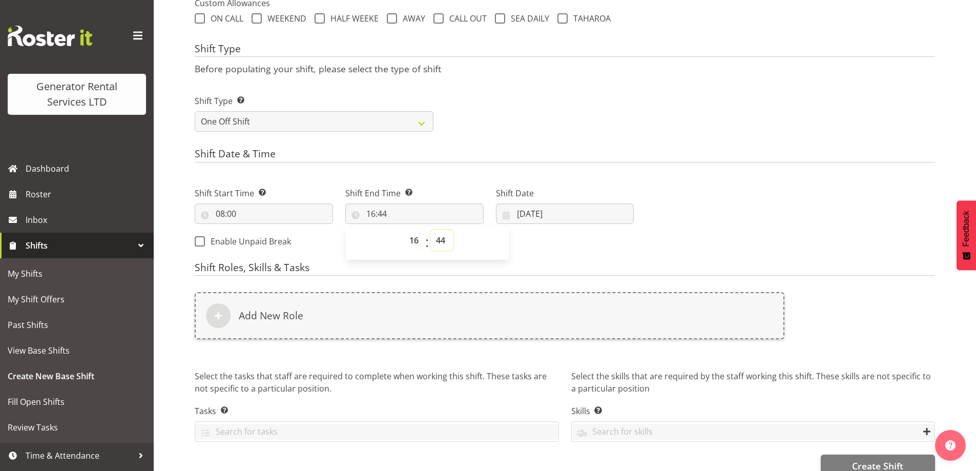
select select "0"
click at [431, 230] on select "00 01 02 03 04 05 06 07 08 09 10 11 12 13 14 15 16 17 18 19 20 21 22 23 24 25 2…" at bounding box center [442, 240] width 23 height 21
type input "16:00"
drag, startPoint x: 547, startPoint y: 229, endPoint x: 552, endPoint y: 221, distance: 8.5
click at [547, 228] on div "Shift Date 22/08/2025 January February March April May June July August Septemb…" at bounding box center [565, 201] width 151 height 57
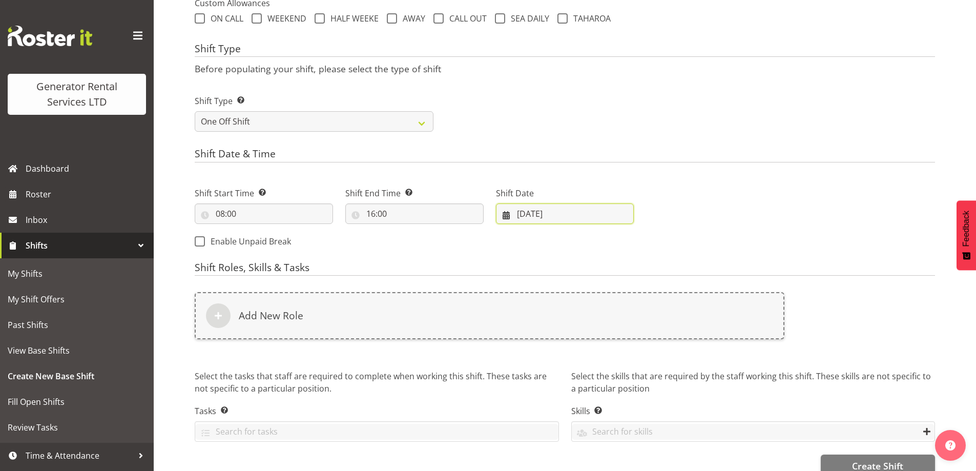
click at [555, 218] on input "22/08/2025" at bounding box center [565, 214] width 138 height 21
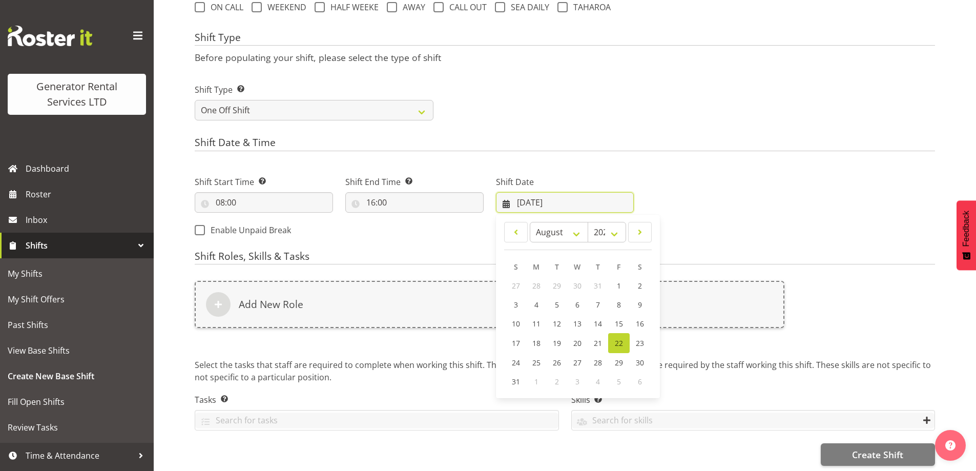
scroll to position [413, 0]
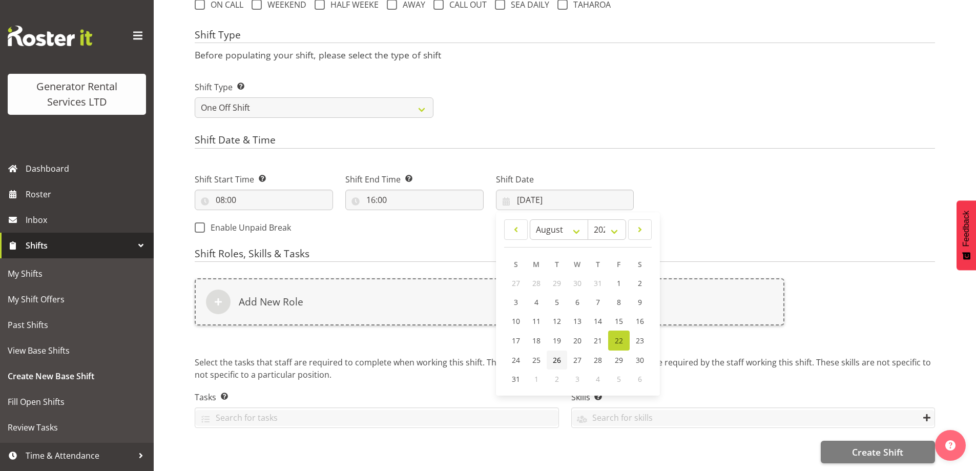
click at [552, 353] on link "26" at bounding box center [557, 360] width 21 height 19
type input "26/08/2025"
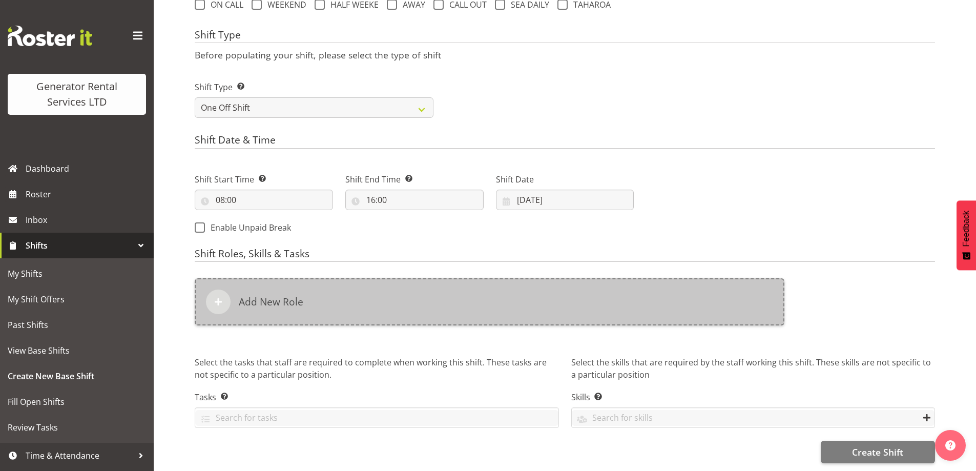
click at [498, 297] on div "Add New Role" at bounding box center [490, 301] width 590 height 47
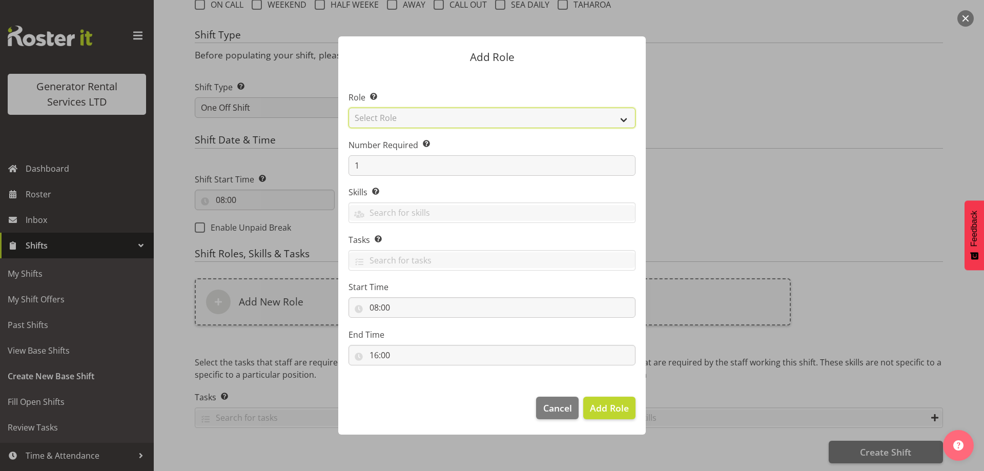
click at [471, 118] on select "Select Role Account Manager Electrician Engineering GM HSEQ manager MECH Mechan…" at bounding box center [492, 118] width 287 height 21
select select "24"
click at [349, 108] on select "Select Role Account Manager Electrician Engineering GM HSEQ manager MECH Mechan…" at bounding box center [492, 118] width 287 height 21
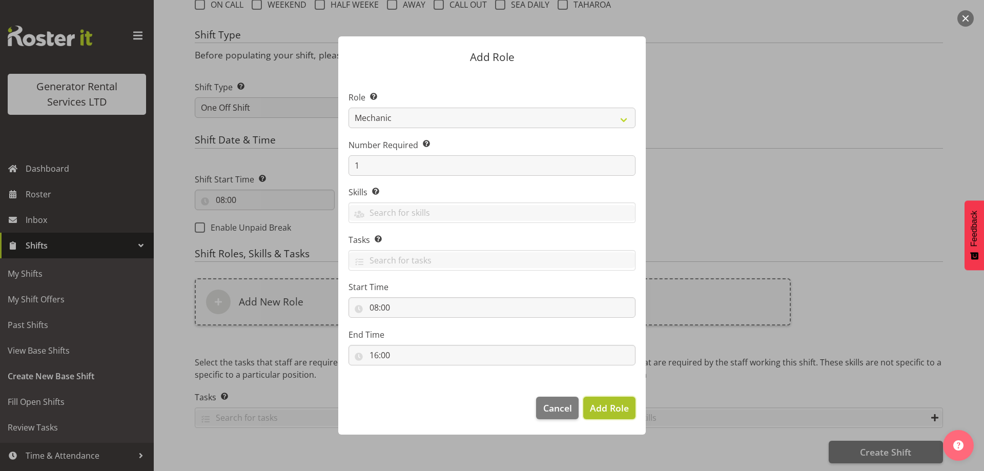
click at [625, 405] on span "Add Role" at bounding box center [609, 408] width 39 height 12
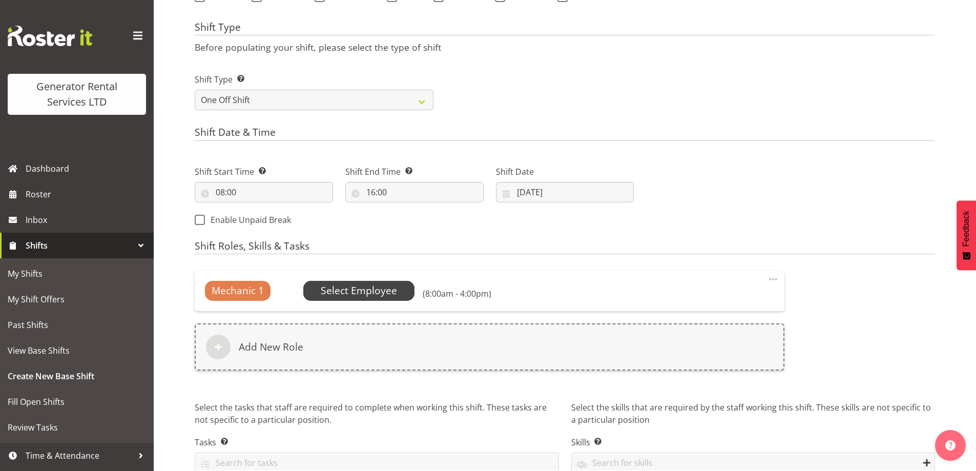
click at [384, 290] on span "Select Employee" at bounding box center [359, 290] width 76 height 15
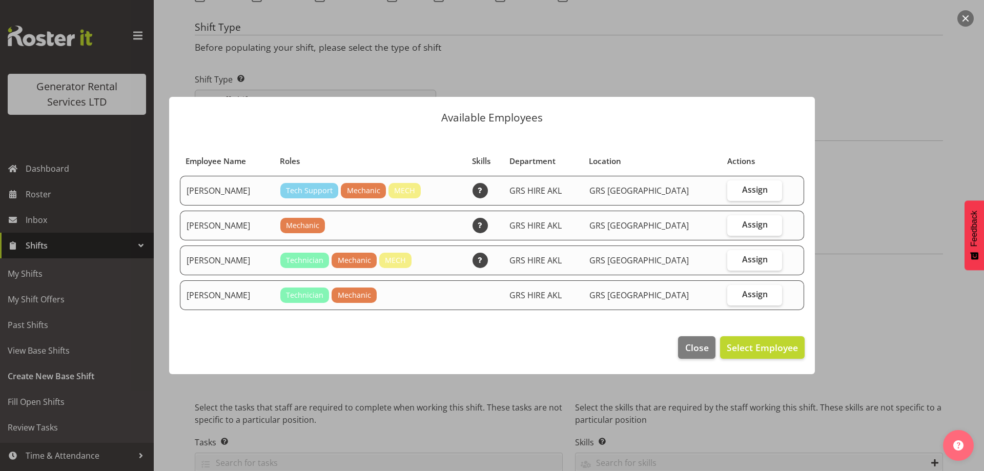
click at [721, 293] on td "Assign" at bounding box center [754, 295] width 67 height 30
click at [746, 300] on label "Assign" at bounding box center [754, 295] width 55 height 21
click at [734, 298] on input "Assign" at bounding box center [730, 294] width 7 height 7
checkbox input "true"
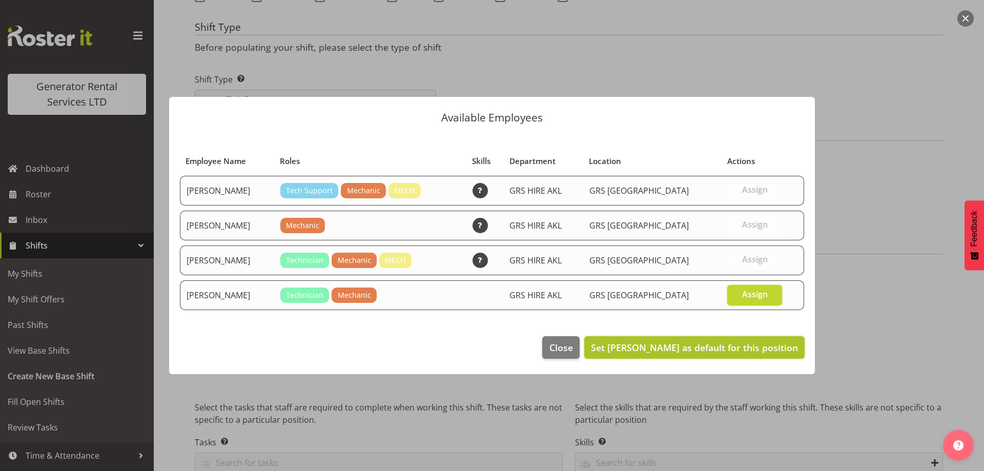
click at [760, 352] on span "Set [PERSON_NAME] as default for this position" at bounding box center [694, 347] width 207 height 12
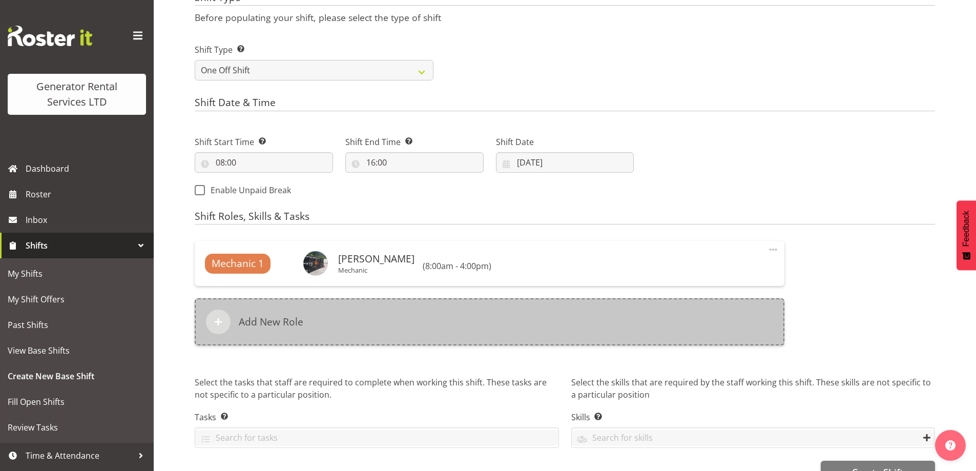
scroll to position [470, 0]
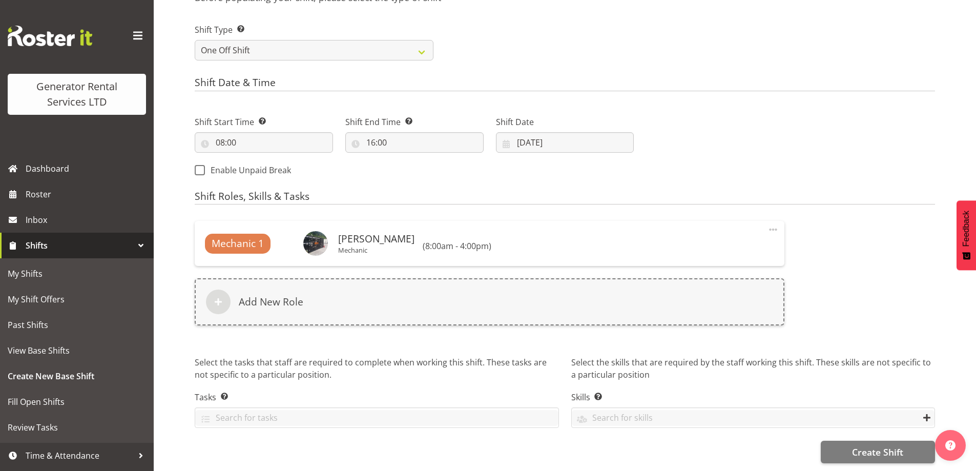
click at [866, 459] on div "Shift Name Enter a name for the shift (e.g. Day Shift). Vector Comms Checks Loc…" at bounding box center [586, 51] width 782 height 839
click at [865, 453] on button "Create Shift" at bounding box center [878, 452] width 114 height 23
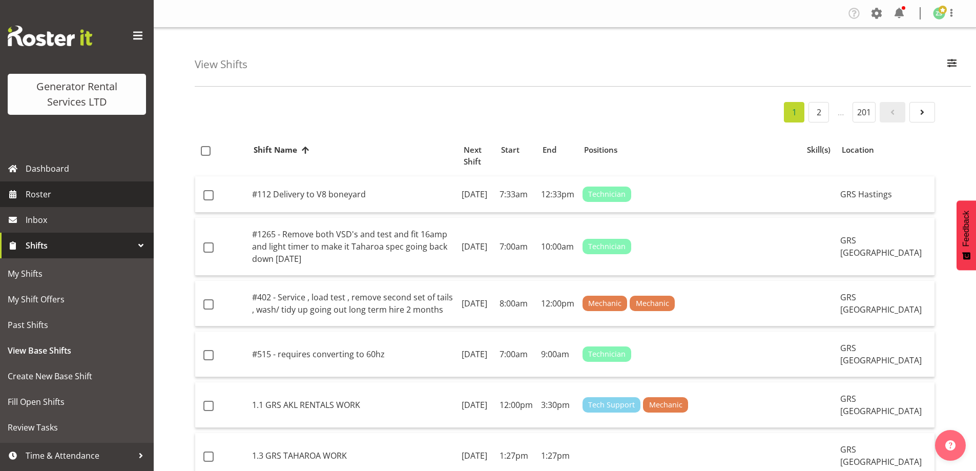
click at [86, 193] on span "Roster" at bounding box center [87, 194] width 123 height 15
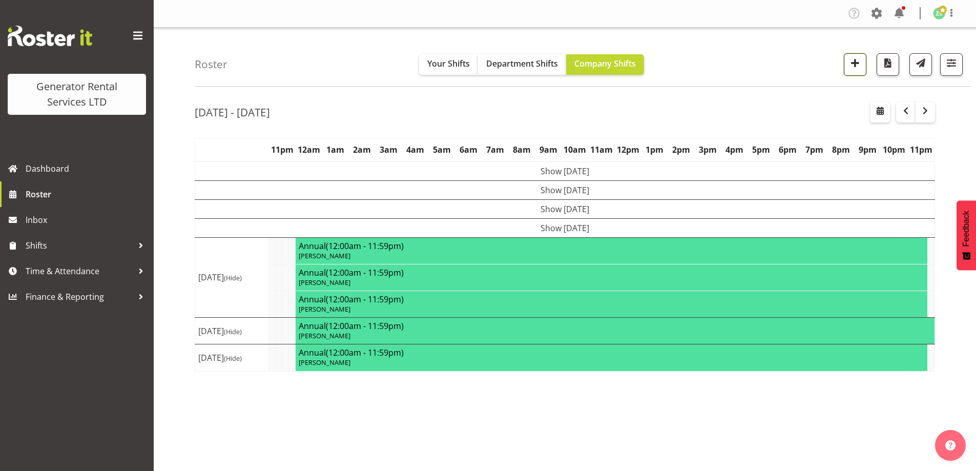
click at [859, 70] on button "button" at bounding box center [855, 64] width 23 height 23
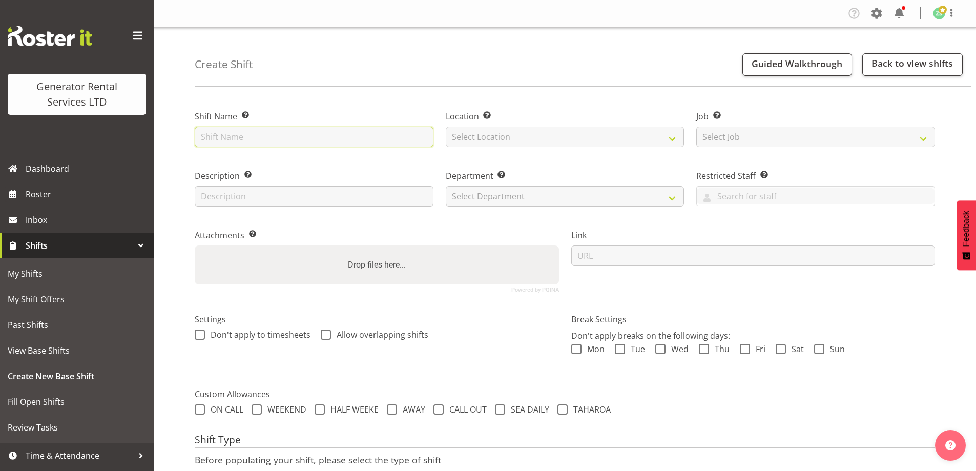
click at [328, 129] on input "text" at bounding box center [314, 137] width 239 height 21
type input "Counties Energy monthly checks"
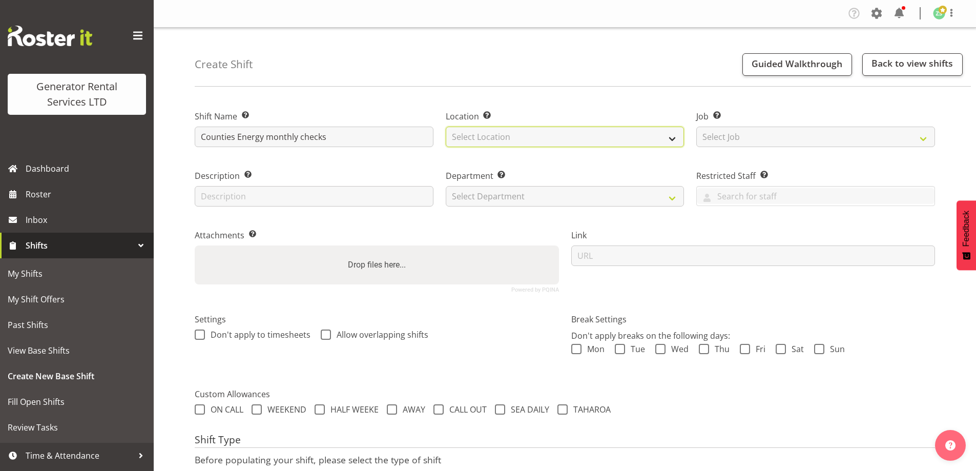
click at [506, 142] on select "Select Location [GEOGRAPHIC_DATA] [GEOGRAPHIC_DATA]" at bounding box center [565, 137] width 239 height 21
select select "28"
click at [446, 127] on select "Select Location [GEOGRAPHIC_DATA] [GEOGRAPHIC_DATA]" at bounding box center [565, 137] width 239 height 21
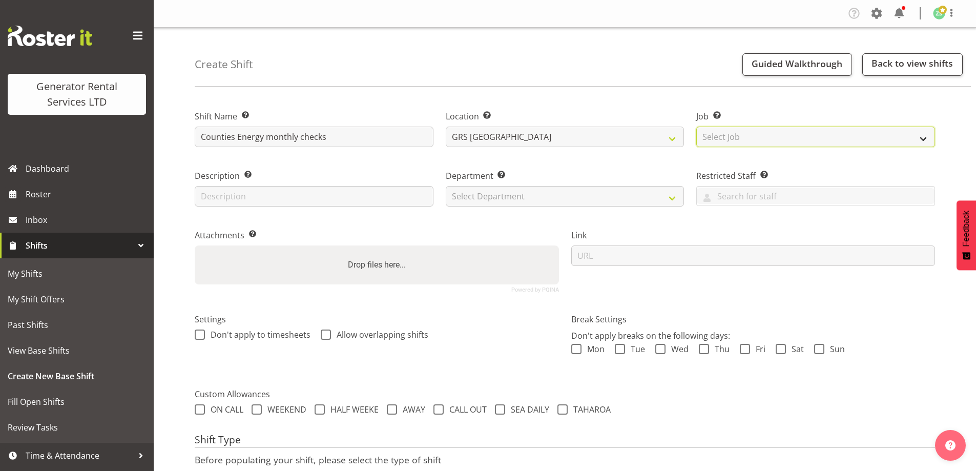
click at [734, 136] on select "Select Job Create new job 1.1 GRS AKL RENTALS 1.1 GRS AKL RENTALS AC 1.1 GRS AK…" at bounding box center [816, 137] width 239 height 21
select select "9"
click at [697, 127] on select "Select Job Create new job 1.1 GRS AKL RENTALS 1.1 GRS AKL RENTALS AC 1.1 GRS AK…" at bounding box center [816, 137] width 239 height 21
drag, startPoint x: 599, startPoint y: 178, endPoint x: 581, endPoint y: 193, distance: 23.0
click at [598, 180] on label "Department Set the department that the shift relates to." at bounding box center [565, 176] width 239 height 12
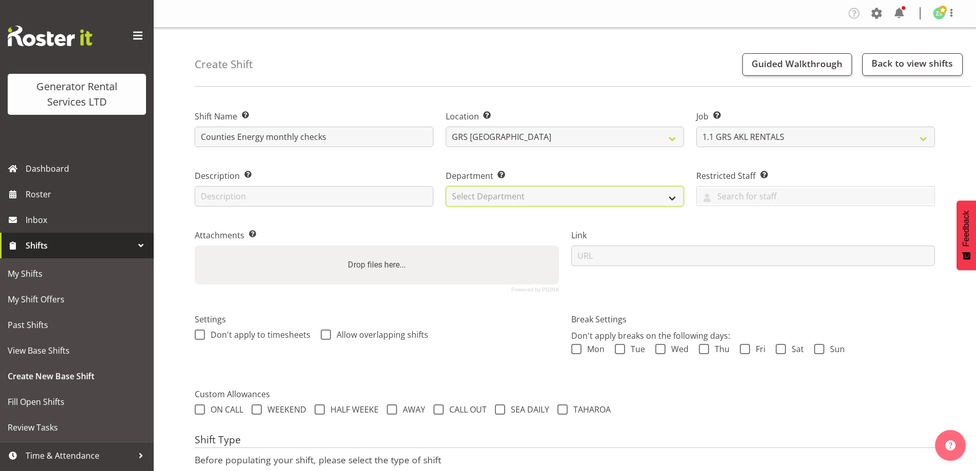
click at [581, 193] on select "Select Department GRS ADMIN AKL GRS HIRE AKL GRS HIRE TGA GRS HIRE HST GRS ENGI…" at bounding box center [565, 196] width 239 height 21
select select "20"
click at [446, 186] on select "Select Department GRS ADMIN AKL GRS HIRE AKL GRS HIRE TGA GRS HIRE HST GRS ENGI…" at bounding box center [565, 196] width 239 height 21
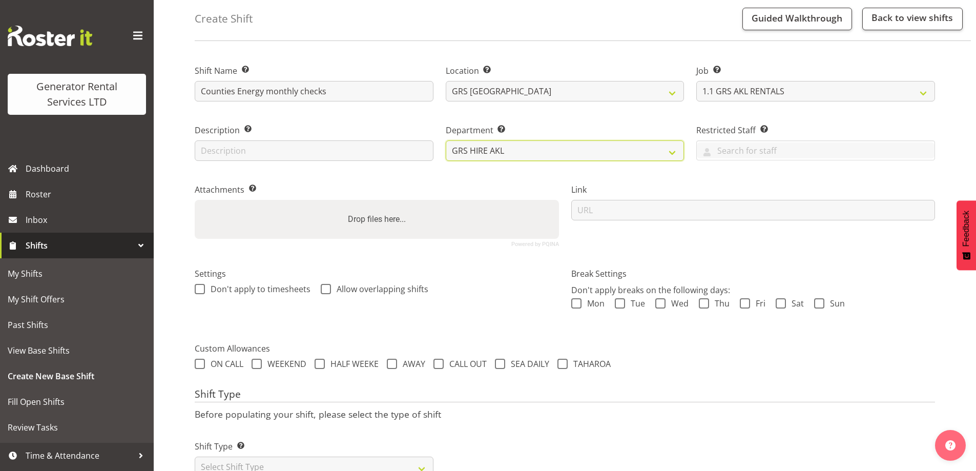
scroll to position [84, 0]
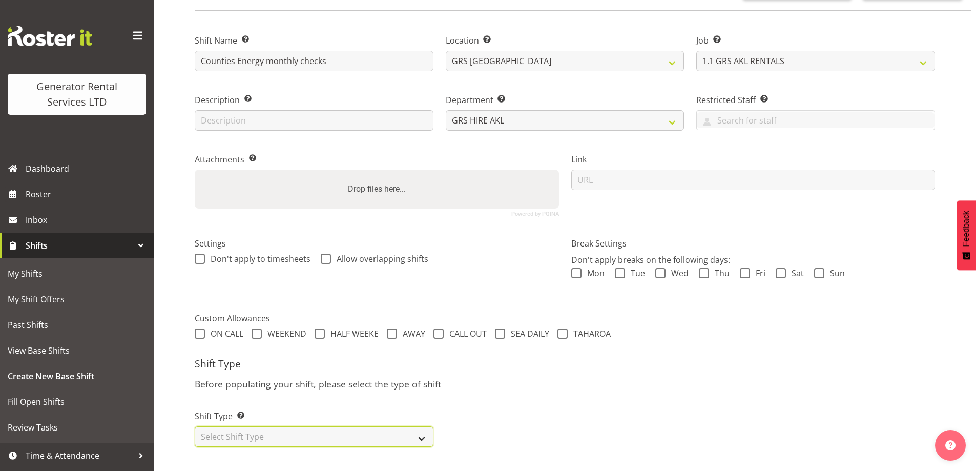
click at [277, 426] on select "Select Shift Type One Off Shift Recurring Shift Rotating Shift" at bounding box center [314, 436] width 239 height 21
select select "one_off"
click at [195, 426] on select "Select Shift Type One Off Shift Recurring Shift Rotating Shift" at bounding box center [314, 436] width 239 height 21
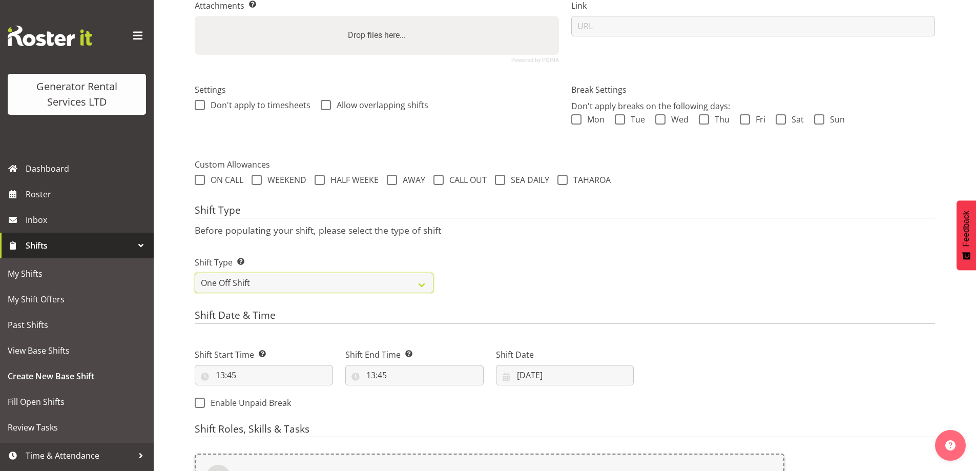
scroll to position [391, 0]
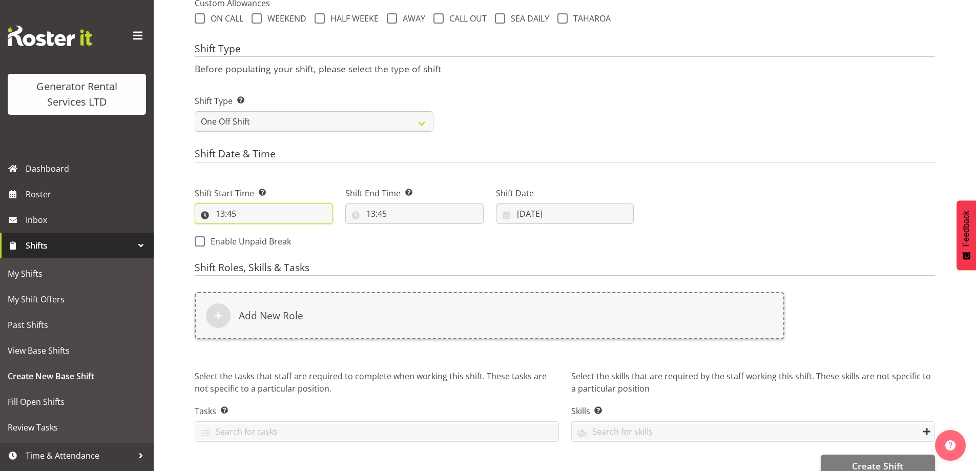
click at [310, 211] on input "13:45" at bounding box center [264, 214] width 138 height 21
click at [287, 237] on select "00 01 02 03 04 05 06 07 08 09 10 11 12 13 14 15 16 17 18 19 20 21 22 23 24 25 2…" at bounding box center [291, 240] width 23 height 21
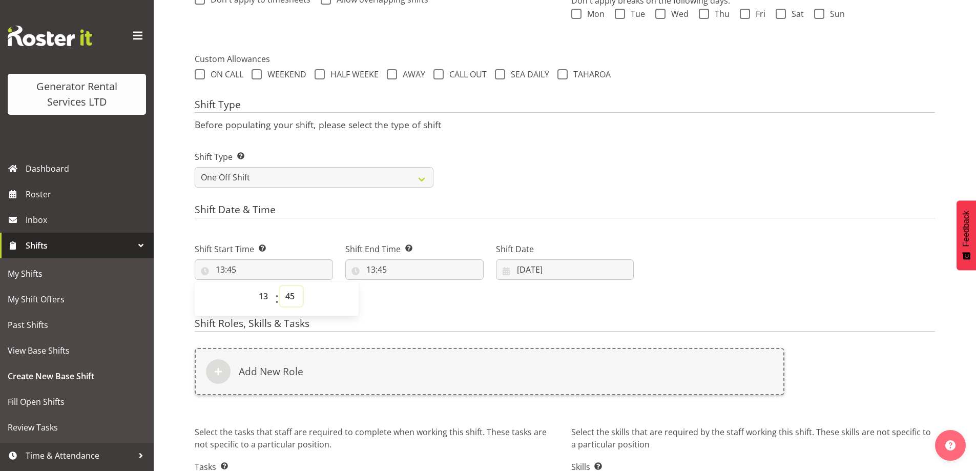
scroll to position [340, 0]
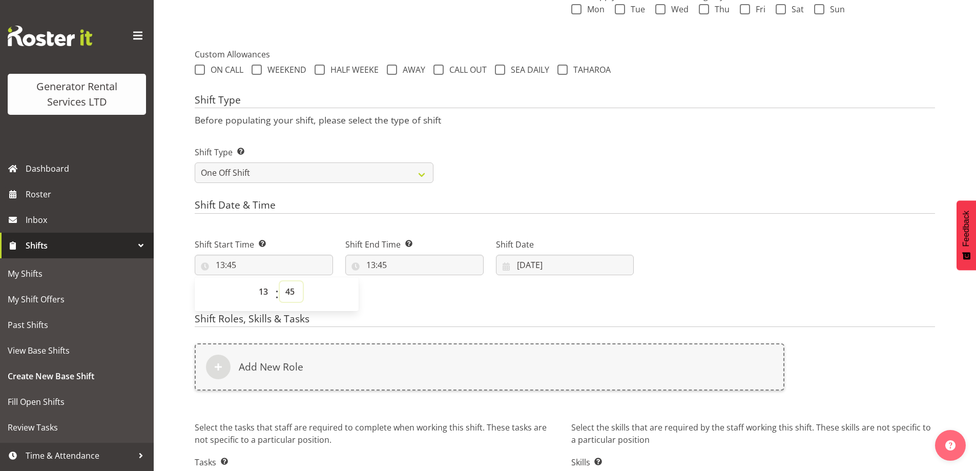
click at [292, 289] on select "00 01 02 03 04 05 06 07 08 09 10 11 12 13 14 15 16 17 18 19 20 21 22 23 24 25 2…" at bounding box center [291, 291] width 23 height 21
select select "0"
click at [280, 281] on select "00 01 02 03 04 05 06 07 08 09 10 11 12 13 14 15 16 17 18 19 20 21 22 23 24 25 2…" at bounding box center [291, 291] width 23 height 21
type input "13:00"
click at [420, 266] on input "13:45" at bounding box center [414, 265] width 138 height 21
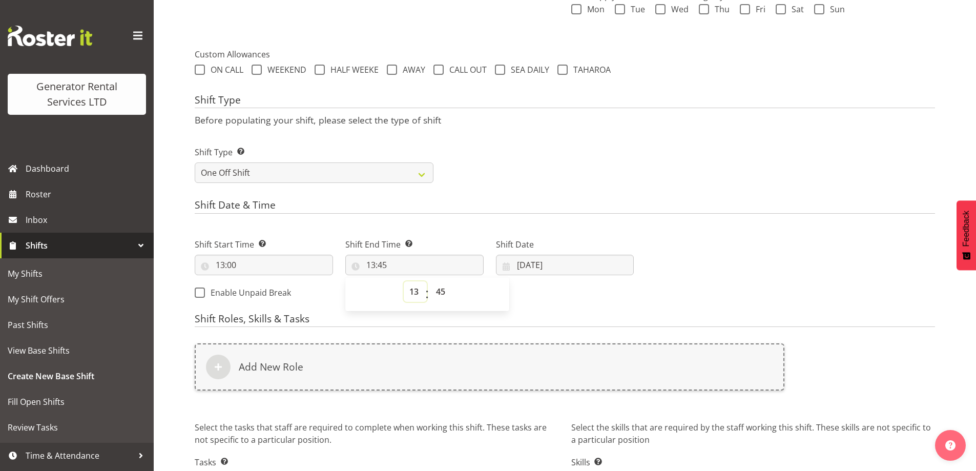
click at [418, 292] on select "00 01 02 03 04 05 06 07 08 09 10 11 12 13 14 15 16 17 18 19 20 21 22 23" at bounding box center [415, 291] width 23 height 21
select select "16"
click at [404, 281] on select "00 01 02 03 04 05 06 07 08 09 10 11 12 13 14 15 16 17 18 19 20 21 22 23" at bounding box center [415, 291] width 23 height 21
type input "16:45"
drag, startPoint x: 440, startPoint y: 297, endPoint x: 444, endPoint y: 286, distance: 11.5
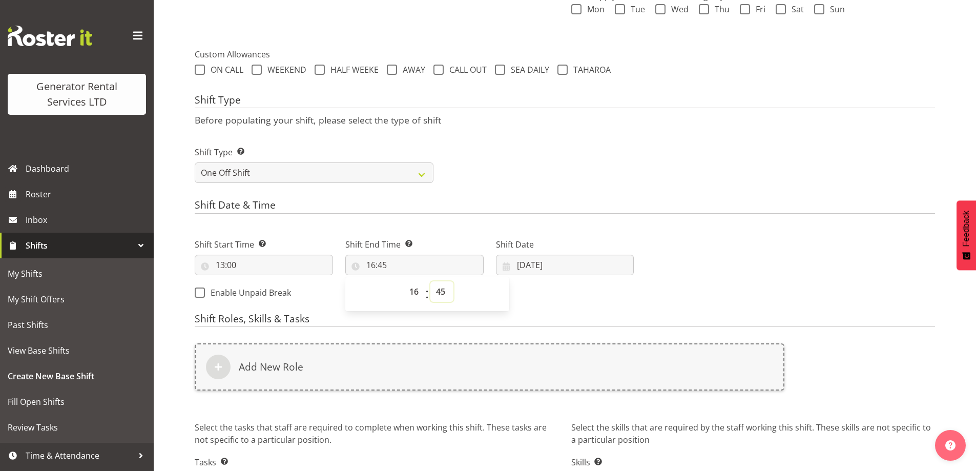
click at [442, 293] on select "00 01 02 03 04 05 06 07 08 09 10 11 12 13 14 15 16 17 18 19 20 21 22 23 24 25 2…" at bounding box center [442, 291] width 23 height 21
select select "0"
click at [431, 281] on select "00 01 02 03 04 05 06 07 08 09 10 11 12 13 14 15 16 17 18 19 20 21 22 23 24 25 2…" at bounding box center [442, 291] width 23 height 21
type input "16:00"
click at [565, 262] on input "22/08/2025" at bounding box center [565, 265] width 138 height 21
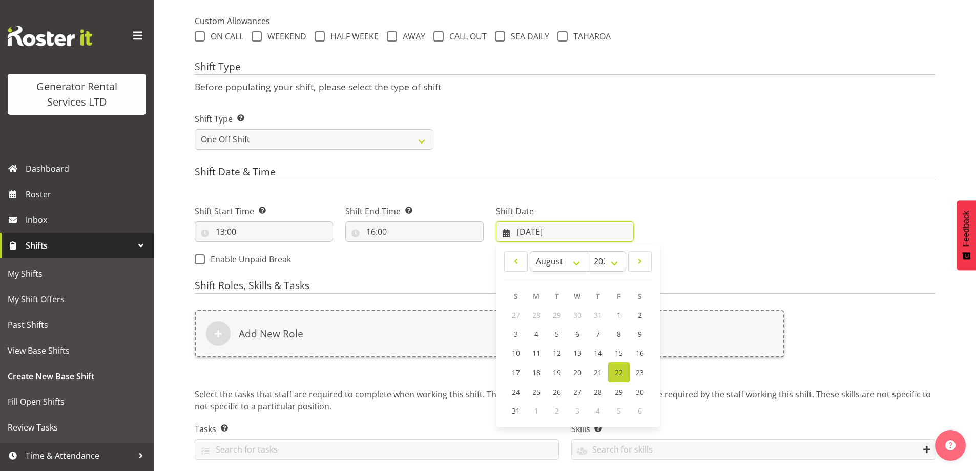
scroll to position [413, 0]
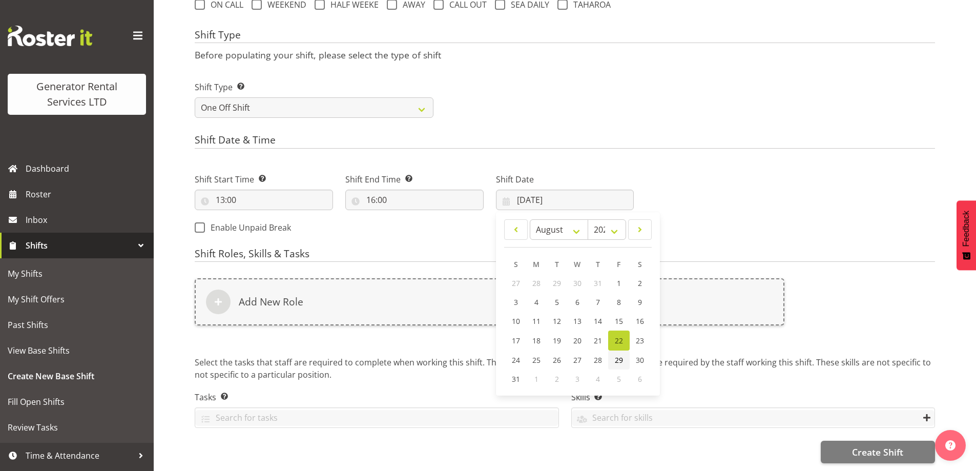
click at [616, 355] on span "29" at bounding box center [619, 360] width 8 height 10
type input "29/08/2025"
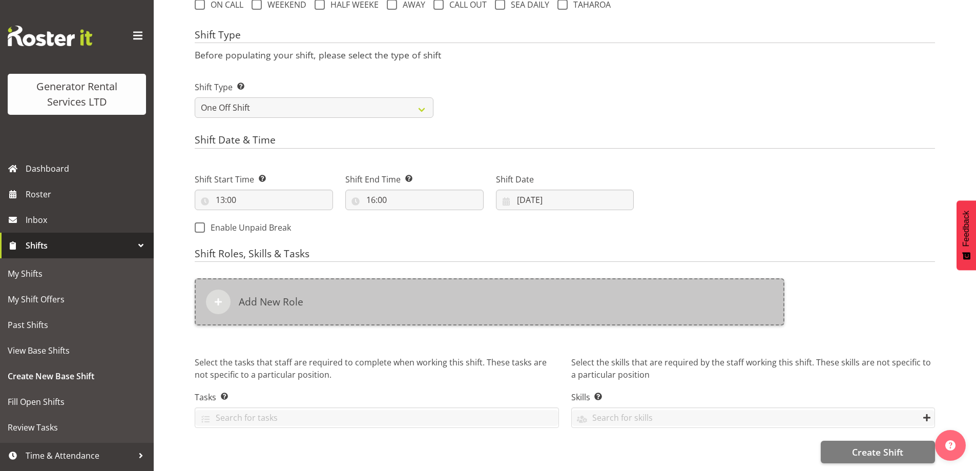
click at [489, 295] on div "Add New Role" at bounding box center [490, 301] width 590 height 47
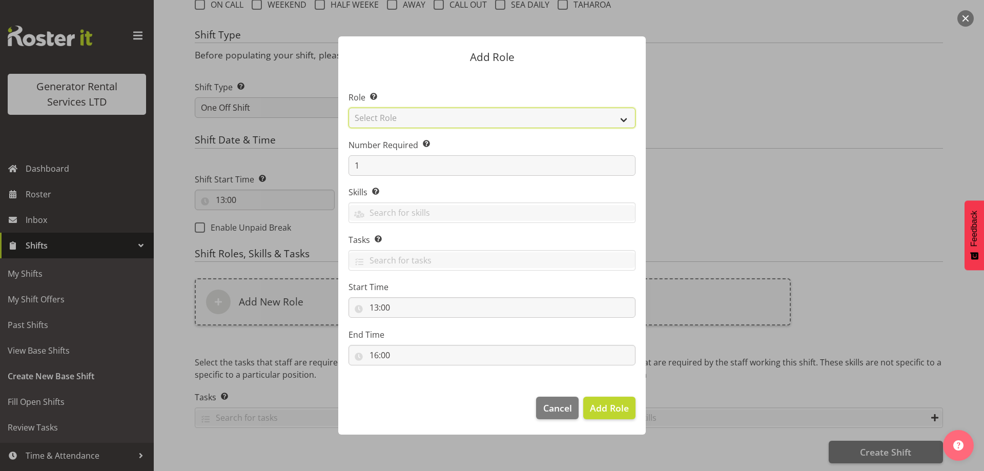
drag, startPoint x: 431, startPoint y: 121, endPoint x: 431, endPoint y: 128, distance: 6.7
click at [431, 121] on select "Select Role Account Manager Electrician Engineering GM HSEQ manager MECH Mechan…" at bounding box center [492, 118] width 287 height 21
select select "24"
click at [349, 108] on select "Select Role Account Manager Electrician Engineering GM HSEQ manager MECH Mechan…" at bounding box center [492, 118] width 287 height 21
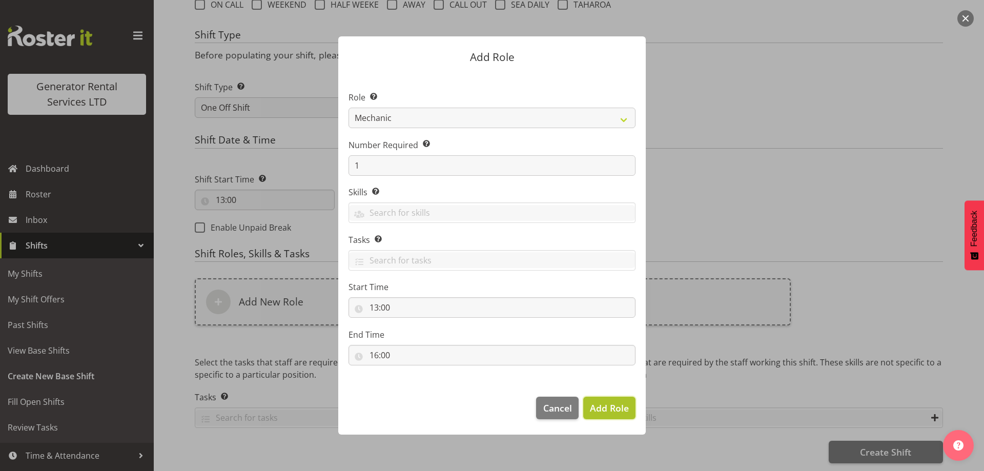
click at [609, 410] on span "Add Role" at bounding box center [609, 408] width 39 height 12
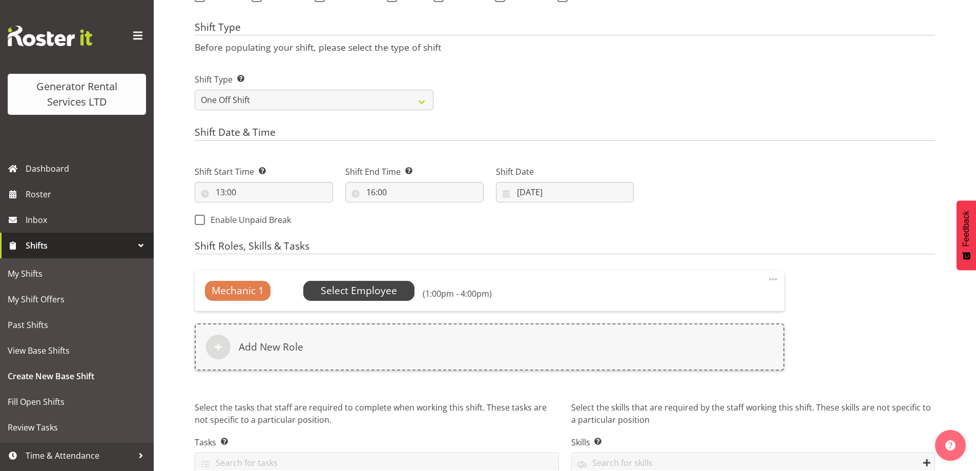
click at [404, 292] on span "Select Employee" at bounding box center [359, 290] width 112 height 19
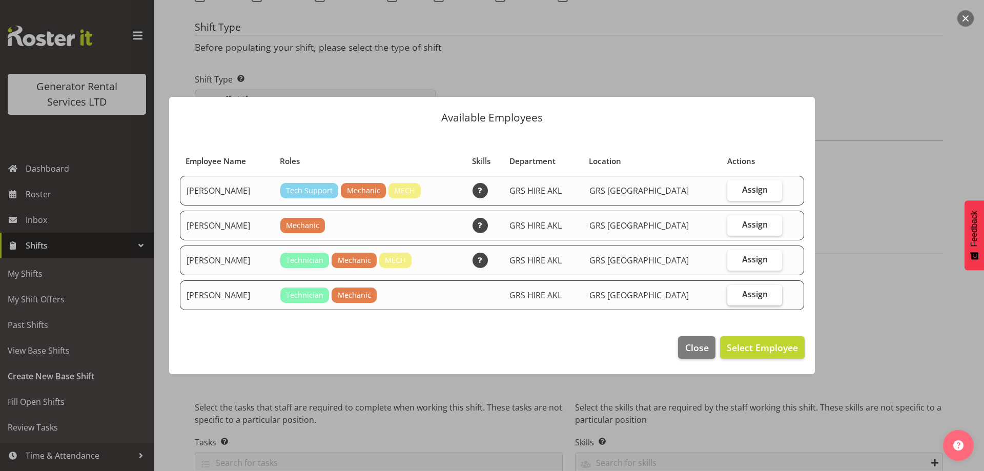
click at [742, 295] on span "Assign" at bounding box center [755, 294] width 26 height 10
click at [734, 295] on input "Assign" at bounding box center [730, 294] width 7 height 7
checkbox input "true"
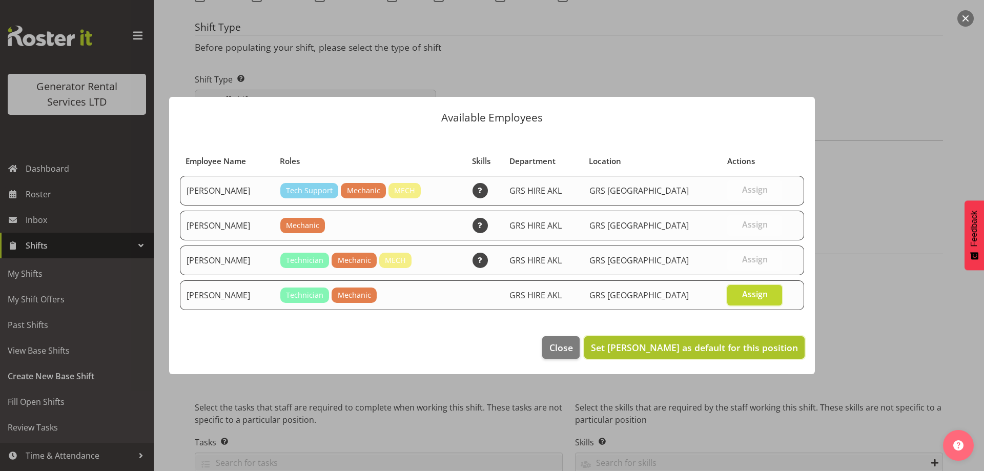
click at [751, 354] on span "Set Mike McDonald as default for this position" at bounding box center [694, 347] width 207 height 13
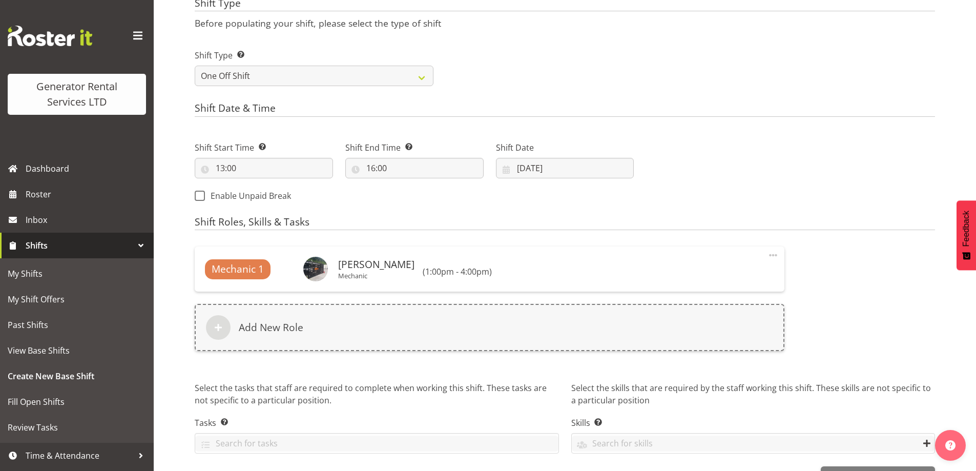
scroll to position [470, 0]
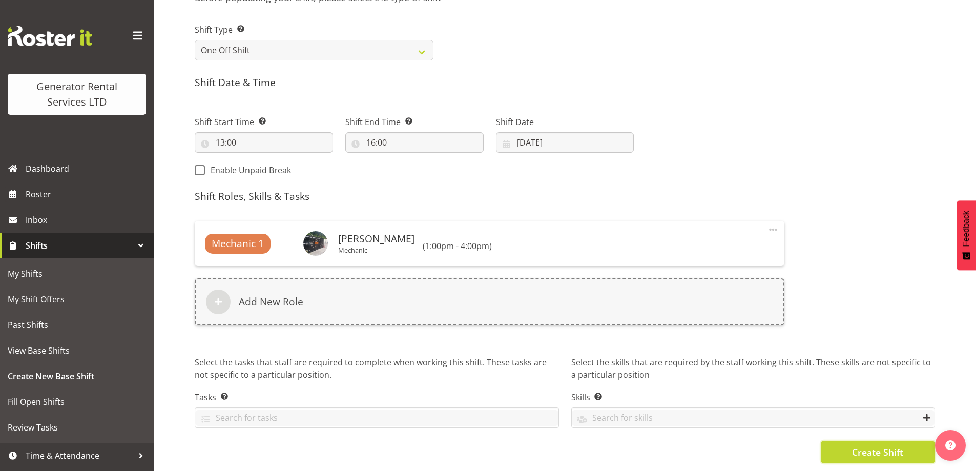
click at [886, 455] on button "Create Shift" at bounding box center [878, 452] width 114 height 23
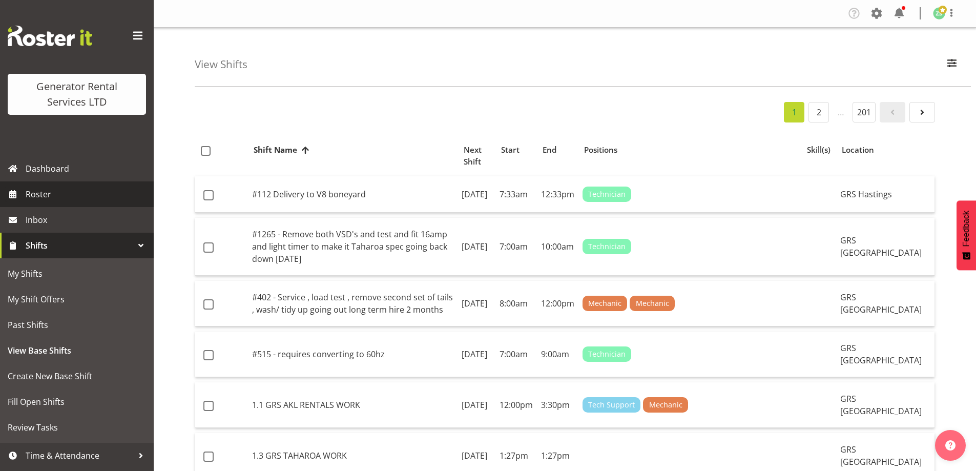
drag, startPoint x: 0, startPoint y: 0, endPoint x: 70, endPoint y: 200, distance: 211.9
click at [66, 200] on span "Roster" at bounding box center [87, 194] width 123 height 15
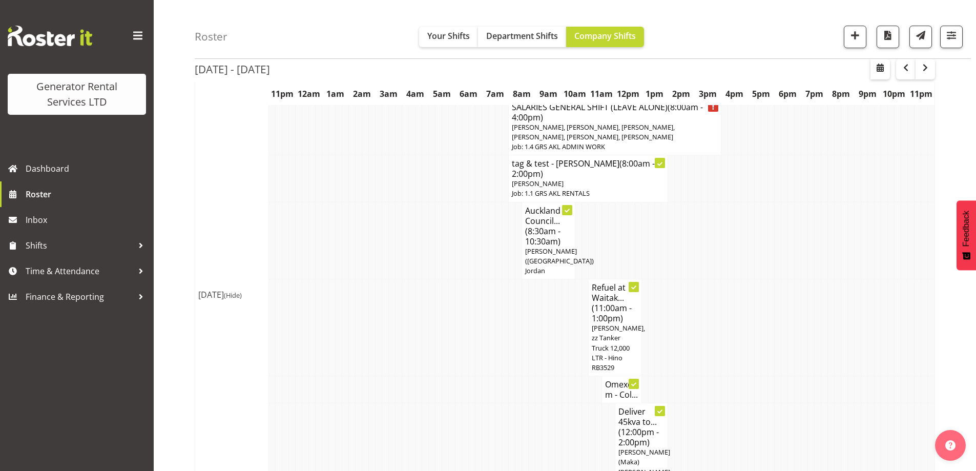
scroll to position [51, 0]
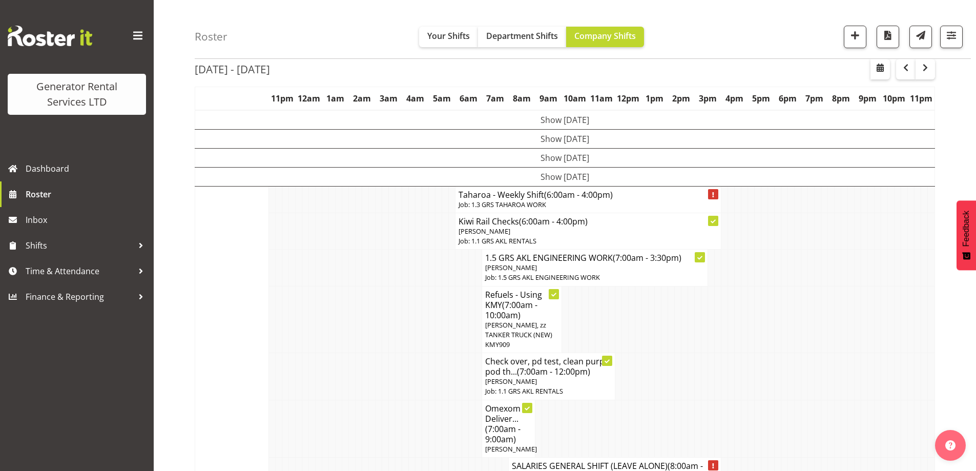
click at [931, 74] on span "button" at bounding box center [926, 68] width 12 height 12
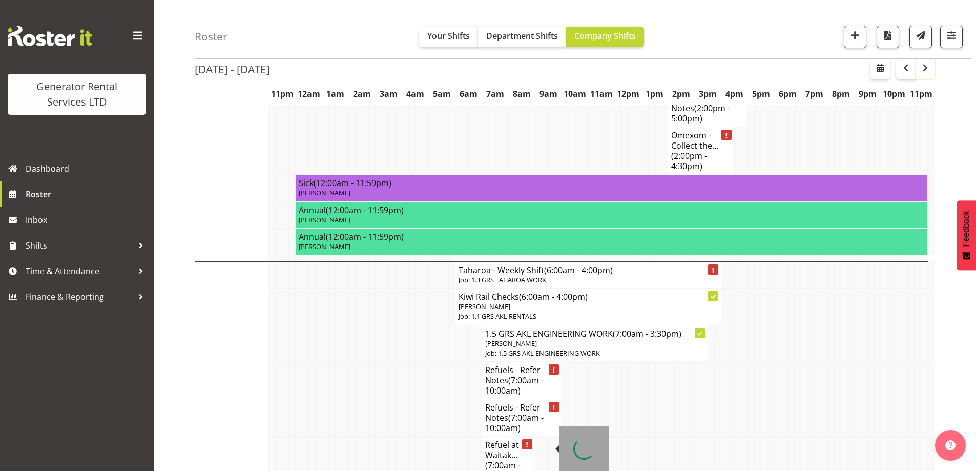
scroll to position [2871, 0]
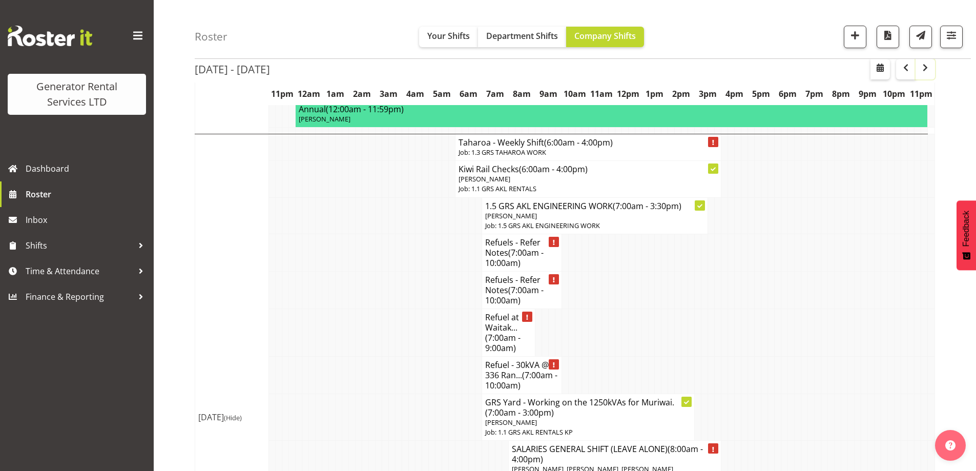
click at [928, 72] on span "button" at bounding box center [926, 68] width 12 height 12
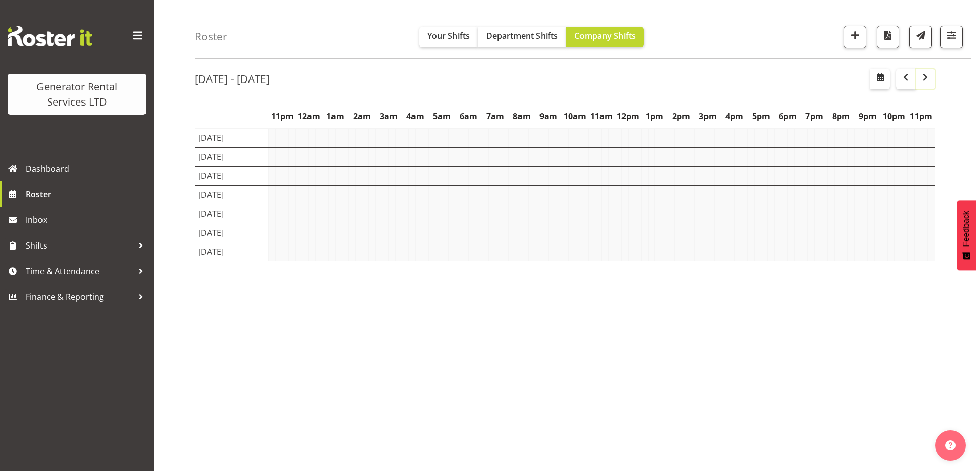
scroll to position [33, 0]
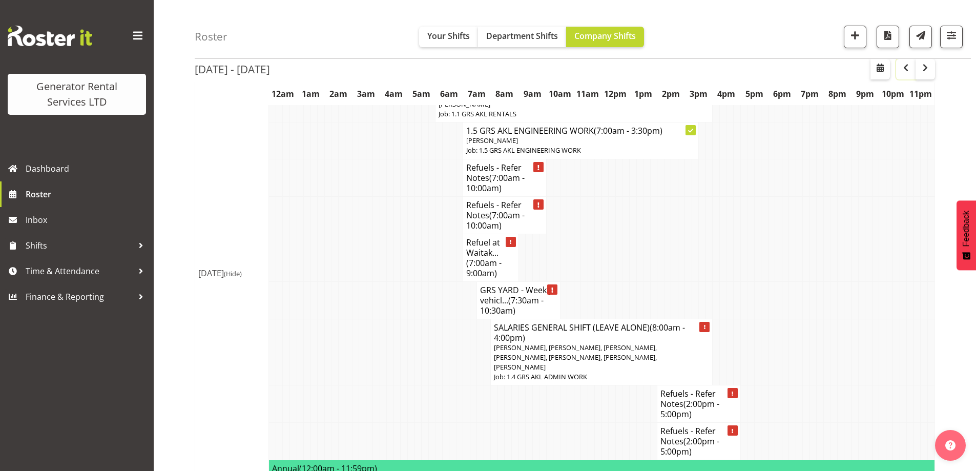
click at [907, 74] on span "button" at bounding box center [906, 68] width 12 height 12
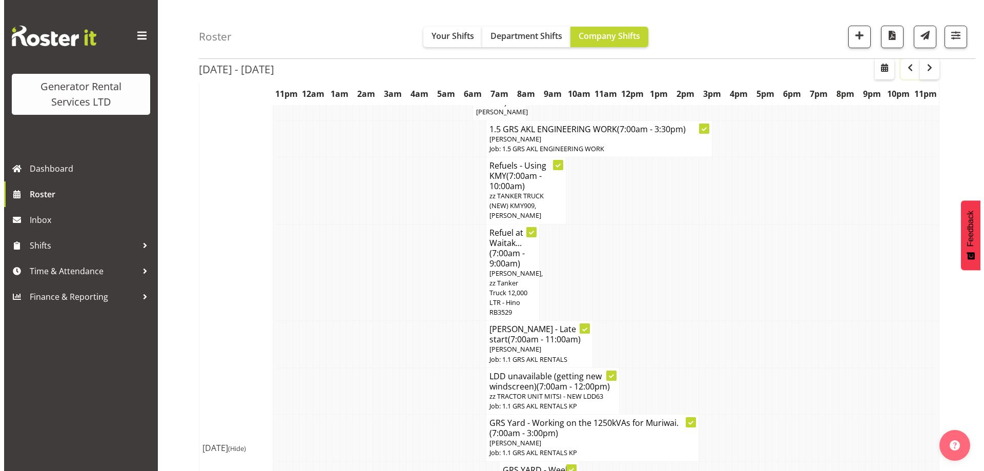
scroll to position [154, 0]
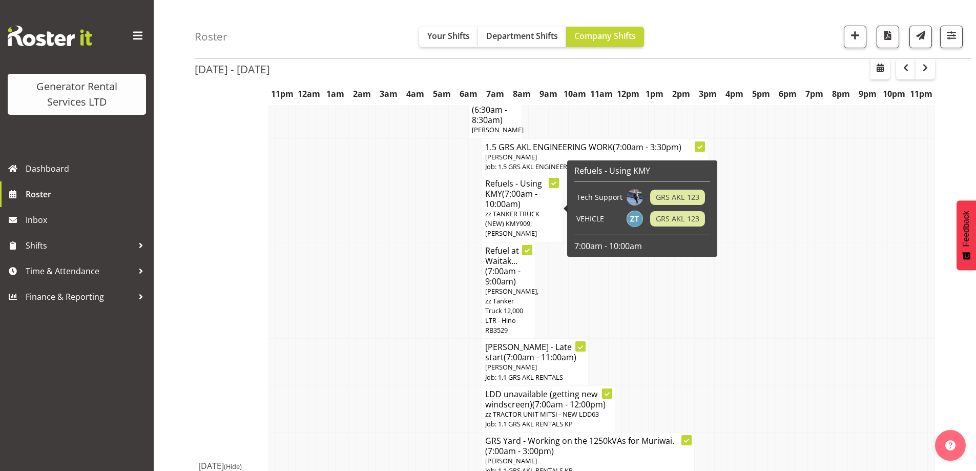
click at [505, 185] on h4 "Refuels - Using KMY (7:00am - 10:00am)" at bounding box center [521, 193] width 73 height 31
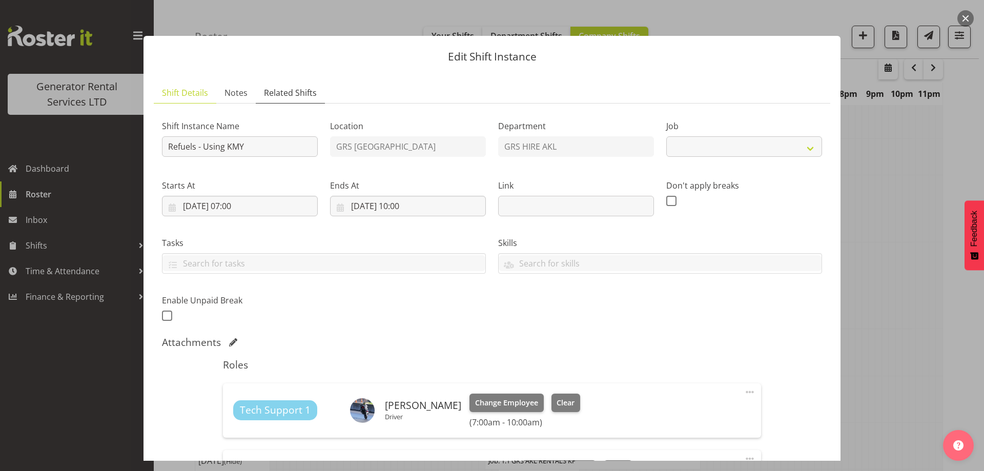
select select "9"
click at [229, 91] on span "Notes" at bounding box center [236, 93] width 23 height 12
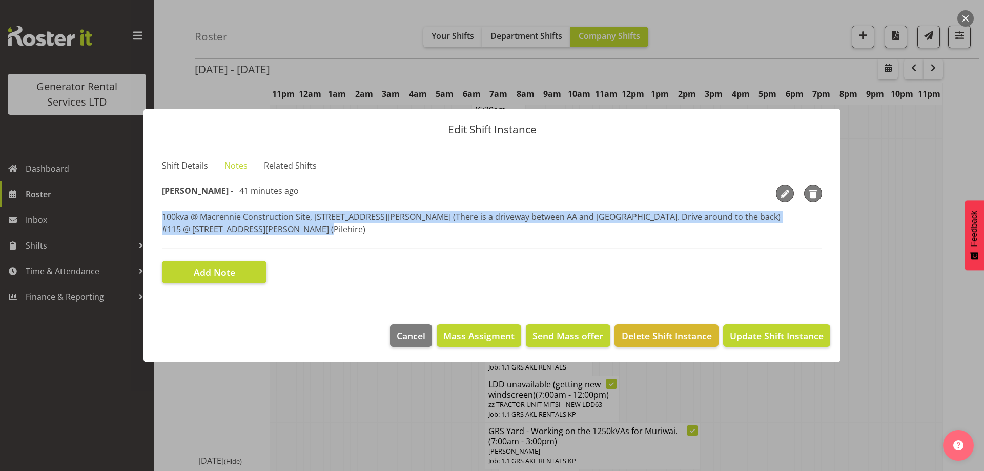
drag, startPoint x: 327, startPoint y: 234, endPoint x: 168, endPoint y: 219, distance: 159.6
click at [163, 220] on p "100kva @ Macrennie Construction Site, 6 Carr Rd Mt Roskill (There is a driveway…" at bounding box center [492, 223] width 660 height 25
copy p "100kva @ Macrennie Construction Site, 6 Carr Rd Mt Roskill (There is a driveway…"
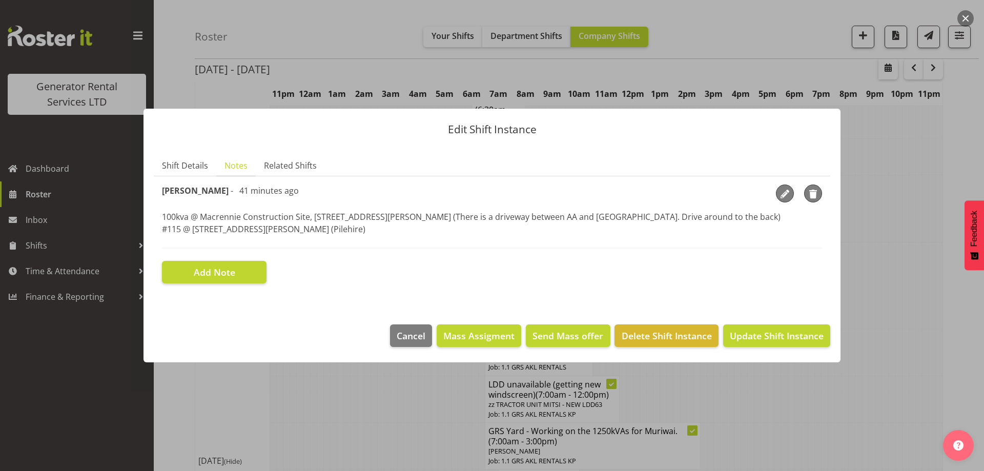
click at [355, 413] on div at bounding box center [492, 235] width 984 height 471
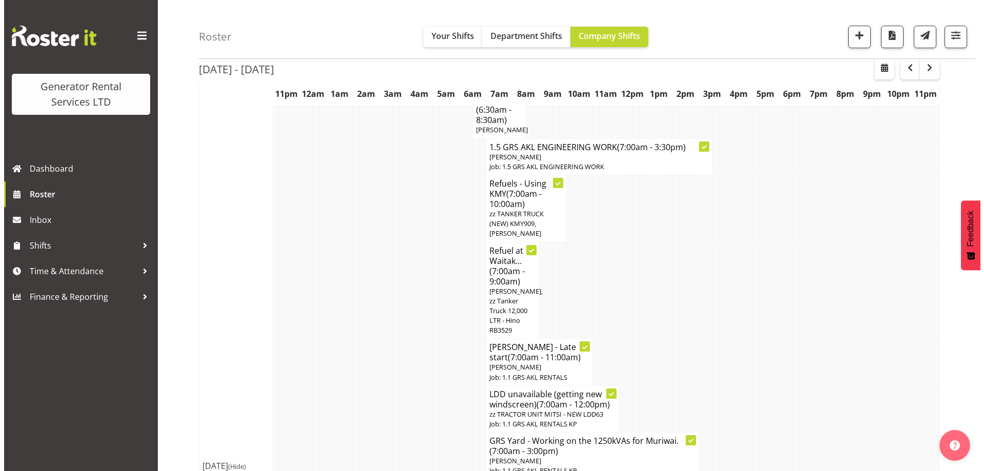
scroll to position [51, 0]
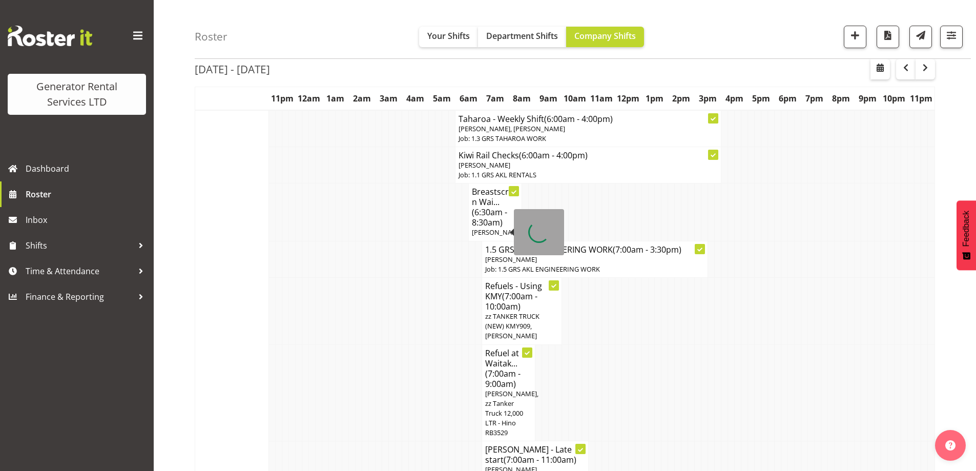
click at [494, 217] on span "(6:30am - 8:30am)" at bounding box center [489, 218] width 35 height 22
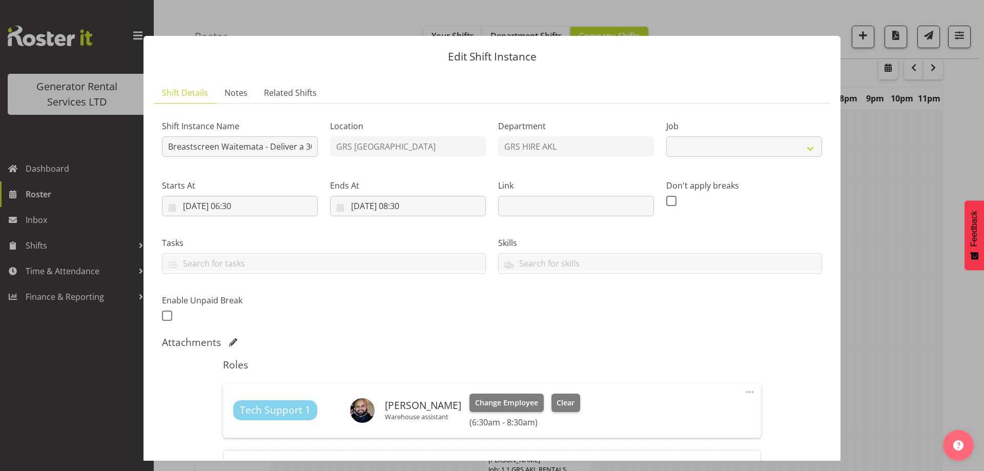
select select "7504"
drag, startPoint x: 246, startPoint y: 150, endPoint x: 429, endPoint y: 170, distance: 184.7
click at [434, 171] on div "Shift Instance Name Breastscreen Waitemata - Deliver a 30kVA, cables and wheel …" at bounding box center [492, 218] width 673 height 225
drag, startPoint x: 310, startPoint y: 147, endPoint x: 318, endPoint y: 145, distance: 8.0
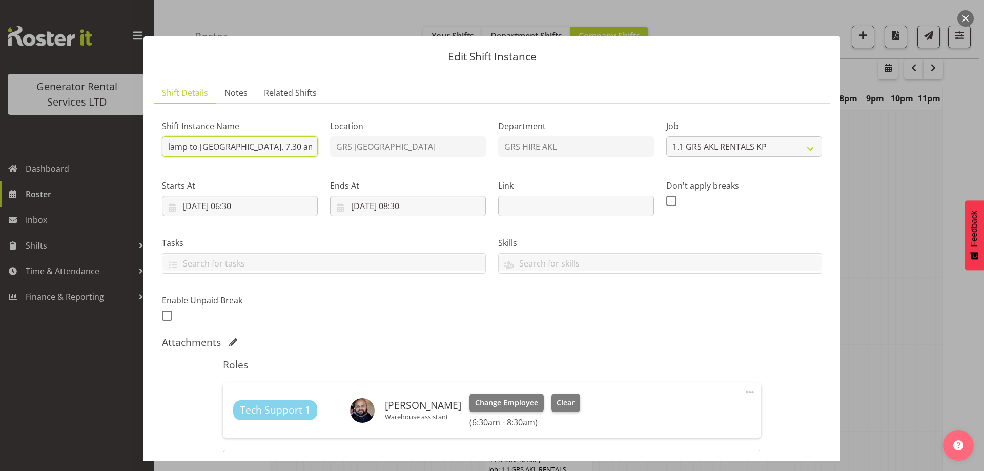
click at [310, 147] on input "Breastscreen Waitemata - Deliver a 30kVA, cables and wheel clamp to Beach Haven…" at bounding box center [240, 146] width 156 height 21
drag, startPoint x: 310, startPoint y: 149, endPoint x: 316, endPoint y: 149, distance: 6.2
click at [311, 149] on input "Breastscreen Waitemata - Deliver a 30kVA, cables and wheel clamp to Beach Haven…" at bounding box center [240, 146] width 156 height 21
click at [312, 146] on input "Breastscreen Waitemata - Deliver a 30kVA, cables and wheel clamp to Beach Haven…" at bounding box center [240, 146] width 156 height 21
click at [307, 148] on input "Breastscreen Waitemata - Deliver a 30kVA, cables and wheel clamp to Beach Haven…" at bounding box center [240, 146] width 156 height 21
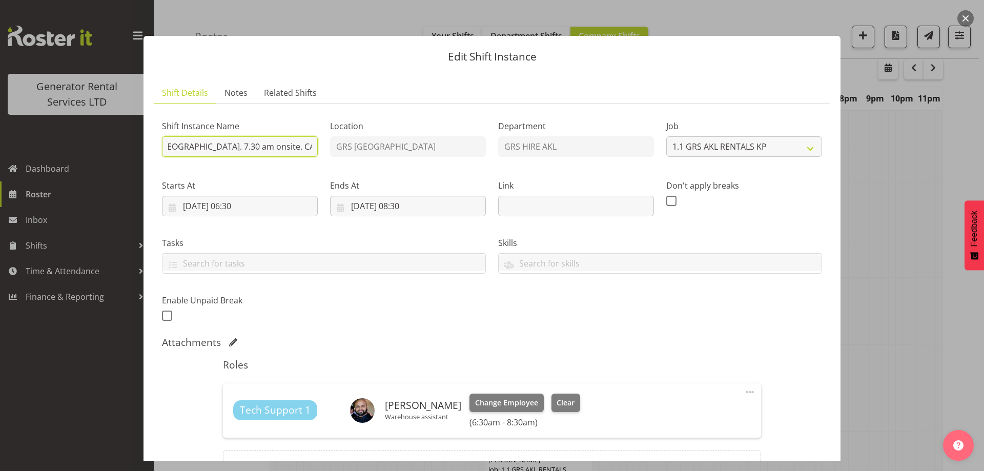
scroll to position [0, 285]
type input "Breastscreen Waitemata - Deliver a 30kVA, cables and wheel clamp to Beach Haven…"
click at [565, 400] on button "Clear" at bounding box center [566, 403] width 29 height 18
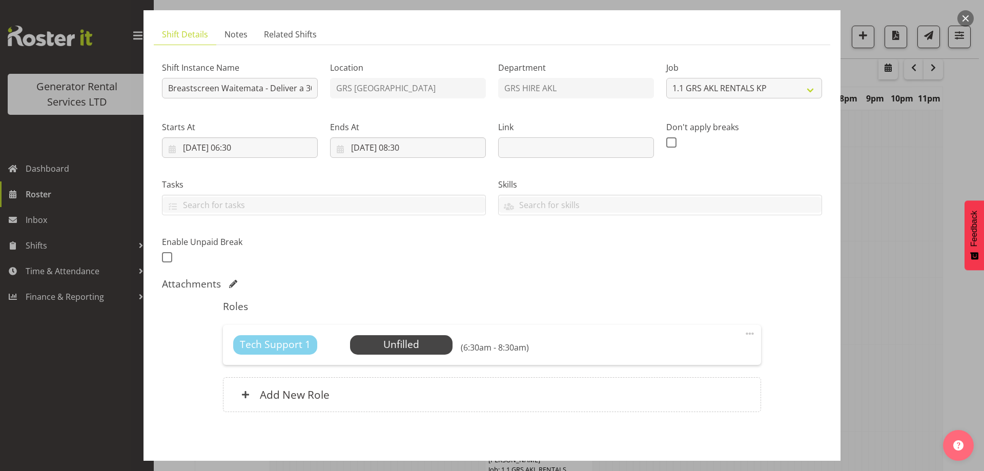
scroll to position [101, 0]
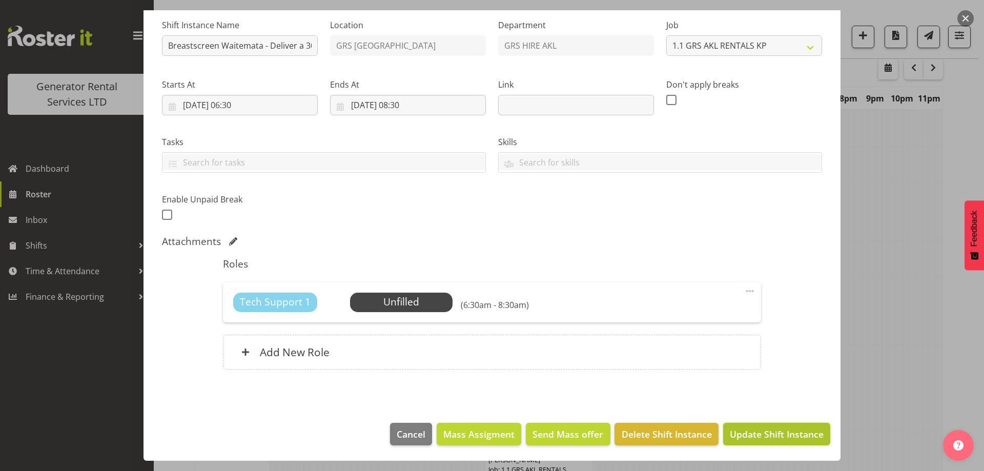
click at [739, 432] on span "Update Shift Instance" at bounding box center [777, 434] width 94 height 13
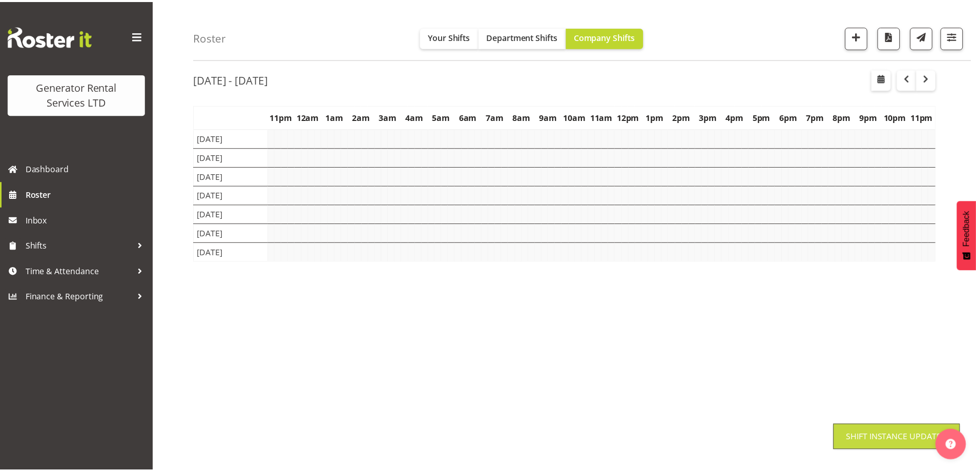
scroll to position [33, 0]
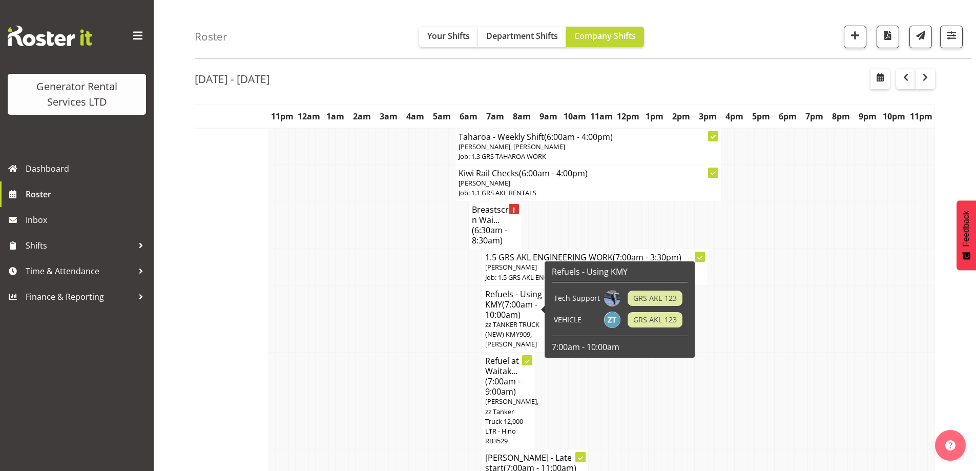
click at [468, 381] on td at bounding box center [465, 401] width 7 height 97
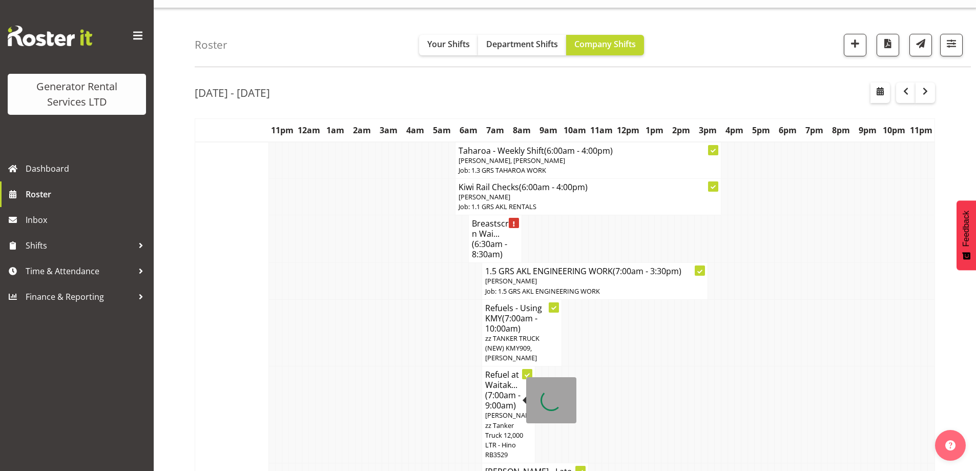
scroll to position [0, 0]
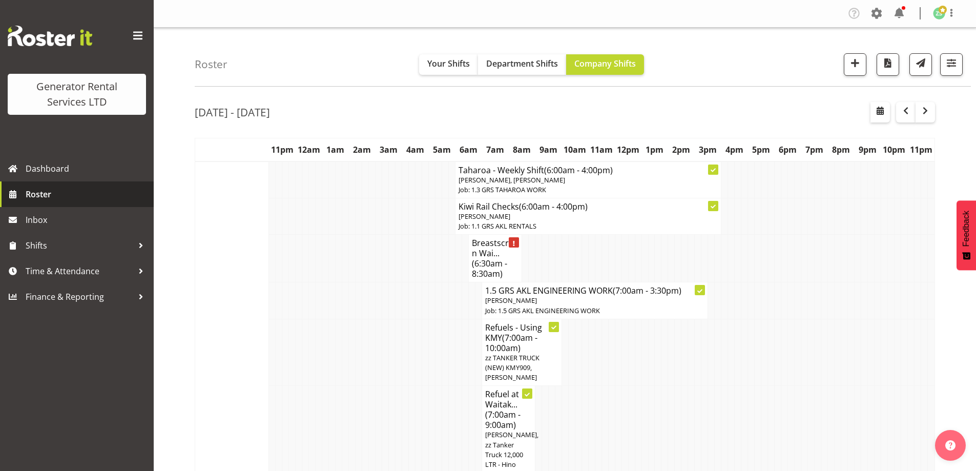
click at [85, 199] on span "Roster" at bounding box center [87, 194] width 123 height 15
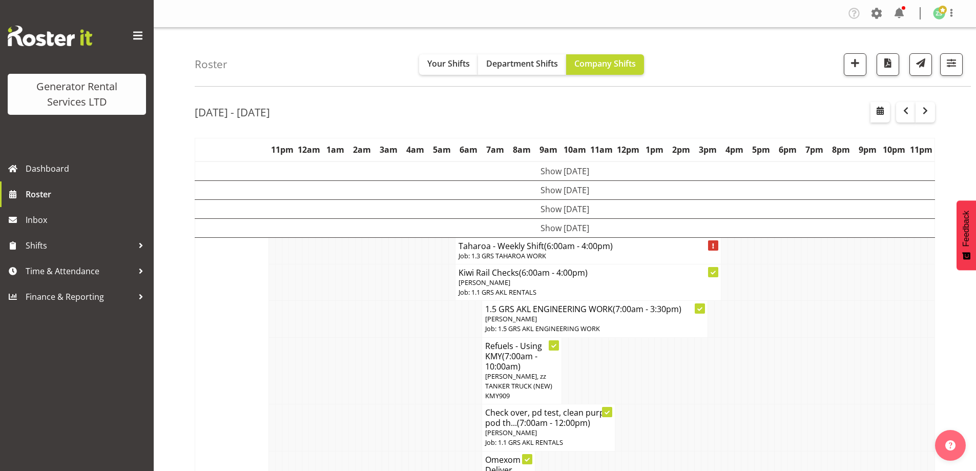
click at [414, 359] on td at bounding box center [412, 370] width 7 height 67
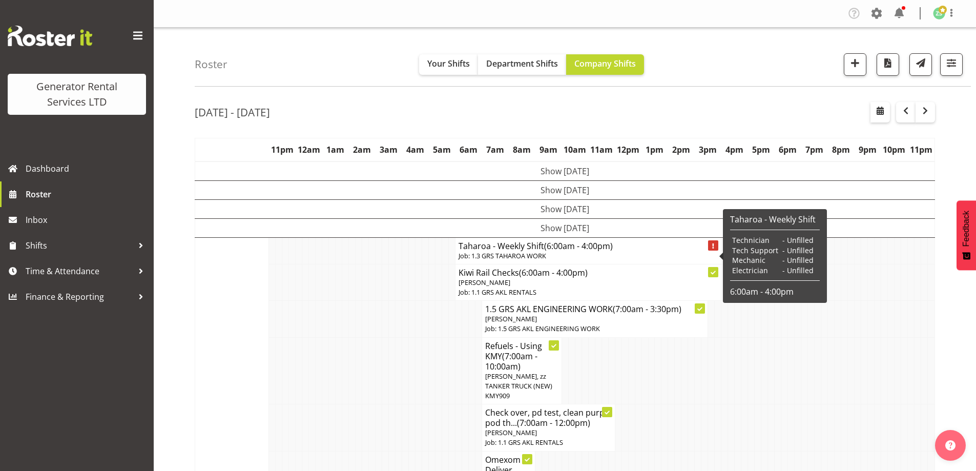
click at [571, 210] on td "Show [DATE]" at bounding box center [565, 208] width 740 height 19
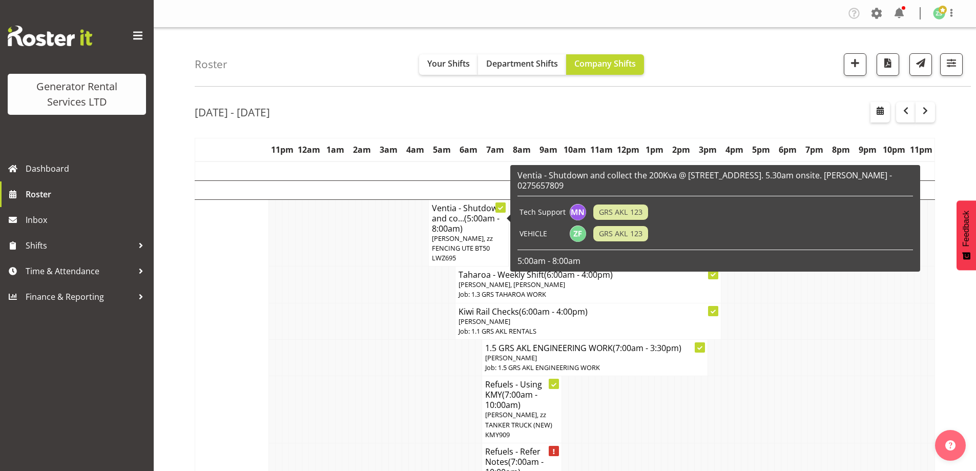
click at [359, 322] on td at bounding box center [359, 321] width 7 height 36
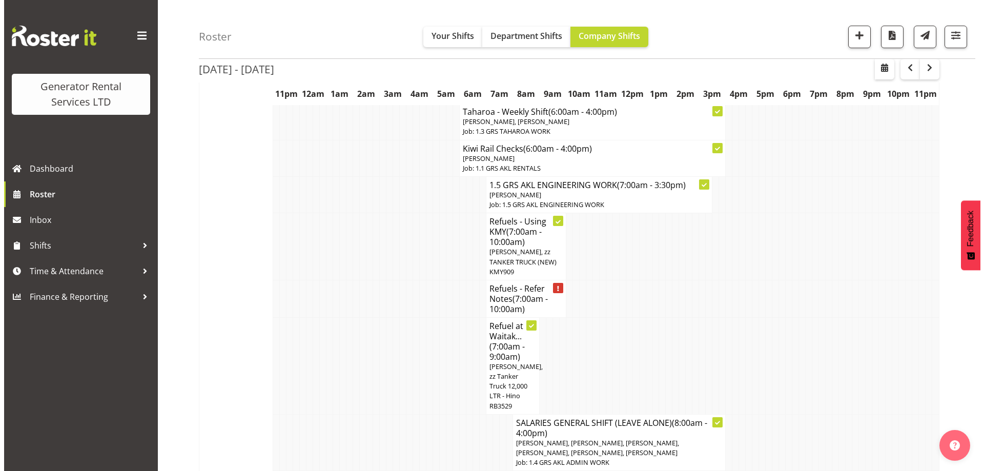
scroll to position [308, 0]
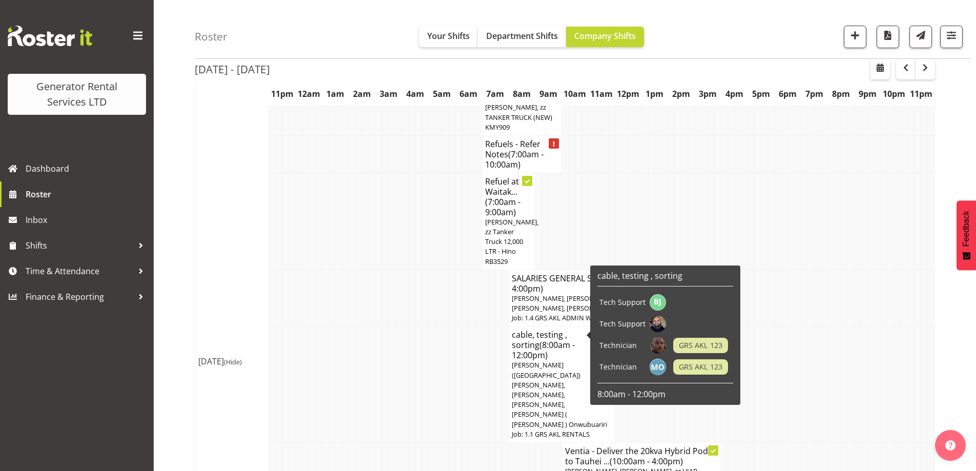
click at [576, 360] on span "[PERSON_NAME] ([GEOGRAPHIC_DATA]) [PERSON_NAME], [PERSON_NAME], [PERSON_NAME], …" at bounding box center [559, 394] width 95 height 68
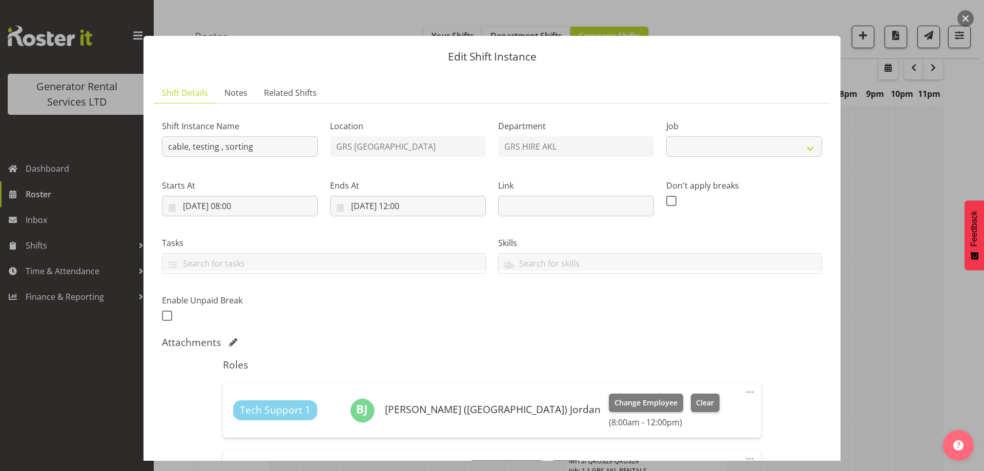
select select "9"
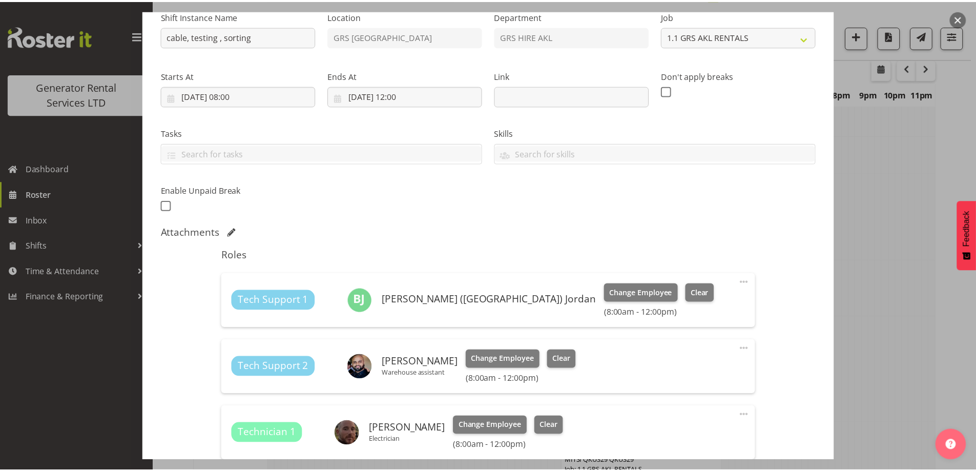
scroll to position [256, 0]
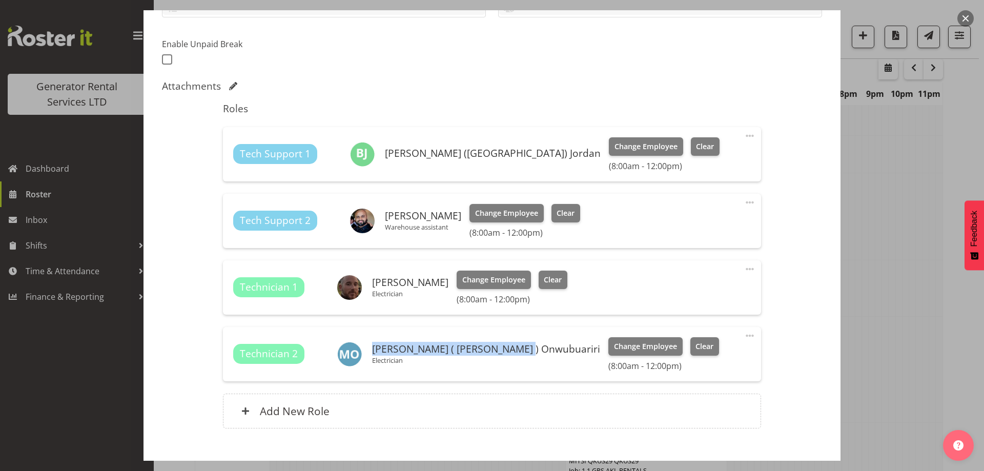
drag, startPoint x: 371, startPoint y: 350, endPoint x: 526, endPoint y: 351, distance: 155.8
click at [526, 351] on div "Technician 2 [PERSON_NAME] ( [PERSON_NAME] ) Onwubuariri Electrician Change Emp…" at bounding box center [491, 354] width 517 height 34
copy h6 "[PERSON_NAME] ( [PERSON_NAME] ) Onwubuariri"
drag, startPoint x: 952, startPoint y: 398, endPoint x: 943, endPoint y: 397, distance: 9.3
click at [951, 398] on div at bounding box center [492, 235] width 984 height 471
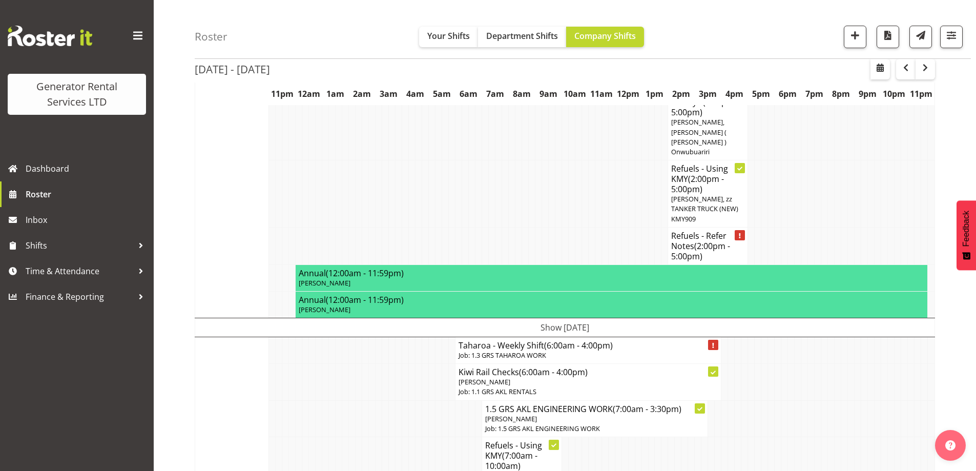
scroll to position [1128, 0]
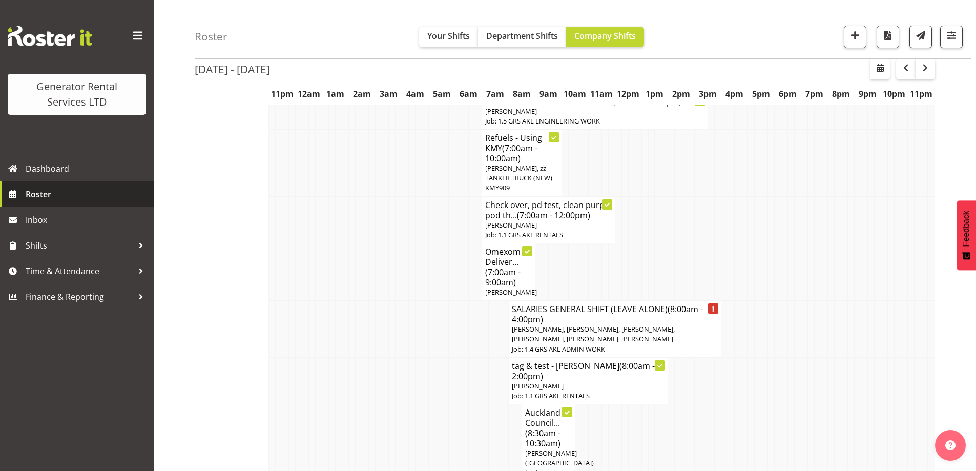
click at [52, 197] on span "Roster" at bounding box center [87, 194] width 123 height 15
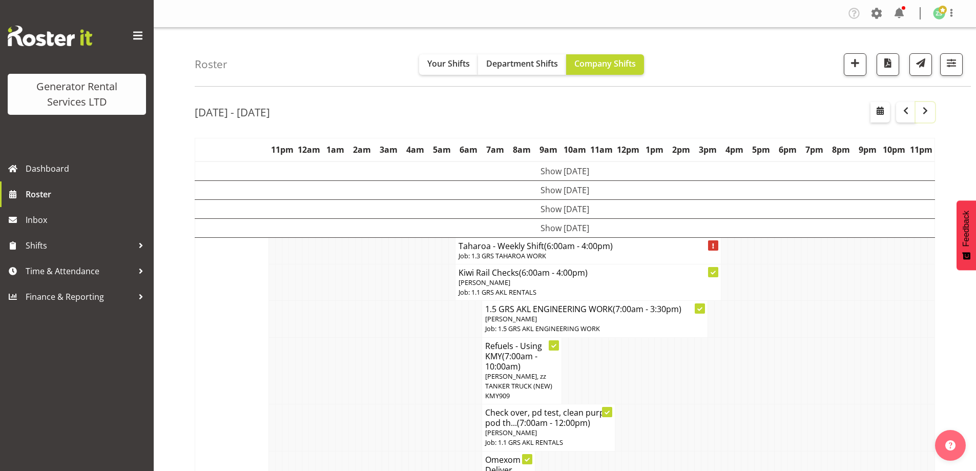
click at [925, 110] on span "button" at bounding box center [926, 111] width 12 height 12
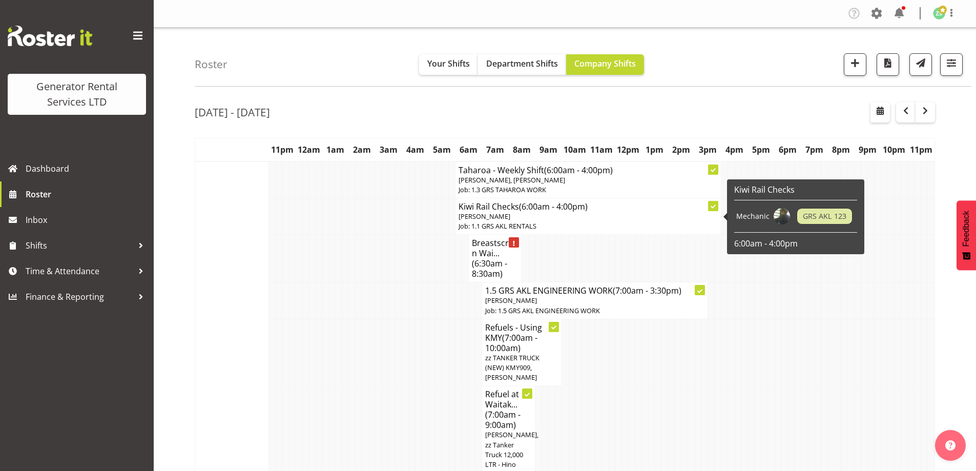
click at [520, 224] on p "Job: 1.1 GRS AKL RENTALS" at bounding box center [588, 226] width 259 height 10
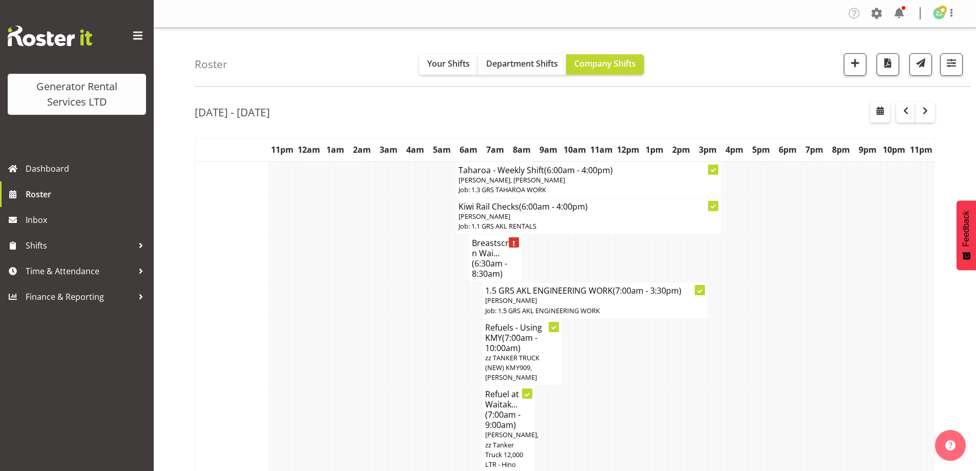
select select
select select "7"
select select "2025"
select select "6"
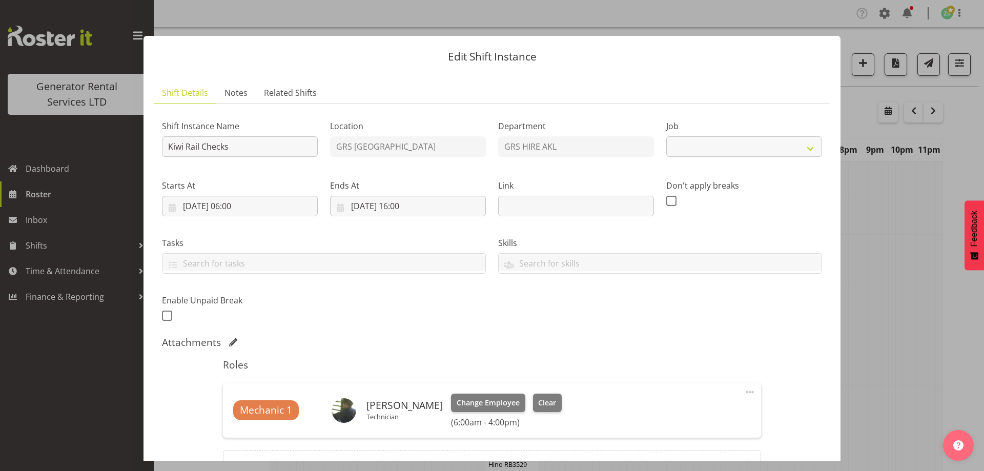
select select "9"
click at [265, 201] on input "25/08/2025, 06:00" at bounding box center [240, 206] width 156 height 21
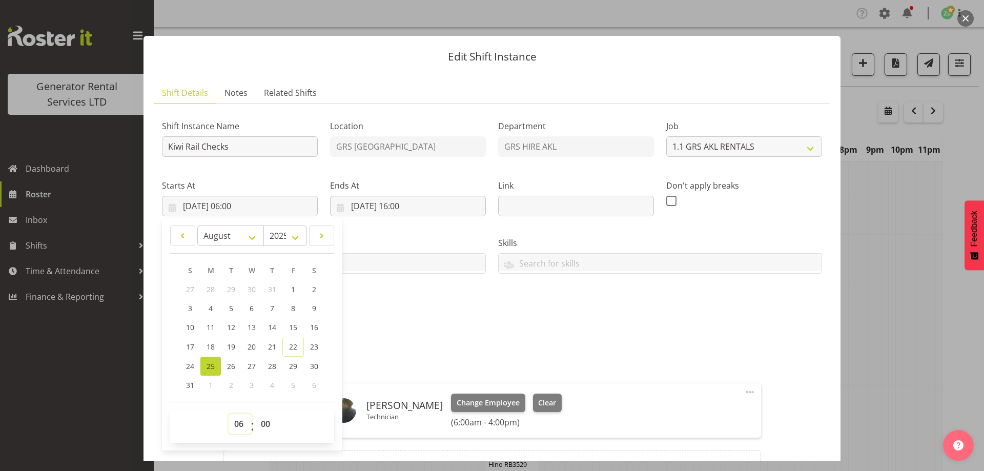
click at [231, 423] on select "00 01 02 03 04 05 06 07 08 09 10 11 12 13 14 15 16 17 18 19 20 21 22 23" at bounding box center [240, 424] width 23 height 21
select select "8"
click at [229, 414] on select "00 01 02 03 04 05 06 07 08 09 10 11 12 13 14 15 16 17 18 19 20 21 22 23" at bounding box center [240, 424] width 23 height 21
type input "25/08/2025, 08:00"
click at [462, 208] on input "25/08/2025, 16:00" at bounding box center [408, 206] width 156 height 21
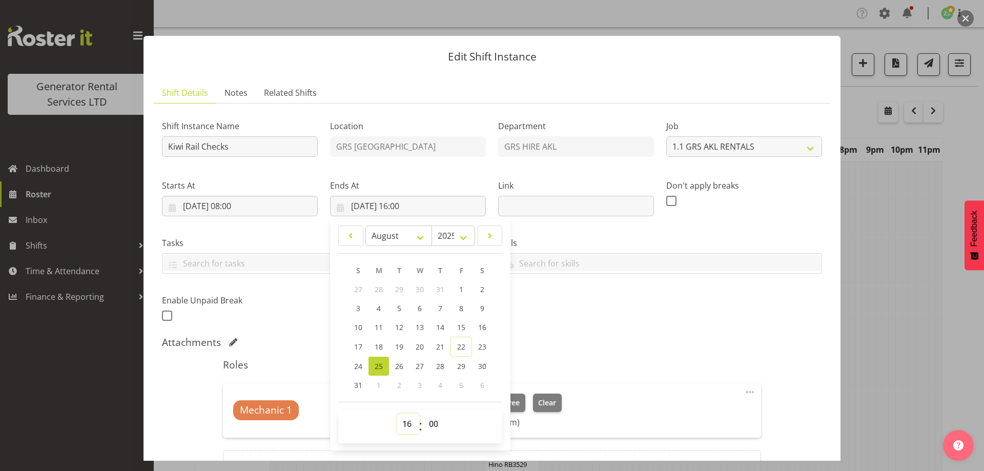
click at [405, 420] on select "00 01 02 03 04 05 06 07 08 09 10 11 12 13 14 15 16 17 18 19 20 21 22 23" at bounding box center [408, 424] width 23 height 21
select select "10"
click at [397, 414] on select "00 01 02 03 04 05 06 07 08 09 10 11 12 13 14 15 16 17 18 19 20 21 22 23" at bounding box center [408, 424] width 23 height 21
type input "25/08/2025, 10:00"
click at [233, 146] on input "Kiwi Rail Checks" at bounding box center [240, 146] width 156 height 21
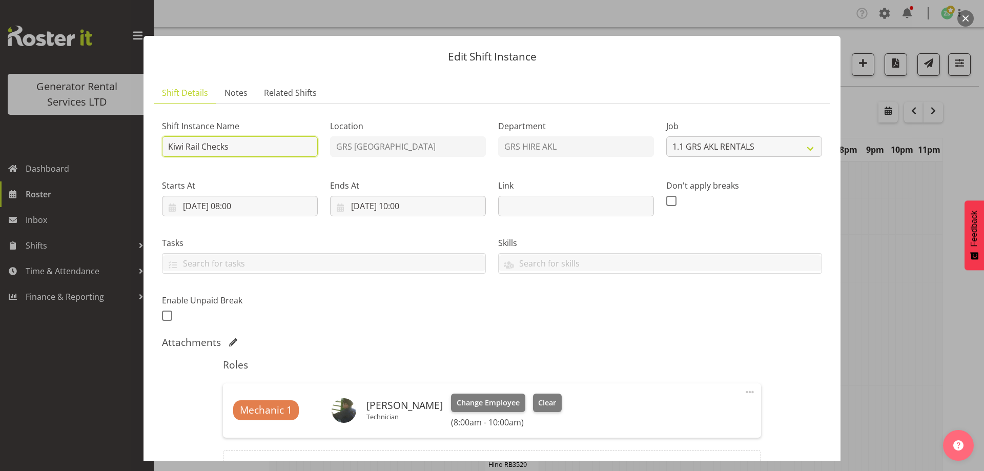
click at [200, 146] on input "Kiwi Rail Checks" at bounding box center [240, 146] width 156 height 21
type input "Kiwi Rail - Morning Checks"
click at [442, 307] on div "Shift Instance Name Kiwi Rail - Morning Checks Location GRS Auckland Department…" at bounding box center [492, 218] width 673 height 225
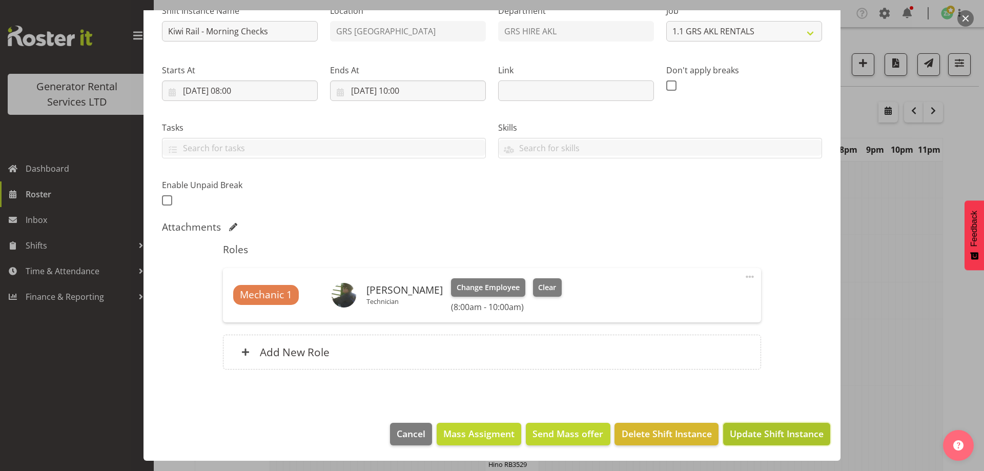
click at [772, 443] on button "Update Shift Instance" at bounding box center [776, 434] width 107 height 23
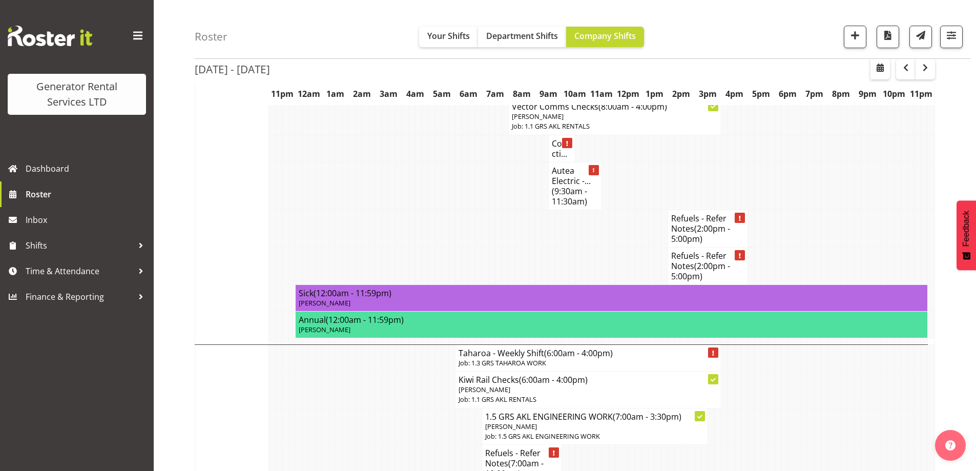
scroll to position [1487, 0]
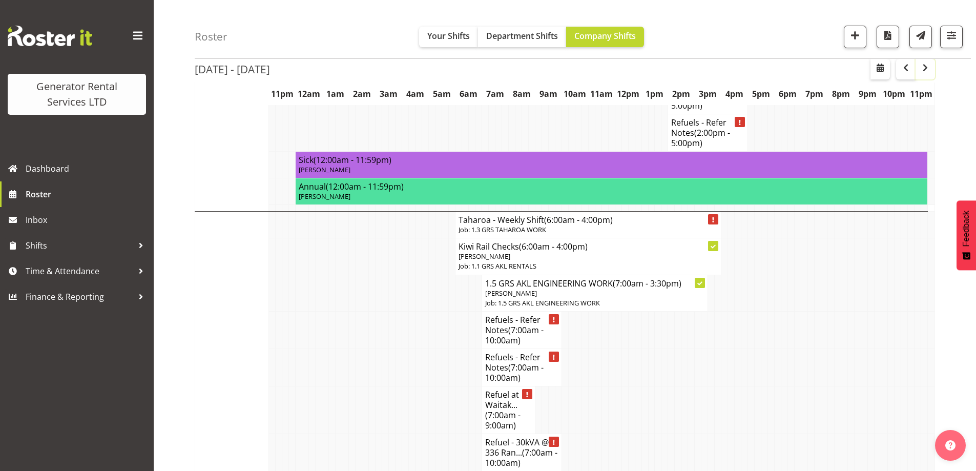
click at [928, 64] on span "button" at bounding box center [926, 68] width 12 height 12
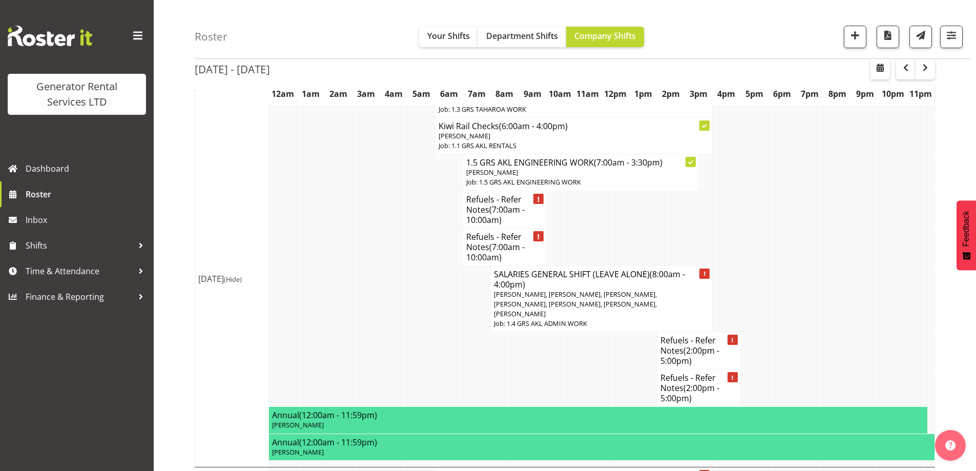
scroll to position [1253, 0]
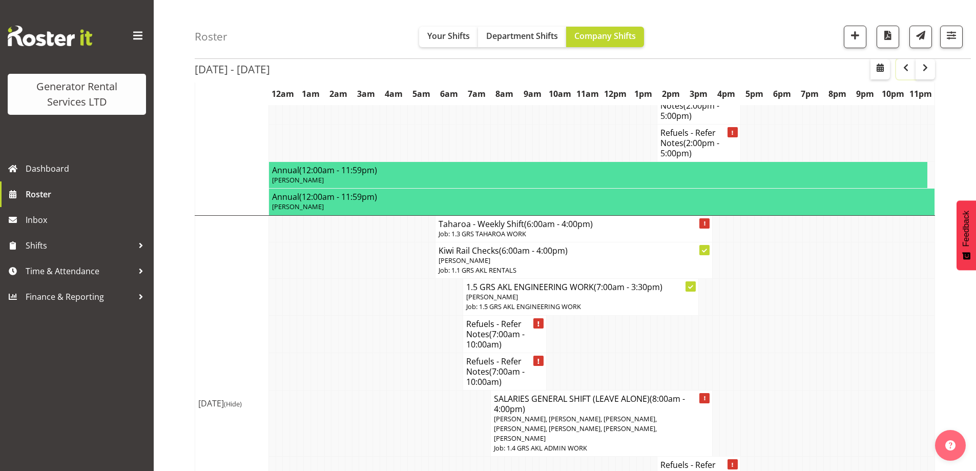
click at [915, 65] on button "button" at bounding box center [906, 69] width 19 height 21
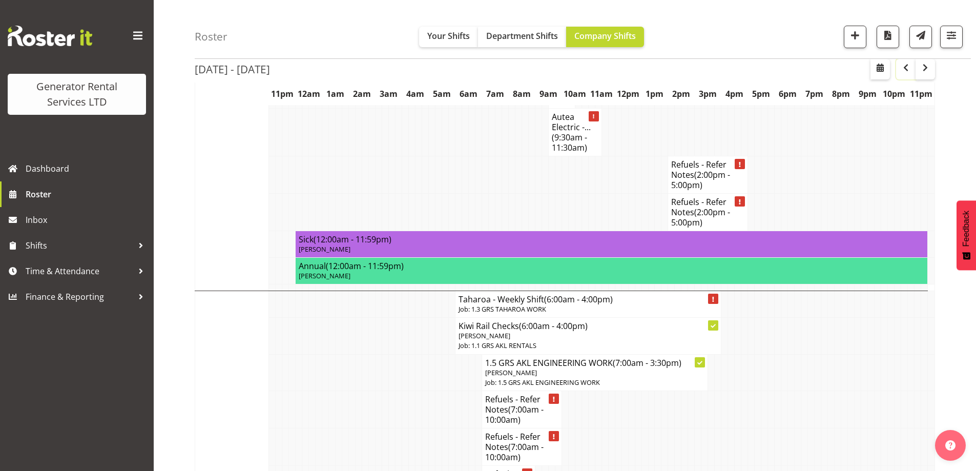
scroll to position [1407, 0]
click at [865, 35] on button "button" at bounding box center [855, 37] width 23 height 23
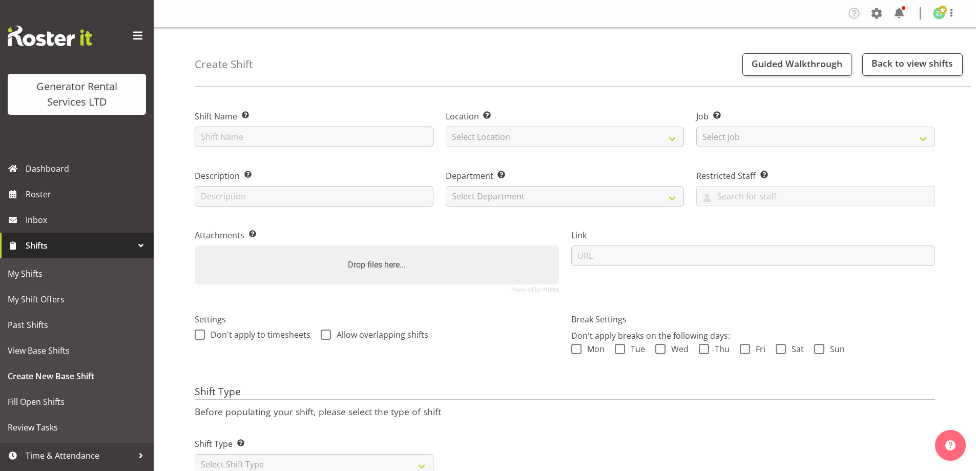
click at [236, 131] on div "Shift Name Enter a name for the shift (e.g. Day Shift)." at bounding box center [314, 128] width 239 height 37
click at [237, 134] on input "text" at bounding box center [314, 137] width 239 height 21
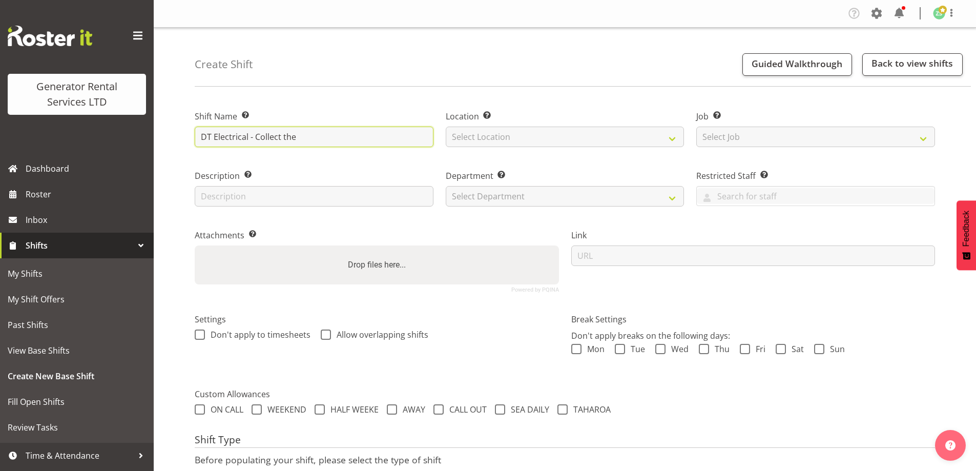
click at [317, 139] on input "DT Electrical - Collect the" at bounding box center [314, 137] width 239 height 21
click at [303, 143] on input "DT Electrical - Collect the" at bounding box center [314, 137] width 239 height 21
type input "DT Electrical - Collect the 1250kva and cable at [GEOGRAPHIC_DATA] - [STREET_AD…"
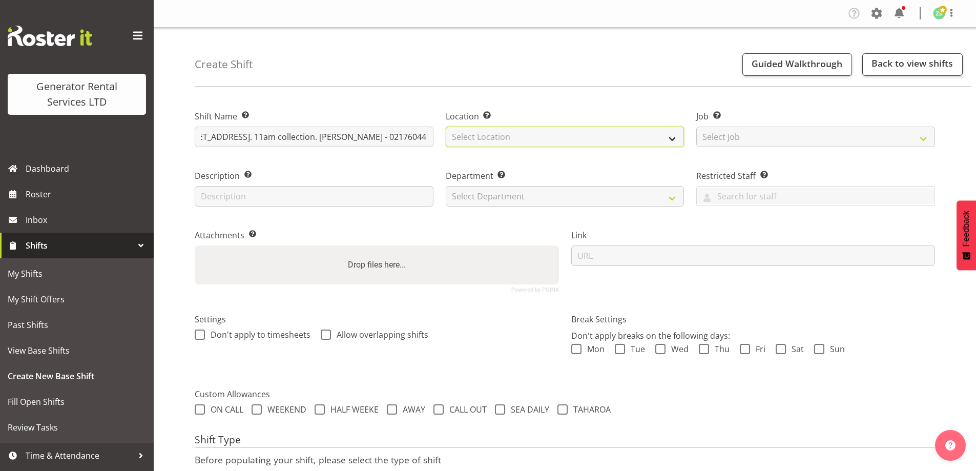
click at [547, 138] on select "Select Location [GEOGRAPHIC_DATA] [GEOGRAPHIC_DATA]" at bounding box center [565, 137] width 239 height 21
select select "28"
click at [446, 127] on select "Select Location [GEOGRAPHIC_DATA] [GEOGRAPHIC_DATA]" at bounding box center [565, 137] width 239 height 21
drag, startPoint x: 795, startPoint y: 126, endPoint x: 796, endPoint y: 134, distance: 8.7
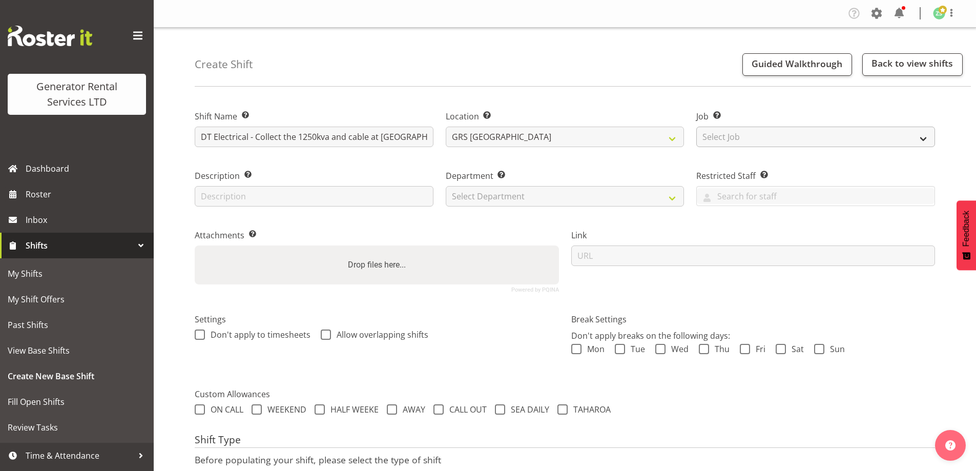
click at [795, 130] on div "Job Set the job or project the shift relates to, if applicable. Select Job Crea…" at bounding box center [816, 128] width 239 height 37
click at [792, 142] on select "Select Job Create new job 1.1 GRS AKL RENTALS 1.1 GRS AKL RENTALS AC 1.1 GRS AK…" at bounding box center [816, 137] width 239 height 21
select select "9"
click at [697, 127] on select "Select Job Create new job 1.1 GRS AKL RENTALS 1.1 GRS AKL RENTALS AC 1.1 GRS AK…" at bounding box center [816, 137] width 239 height 21
click at [637, 197] on select "Select Department GRS ADMIN AKL GRS HIRE AKL GRS HIRE TGA GRS HIRE HST GRS ENGI…" at bounding box center [565, 196] width 239 height 21
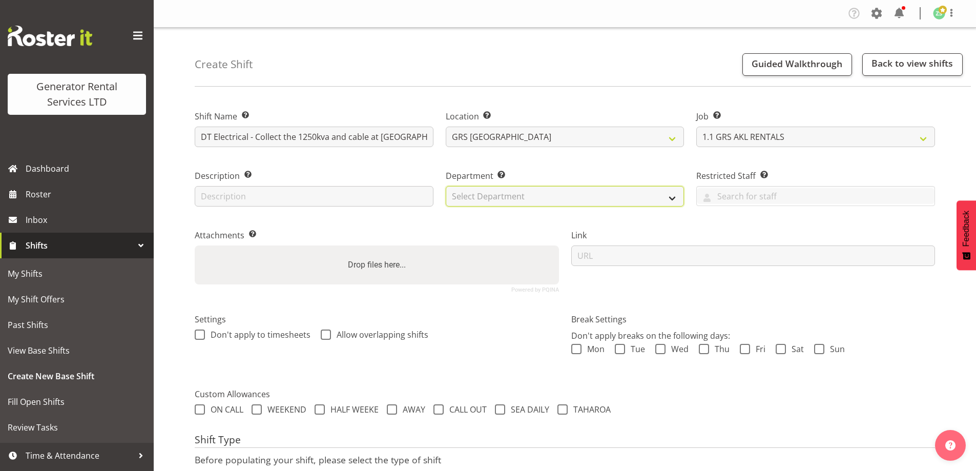
select select "20"
click at [446, 186] on select "Select Department GRS ADMIN AKL GRS HIRE AKL GRS HIRE TGA GRS HIRE HST GRS ENGI…" at bounding box center [565, 196] width 239 height 21
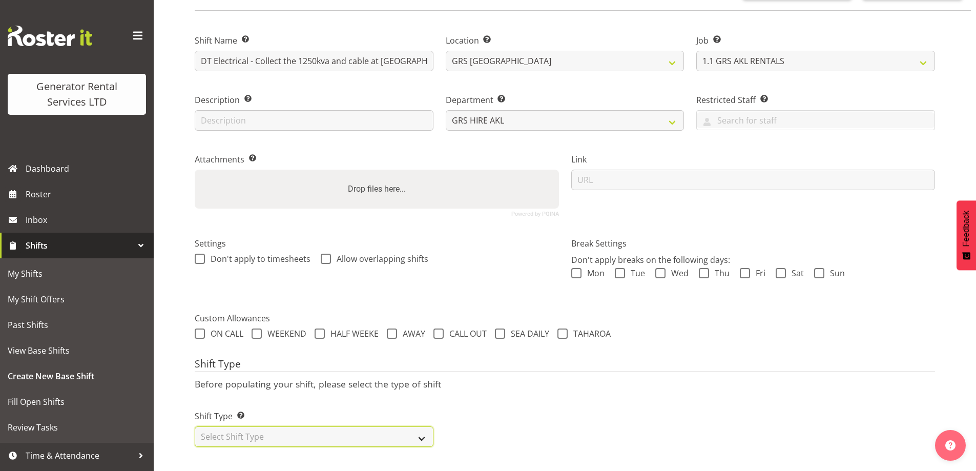
drag, startPoint x: 340, startPoint y: 434, endPoint x: 294, endPoint y: 424, distance: 47.7
click at [340, 434] on select "Select Shift Type One Off Shift Recurring Shift Rotating Shift" at bounding box center [314, 436] width 239 height 21
select select "one_off"
click at [195, 426] on select "Select Shift Type One Off Shift Recurring Shift Rotating Shift" at bounding box center [314, 436] width 239 height 21
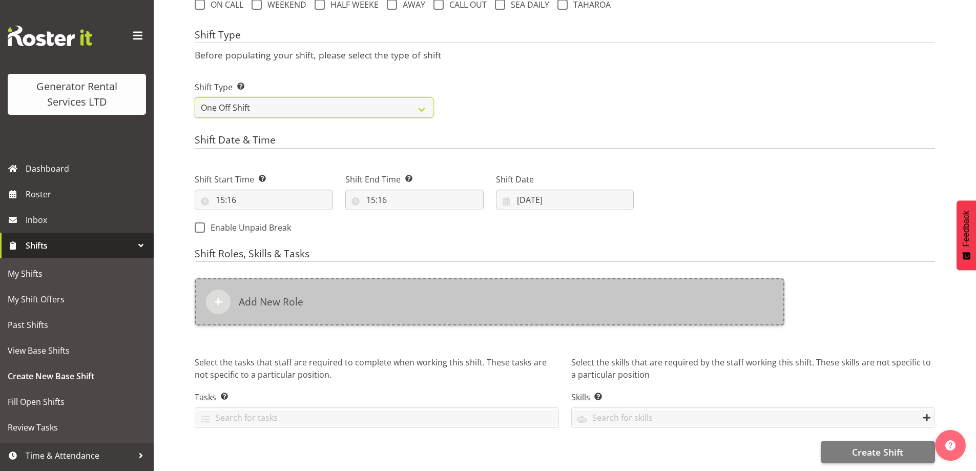
scroll to position [413, 0]
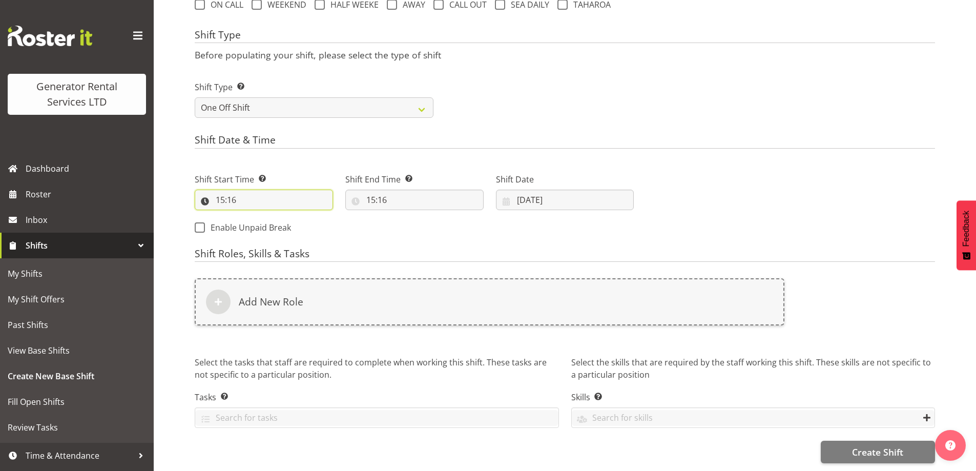
click at [297, 190] on input "15:16" at bounding box center [264, 200] width 138 height 21
click at [262, 216] on select "00 01 02 03 04 05 06 07 08 09 10 11 12 13 14 15 16 17 18 19 20 21 22 23" at bounding box center [264, 226] width 23 height 21
select select "7"
click at [253, 216] on select "00 01 02 03 04 05 06 07 08 09 10 11 12 13 14 15 16 17 18 19 20 21 22 23" at bounding box center [264, 226] width 23 height 21
type input "07:16"
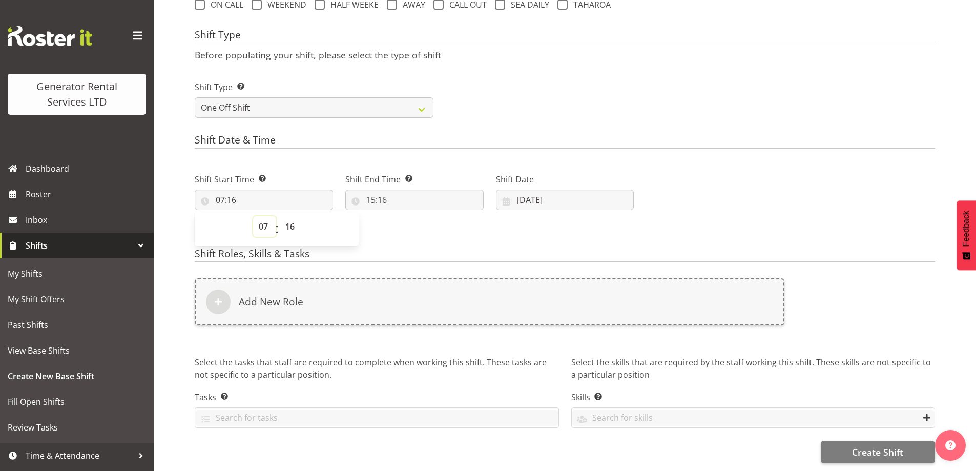
drag, startPoint x: 263, startPoint y: 217, endPoint x: 266, endPoint y: 211, distance: 6.5
click at [263, 217] on select "00 01 02 03 04 05 06 07 08 09 10 11 12 13 14 15 16 17 18 19 20 21 22 23" at bounding box center [264, 226] width 23 height 21
select select "10"
click at [253, 216] on select "00 01 02 03 04 05 06 07 08 09 10 11 12 13 14 15 16 17 18 19 20 21 22 23" at bounding box center [264, 226] width 23 height 21
type input "10:16"
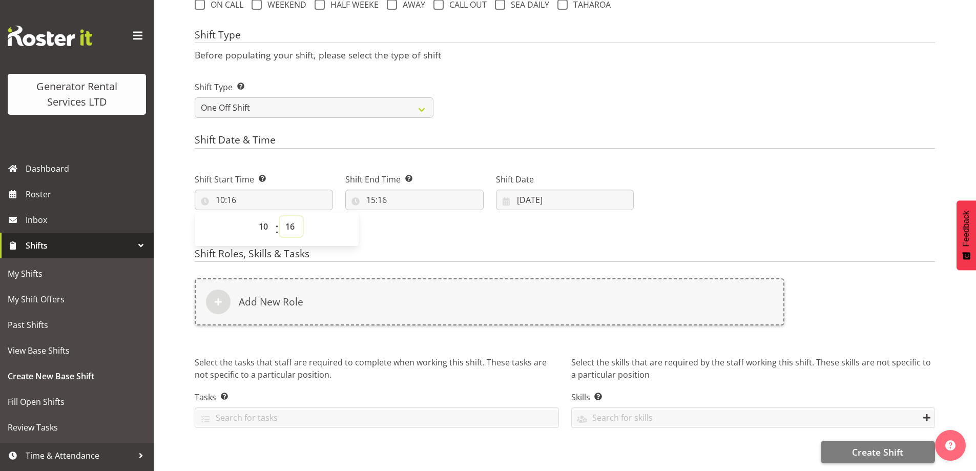
click at [295, 216] on select "00 01 02 03 04 05 06 07 08 09 10 11 12 13 14 15 16 17 18 19 20 21 22 23 24 25 2…" at bounding box center [291, 226] width 23 height 21
select select "30"
click at [280, 216] on select "00 01 02 03 04 05 06 07 08 09 10 11 12 13 14 15 16 17 18 19 20 21 22 23 24 25 2…" at bounding box center [291, 226] width 23 height 21
type input "10:30"
click at [420, 192] on input "15:16" at bounding box center [414, 200] width 138 height 21
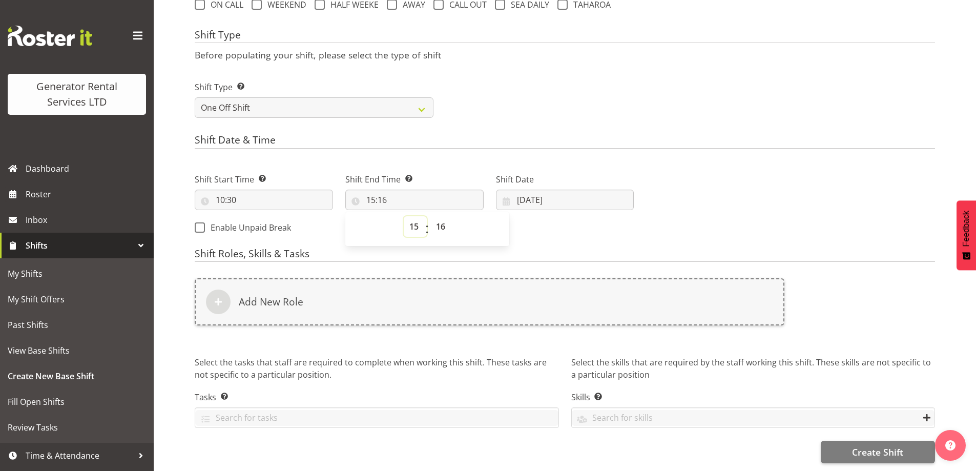
click at [416, 221] on select "00 01 02 03 04 05 06 07 08 09 10 11 12 13 14 15 16 17 18 19 20 21 22 23" at bounding box center [415, 226] width 23 height 21
select select "12"
click at [404, 216] on select "00 01 02 03 04 05 06 07 08 09 10 11 12 13 14 15 16 17 18 19 20 21 22 23" at bounding box center [415, 226] width 23 height 21
type input "12:16"
click at [448, 219] on select "00 01 02 03 04 05 06 07 08 09 10 11 12 13 14 15 16 17 18 19 20 21 22 23 24 25 2…" at bounding box center [442, 226] width 23 height 21
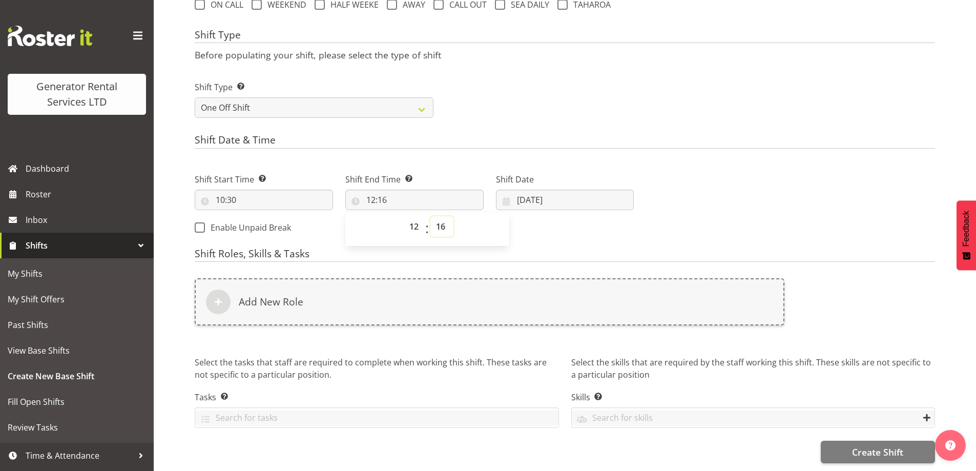
select select "30"
click at [431, 216] on select "00 01 02 03 04 05 06 07 08 09 10 11 12 13 14 15 16 17 18 19 20 21 22 23 24 25 2…" at bounding box center [442, 226] width 23 height 21
type input "12:30"
click at [599, 190] on input "22/08/2025" at bounding box center [565, 200] width 138 height 21
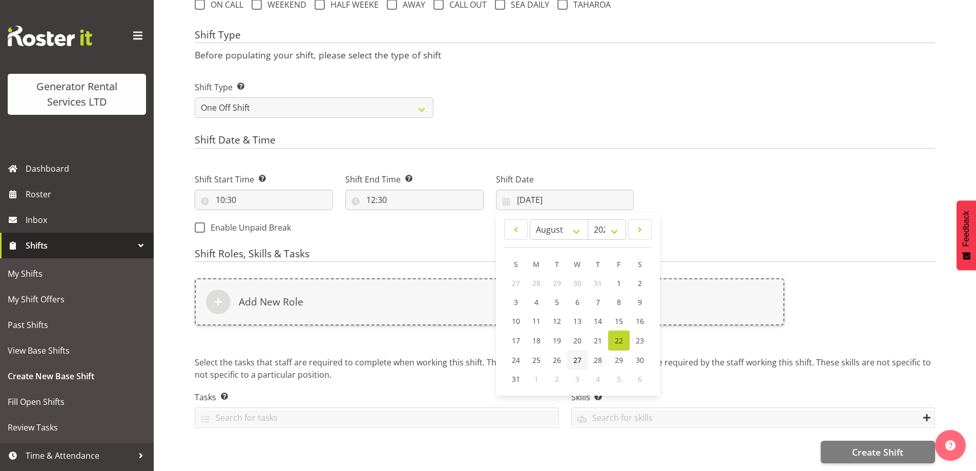
click at [574, 356] on span "27" at bounding box center [578, 360] width 8 height 10
type input "27/08/2025"
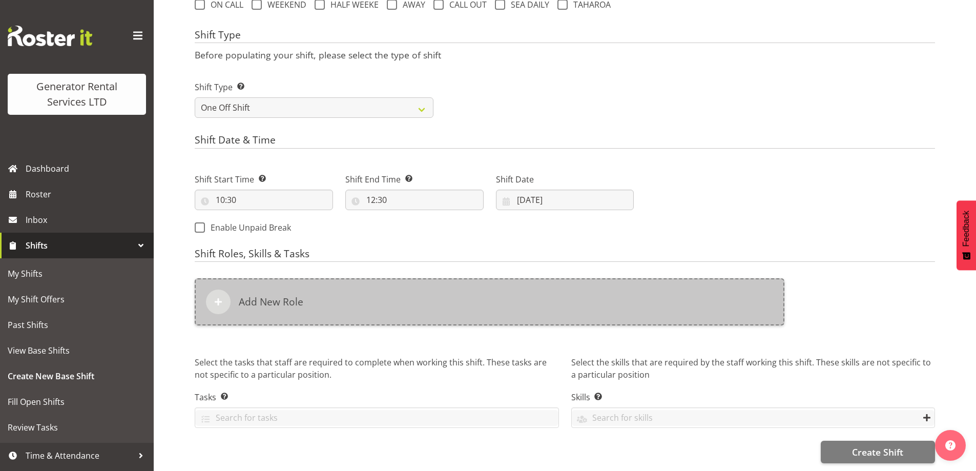
click at [476, 308] on div "Add New Role" at bounding box center [490, 301] width 590 height 47
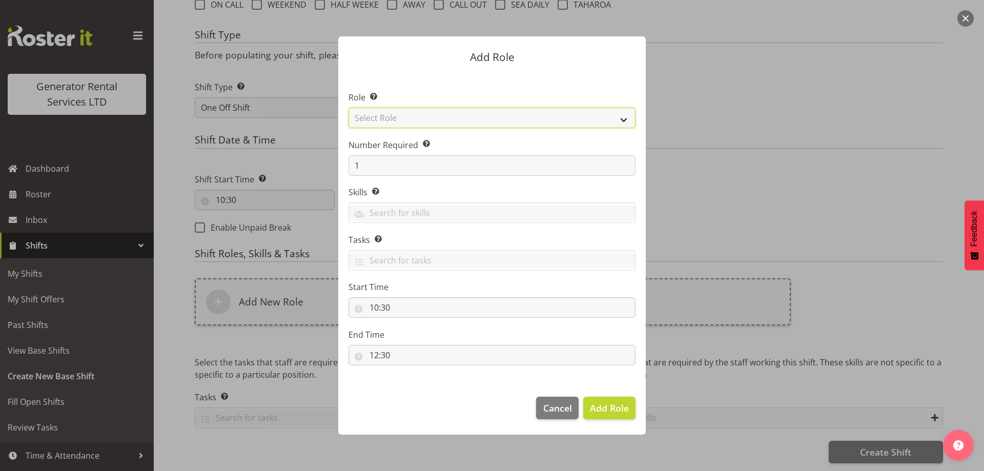
click at [434, 118] on select "Select Role Account Manager Electrician Engineering GM HSEQ manager MECH Mechan…" at bounding box center [492, 118] width 287 height 21
select select "20"
click at [349, 108] on select "Select Role Account Manager Electrician Engineering GM HSEQ manager MECH Mechan…" at bounding box center [492, 118] width 287 height 21
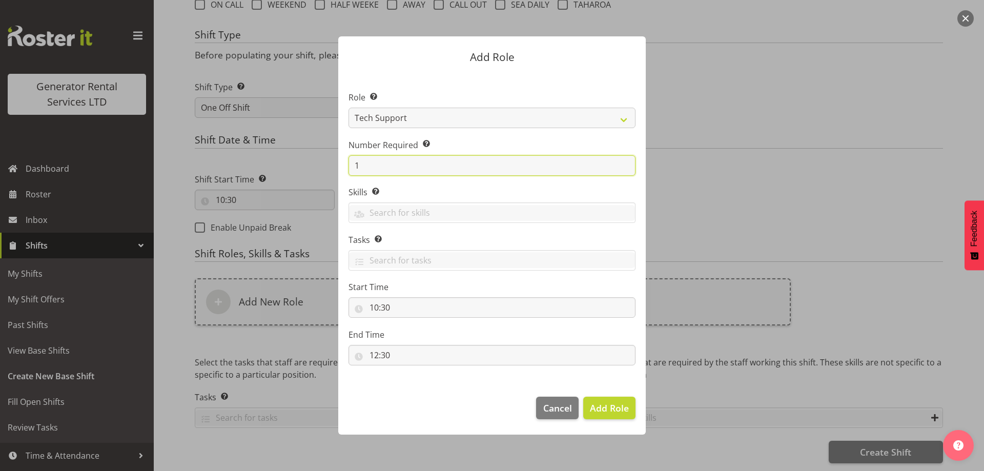
click at [412, 170] on input "1" at bounding box center [492, 165] width 287 height 21
type input "2"
click at [604, 410] on span "Add 2 Roles" at bounding box center [603, 408] width 51 height 12
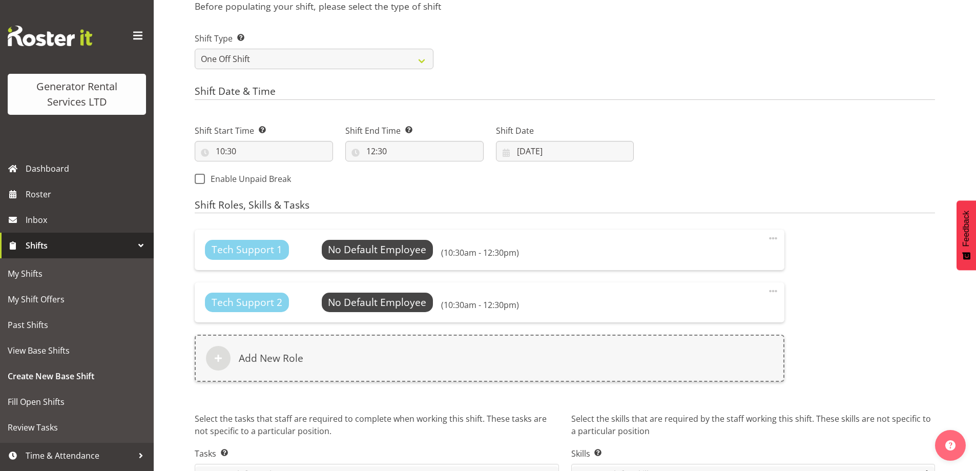
scroll to position [518, 0]
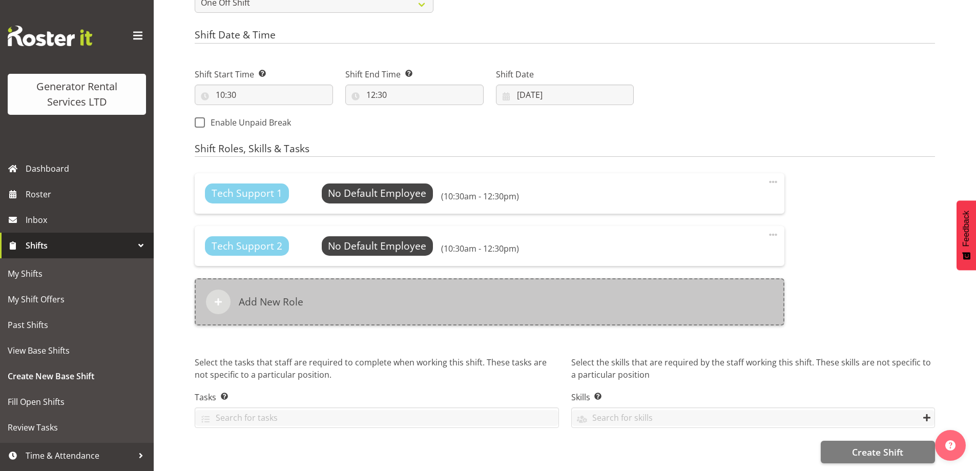
click at [593, 295] on div "Add New Role" at bounding box center [490, 301] width 590 height 47
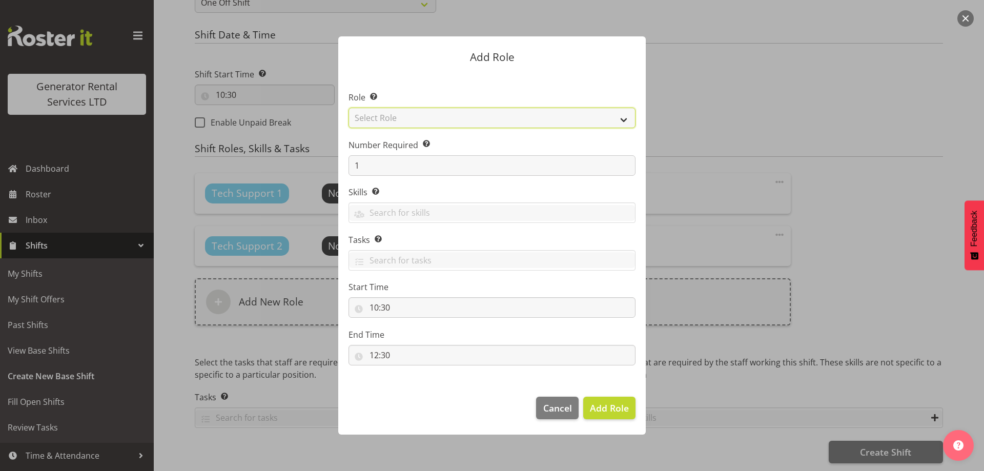
drag, startPoint x: 432, startPoint y: 114, endPoint x: 437, endPoint y: 126, distance: 12.9
click at [432, 114] on select "Select Role Account Manager Electrician Engineering GM HSEQ manager MECH Mechan…" at bounding box center [492, 118] width 287 height 21
select select "27"
click at [349, 108] on select "Select Role Account Manager Electrician Engineering GM HSEQ manager MECH Mechan…" at bounding box center [492, 118] width 287 height 21
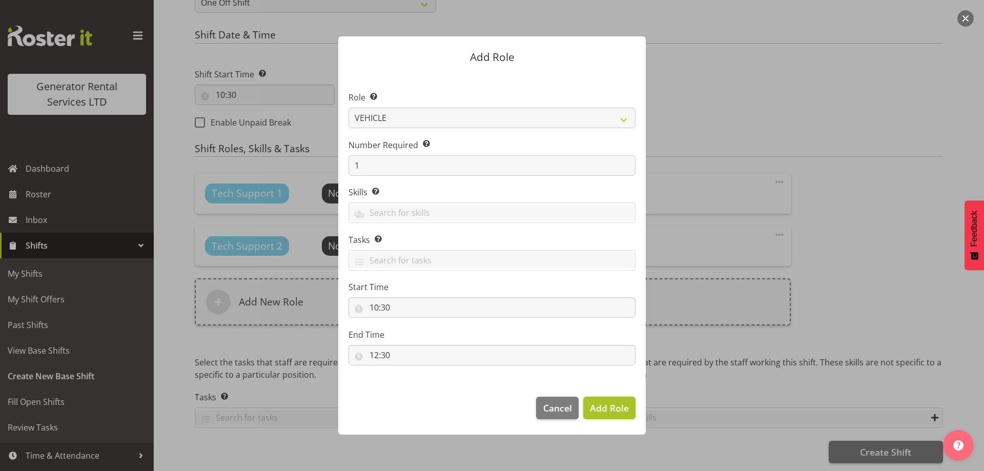
click at [614, 410] on span "Add Role" at bounding box center [609, 408] width 39 height 12
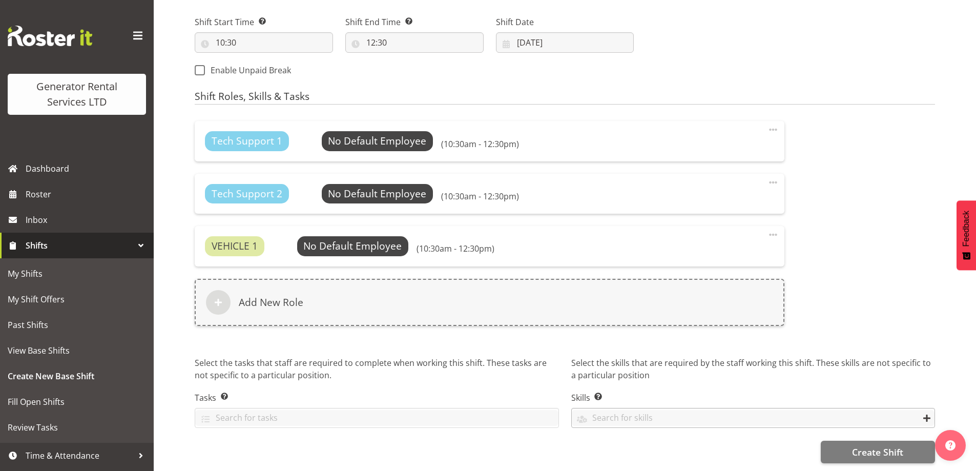
scroll to position [570, 0]
click at [864, 445] on span "Create Shift" at bounding box center [877, 451] width 51 height 13
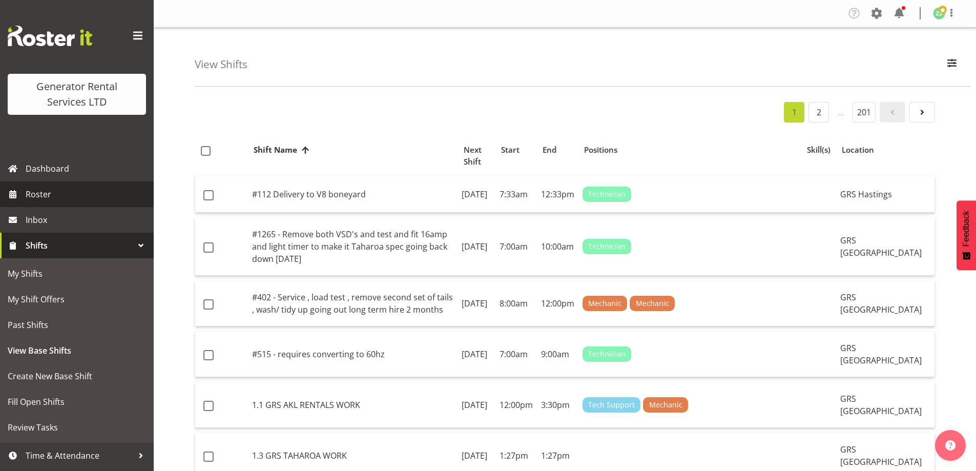
click at [80, 193] on span "Roster" at bounding box center [87, 194] width 123 height 15
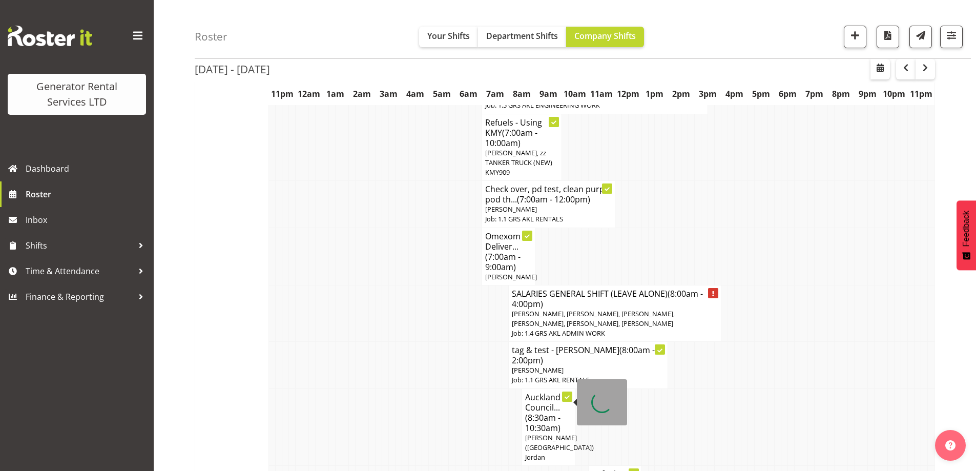
scroll to position [256, 0]
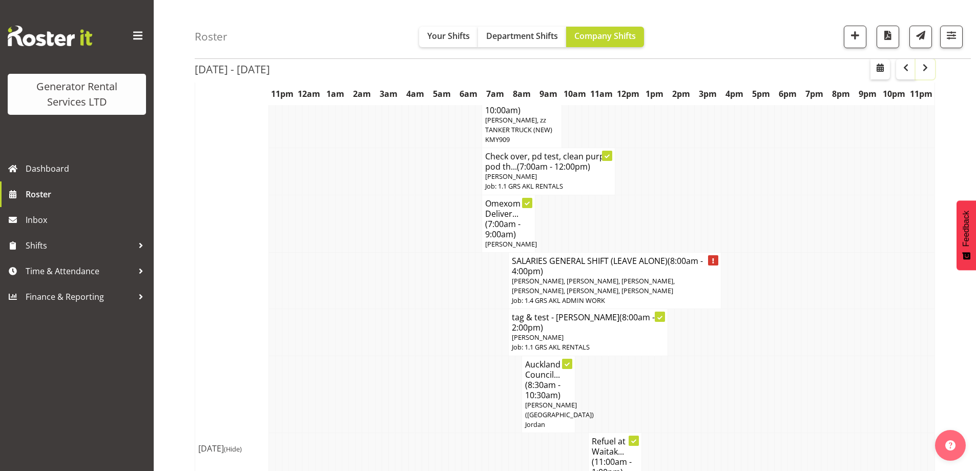
click at [926, 73] on span "button" at bounding box center [926, 68] width 12 height 12
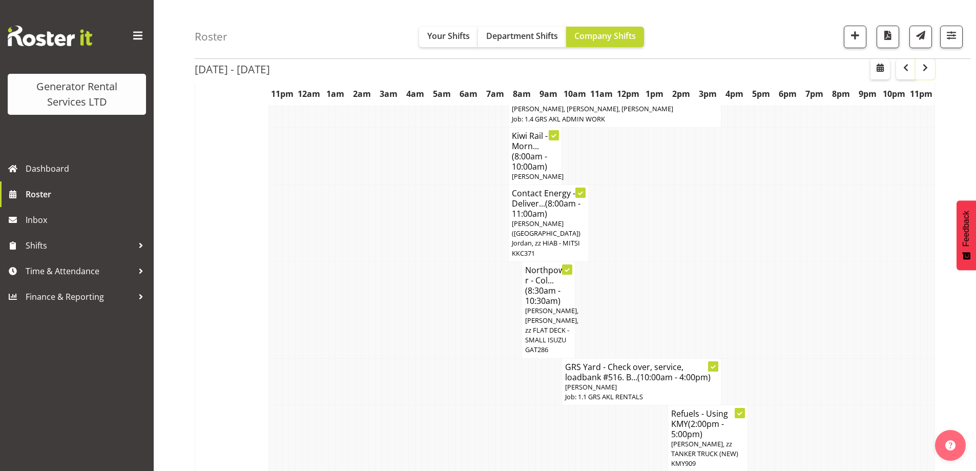
scroll to position [564, 0]
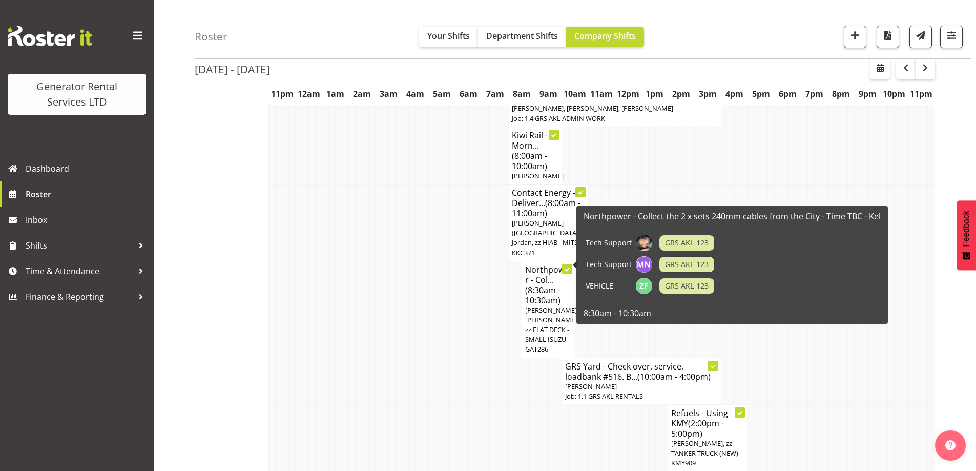
click at [423, 327] on td at bounding box center [425, 309] width 7 height 97
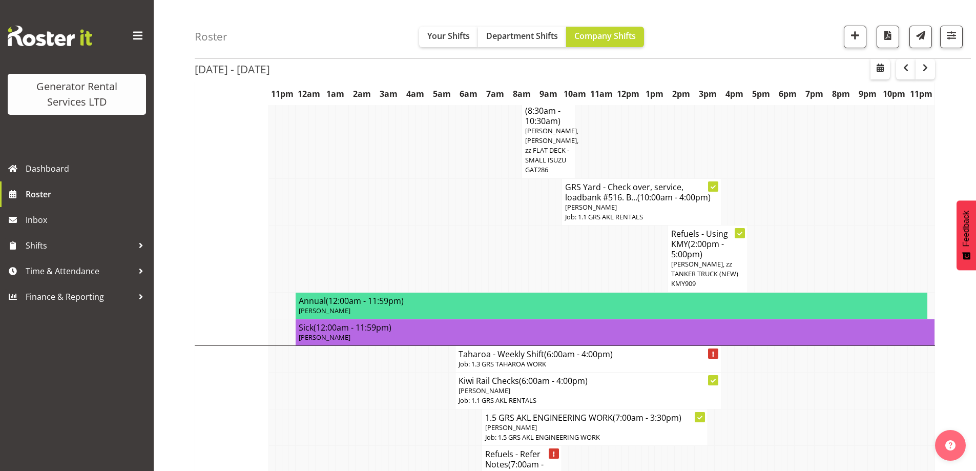
scroll to position [615, 0]
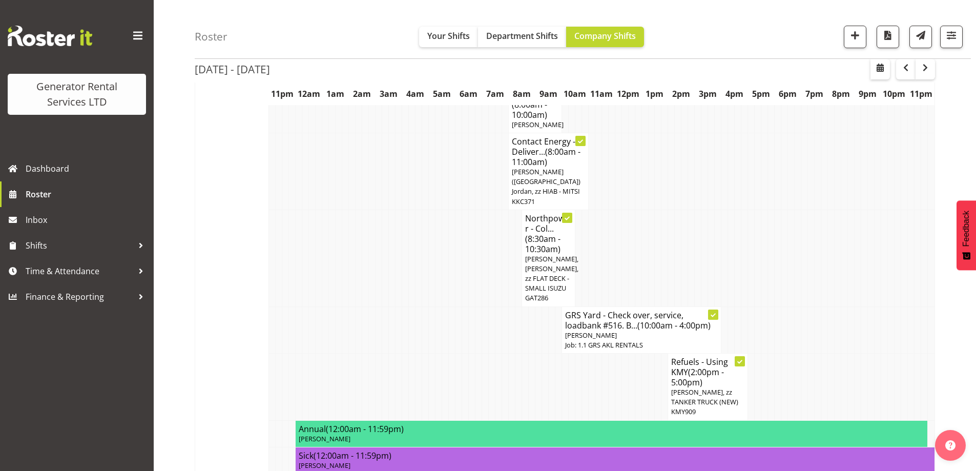
drag, startPoint x: 255, startPoint y: 307, endPoint x: 311, endPoint y: 315, distance: 56.0
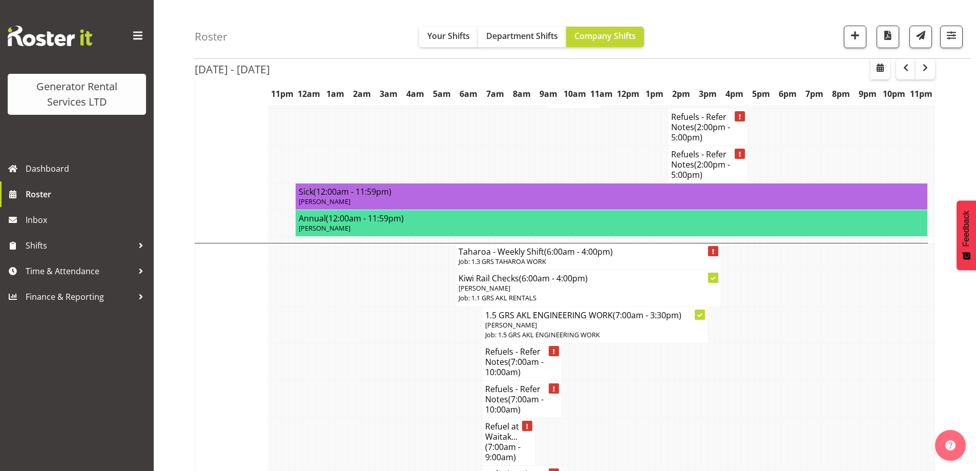
scroll to position [1589, 0]
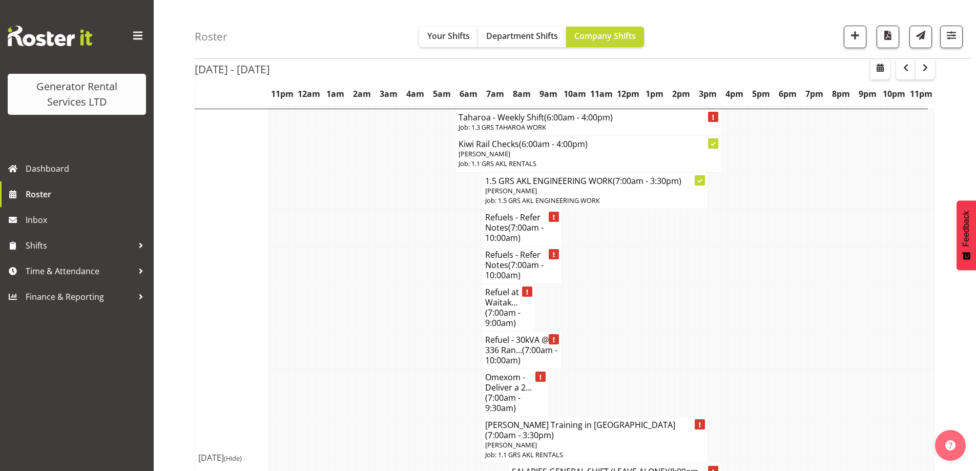
click at [365, 369] on td at bounding box center [365, 393] width 7 height 48
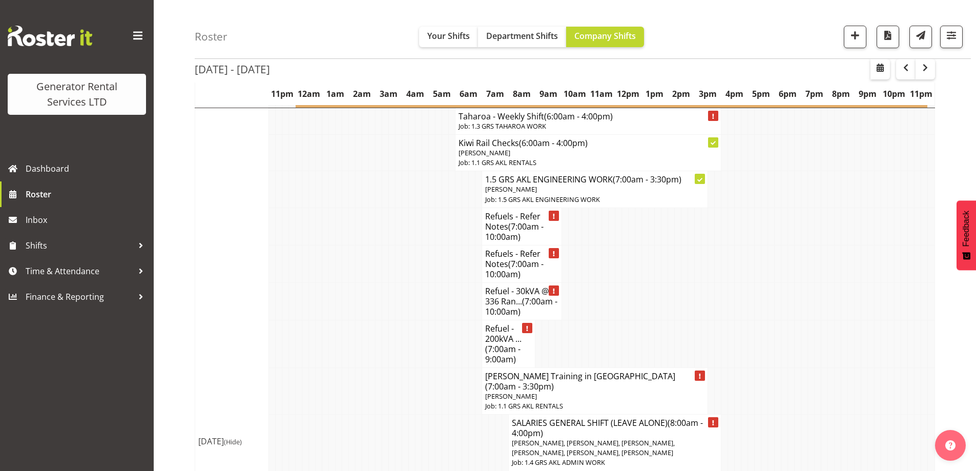
scroll to position [2358, 0]
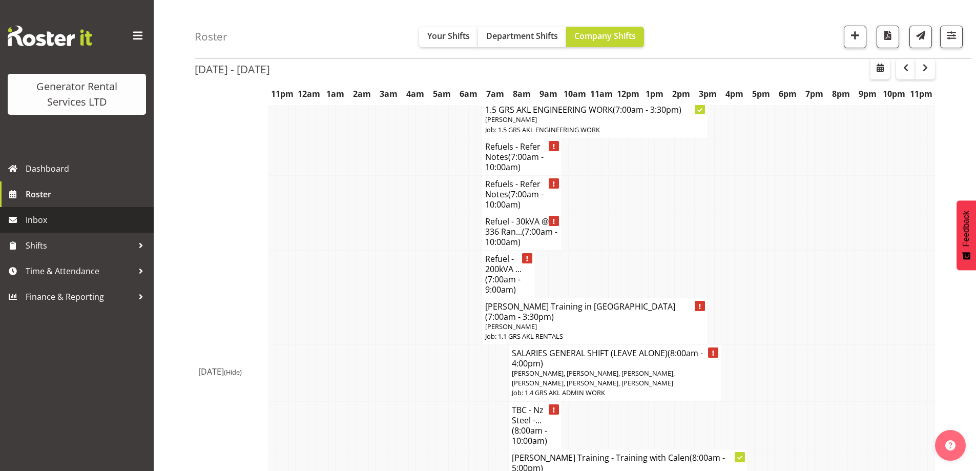
click at [54, 207] on link "Inbox" at bounding box center [77, 220] width 154 height 26
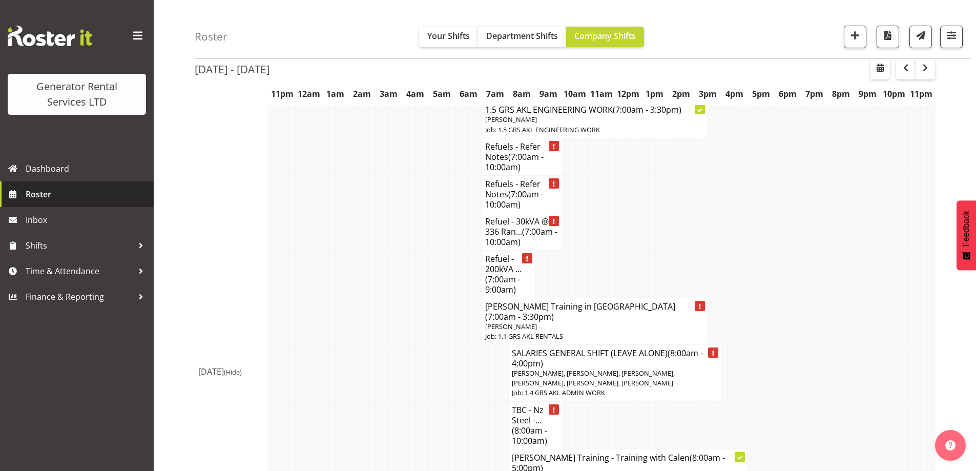
click at [54, 198] on span "Roster" at bounding box center [87, 194] width 123 height 15
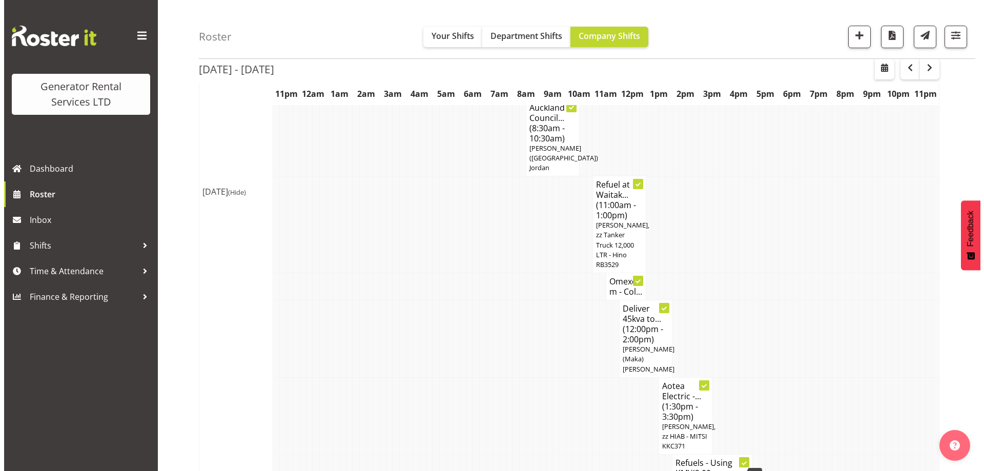
scroll to position [513, 0]
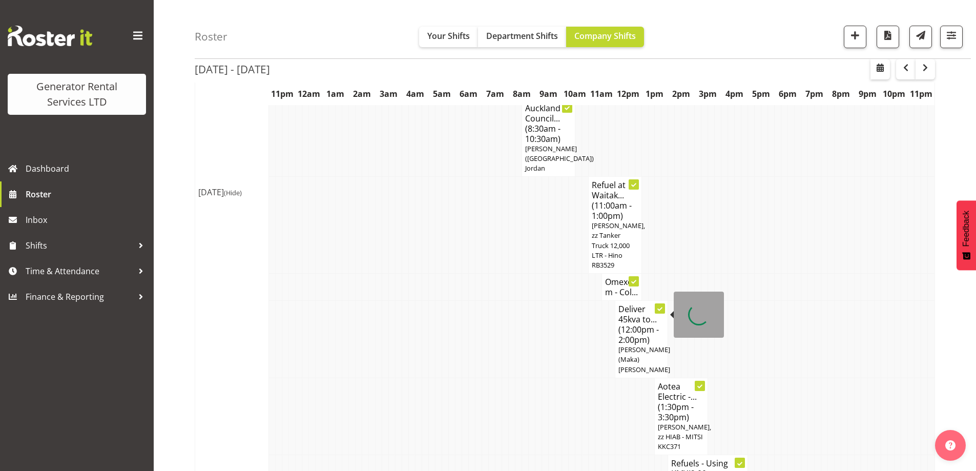
click at [623, 324] on span "(12:00pm - 2:00pm)" at bounding box center [639, 335] width 40 height 22
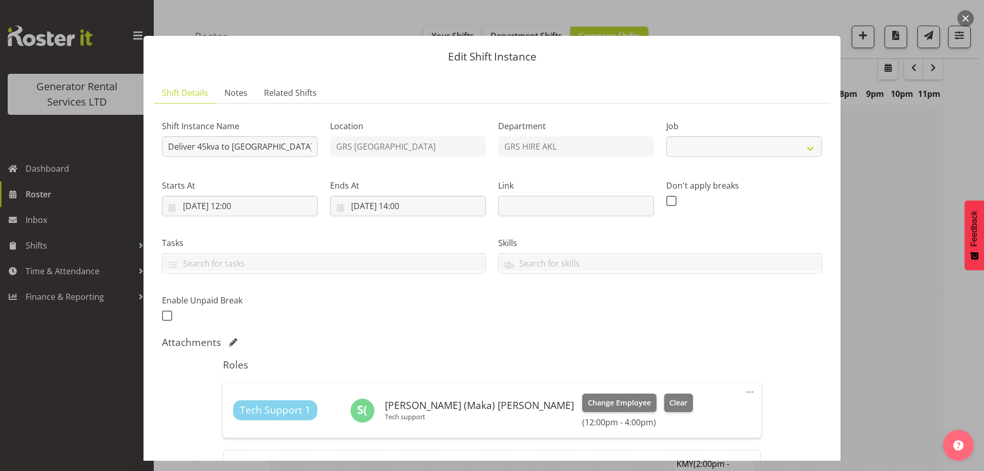
select select "9"
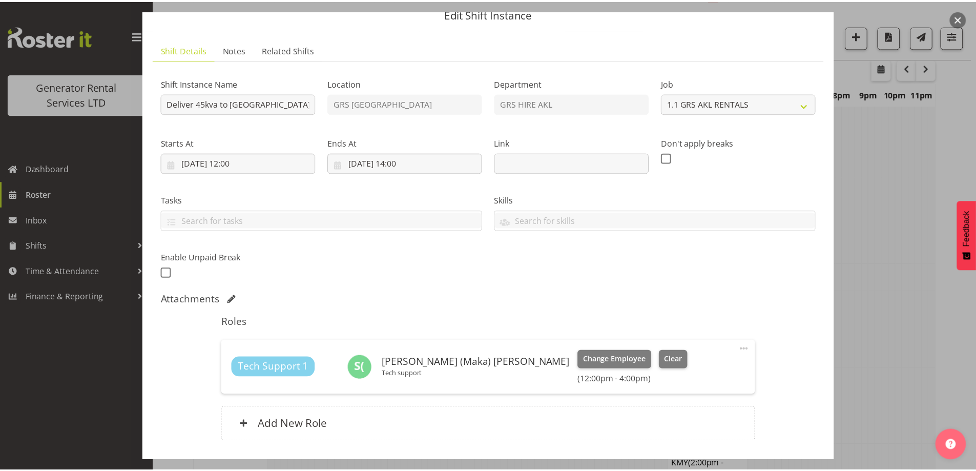
scroll to position [0, 0]
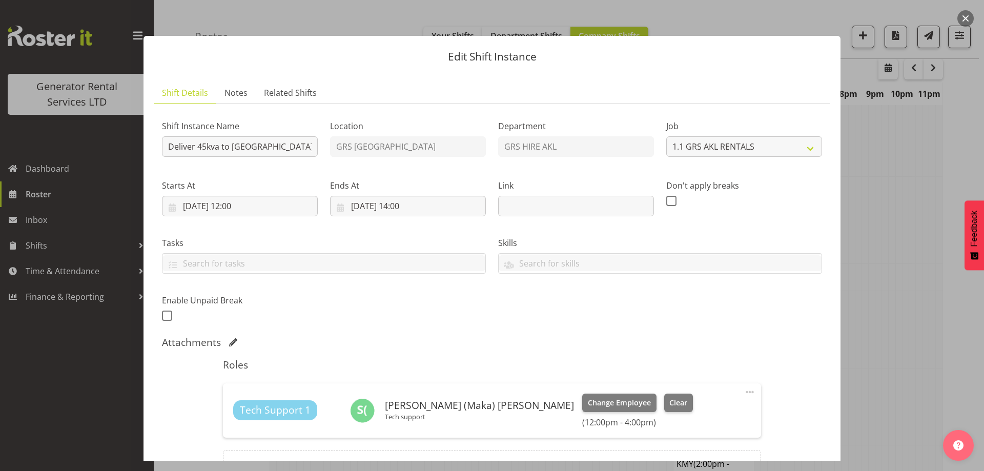
click at [900, 317] on div at bounding box center [492, 235] width 984 height 471
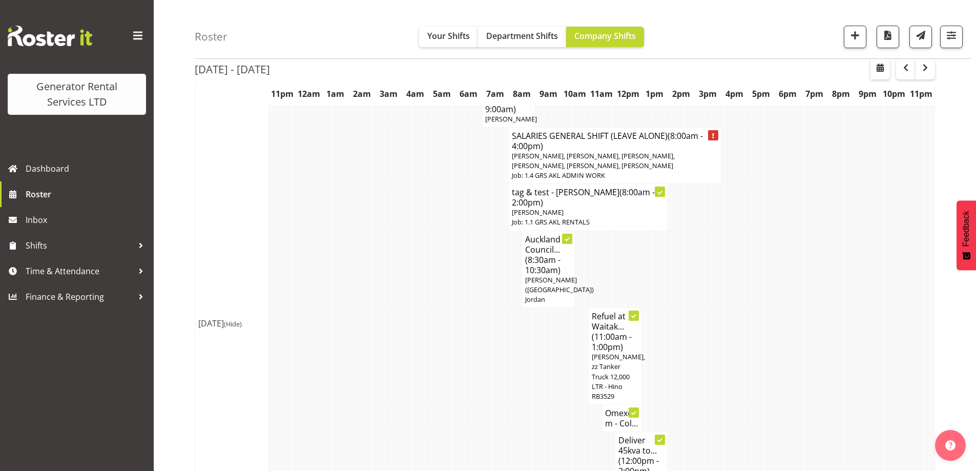
scroll to position [256, 0]
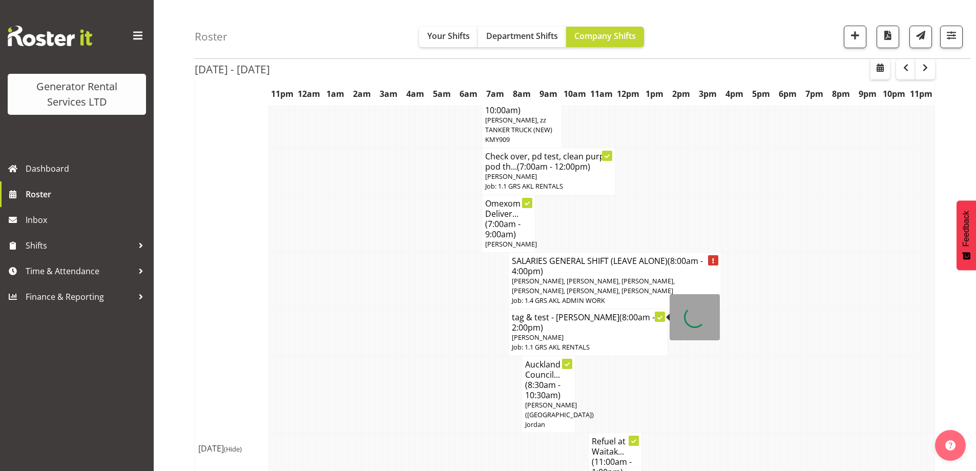
click at [598, 333] on p "[PERSON_NAME]" at bounding box center [588, 338] width 153 height 10
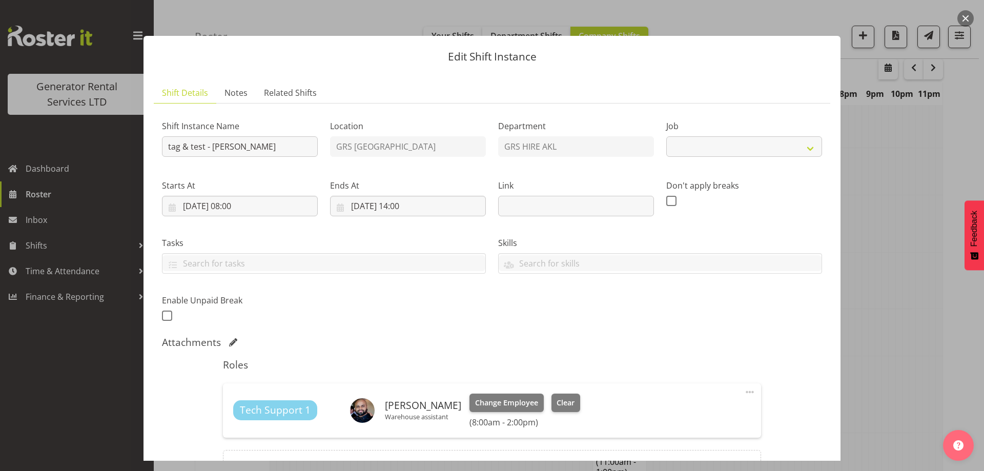
select select "9"
click at [895, 225] on div at bounding box center [492, 235] width 984 height 471
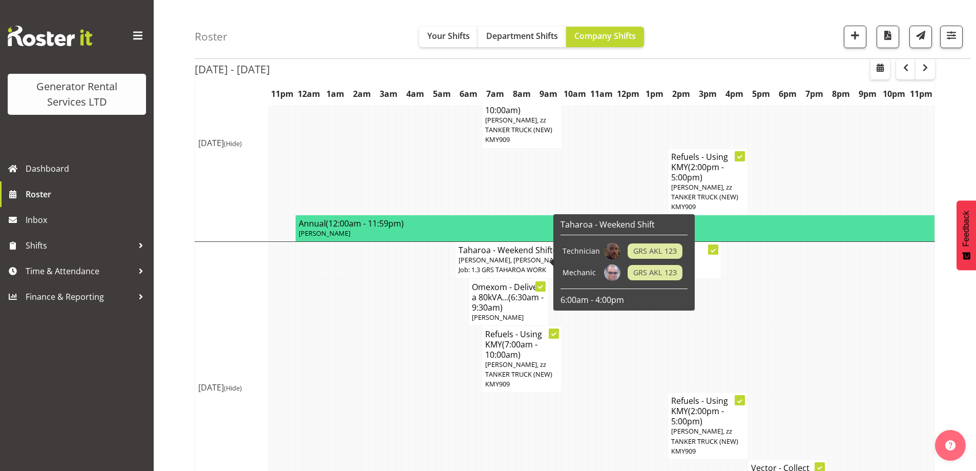
scroll to position [1158, 0]
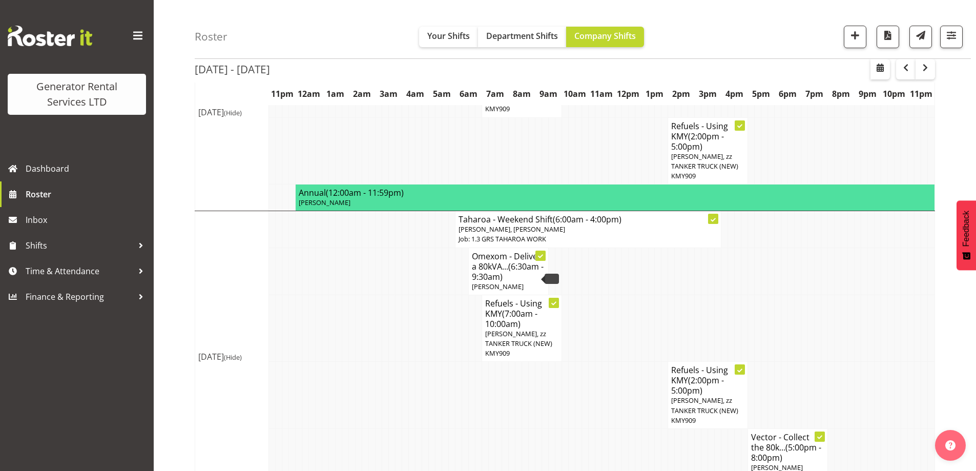
click at [363, 295] on td at bounding box center [365, 328] width 7 height 67
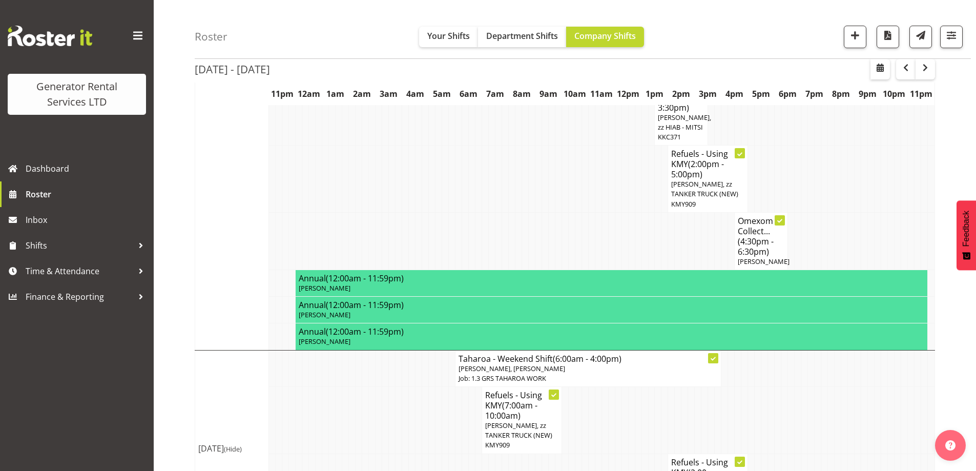
scroll to position [800, 0]
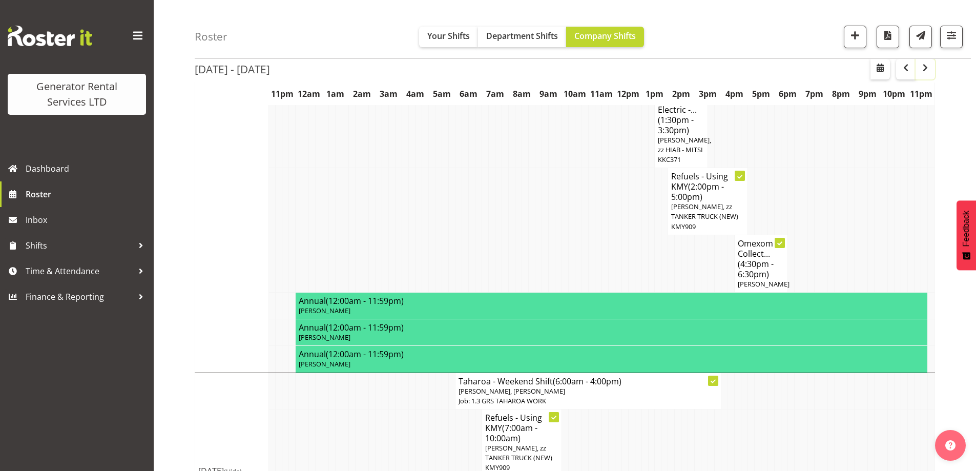
click at [922, 69] on span "button" at bounding box center [926, 68] width 12 height 12
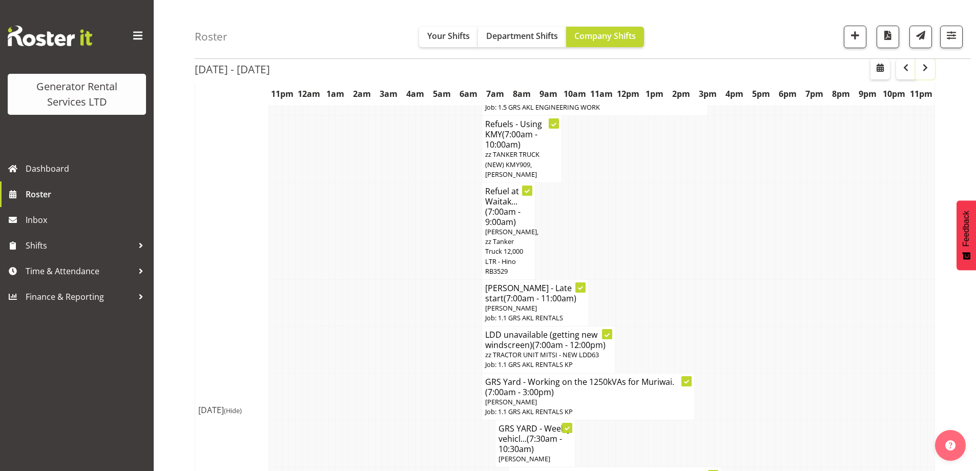
scroll to position [800, 0]
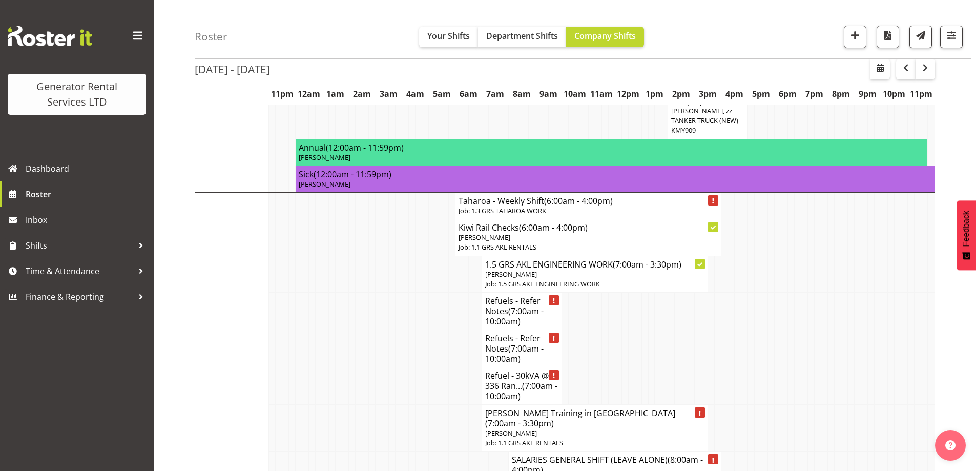
click at [365, 367] on td at bounding box center [365, 385] width 7 height 37
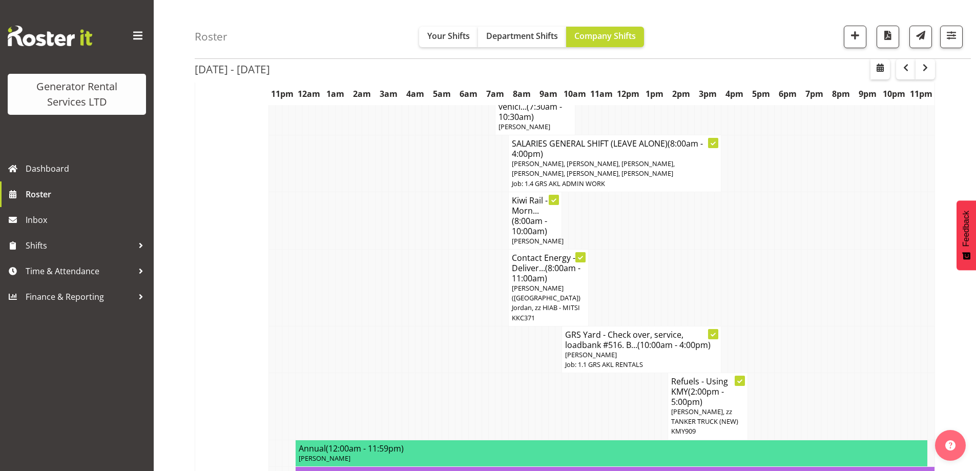
scroll to position [492, 0]
